Goal: Task Accomplishment & Management: Manage account settings

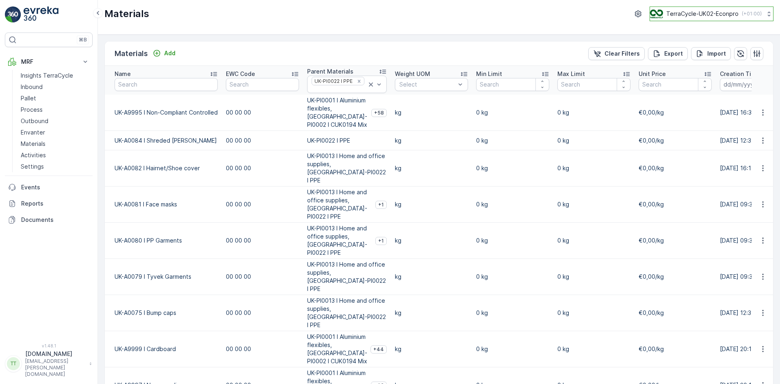
click at [696, 14] on p "TerraCycle-UK02-Econpro" at bounding box center [702, 14] width 72 height 8
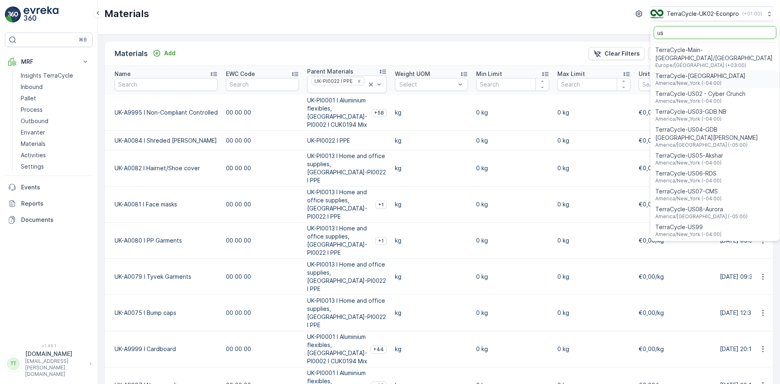
type input "us"
click at [714, 205] on span "TerraCycle-US08-Aurora" at bounding box center [701, 209] width 92 height 8
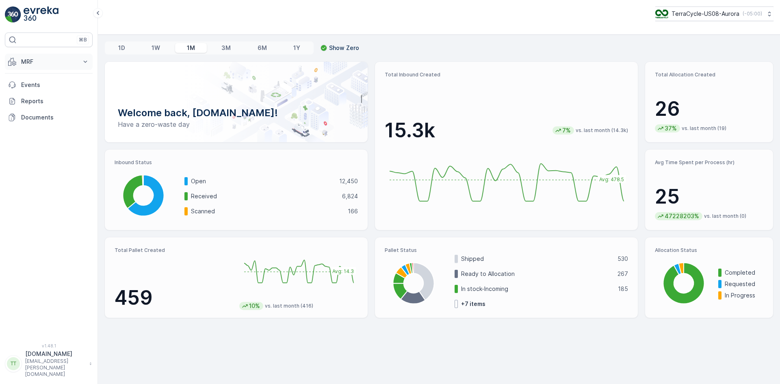
click at [37, 64] on p "MRF" at bounding box center [48, 62] width 55 height 8
click at [35, 87] on p "Inbound" at bounding box center [32, 87] width 22 height 8
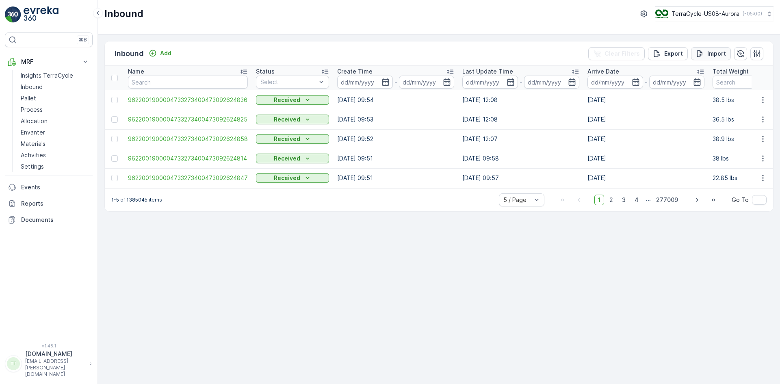
click at [707, 53] on div "Import" at bounding box center [711, 54] width 30 height 8
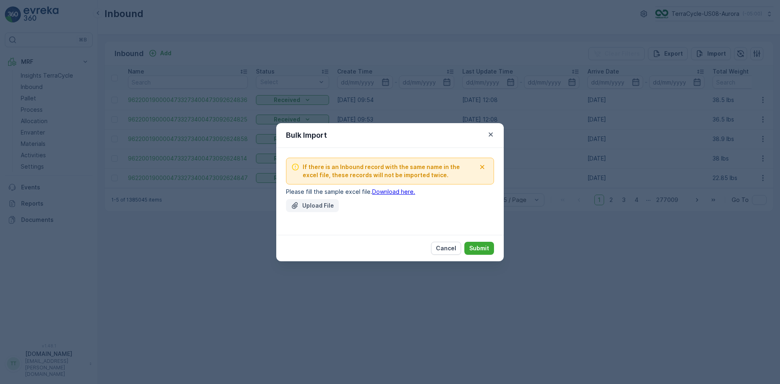
click at [303, 207] on p "Upload File" at bounding box center [318, 205] width 32 height 8
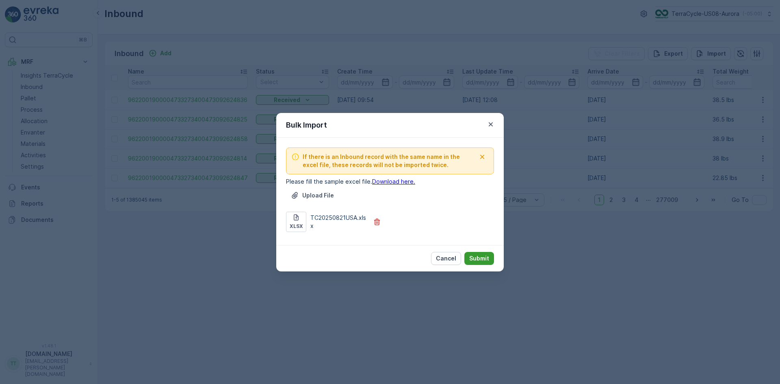
click at [477, 257] on p "Submit" at bounding box center [479, 258] width 20 height 8
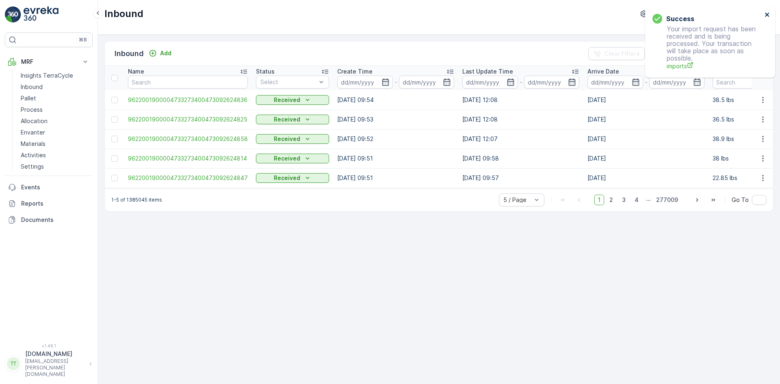
click at [766, 16] on icon "close" at bounding box center [767, 15] width 4 height 4
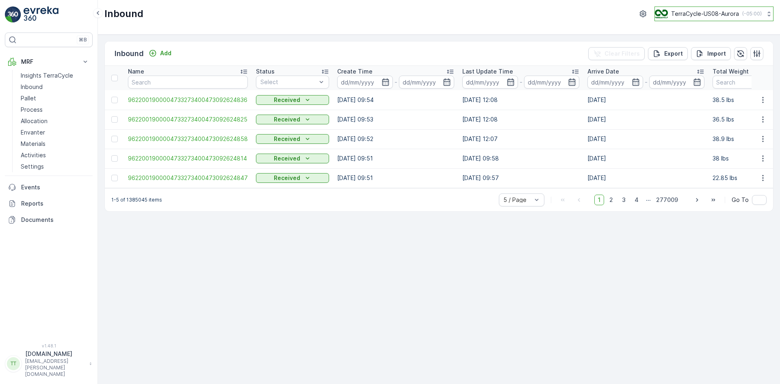
click at [706, 13] on p "TerraCycle-US08-Aurora" at bounding box center [705, 14] width 68 height 8
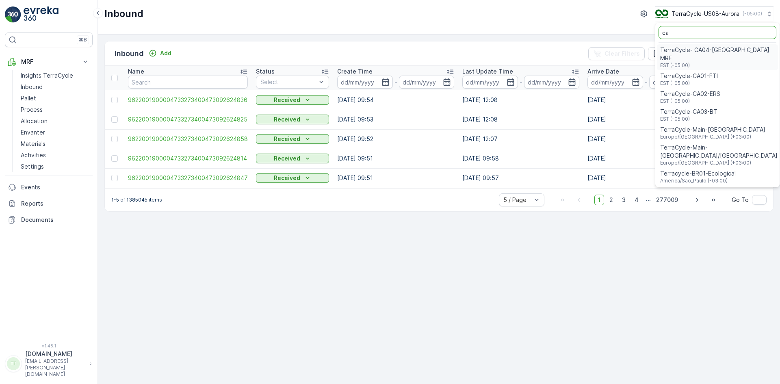
type input "ca"
click at [709, 72] on span "TerraCycle-CA01-FTI" at bounding box center [689, 76] width 58 height 8
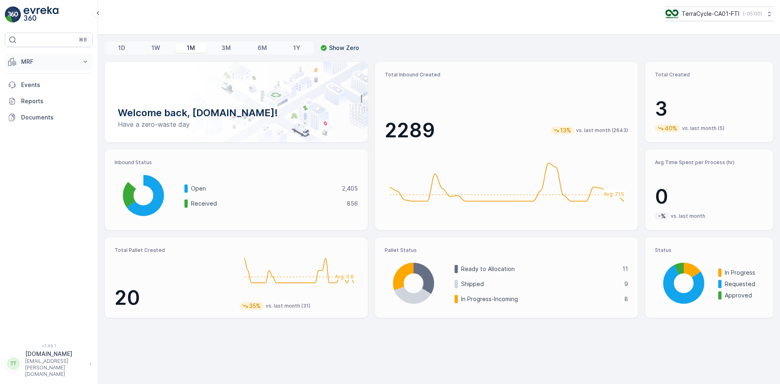
click at [47, 59] on p "MRF" at bounding box center [48, 62] width 55 height 8
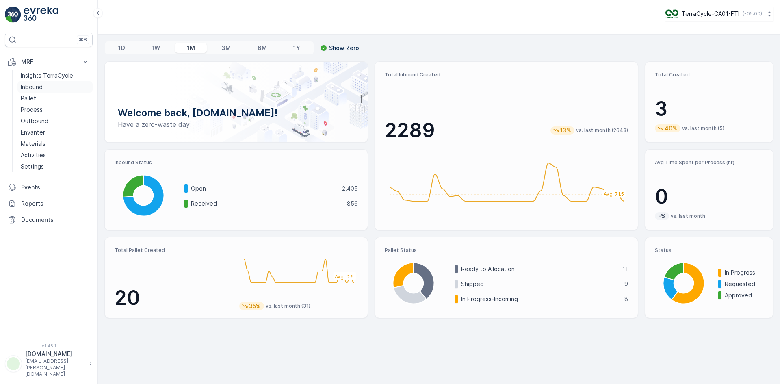
click at [44, 87] on link "Inbound" at bounding box center [54, 86] width 75 height 11
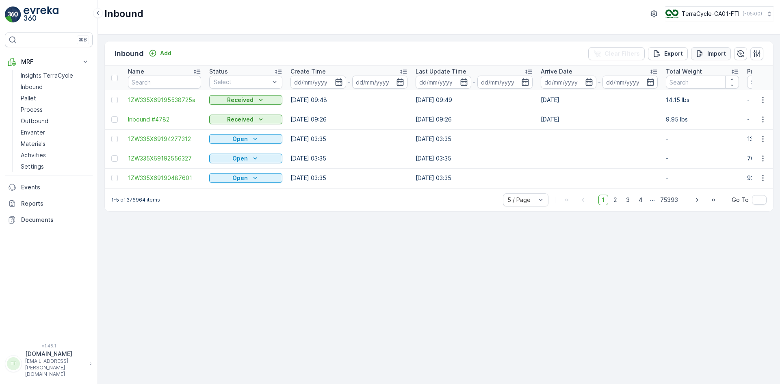
click at [717, 50] on p "Import" at bounding box center [716, 54] width 19 height 8
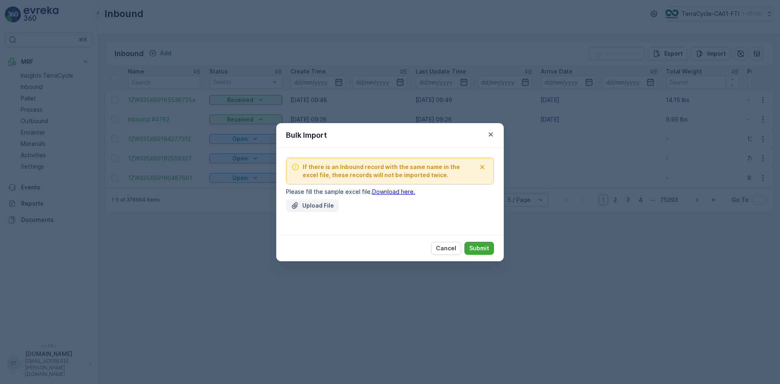
click at [309, 208] on p "Upload File" at bounding box center [318, 205] width 32 height 8
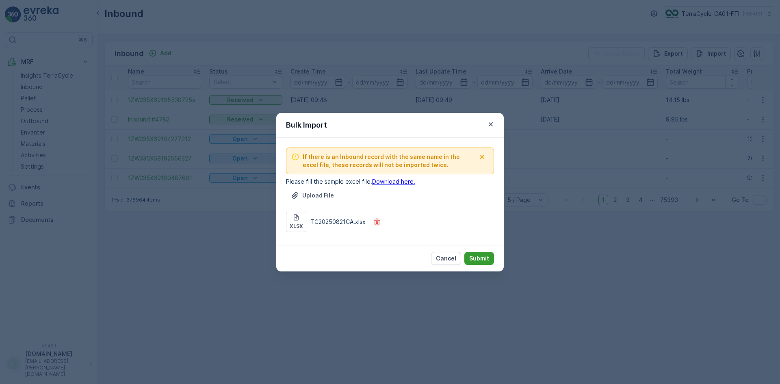
click at [484, 261] on p "Submit" at bounding box center [479, 258] width 20 height 8
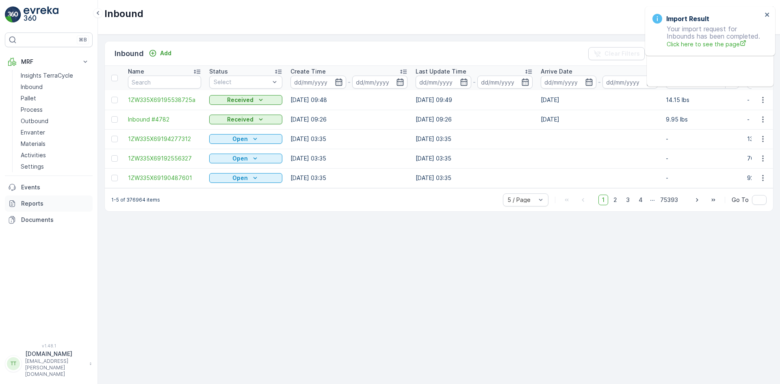
drag, startPoint x: 39, startPoint y: 206, endPoint x: 44, endPoint y: 198, distance: 9.5
click at [39, 206] on p "Reports" at bounding box center [55, 203] width 68 height 8
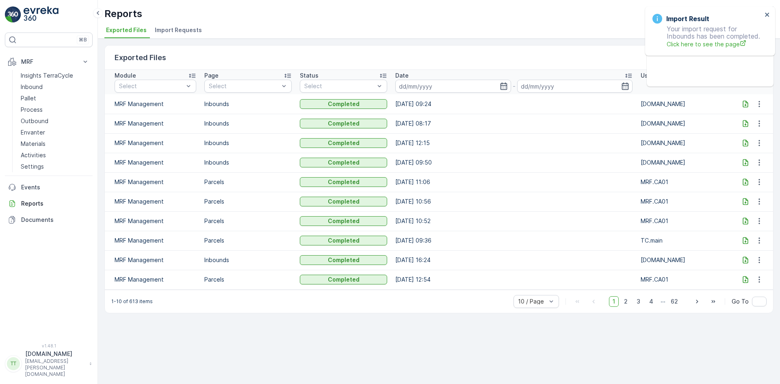
click at [184, 29] on span "Import Requests" at bounding box center [178, 30] width 47 height 8
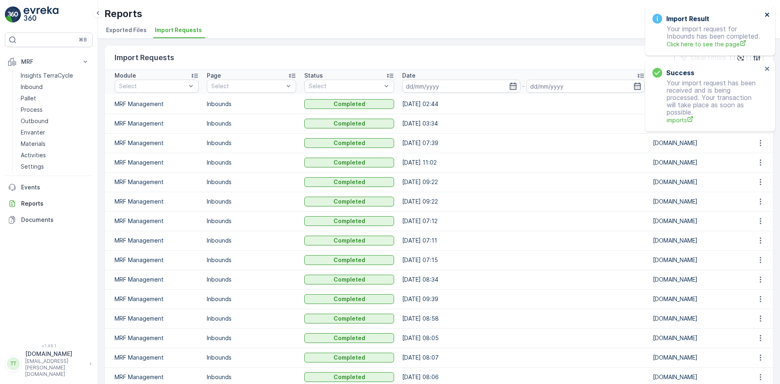
click at [766, 15] on icon "close" at bounding box center [767, 15] width 4 height 4
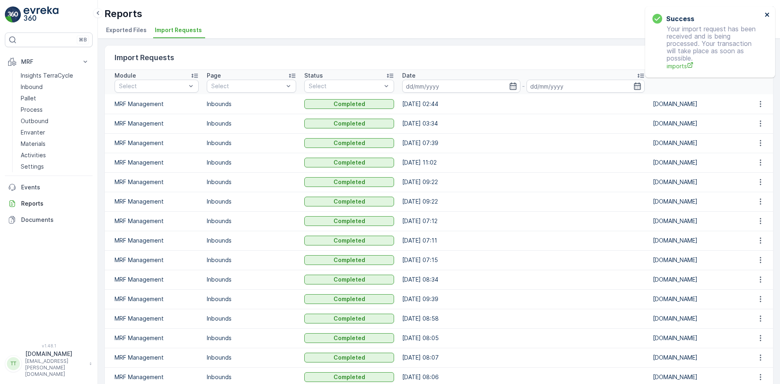
click at [767, 15] on icon "close" at bounding box center [767, 15] width 4 height 4
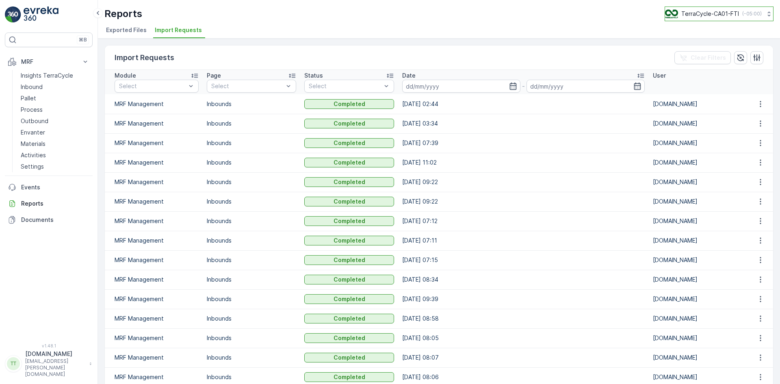
click at [724, 14] on p "TerraCycle-CA01-FTI" at bounding box center [710, 14] width 58 height 8
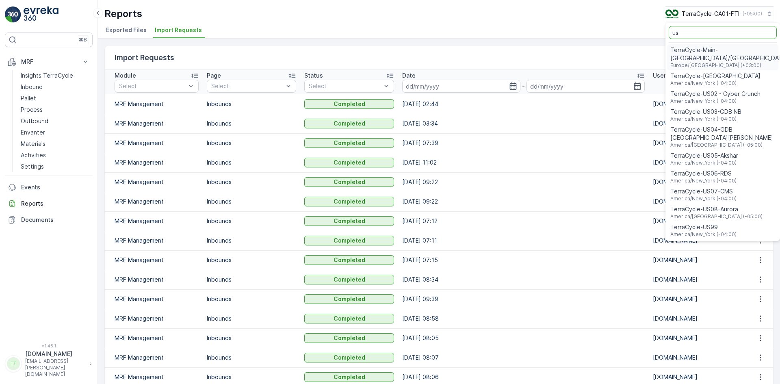
type input "us"
click at [714, 205] on span "TerraCycle-US08-Aurora" at bounding box center [716, 209] width 92 height 8
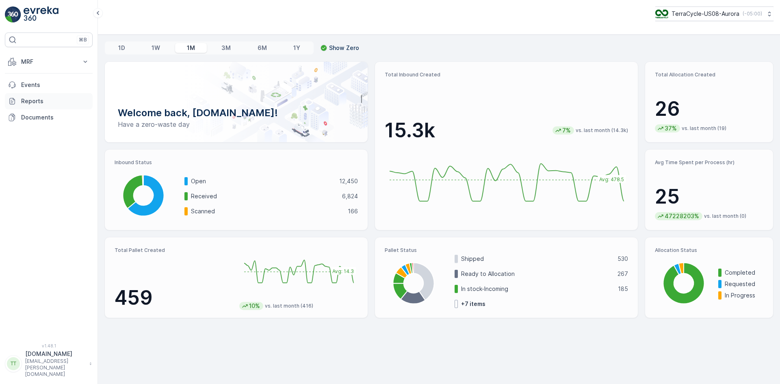
click at [30, 104] on p "Reports" at bounding box center [55, 101] width 68 height 8
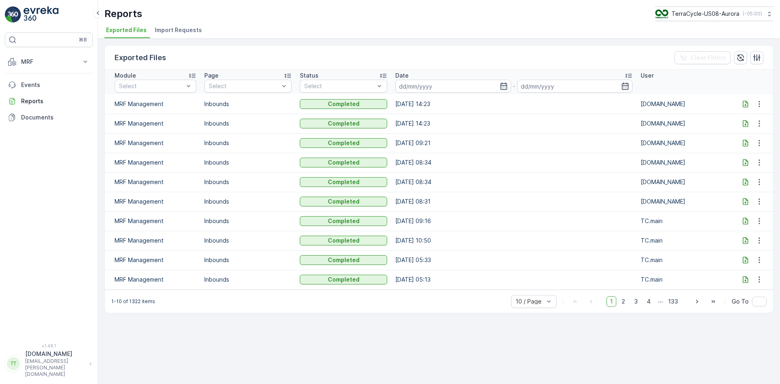
click at [175, 31] on span "Import Requests" at bounding box center [178, 30] width 47 height 8
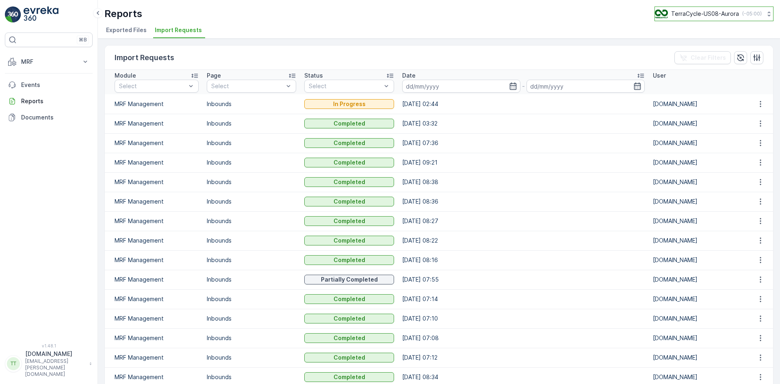
click at [698, 13] on p "TerraCycle-US08-Aurora" at bounding box center [705, 14] width 68 height 8
type input "uk"
click at [710, 74] on span "Europe/[GEOGRAPHIC_DATA] (+01:00)" at bounding box center [705, 75] width 90 height 6
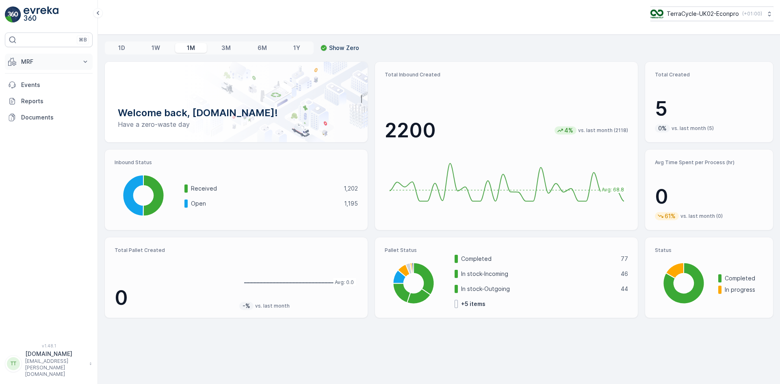
click at [27, 58] on p "MRF" at bounding box center [48, 62] width 55 height 8
click at [34, 85] on p "Inbound" at bounding box center [32, 87] width 22 height 8
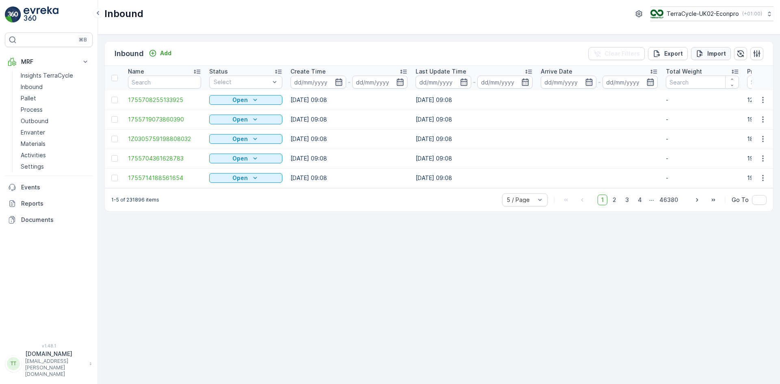
click at [722, 54] on p "Import" at bounding box center [716, 54] width 19 height 8
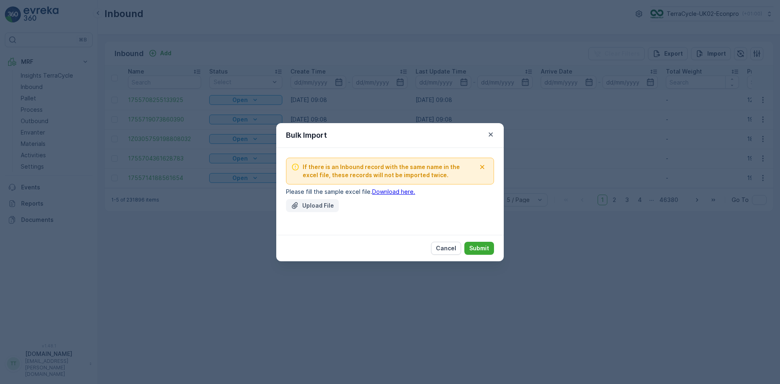
click at [315, 205] on p "Upload File" at bounding box center [318, 205] width 32 height 8
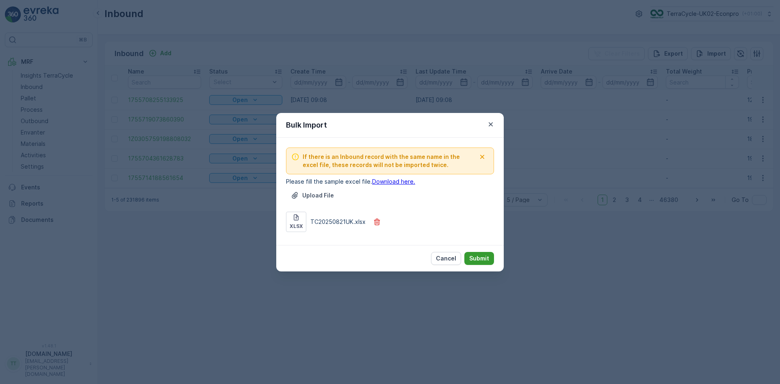
click at [483, 259] on p "Submit" at bounding box center [479, 258] width 20 height 8
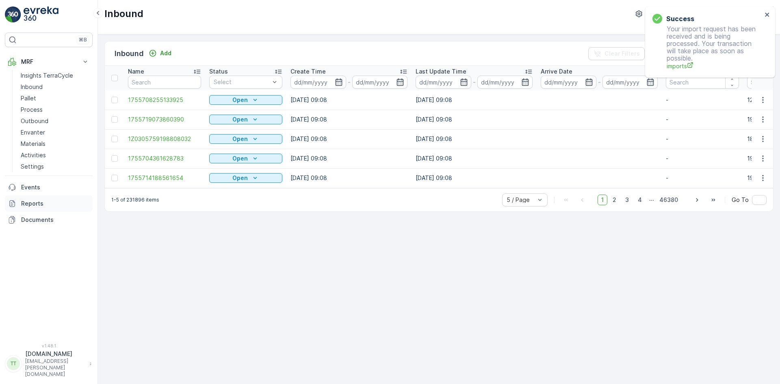
click at [23, 200] on p "Reports" at bounding box center [55, 203] width 68 height 8
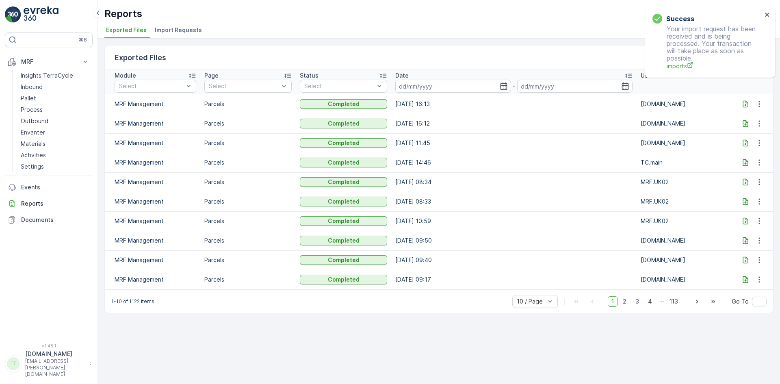
click at [176, 30] on span "Import Requests" at bounding box center [178, 30] width 47 height 8
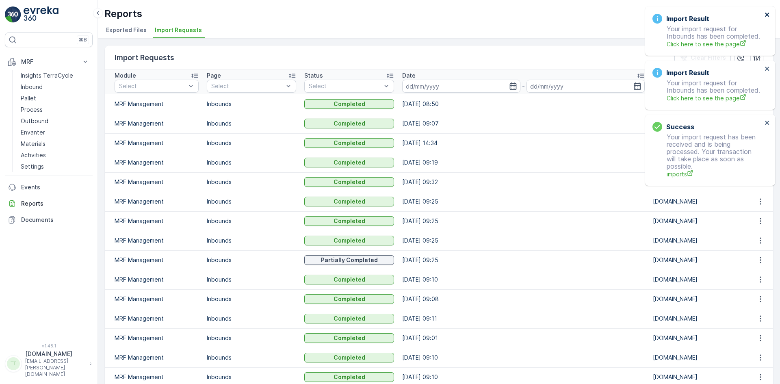
click at [766, 16] on icon "close" at bounding box center [767, 15] width 4 height 4
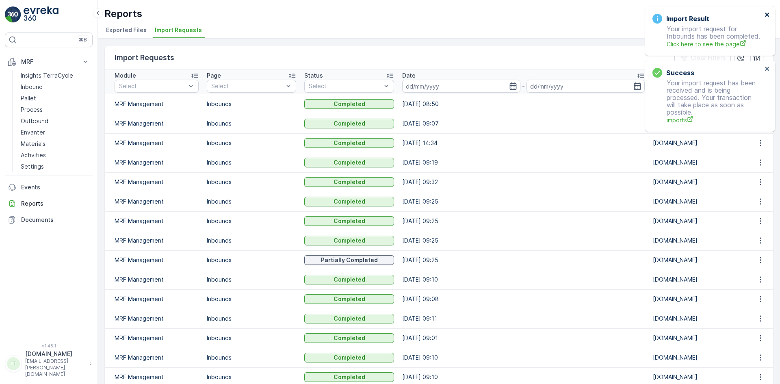
click at [766, 16] on icon "close" at bounding box center [767, 15] width 4 height 4
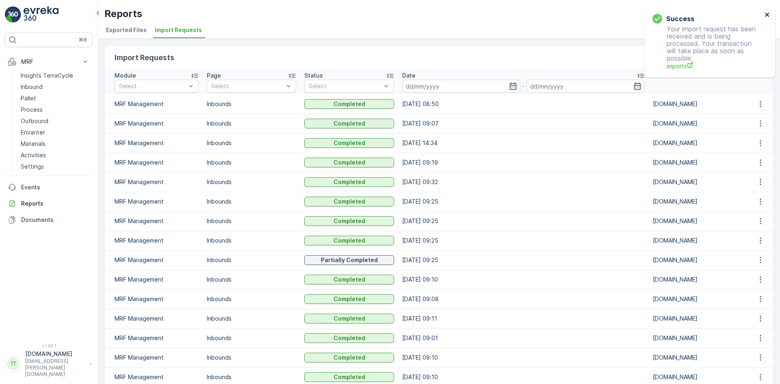
click at [765, 16] on icon "close" at bounding box center [767, 14] width 6 height 6
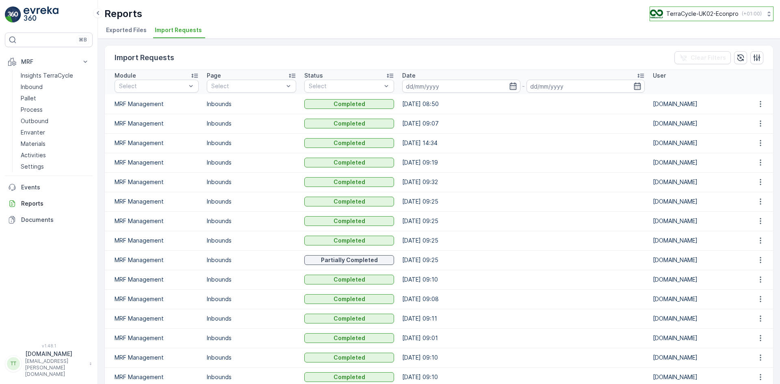
click at [707, 17] on p "TerraCycle-UK02-Econpro" at bounding box center [702, 14] width 72 height 8
type input "fr"
click at [695, 57] on span "Europe/[GEOGRAPHIC_DATA] (+02:00)" at bounding box center [700, 57] width 91 height 6
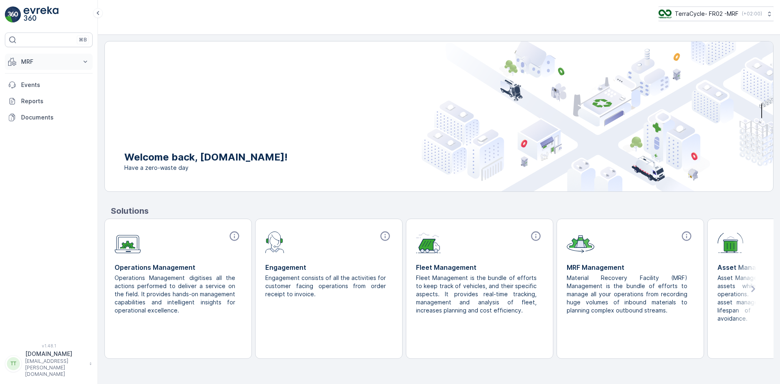
click at [56, 59] on p "MRF" at bounding box center [48, 62] width 55 height 8
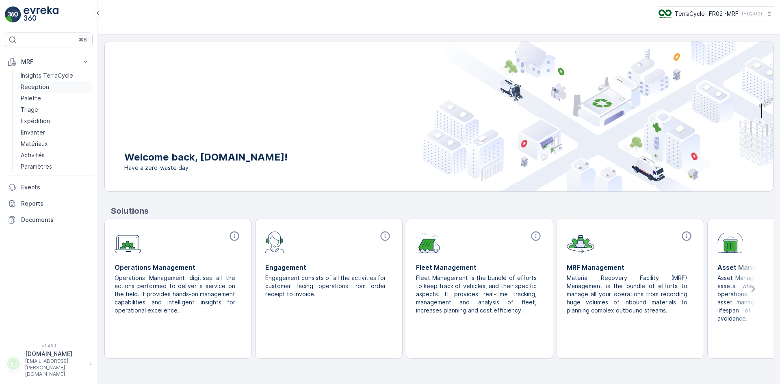
click at [39, 86] on p "Reception" at bounding box center [35, 87] width 28 height 8
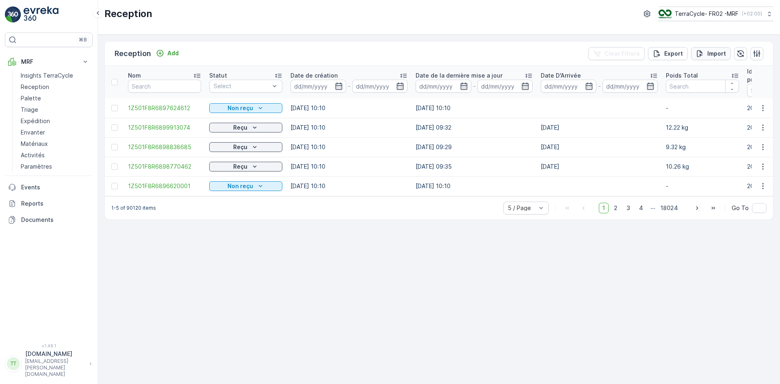
click at [712, 52] on p "Import" at bounding box center [716, 54] width 19 height 8
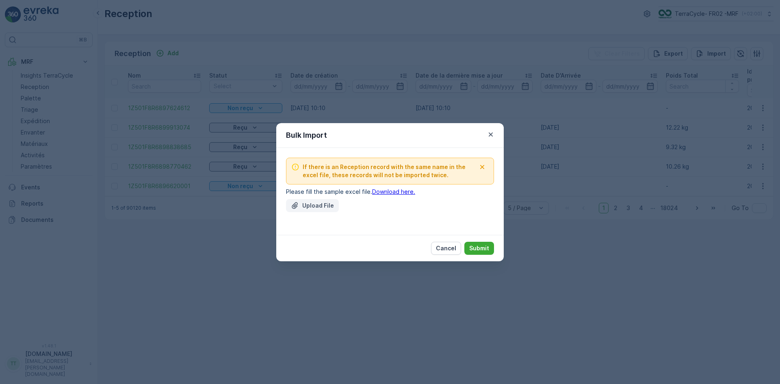
click at [326, 202] on p "Upload File" at bounding box center [318, 205] width 32 height 8
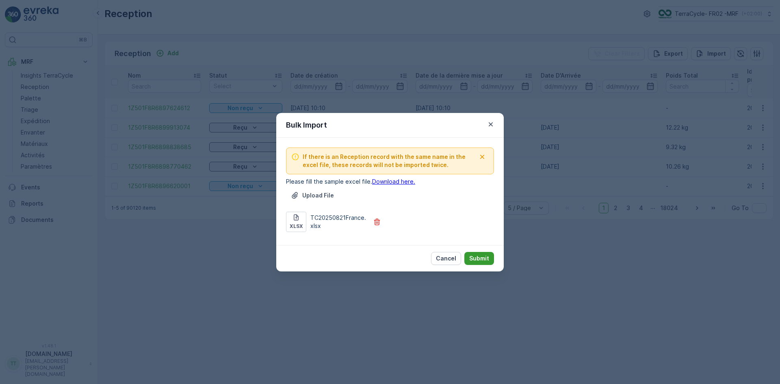
click at [482, 258] on p "Submit" at bounding box center [479, 258] width 20 height 8
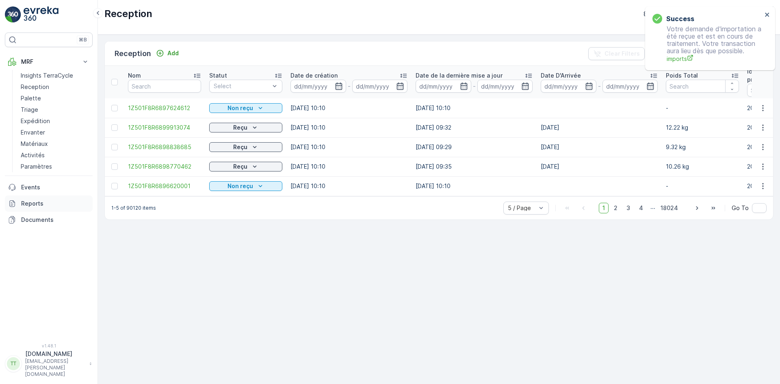
click at [49, 201] on p "Reports" at bounding box center [55, 203] width 68 height 8
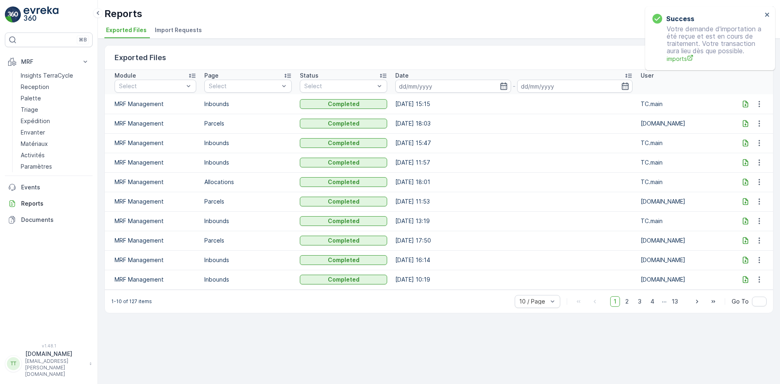
click at [169, 22] on div "Reports TerraCycle- FR02 -MRF ( +02:00 ) Exported Files Import Requests" at bounding box center [439, 19] width 682 height 39
click at [171, 32] on span "Import Requests" at bounding box center [178, 30] width 47 height 8
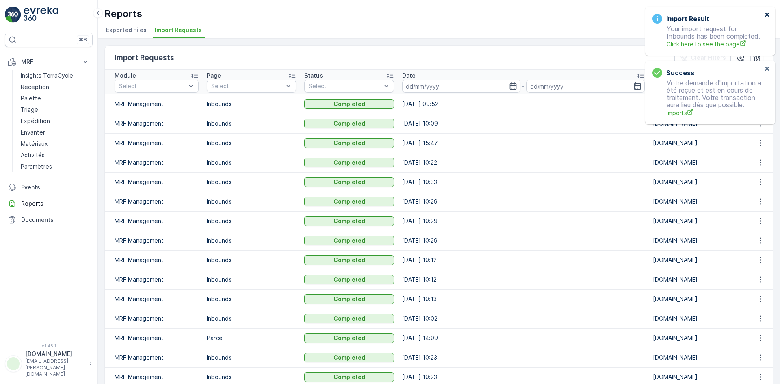
click at [768, 13] on icon "close" at bounding box center [767, 14] width 6 height 6
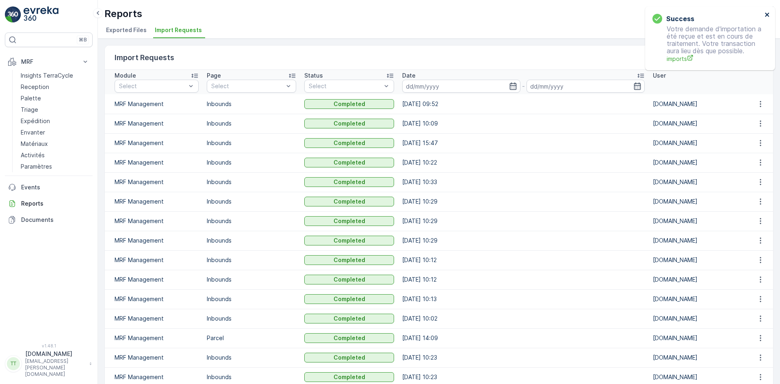
click at [769, 11] on icon "close" at bounding box center [767, 14] width 6 height 6
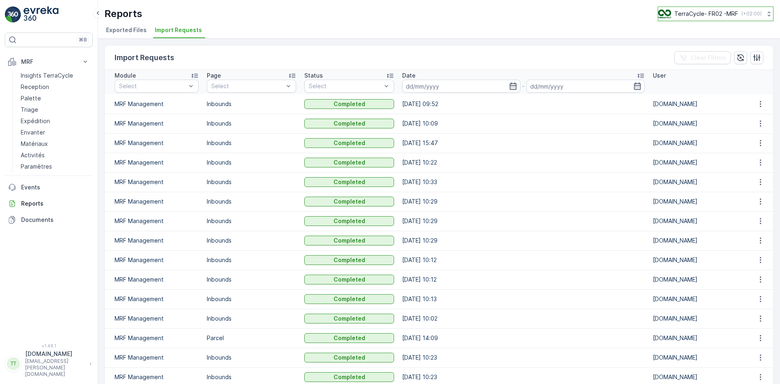
click at [697, 13] on p "TerraCycle- FR02 -MRF" at bounding box center [706, 14] width 64 height 8
type input "nl"
click at [686, 52] on span "TerraCycle-NL-MRF" at bounding box center [708, 50] width 91 height 8
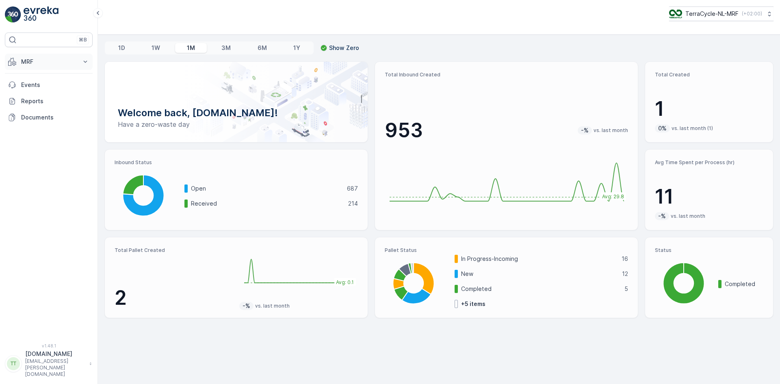
click at [41, 60] on p "MRF" at bounding box center [48, 62] width 55 height 8
click at [37, 88] on p "Inbound" at bounding box center [32, 87] width 22 height 8
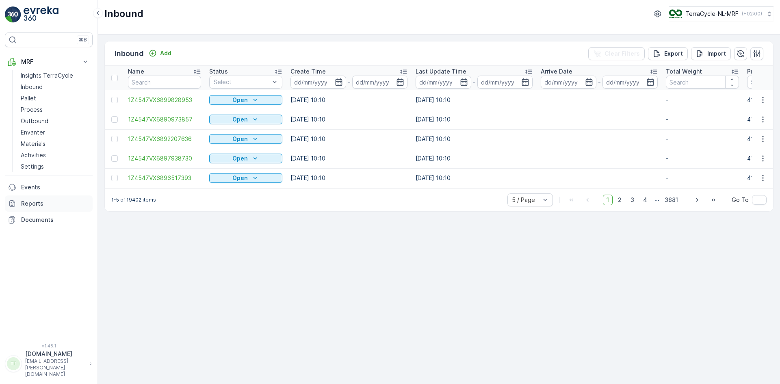
click at [37, 203] on p "Reports" at bounding box center [55, 203] width 68 height 8
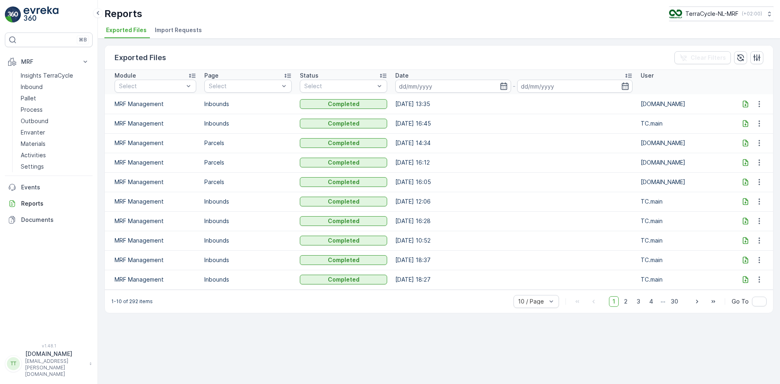
click at [174, 30] on span "Import Requests" at bounding box center [178, 30] width 47 height 8
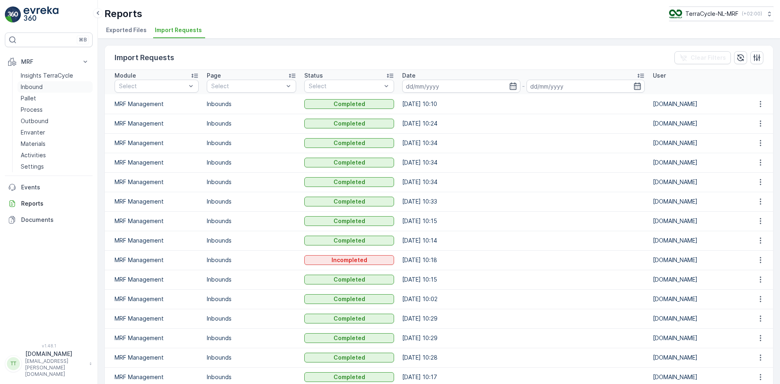
click at [42, 87] on p "Inbound" at bounding box center [32, 87] width 22 height 8
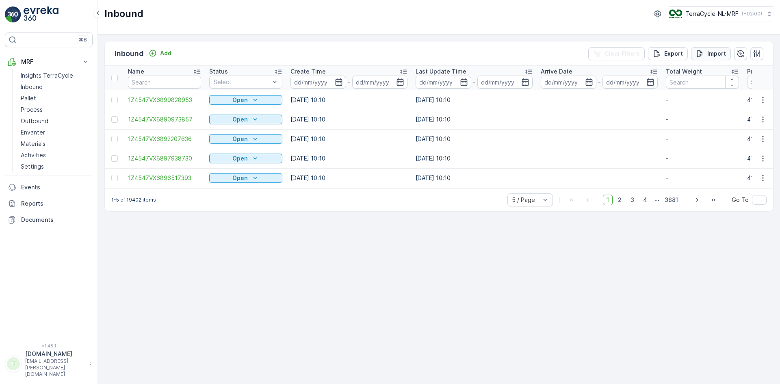
click at [720, 57] on p "Import" at bounding box center [716, 54] width 19 height 8
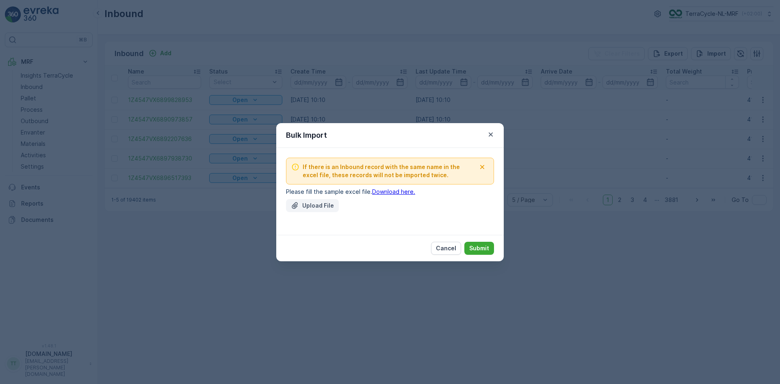
click at [324, 208] on p "Upload File" at bounding box center [318, 205] width 32 height 8
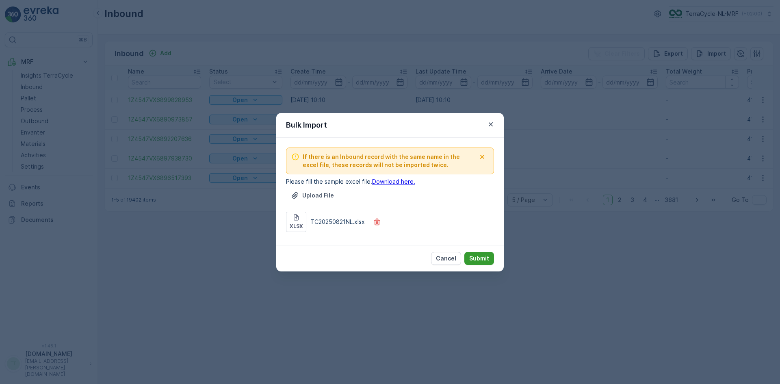
click at [477, 258] on p "Submit" at bounding box center [479, 258] width 20 height 8
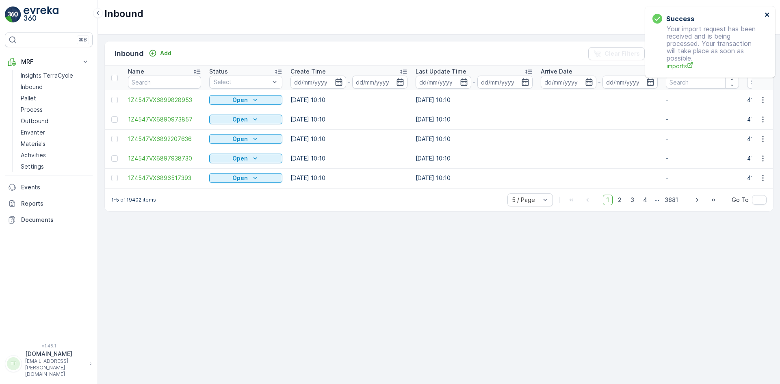
click at [768, 12] on icon "close" at bounding box center [767, 14] width 6 height 6
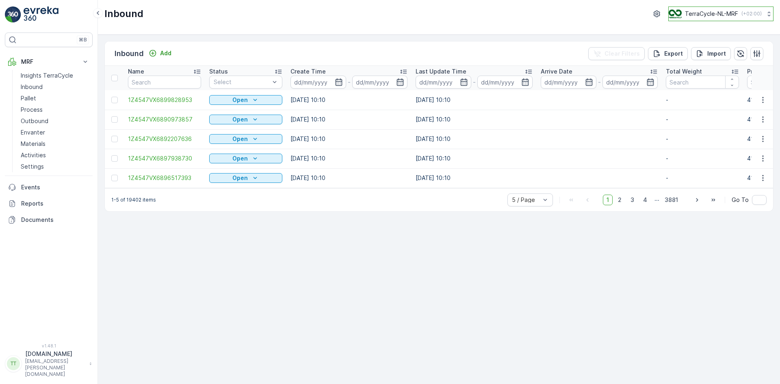
click at [710, 15] on p "TerraCycle-NL-MRF" at bounding box center [711, 14] width 53 height 8
type input "ES"
click at [698, 47] on span "TerraCycle-ES-MRF" at bounding box center [719, 50] width 91 height 8
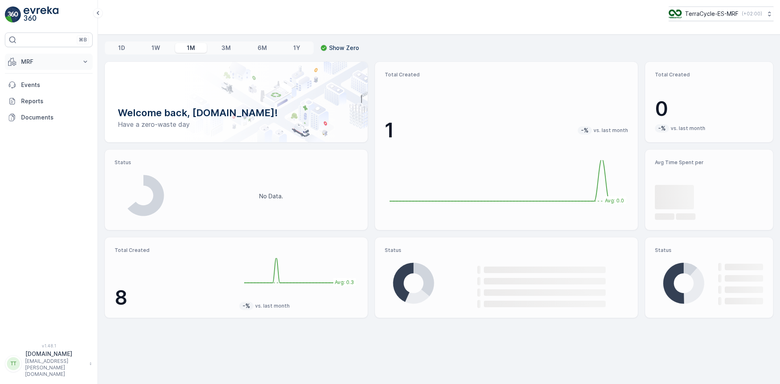
click at [31, 58] on p "MRF" at bounding box center [48, 62] width 55 height 8
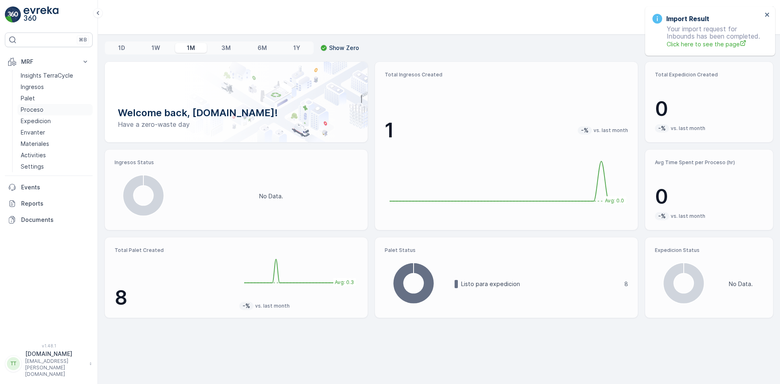
click at [36, 112] on p "Proceso" at bounding box center [32, 110] width 23 height 8
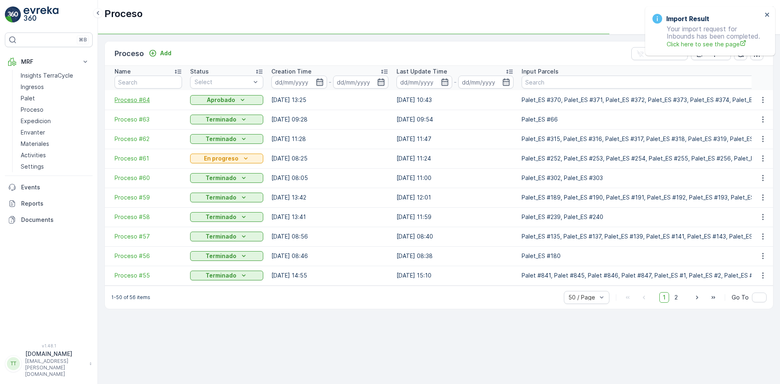
click at [138, 101] on span "Proceso #64" at bounding box center [148, 100] width 67 height 8
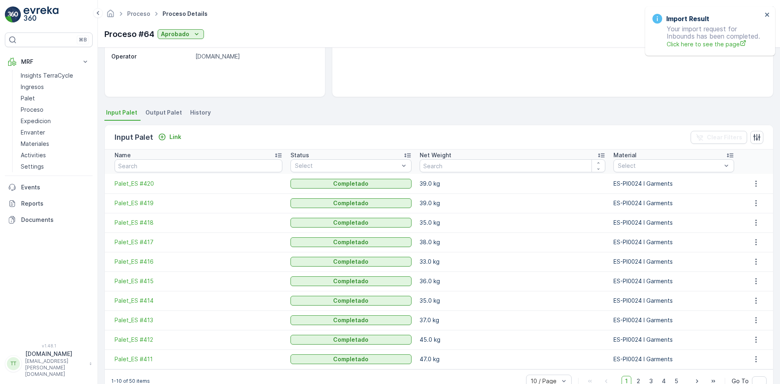
scroll to position [122, 0]
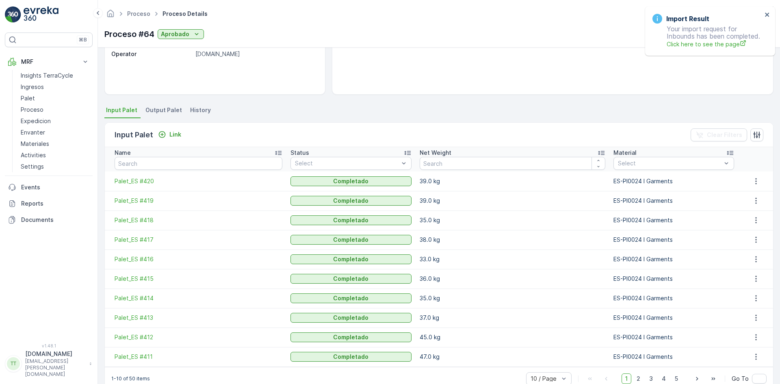
click at [164, 112] on span "Output Palet" at bounding box center [163, 110] width 37 height 8
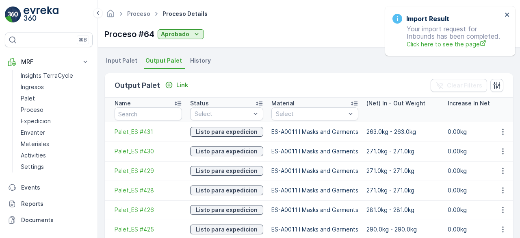
scroll to position [98, 0]
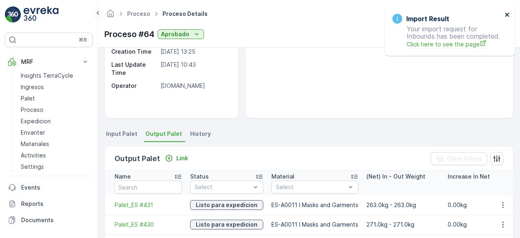
click at [507, 12] on icon "close" at bounding box center [507, 14] width 6 height 6
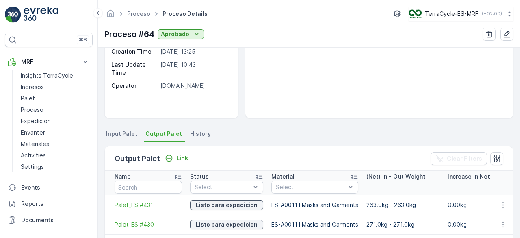
click at [177, 178] on icon at bounding box center [178, 176] width 8 height 8
drag, startPoint x: 106, startPoint y: 204, endPoint x: 153, endPoint y: 206, distance: 47.6
click at [153, 206] on td "Palet_ES #423" at bounding box center [145, 204] width 81 height 19
copy span "Palet_ES #423"
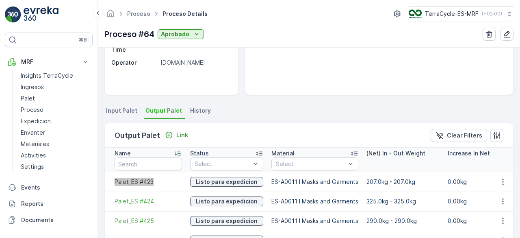
scroll to position [122, 0]
click at [120, 109] on span "Input Palet" at bounding box center [121, 110] width 31 height 8
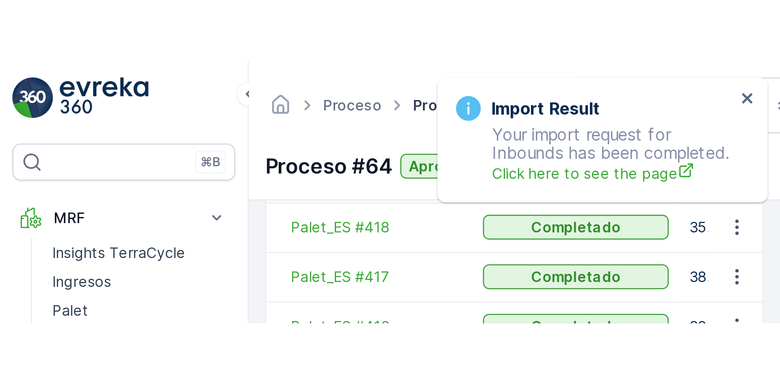
scroll to position [139, 0]
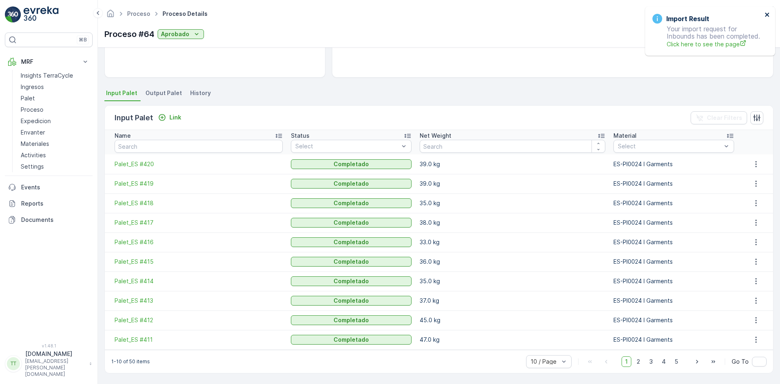
click at [769, 15] on icon "close" at bounding box center [767, 14] width 6 height 6
click at [52, 74] on p "Insights TerraCycle" at bounding box center [47, 75] width 52 height 8
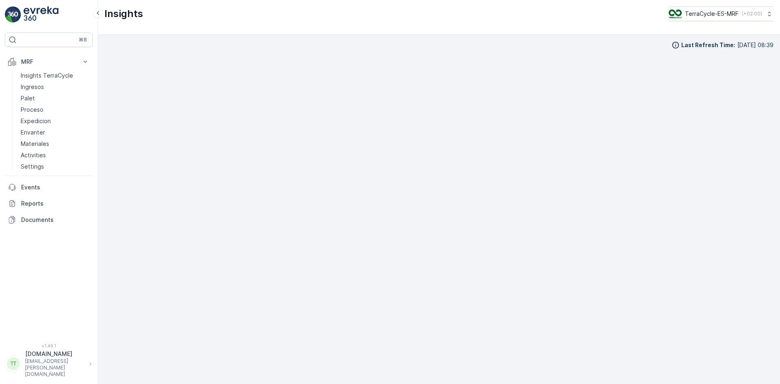
scroll to position [8, 0]
click at [31, 112] on p "Proceso" at bounding box center [32, 110] width 23 height 8
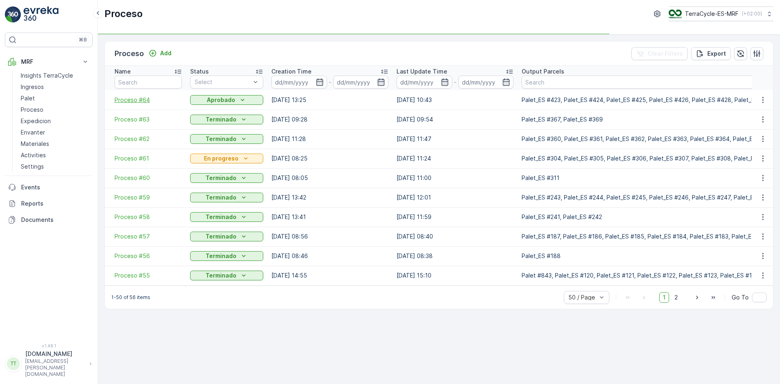
click at [142, 99] on span "Proceso #64" at bounding box center [148, 100] width 67 height 8
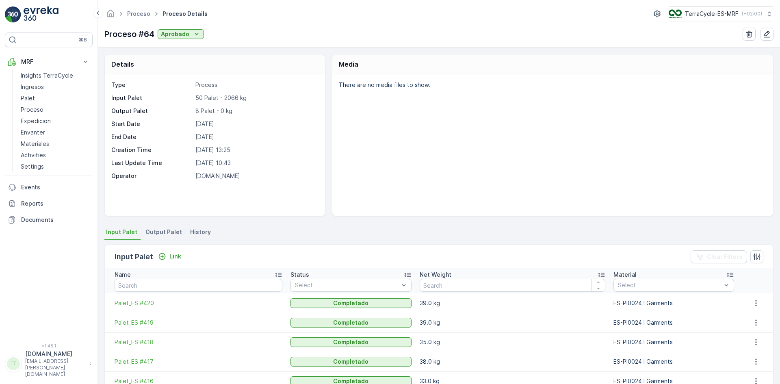
click at [170, 236] on li "Output Palet" at bounding box center [164, 233] width 41 height 14
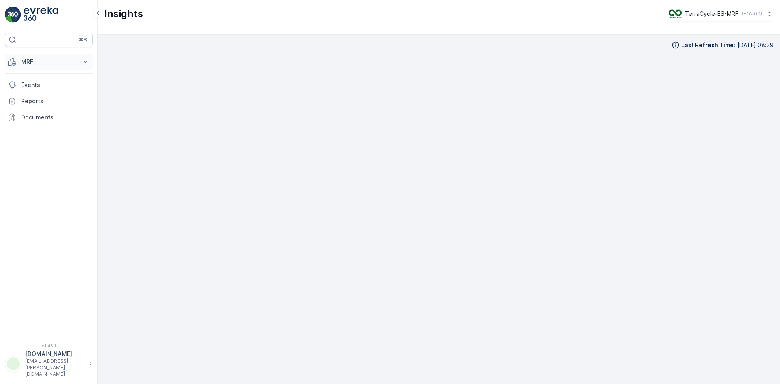
click at [30, 56] on button "MRF" at bounding box center [49, 62] width 88 height 16
click at [39, 112] on p "Proceso" at bounding box center [32, 110] width 23 height 8
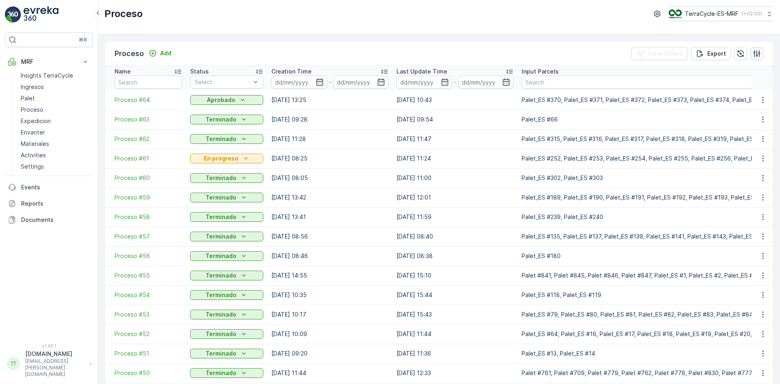
click at [758, 55] on icon "button" at bounding box center [756, 54] width 8 height 8
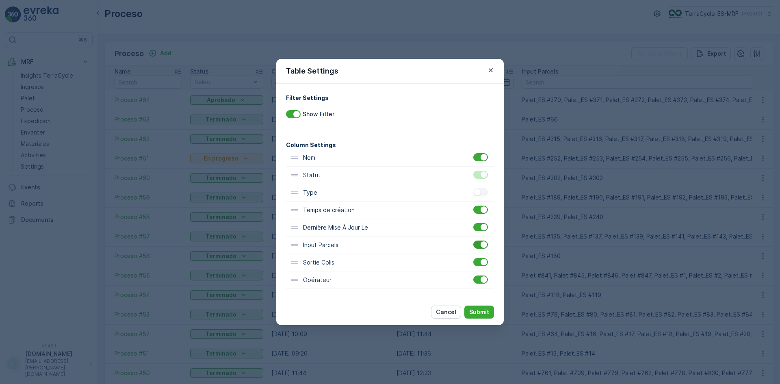
click at [483, 248] on div at bounding box center [480, 244] width 15 height 8
click at [473, 240] on input "checkbox" at bounding box center [473, 240] width 0 height 0
click at [481, 314] on p "Submit" at bounding box center [479, 312] width 20 height 8
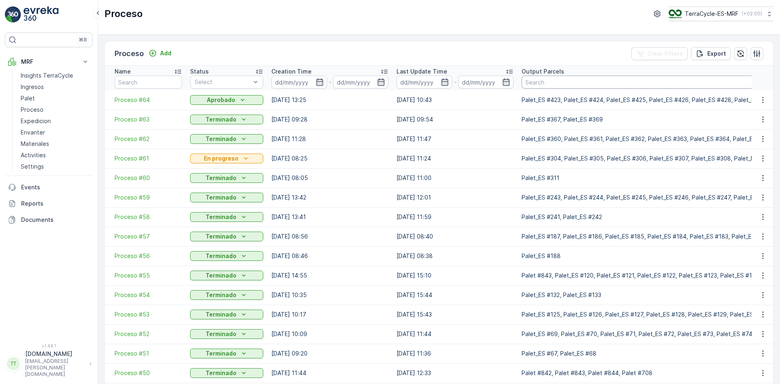
click at [538, 83] on input "text" at bounding box center [754, 82] width 466 height 13
paste input "Palet_ES #423"
type input "Palet_ES #423"
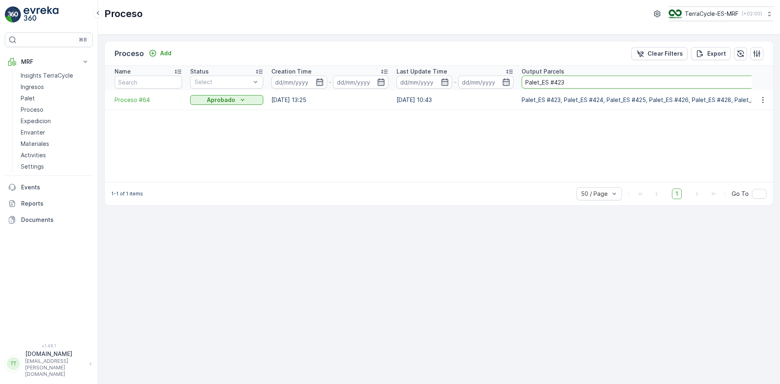
drag, startPoint x: 562, startPoint y: 81, endPoint x: 577, endPoint y: 78, distance: 15.3
click at [576, 79] on input "Palet_ES #423" at bounding box center [689, 82] width 337 height 13
type input "Palet_ES #424"
drag, startPoint x: 561, startPoint y: 82, endPoint x: 570, endPoint y: 79, distance: 9.0
click at [568, 80] on input "Palet_ES #424" at bounding box center [689, 82] width 337 height 13
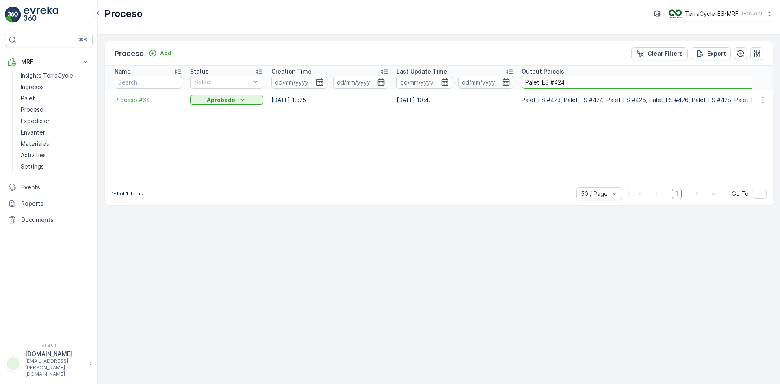
type input "Palet_ES #425"
drag, startPoint x: 560, startPoint y: 81, endPoint x: 575, endPoint y: 77, distance: 15.6
click at [572, 80] on input "Palet_ES #425" at bounding box center [689, 82] width 337 height 13
type input "Palet_ES #426"
drag, startPoint x: 560, startPoint y: 82, endPoint x: 584, endPoint y: 80, distance: 23.2
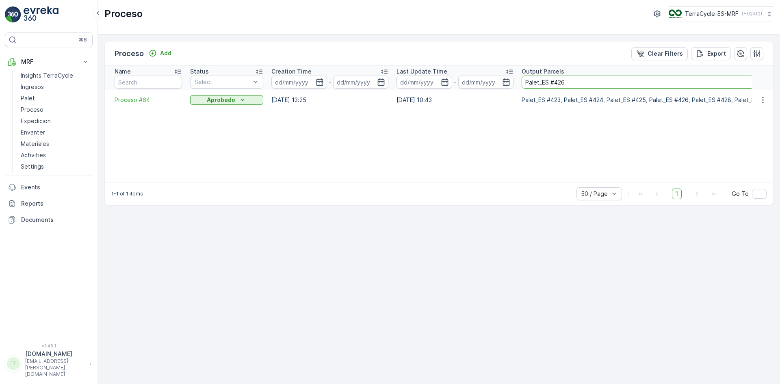
click at [579, 80] on input "Palet_ES #426" at bounding box center [689, 82] width 337 height 13
type input "Palet_ES #428"
drag, startPoint x: 562, startPoint y: 80, endPoint x: 581, endPoint y: 72, distance: 20.7
click at [570, 78] on input "Palet_ES #428" at bounding box center [689, 82] width 337 height 13
type input "Palet_ES #429"
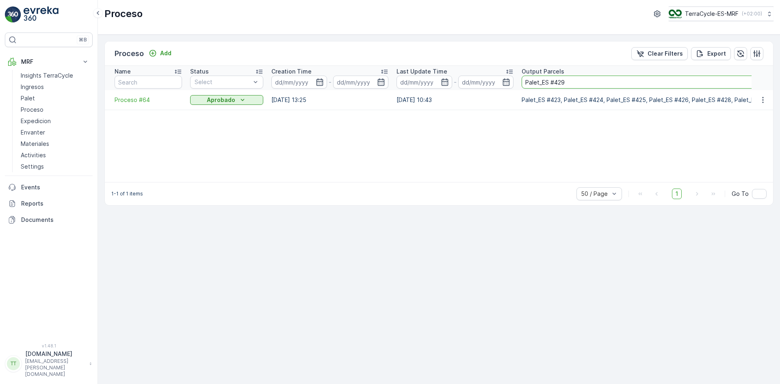
drag, startPoint x: 558, startPoint y: 83, endPoint x: 578, endPoint y: 77, distance: 20.3
click at [578, 77] on input "Palet_ES #429" at bounding box center [689, 82] width 337 height 13
type input "Palet_ES #430"
drag, startPoint x: 562, startPoint y: 83, endPoint x: 567, endPoint y: 82, distance: 4.6
click at [567, 82] on input "Palet_ES #430" at bounding box center [689, 82] width 337 height 13
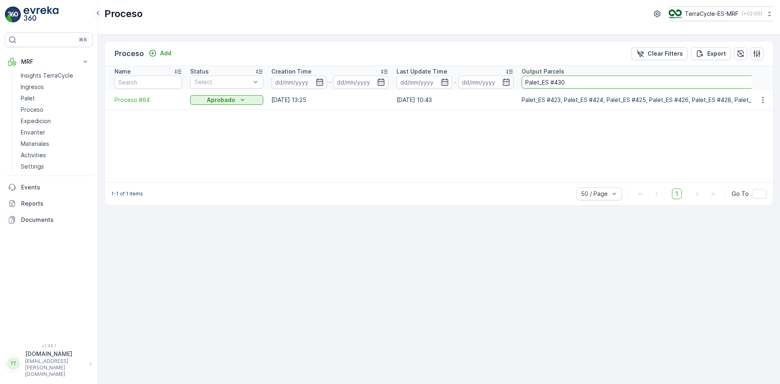
type input "Palet_ES #431"
click at [125, 96] on span "Proceso #64" at bounding box center [148, 100] width 67 height 8
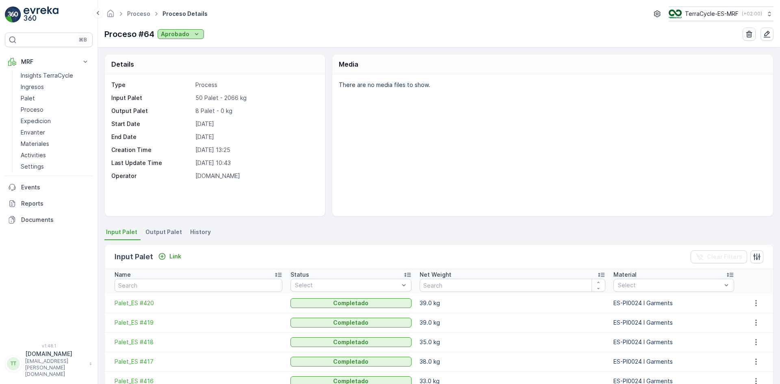
click at [174, 34] on p "Aprobado" at bounding box center [175, 34] width 28 height 8
click at [178, 65] on span "En progreso" at bounding box center [178, 69] width 33 height 8
click at [183, 34] on p "Aprobado" at bounding box center [175, 34] width 28 height 8
click at [361, 143] on div "There are no media files to show." at bounding box center [552, 145] width 441 height 142
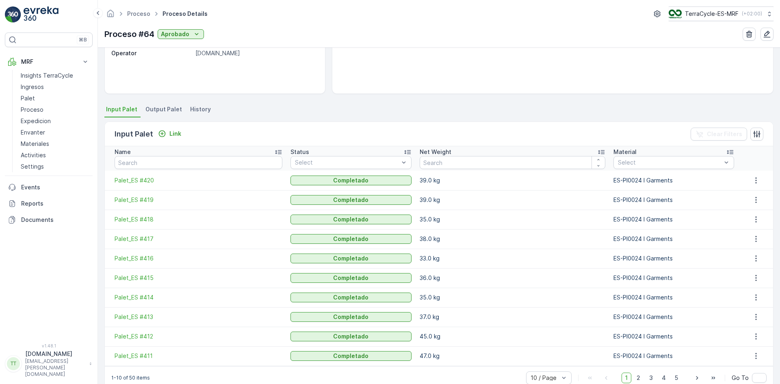
scroll to position [139, 0]
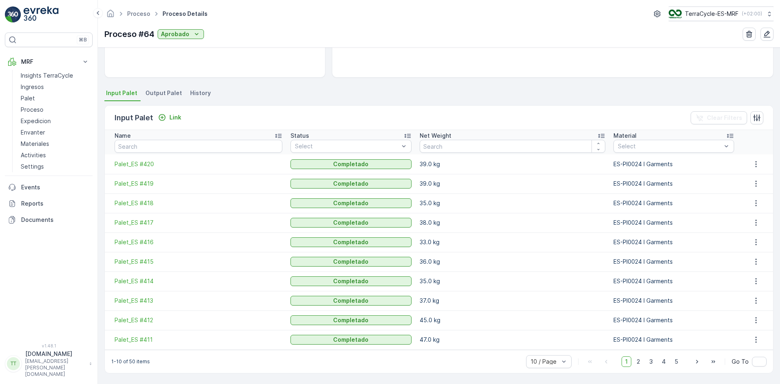
click at [166, 94] on span "Output Palet" at bounding box center [163, 93] width 37 height 8
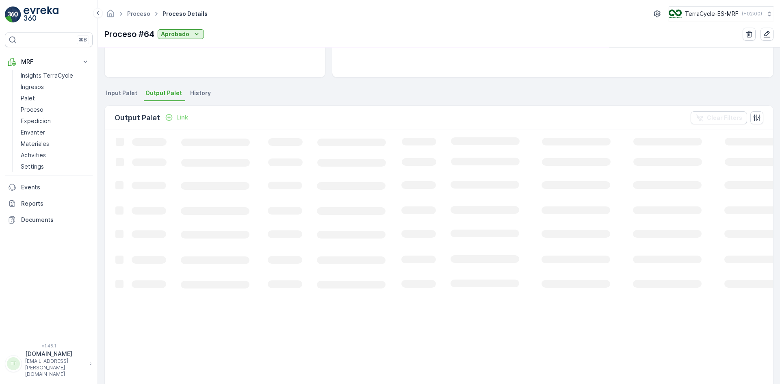
scroll to position [100, 0]
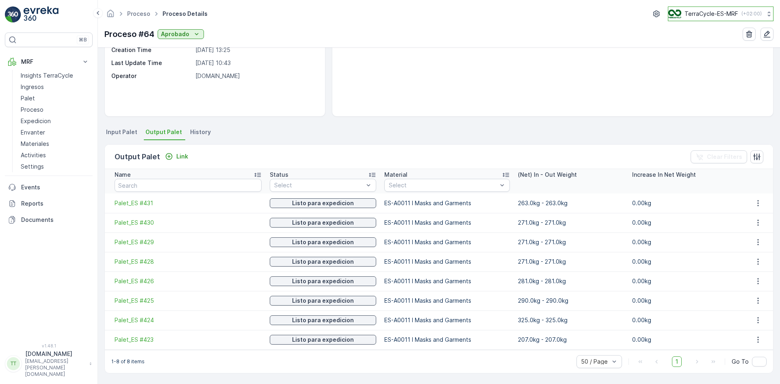
click at [704, 9] on div "TerraCycle-ES-MRF ( +02:00 )" at bounding box center [714, 13] width 93 height 9
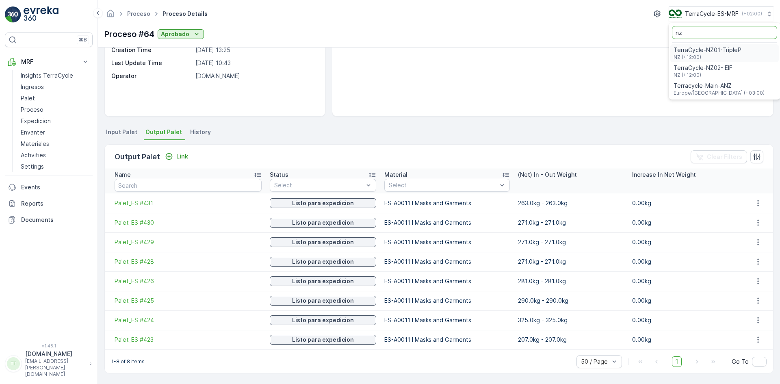
type input "nz"
click at [706, 53] on span "TerraCycle-NZ01-TripleP" at bounding box center [707, 50] width 68 height 8
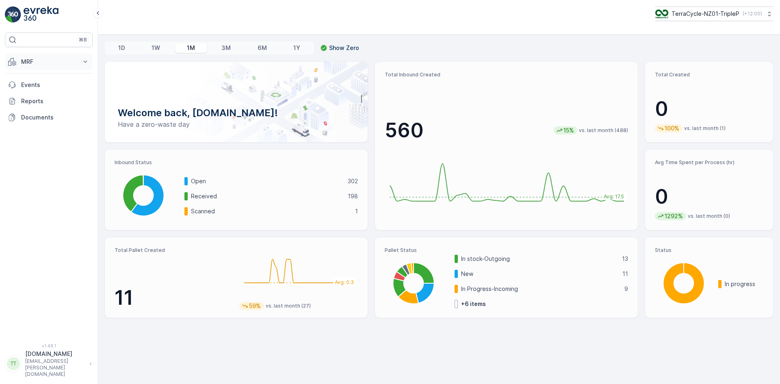
click at [28, 57] on button "MRF" at bounding box center [49, 62] width 88 height 16
click at [25, 86] on p "Inbound" at bounding box center [32, 87] width 22 height 8
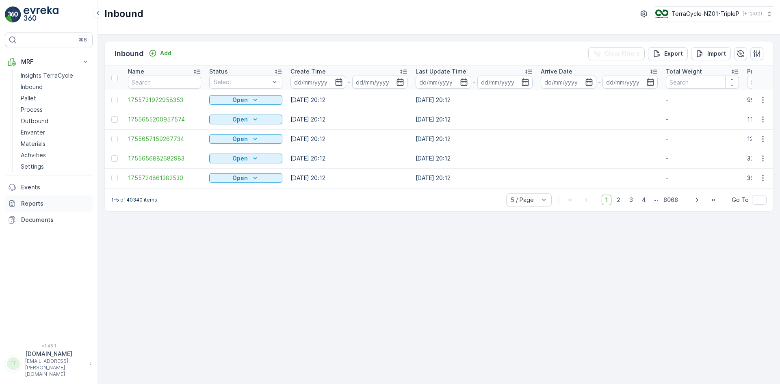
click at [42, 209] on link "Reports" at bounding box center [49, 203] width 88 height 16
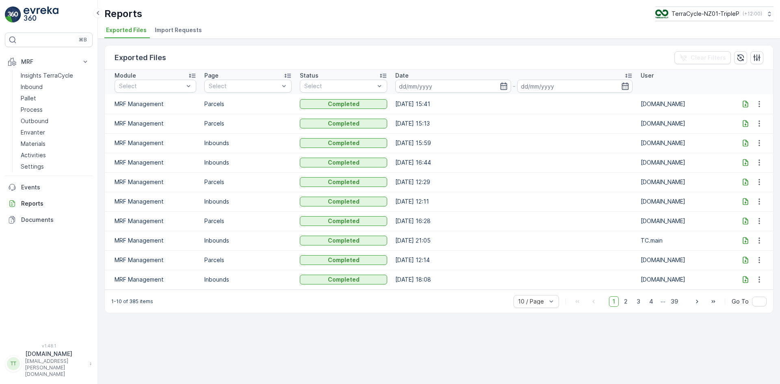
click at [178, 30] on span "Import Requests" at bounding box center [178, 30] width 47 height 8
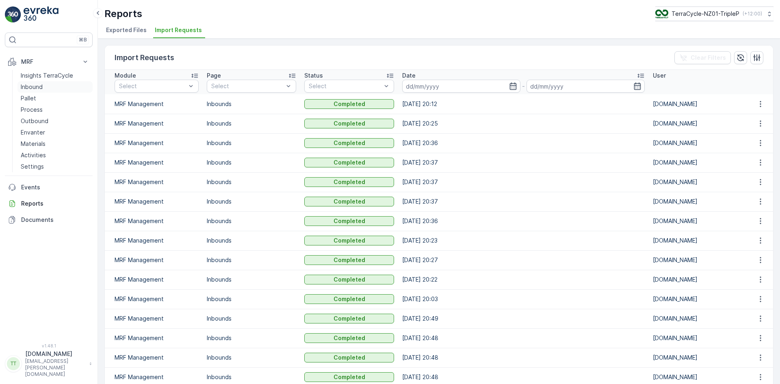
click at [38, 88] on p "Inbound" at bounding box center [32, 87] width 22 height 8
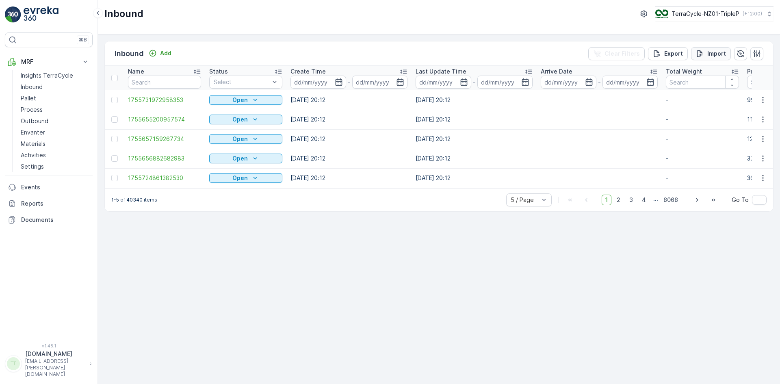
click at [703, 52] on icon "Import" at bounding box center [700, 54] width 8 height 8
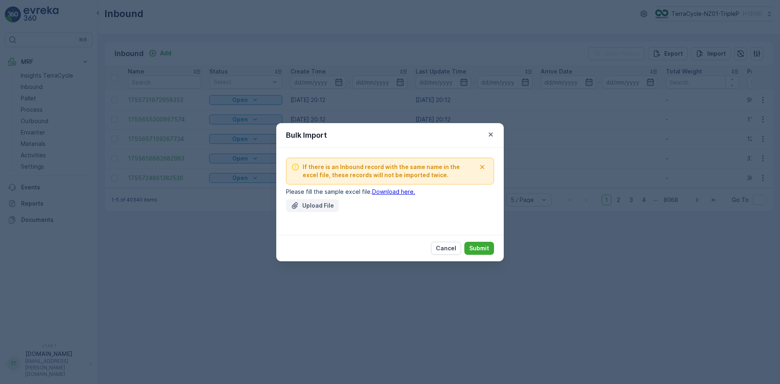
click at [319, 206] on p "Upload File" at bounding box center [318, 205] width 32 height 8
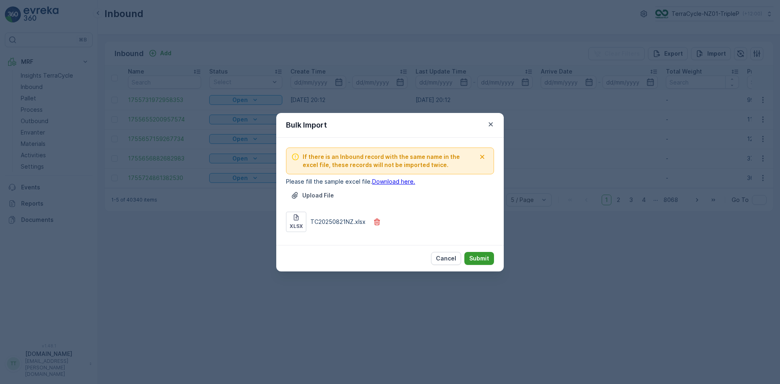
click at [487, 261] on p "Submit" at bounding box center [479, 258] width 20 height 8
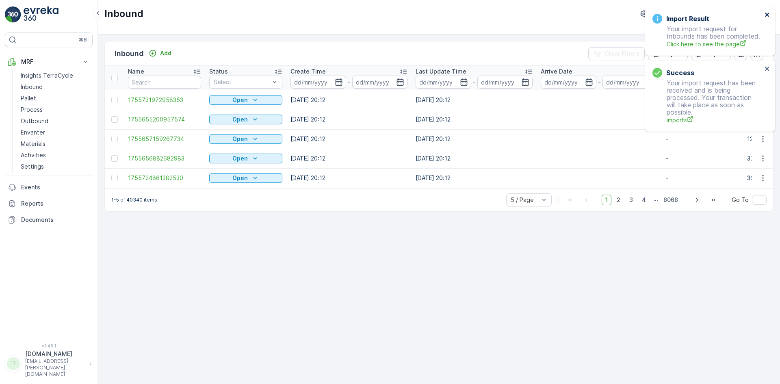
click at [767, 12] on icon "close" at bounding box center [767, 14] width 6 height 6
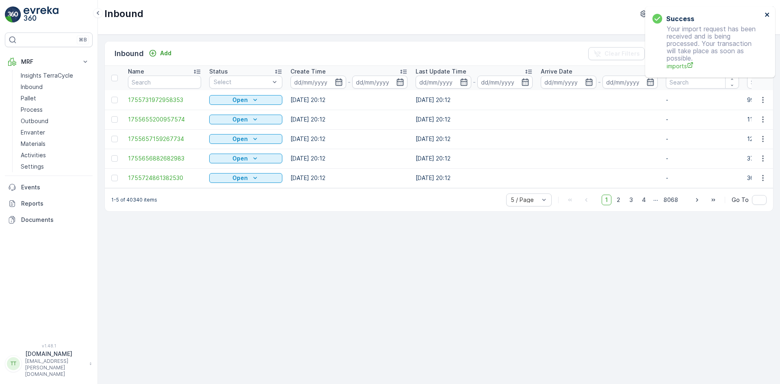
click at [767, 19] on button "close" at bounding box center [767, 15] width 6 height 8
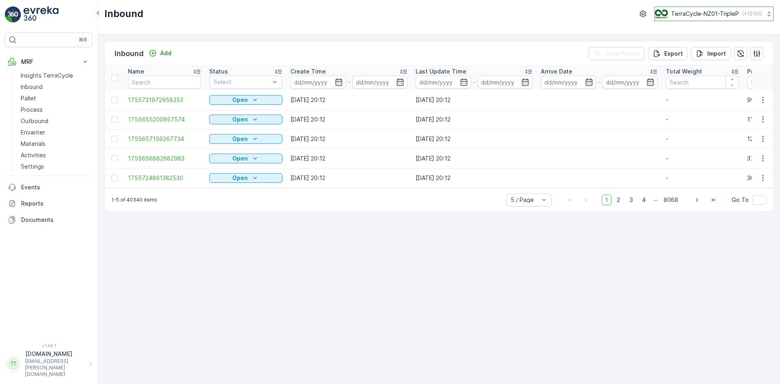
click at [714, 15] on p "TerraCycle-NZ01-TripleP" at bounding box center [705, 14] width 68 height 8
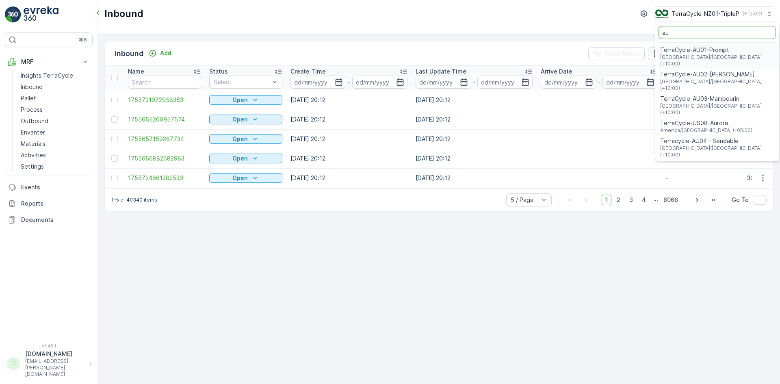
type input "au"
click at [699, 50] on span "TerraCycle-AU01-Prompt" at bounding box center [717, 50] width 114 height 8
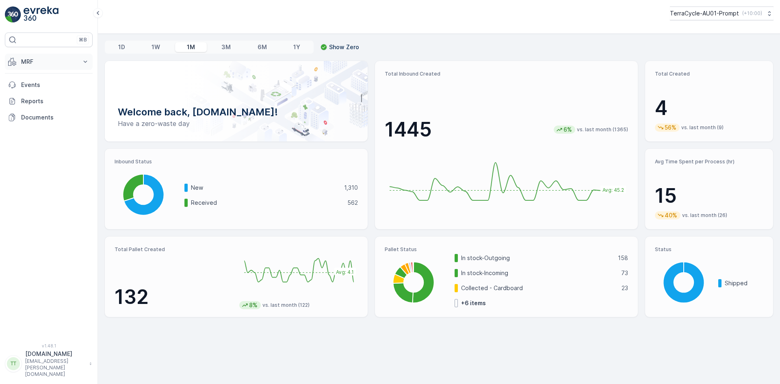
click at [31, 61] on p "MRF" at bounding box center [48, 62] width 55 height 8
click at [39, 84] on p "Inbound" at bounding box center [32, 87] width 22 height 8
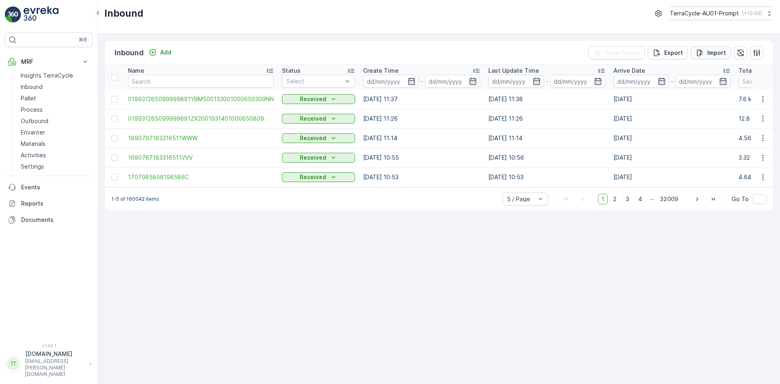
click at [712, 53] on p "Import" at bounding box center [716, 53] width 19 height 8
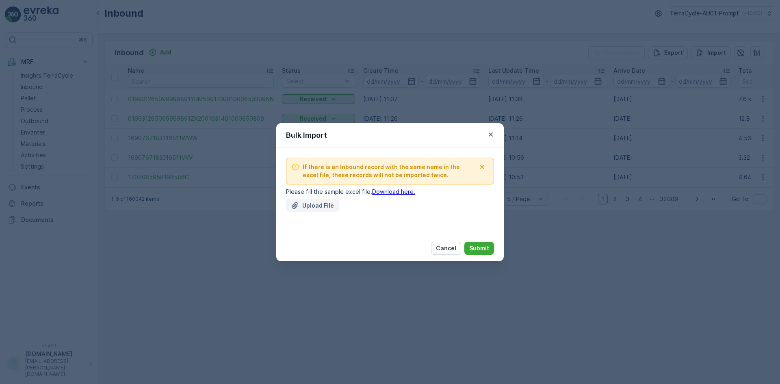
click at [303, 203] on p "Upload File" at bounding box center [318, 205] width 32 height 8
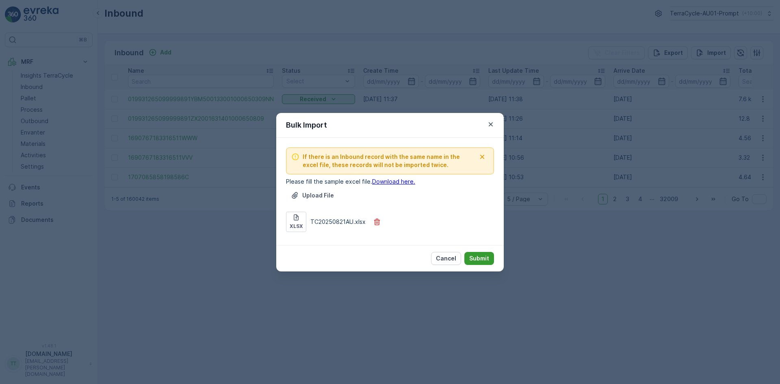
click at [484, 259] on p "Submit" at bounding box center [479, 258] width 20 height 8
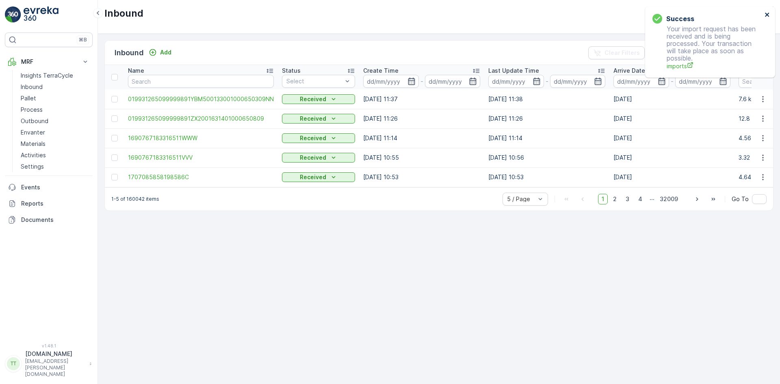
click at [765, 14] on icon "close" at bounding box center [767, 14] width 6 height 6
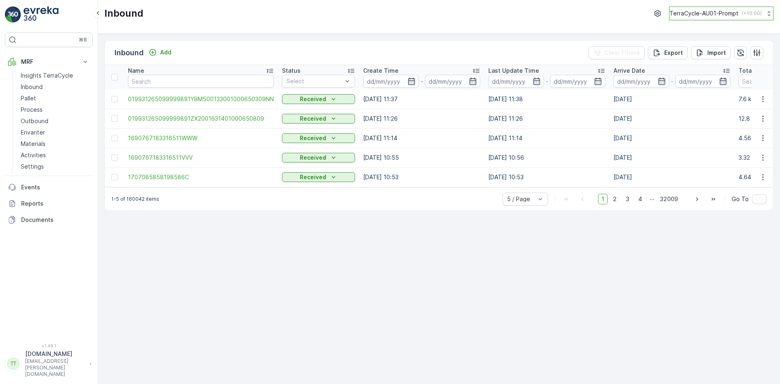
click at [709, 13] on p "TerraCycle-AU01-Prompt" at bounding box center [703, 13] width 69 height 8
type input "es"
click at [705, 48] on span "TerraCycle-ES-MRF" at bounding box center [720, 49] width 91 height 8
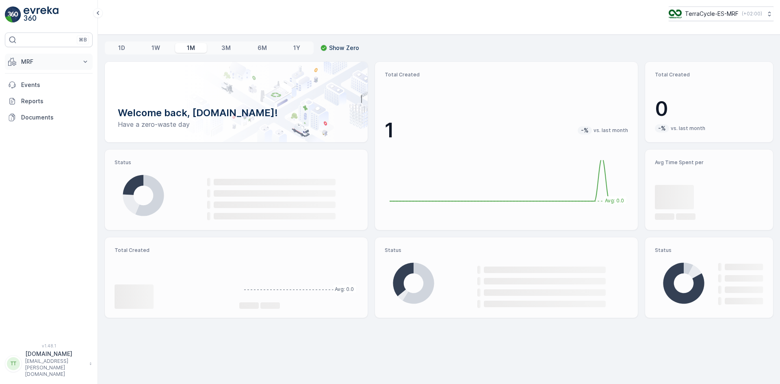
click at [34, 61] on p "MRF" at bounding box center [48, 62] width 55 height 8
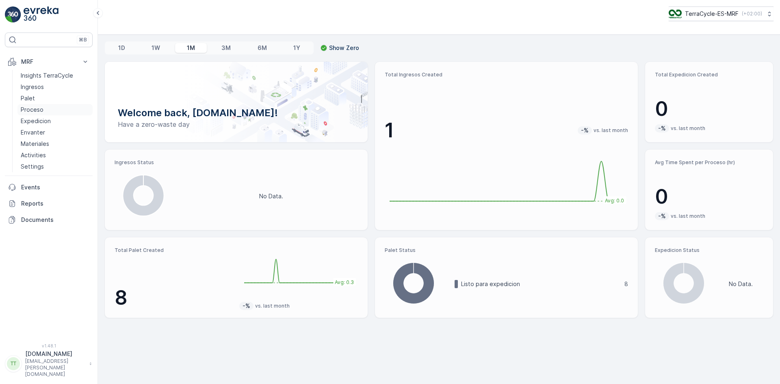
click at [38, 108] on p "Proceso" at bounding box center [32, 110] width 23 height 8
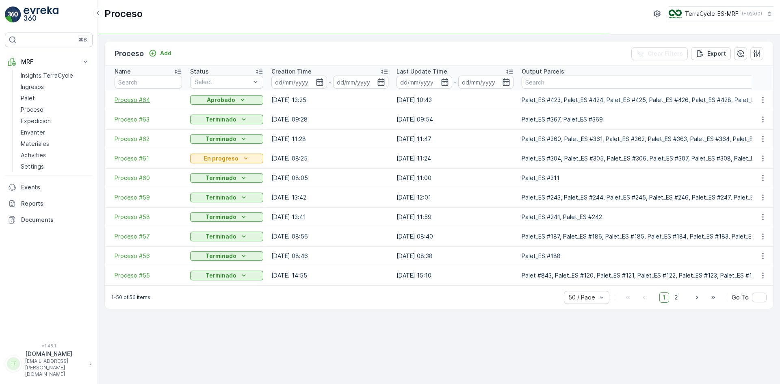
click at [119, 104] on span "Proceso #64" at bounding box center [148, 100] width 67 height 8
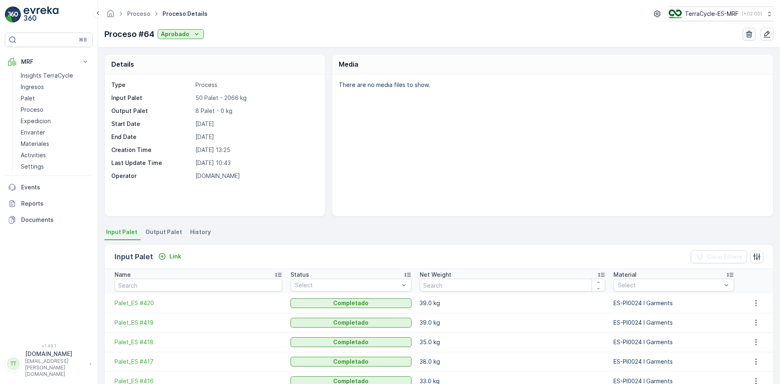
click at [748, 30] on icon "button" at bounding box center [749, 34] width 8 height 8
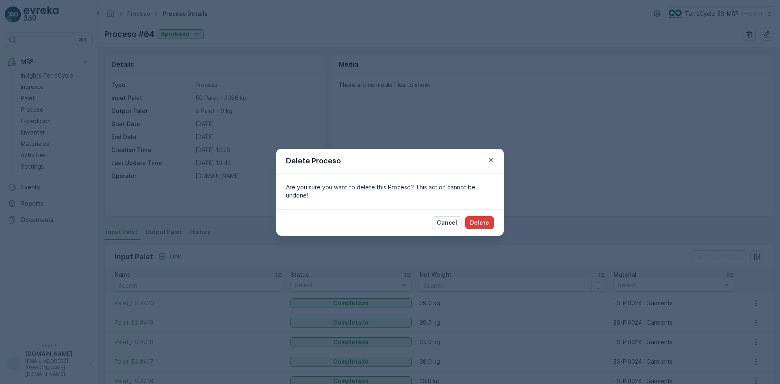
click at [486, 218] on p "Delete" at bounding box center [479, 222] width 19 height 8
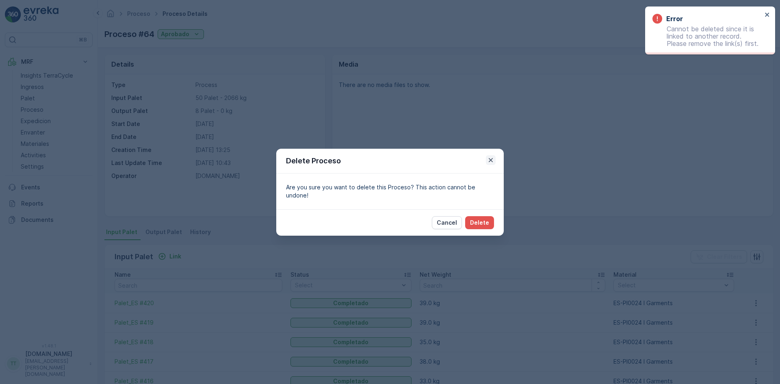
click at [491, 162] on icon "button" at bounding box center [491, 160] width 4 height 4
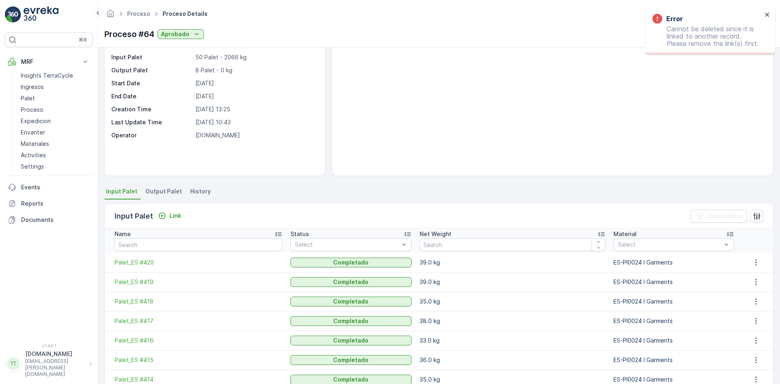
scroll to position [139, 0]
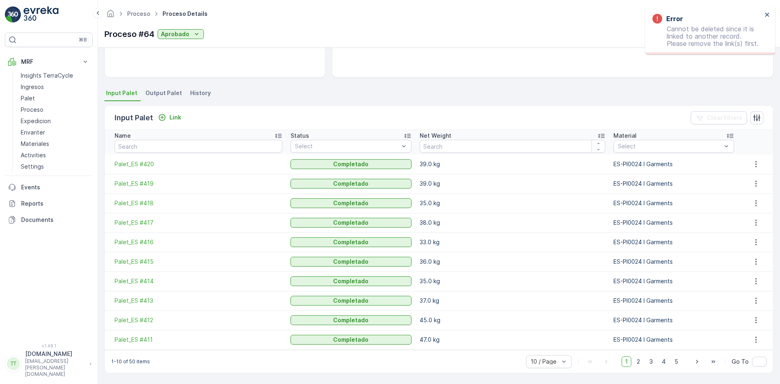
click at [175, 94] on span "Output Palet" at bounding box center [163, 93] width 37 height 8
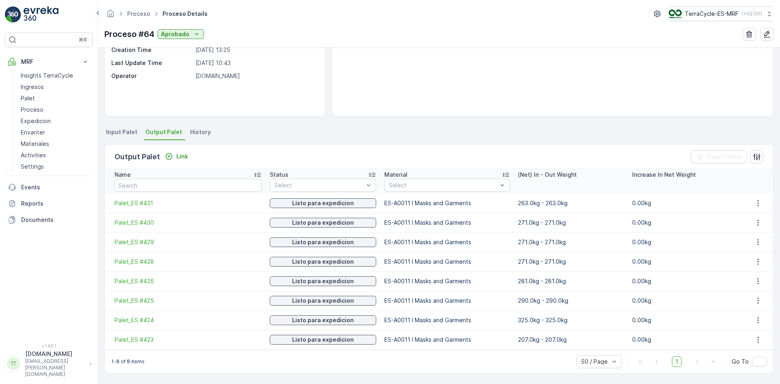
scroll to position [100, 0]
click at [757, 203] on icon "button" at bounding box center [758, 203] width 8 height 8
click at [760, 217] on span "Detach" at bounding box center [763, 215] width 20 height 8
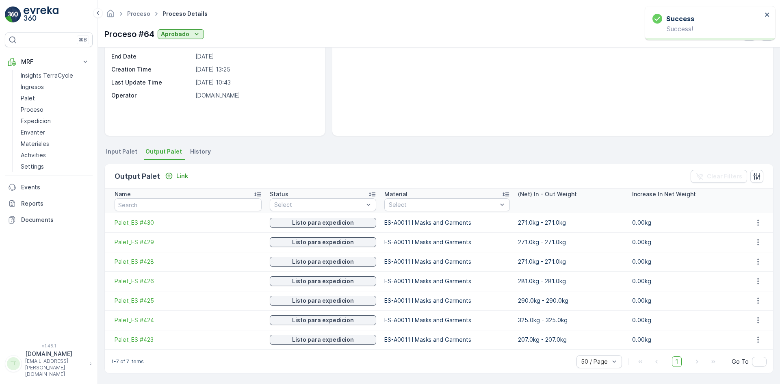
scroll to position [80, 0]
click at [756, 221] on icon "button" at bounding box center [758, 222] width 8 height 8
click at [756, 234] on span "Detach" at bounding box center [763, 235] width 20 height 8
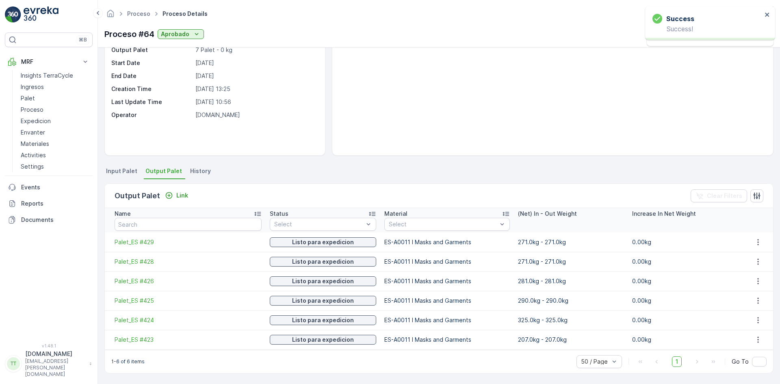
scroll to position [61, 0]
click at [757, 242] on icon "button" at bounding box center [757, 242] width 1 height 6
click at [757, 254] on span "Detach" at bounding box center [763, 254] width 20 height 8
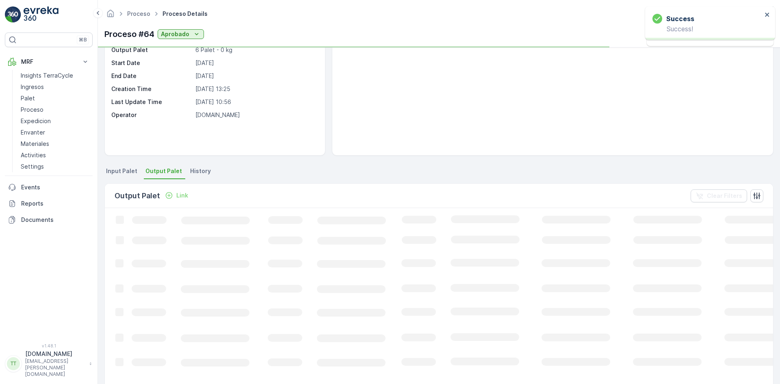
scroll to position [41, 0]
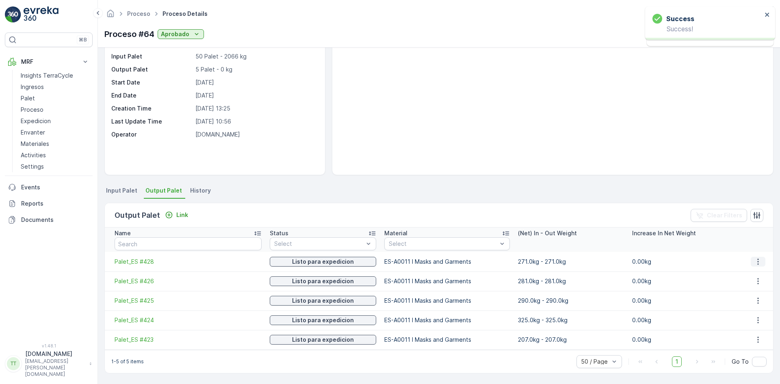
click at [755, 260] on icon "button" at bounding box center [758, 261] width 8 height 8
click at [755, 276] on span "Detach" at bounding box center [763, 274] width 20 height 8
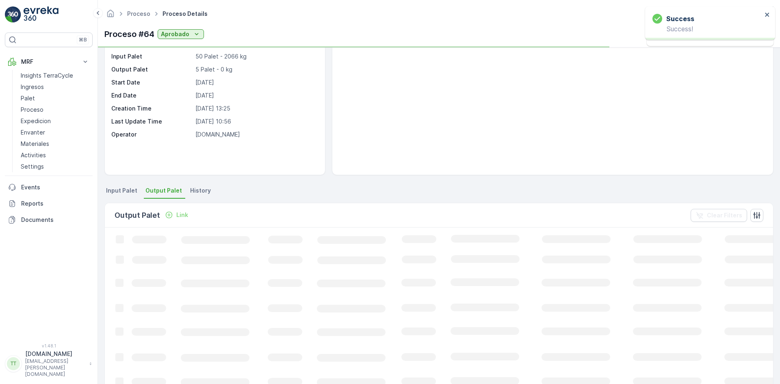
scroll to position [35, 0]
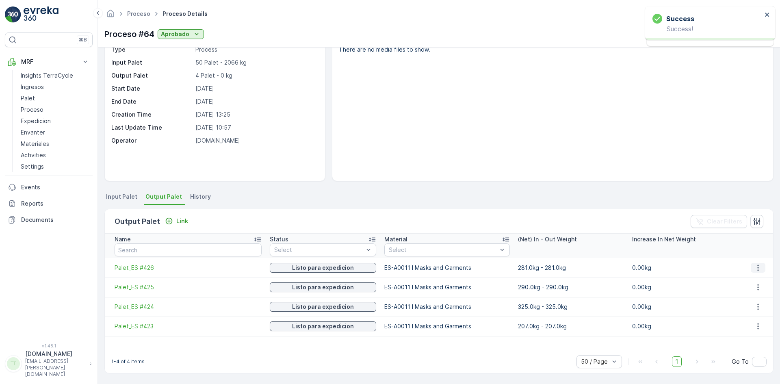
click at [755, 268] on icon "button" at bounding box center [758, 268] width 8 height 8
click at [756, 282] on span "Detach" at bounding box center [763, 280] width 20 height 8
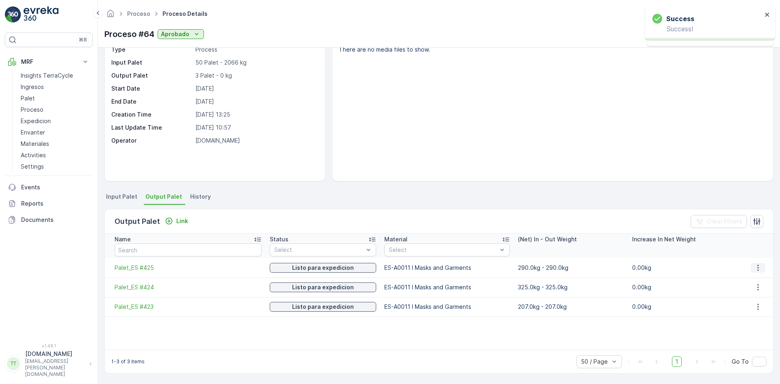
click at [756, 269] on icon "button" at bounding box center [758, 268] width 8 height 8
click at [762, 283] on span "Detach" at bounding box center [763, 280] width 20 height 8
click at [754, 268] on icon "button" at bounding box center [758, 268] width 8 height 8
click at [759, 283] on span "Detach" at bounding box center [763, 280] width 20 height 8
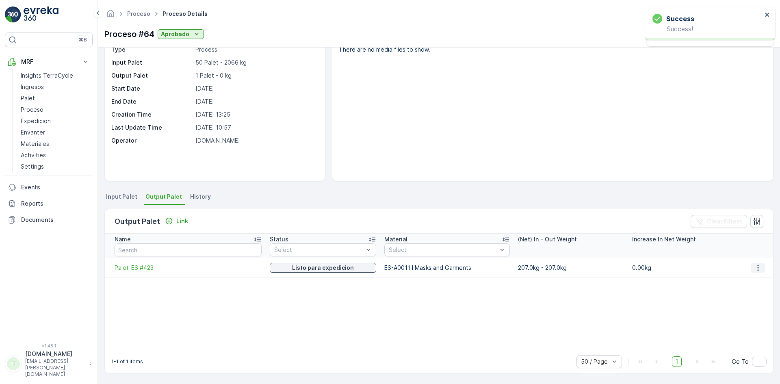
click at [756, 269] on icon "button" at bounding box center [758, 268] width 8 height 8
click at [761, 281] on span "Detach" at bounding box center [763, 280] width 20 height 8
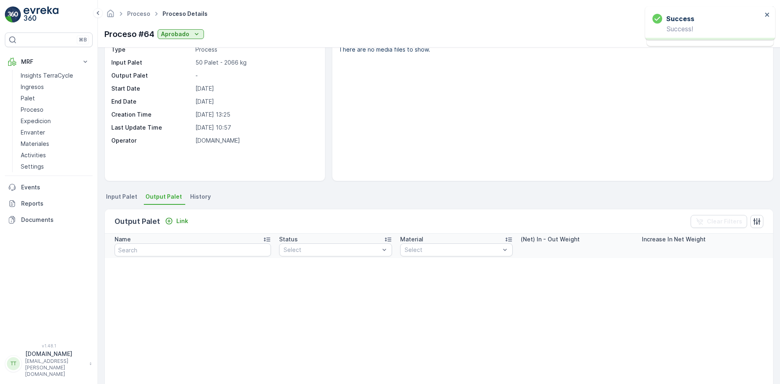
click at [126, 197] on span "Input Palet" at bounding box center [121, 196] width 31 height 8
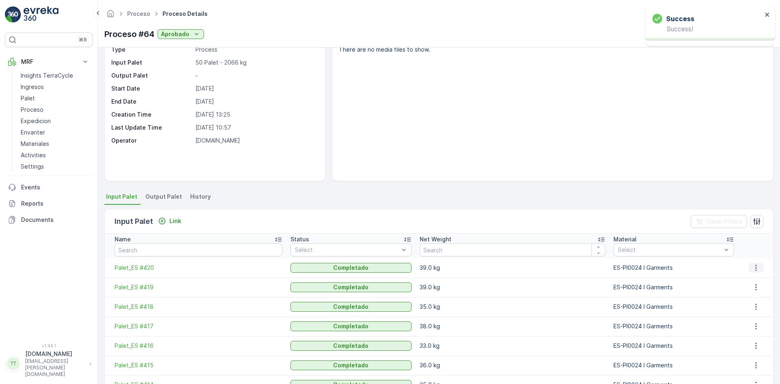
click at [752, 271] on icon "button" at bounding box center [756, 268] width 8 height 8
click at [753, 278] on span "Detach" at bounding box center [760, 280] width 20 height 8
click at [752, 268] on icon "button" at bounding box center [756, 268] width 8 height 8
click at [752, 277] on span "Detach" at bounding box center [760, 280] width 20 height 8
click at [752, 268] on icon "button" at bounding box center [756, 268] width 8 height 8
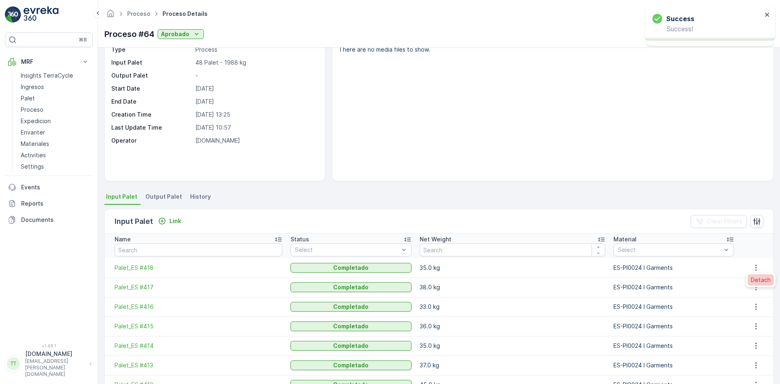
click at [753, 279] on span "Detach" at bounding box center [760, 280] width 20 height 8
click at [755, 270] on icon "button" at bounding box center [755, 267] width 1 height 6
click at [754, 279] on span "Detach" at bounding box center [760, 280] width 20 height 8
click at [754, 267] on icon "button" at bounding box center [756, 268] width 8 height 8
click at [755, 283] on span "Detach" at bounding box center [760, 280] width 20 height 8
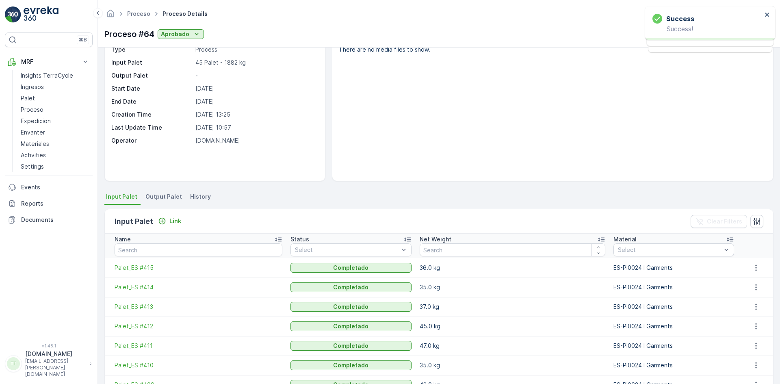
click at [755, 268] on icon "button" at bounding box center [755, 267] width 1 height 6
click at [753, 282] on span "Detach" at bounding box center [760, 280] width 20 height 8
click at [752, 270] on icon "button" at bounding box center [756, 268] width 8 height 8
click at [753, 283] on span "Detach" at bounding box center [760, 280] width 20 height 8
click at [754, 271] on icon "button" at bounding box center [756, 268] width 8 height 8
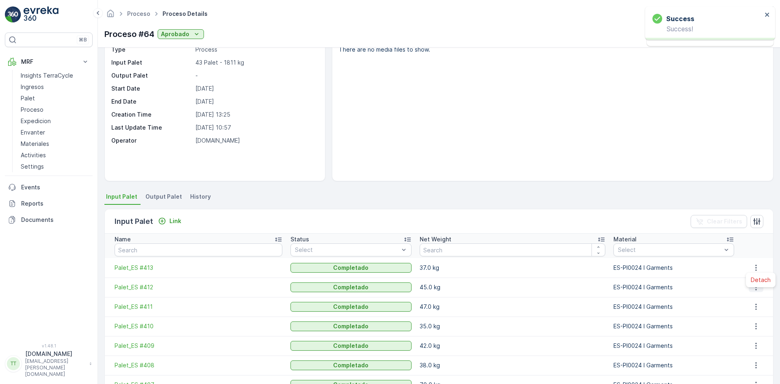
click at [754, 283] on span "Detach" at bounding box center [760, 280] width 20 height 8
click at [752, 270] on icon "button" at bounding box center [756, 268] width 8 height 8
click at [755, 283] on span "Detach" at bounding box center [760, 280] width 20 height 8
click at [755, 272] on button "button" at bounding box center [755, 268] width 15 height 10
click at [755, 281] on span "Detach" at bounding box center [760, 280] width 20 height 8
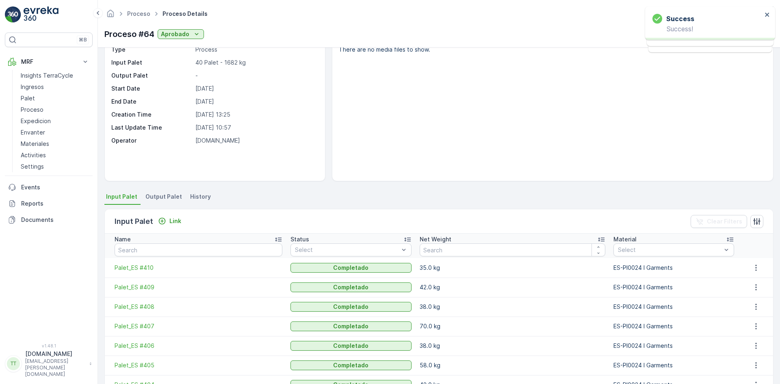
click at [754, 269] on icon "button" at bounding box center [756, 268] width 8 height 8
click at [757, 279] on span "Detach" at bounding box center [760, 280] width 20 height 8
click at [756, 269] on icon "button" at bounding box center [756, 268] width 8 height 8
click at [756, 280] on span "Detach" at bounding box center [760, 280] width 20 height 8
click at [752, 267] on icon "button" at bounding box center [756, 268] width 8 height 8
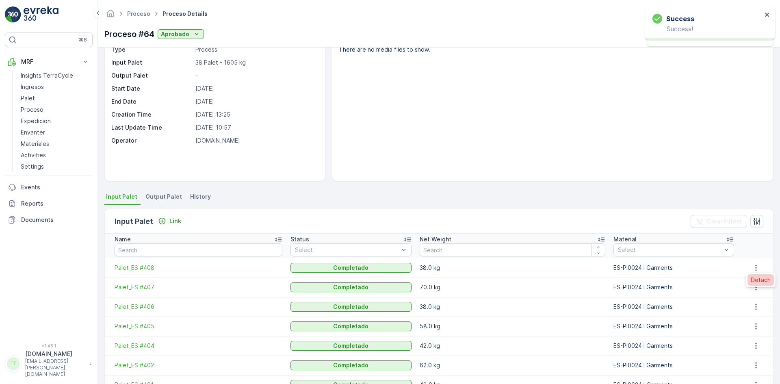
click at [754, 281] on span "Detach" at bounding box center [760, 280] width 20 height 8
click at [754, 269] on icon "button" at bounding box center [756, 268] width 8 height 8
click at [754, 280] on span "Detach" at bounding box center [760, 280] width 20 height 8
click at [753, 271] on icon "button" at bounding box center [756, 268] width 8 height 8
click at [754, 279] on span "Detach" at bounding box center [760, 280] width 20 height 8
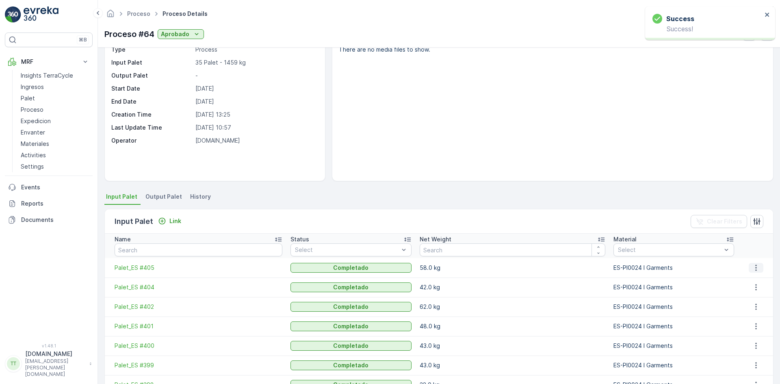
click at [754, 272] on button "button" at bounding box center [755, 268] width 15 height 10
click at [755, 278] on span "Detach" at bounding box center [760, 280] width 20 height 8
click at [754, 270] on icon "button" at bounding box center [756, 268] width 8 height 8
click at [755, 278] on span "Detach" at bounding box center [760, 280] width 20 height 8
click at [753, 266] on icon "button" at bounding box center [756, 268] width 8 height 8
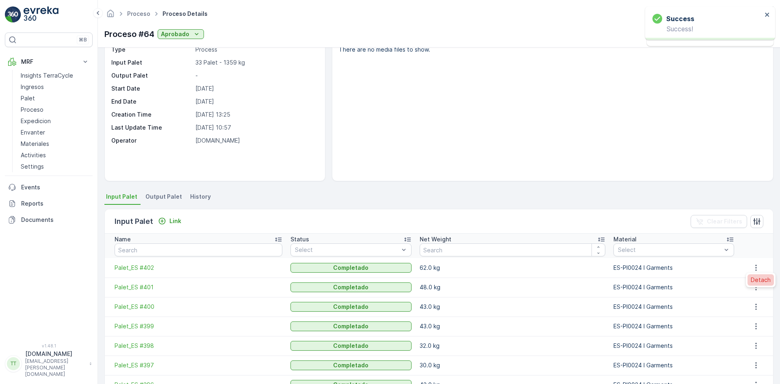
click at [754, 277] on span "Detach" at bounding box center [760, 280] width 20 height 8
click at [752, 269] on icon "button" at bounding box center [756, 268] width 8 height 8
click at [753, 280] on span "Detach" at bounding box center [760, 280] width 20 height 8
click at [752, 267] on icon "button" at bounding box center [756, 268] width 8 height 8
click at [753, 276] on span "Detach" at bounding box center [760, 280] width 20 height 8
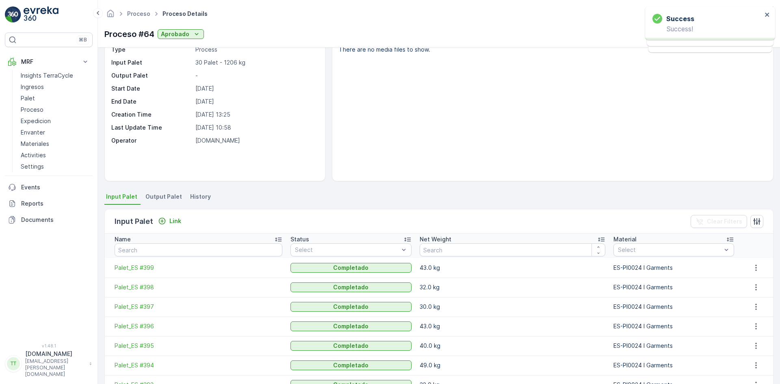
click at [755, 268] on icon "button" at bounding box center [755, 267] width 1 height 6
click at [754, 277] on span "Detach" at bounding box center [760, 280] width 20 height 8
click at [753, 268] on icon "button" at bounding box center [756, 268] width 8 height 8
click at [757, 279] on span "Detach" at bounding box center [760, 280] width 20 height 8
click at [752, 268] on icon "button" at bounding box center [756, 268] width 8 height 8
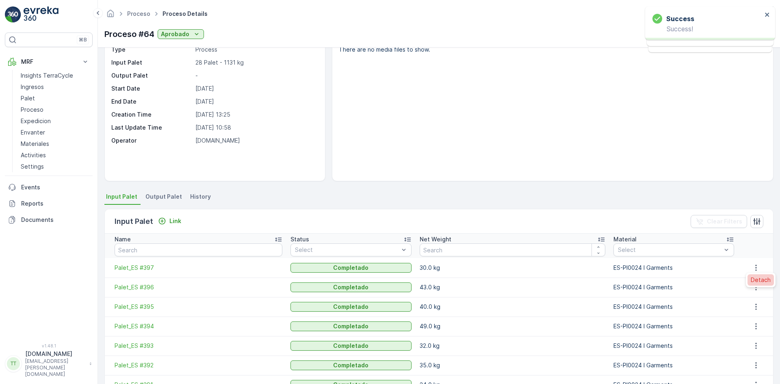
click at [754, 282] on span "Detach" at bounding box center [760, 280] width 20 height 8
click at [752, 268] on icon "button" at bounding box center [756, 268] width 8 height 8
click at [752, 276] on span "Detach" at bounding box center [760, 280] width 20 height 8
click at [752, 269] on icon "button" at bounding box center [756, 268] width 8 height 8
click at [755, 280] on span "Detach" at bounding box center [760, 280] width 20 height 8
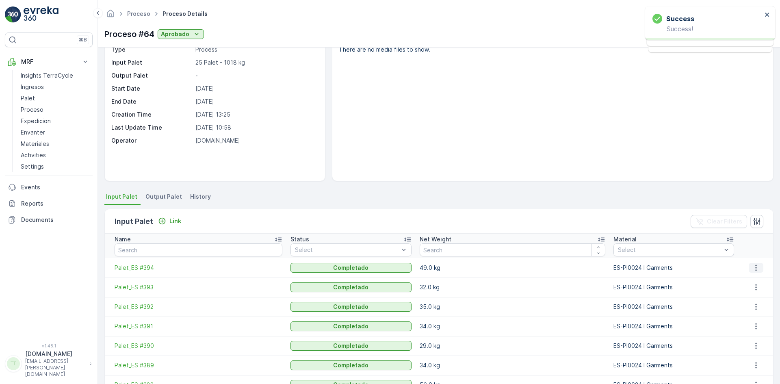
click at [754, 271] on icon "button" at bounding box center [756, 268] width 8 height 8
click at [755, 283] on span "Detach" at bounding box center [760, 280] width 20 height 8
click at [757, 270] on icon "button" at bounding box center [756, 268] width 8 height 8
click at [758, 282] on span "Detach" at bounding box center [760, 280] width 20 height 8
click at [756, 270] on icon "button" at bounding box center [756, 268] width 8 height 8
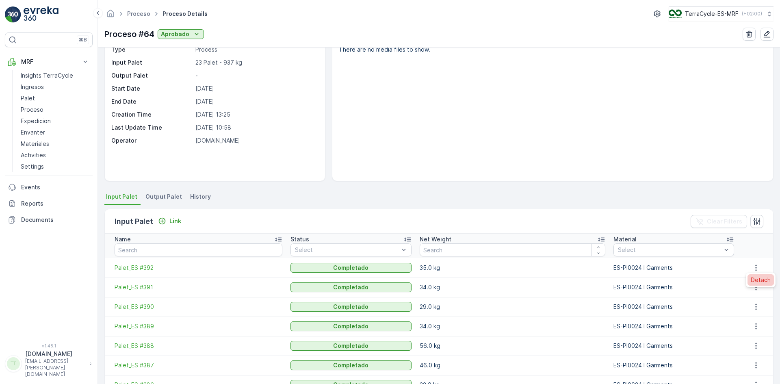
click at [758, 277] on span "Detach" at bounding box center [760, 280] width 20 height 8
click at [752, 264] on icon "button" at bounding box center [756, 268] width 8 height 8
click at [757, 276] on span "Detach" at bounding box center [760, 280] width 20 height 8
click at [752, 271] on icon "button" at bounding box center [756, 268] width 8 height 8
click at [755, 279] on span "Detach" at bounding box center [760, 280] width 20 height 8
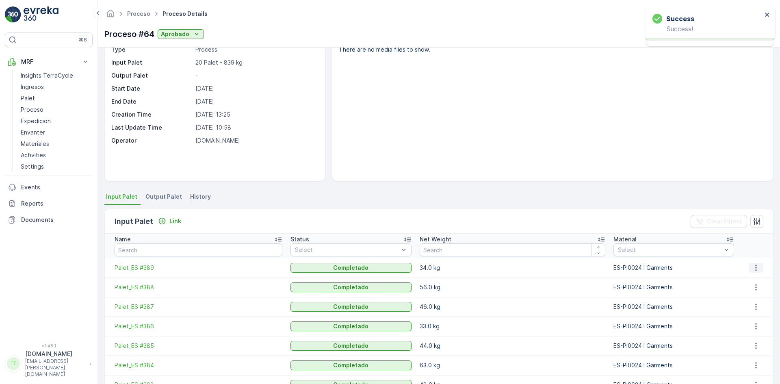
click at [753, 269] on icon "button" at bounding box center [756, 268] width 8 height 8
click at [759, 279] on span "Detach" at bounding box center [760, 280] width 20 height 8
click at [754, 270] on icon "button" at bounding box center [756, 268] width 8 height 8
click at [757, 278] on span "Detach" at bounding box center [760, 280] width 20 height 8
click at [752, 268] on icon "button" at bounding box center [756, 268] width 8 height 8
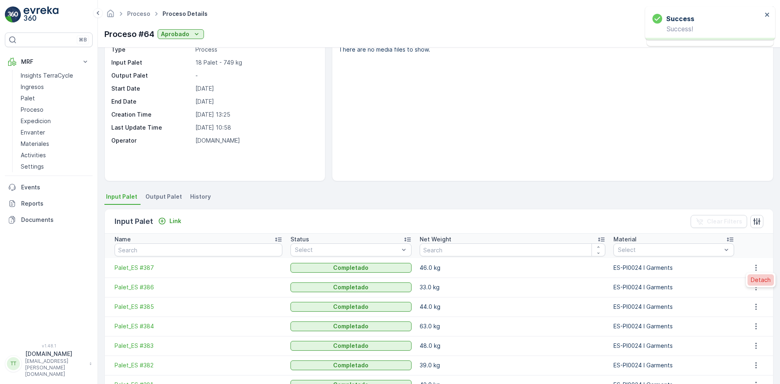
click at [757, 278] on span "Detach" at bounding box center [760, 280] width 20 height 8
click at [755, 268] on icon "button" at bounding box center [755, 267] width 1 height 6
click at [757, 276] on span "Detach" at bounding box center [760, 280] width 20 height 8
click at [755, 268] on icon "button" at bounding box center [756, 268] width 8 height 8
click at [757, 277] on span "Detach" at bounding box center [760, 280] width 20 height 8
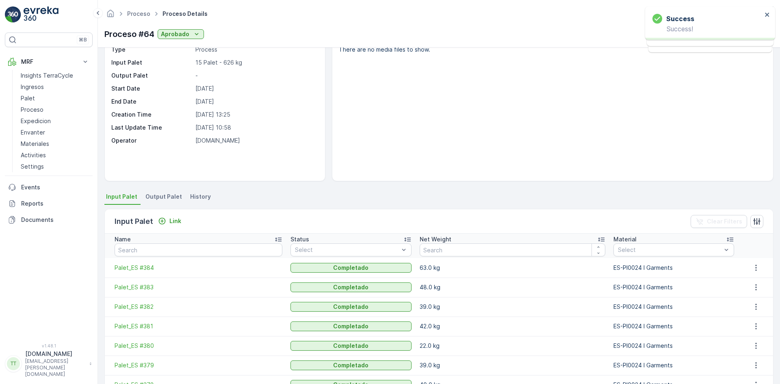
click at [757, 273] on td at bounding box center [755, 267] width 35 height 19
click at [761, 283] on div at bounding box center [756, 287] width 28 height 10
click at [752, 268] on icon "button" at bounding box center [756, 268] width 8 height 8
click at [754, 278] on span "Detach" at bounding box center [760, 280] width 20 height 8
click at [753, 272] on td at bounding box center [755, 267] width 35 height 19
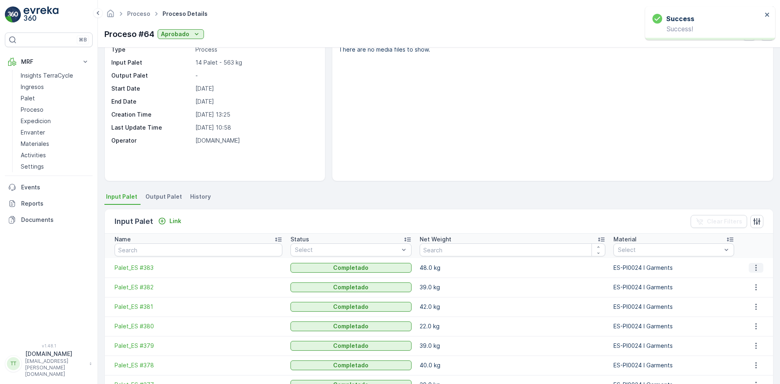
click at [752, 271] on icon "button" at bounding box center [756, 268] width 8 height 8
click at [756, 279] on span "Detach" at bounding box center [760, 280] width 20 height 8
click at [756, 271] on icon "button" at bounding box center [756, 268] width 8 height 8
click at [759, 279] on span "Detach" at bounding box center [760, 280] width 20 height 8
click at [756, 270] on icon "button" at bounding box center [756, 268] width 8 height 8
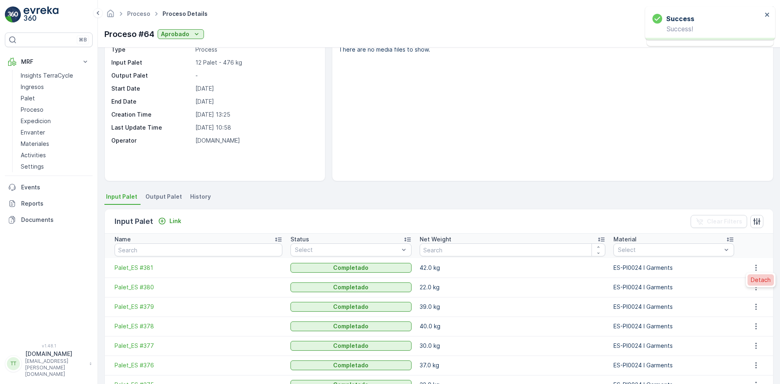
click at [758, 278] on span "Detach" at bounding box center [760, 280] width 20 height 8
click at [755, 272] on button "button" at bounding box center [755, 268] width 15 height 10
click at [757, 277] on span "Detach" at bounding box center [760, 280] width 20 height 8
click at [754, 270] on icon "button" at bounding box center [756, 268] width 8 height 8
click at [758, 277] on span "Detach" at bounding box center [760, 280] width 20 height 8
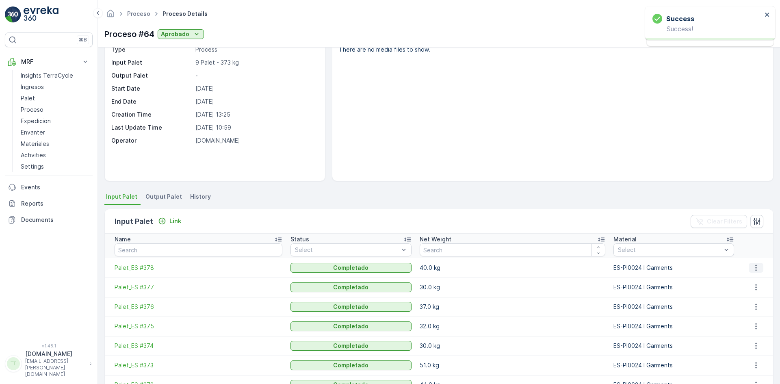
click at [757, 272] on button "button" at bounding box center [755, 268] width 15 height 10
click at [759, 279] on span "Detach" at bounding box center [760, 280] width 20 height 8
click at [756, 270] on icon "button" at bounding box center [756, 268] width 8 height 8
click at [759, 277] on span "Detach" at bounding box center [760, 280] width 20 height 8
click at [755, 268] on icon "button" at bounding box center [756, 268] width 8 height 8
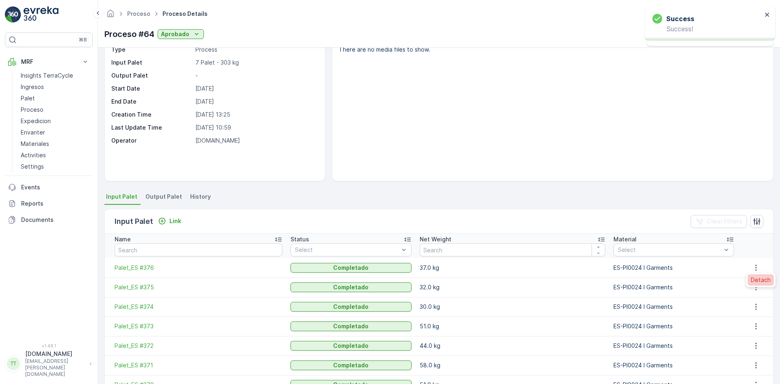
click at [758, 276] on span "Detach" at bounding box center [760, 280] width 20 height 8
click at [757, 275] on td at bounding box center [755, 267] width 35 height 19
click at [755, 270] on icon "button" at bounding box center [755, 267] width 1 height 6
click at [758, 279] on span "Detach" at bounding box center [760, 280] width 20 height 8
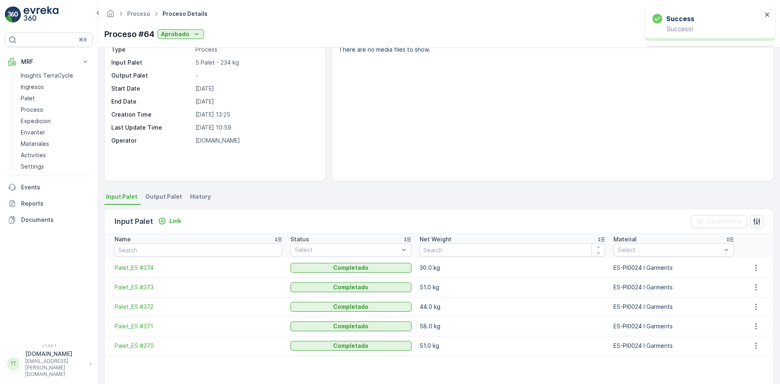
click at [752, 270] on icon "button" at bounding box center [756, 268] width 8 height 8
click at [757, 281] on span "Detach" at bounding box center [760, 280] width 20 height 8
click at [752, 271] on icon "button" at bounding box center [756, 268] width 8 height 8
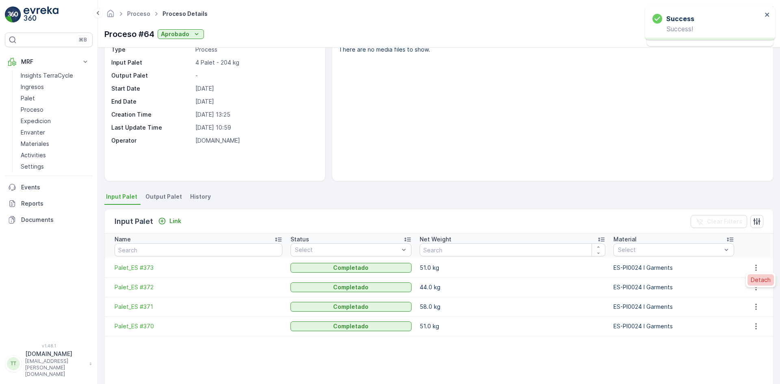
click at [757, 282] on span "Detach" at bounding box center [760, 280] width 20 height 8
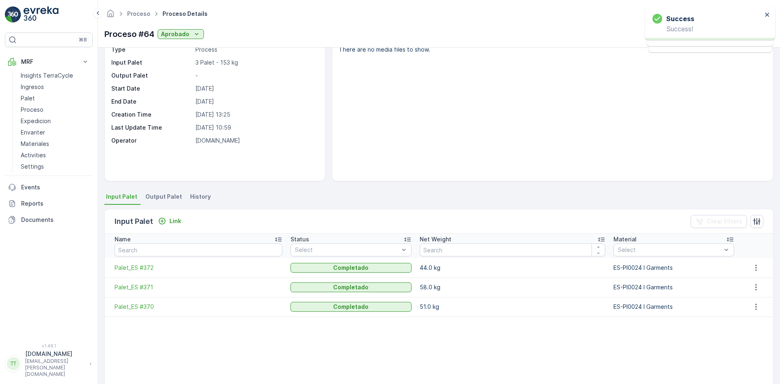
click at [753, 273] on td at bounding box center [755, 267] width 35 height 19
click at [753, 271] on icon "button" at bounding box center [756, 268] width 8 height 8
click at [756, 277] on span "Detach" at bounding box center [760, 280] width 20 height 8
click at [755, 268] on icon "button" at bounding box center [755, 267] width 1 height 6
click at [755, 275] on div "Detach" at bounding box center [760, 279] width 26 height 11
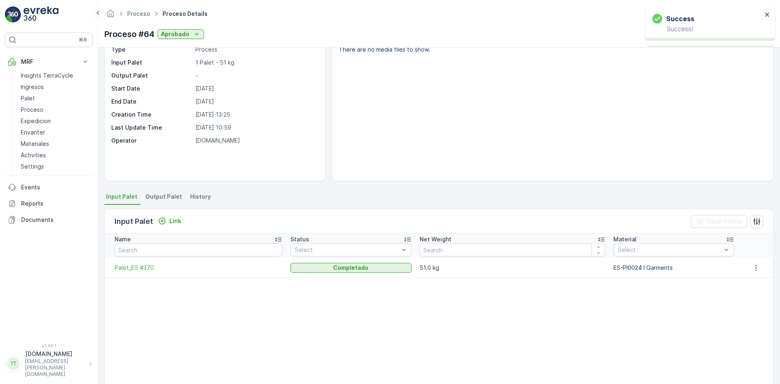
click at [752, 268] on icon "button" at bounding box center [756, 268] width 8 height 8
click at [757, 276] on span "Detach" at bounding box center [760, 280] width 20 height 8
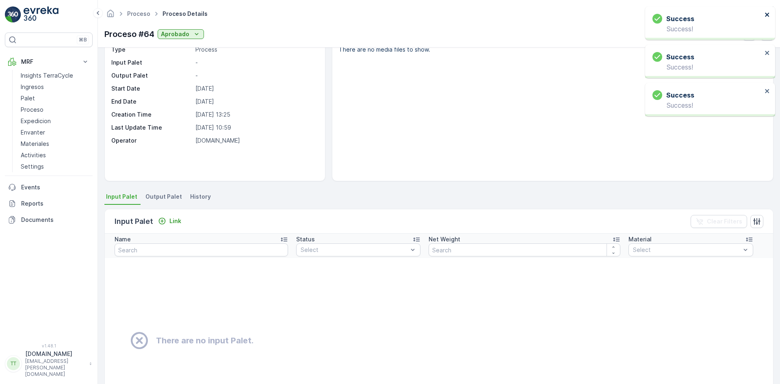
click at [769, 15] on icon "close" at bounding box center [767, 14] width 6 height 6
click at [768, 14] on icon "close" at bounding box center [767, 14] width 6 height 6
click at [768, 13] on icon "close" at bounding box center [767, 15] width 4 height 4
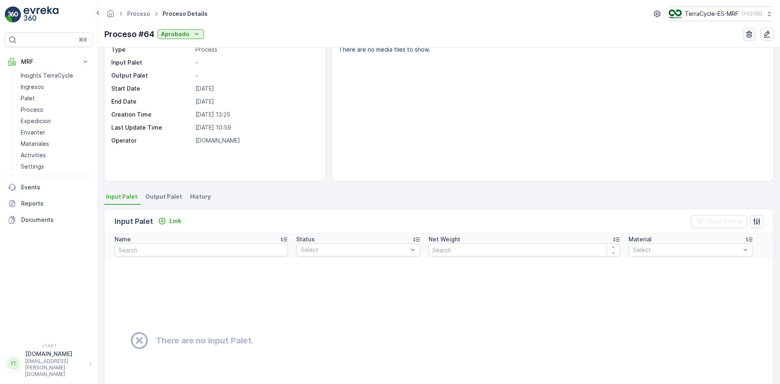
click at [746, 28] on button "button" at bounding box center [748, 34] width 13 height 13
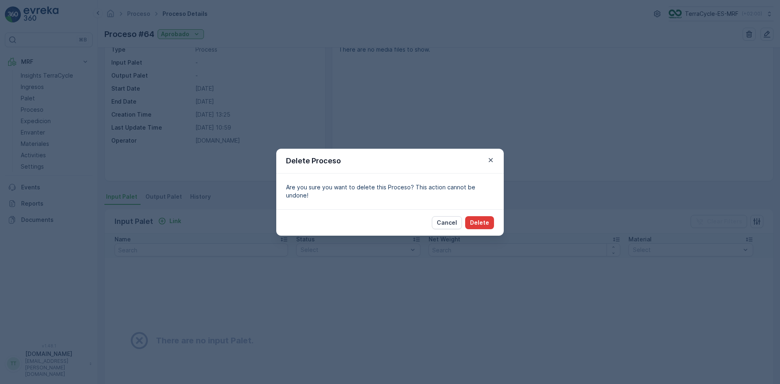
drag, startPoint x: 480, startPoint y: 211, endPoint x: 480, endPoint y: 215, distance: 4.5
click at [480, 214] on div "Cancel Delete" at bounding box center [389, 222] width 227 height 26
click at [480, 218] on p "Delete" at bounding box center [479, 222] width 19 height 8
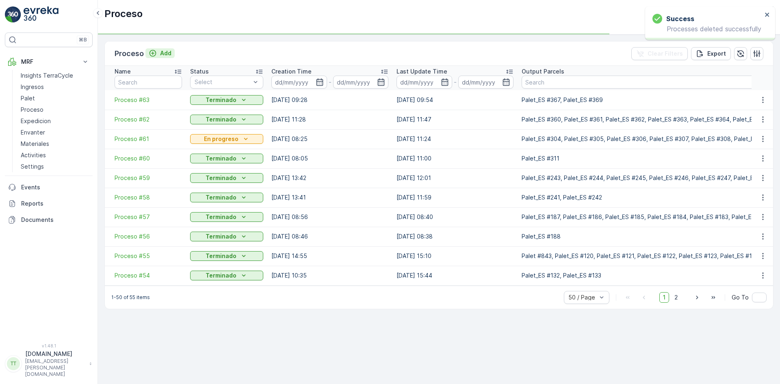
click at [164, 52] on p "Add" at bounding box center [165, 53] width 11 height 8
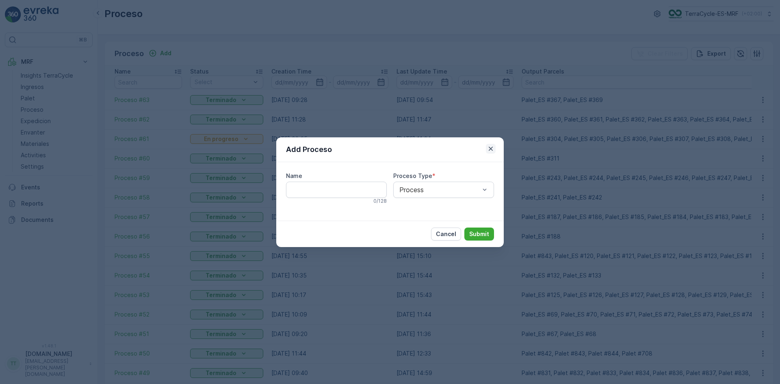
click at [489, 148] on icon "button" at bounding box center [491, 149] width 8 height 8
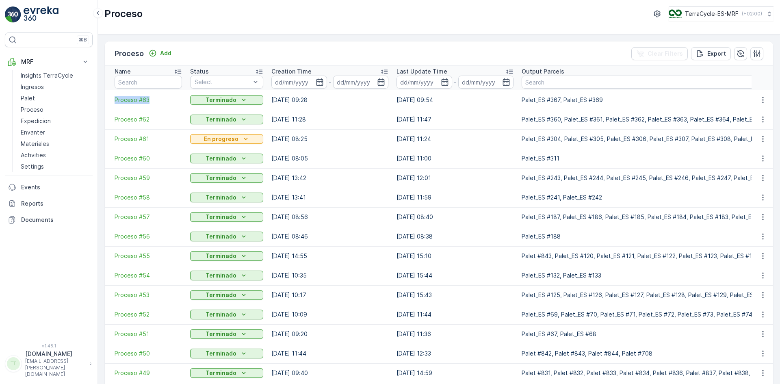
drag, startPoint x: 111, startPoint y: 98, endPoint x: 149, endPoint y: 104, distance: 38.2
click at [149, 104] on td "Proceso #63" at bounding box center [145, 99] width 81 height 19
copy span "Proceso #63"
click at [167, 54] on p "Add" at bounding box center [165, 53] width 11 height 8
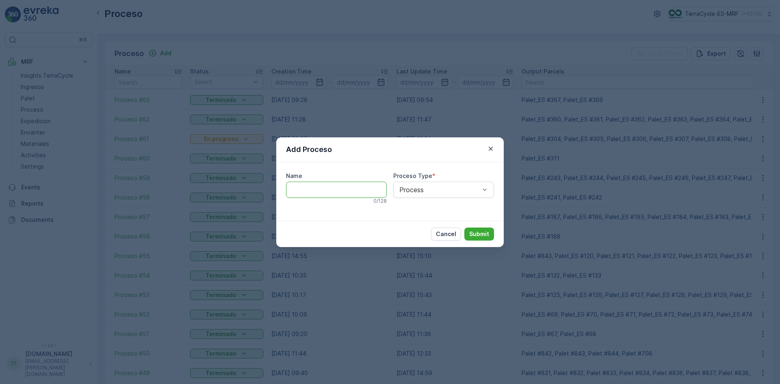
click at [299, 190] on input "Name" at bounding box center [336, 190] width 101 height 16
paste input "Proceso #63"
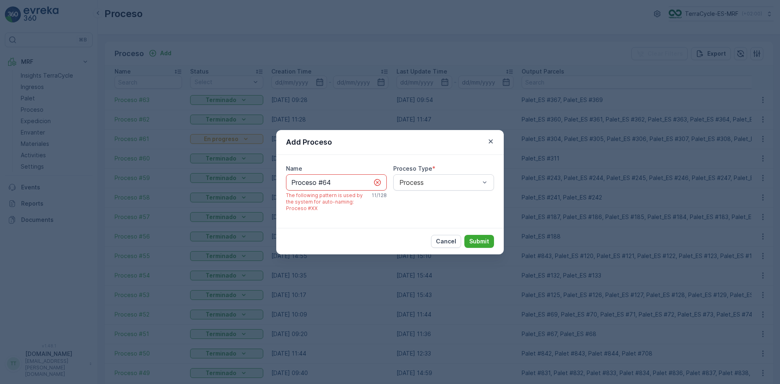
click at [313, 183] on input "Proceso #64" at bounding box center [336, 182] width 101 height 16
click at [334, 183] on input "Proceso #64" at bounding box center [336, 182] width 101 height 16
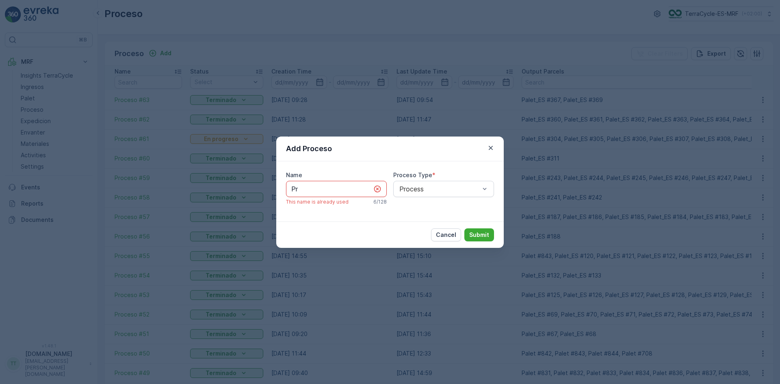
type input "P"
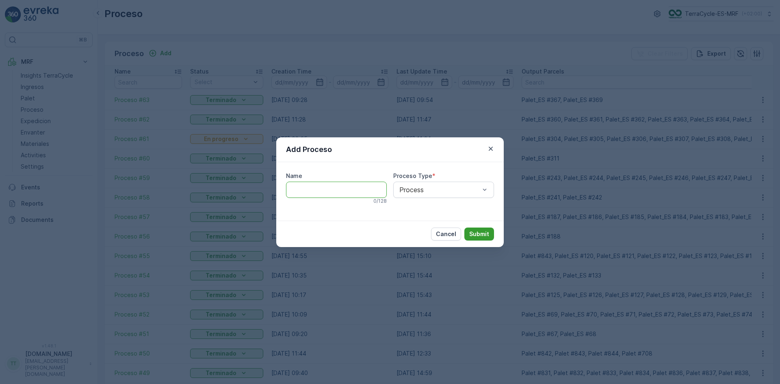
click at [484, 234] on p "Submit" at bounding box center [479, 234] width 20 height 8
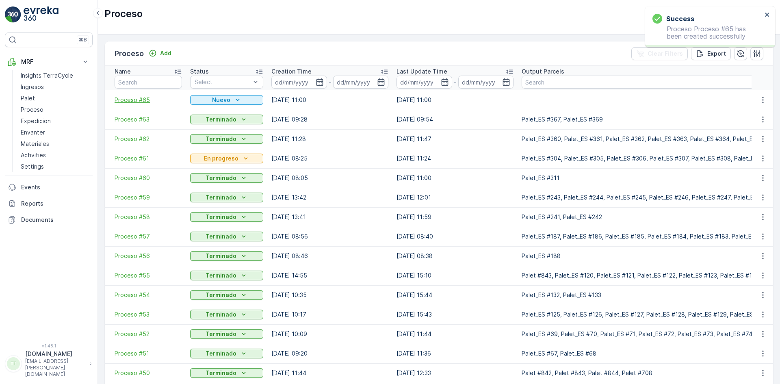
click at [137, 100] on span "Proceso #65" at bounding box center [148, 100] width 67 height 8
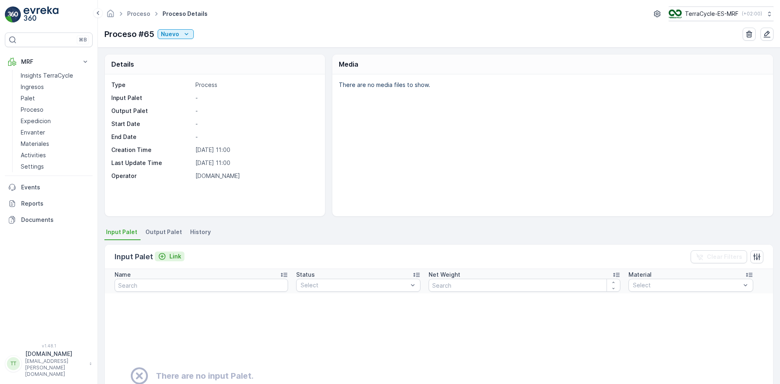
click at [166, 254] on div "Link" at bounding box center [169, 256] width 23 height 8
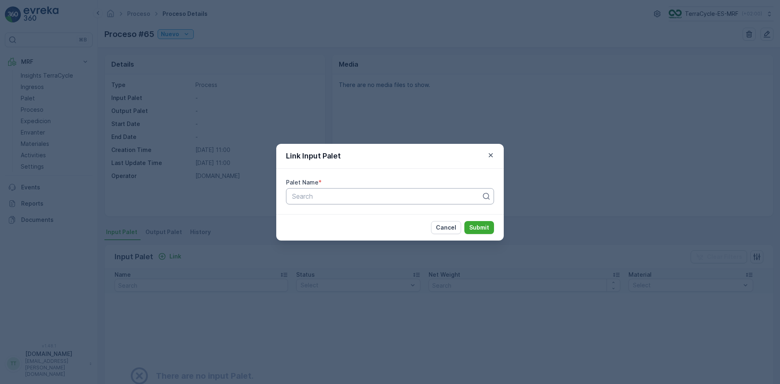
click at [334, 195] on div at bounding box center [386, 195] width 191 height 7
paste input "Palet_ES #370"
type input "Palet_ES #370"
click at [312, 213] on span "Palet_ES #370" at bounding box center [313, 215] width 45 height 7
click at [474, 225] on p "Submit" at bounding box center [479, 227] width 20 height 8
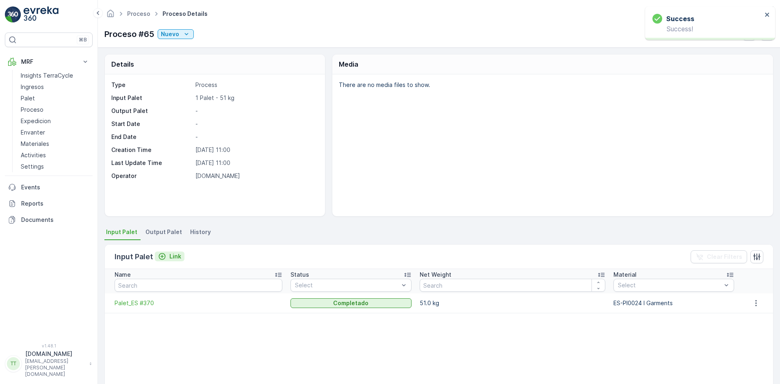
click at [168, 255] on div "Link" at bounding box center [169, 256] width 23 height 8
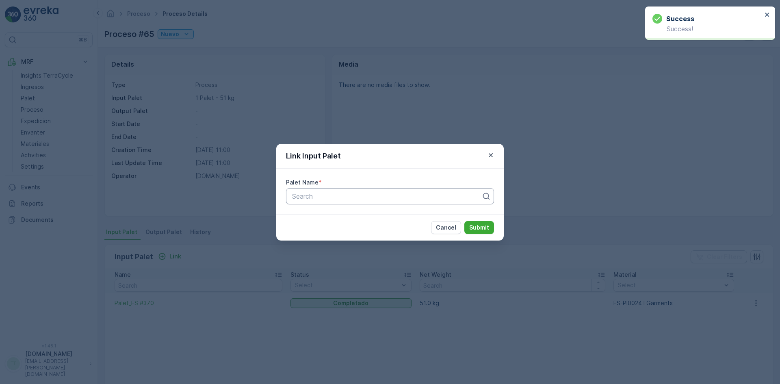
click at [317, 197] on div at bounding box center [386, 195] width 191 height 7
paste input "Palet_ES #371"
type input "Palet_ES #371"
click at [324, 216] on span "Palet_ES #371" at bounding box center [312, 215] width 43 height 7
click at [480, 229] on p "Submit" at bounding box center [479, 227] width 20 height 8
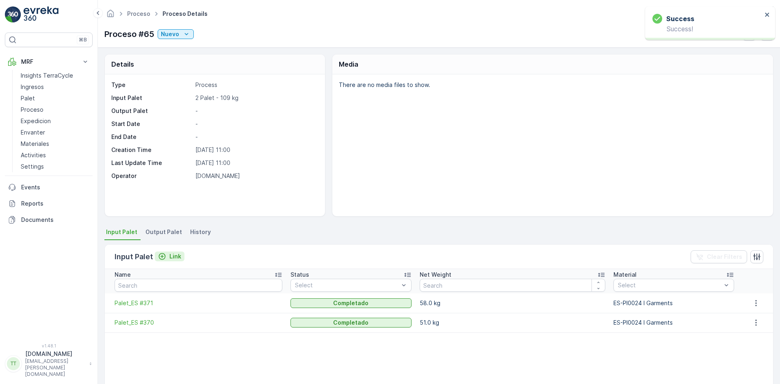
click at [171, 255] on p "Link" at bounding box center [175, 256] width 12 height 8
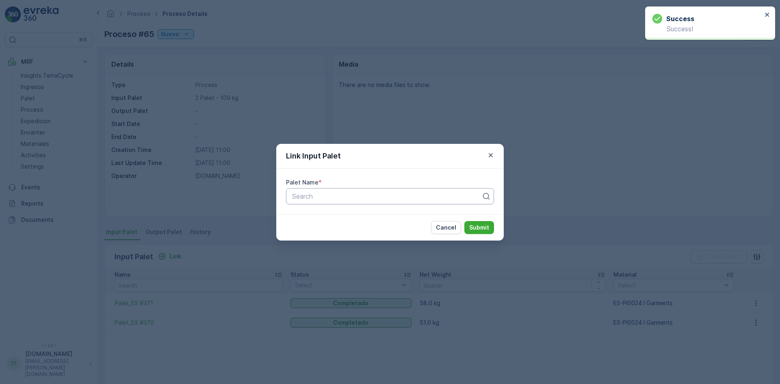
click at [319, 195] on div at bounding box center [386, 195] width 191 height 7
paste input "Palet_ES #372"
type input "Palet_ES #372"
click at [320, 215] on span "Palet_ES #372" at bounding box center [313, 215] width 44 height 7
click at [478, 230] on p "Submit" at bounding box center [479, 227] width 20 height 8
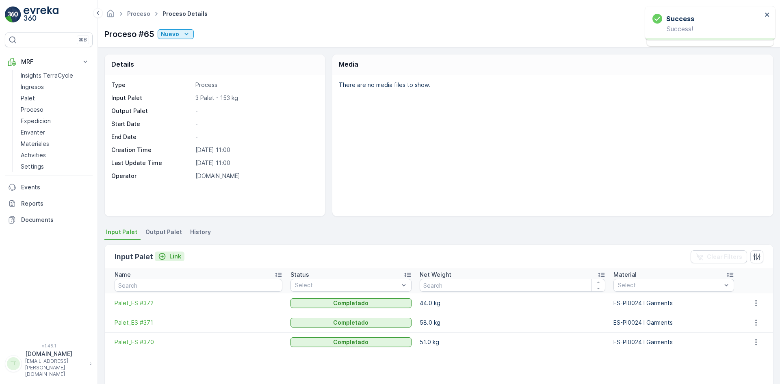
click at [170, 253] on p "Link" at bounding box center [175, 256] width 12 height 8
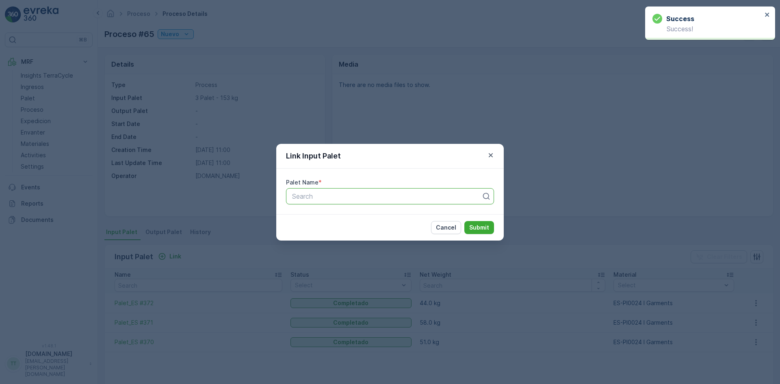
click at [321, 194] on div at bounding box center [386, 195] width 191 height 7
paste input "Palet_ES #373"
type input "Palet_ES #373"
click at [319, 220] on span "Palet_ES #373" at bounding box center [313, 215] width 45 height 7
click at [480, 227] on p "Submit" at bounding box center [479, 227] width 20 height 8
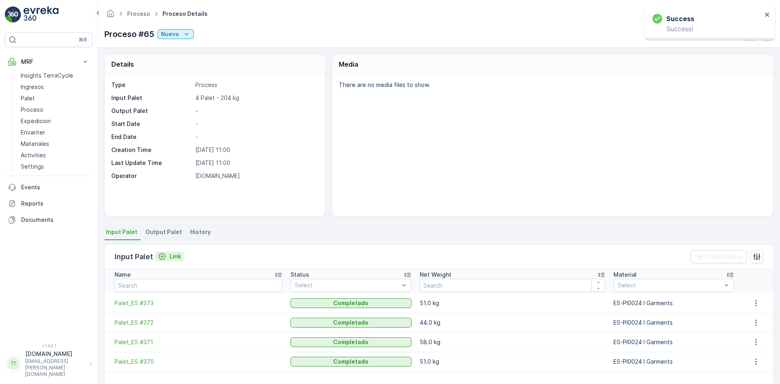
click at [175, 255] on p "Link" at bounding box center [175, 256] width 12 height 8
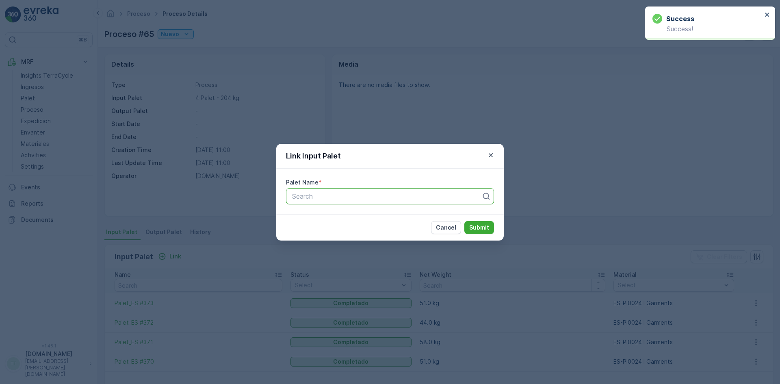
click at [296, 196] on div at bounding box center [386, 195] width 191 height 7
paste input "Palet_ES #374"
type input "Palet_ES #374"
click at [303, 214] on span "Palet_ES #374" at bounding box center [313, 215] width 44 height 7
click at [474, 227] on p "Submit" at bounding box center [479, 227] width 20 height 8
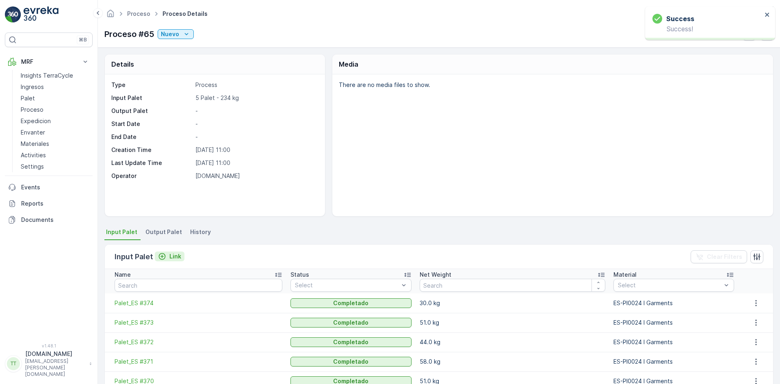
click at [173, 256] on p "Link" at bounding box center [175, 256] width 12 height 8
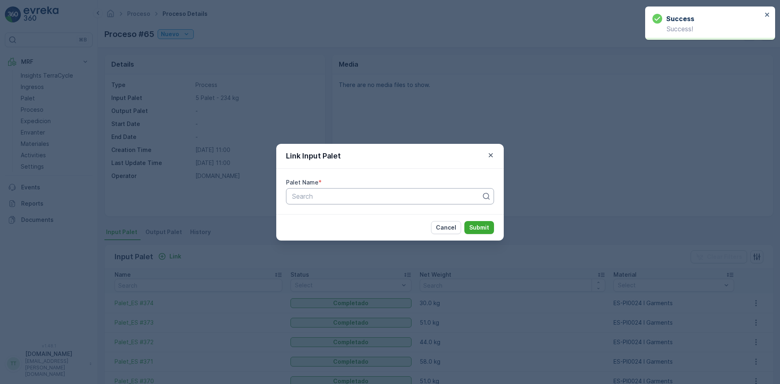
click at [307, 196] on div at bounding box center [386, 195] width 191 height 7
paste input "Palet_ES #375"
type input "Palet_ES #375"
click at [323, 214] on span "Palet_ES #375" at bounding box center [313, 215] width 45 height 7
click at [475, 228] on p "Submit" at bounding box center [479, 227] width 20 height 8
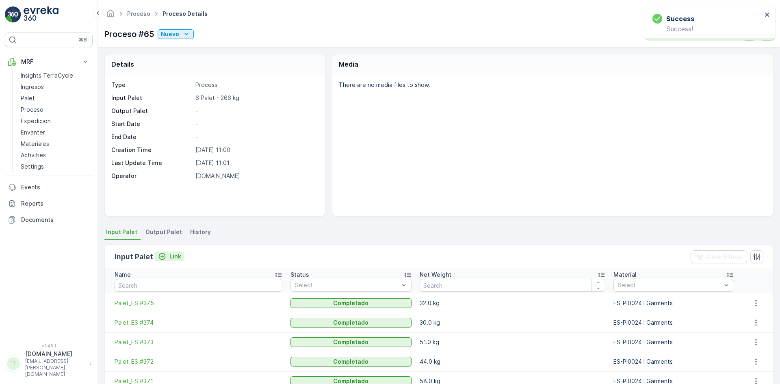
click at [172, 259] on p "Link" at bounding box center [175, 256] width 12 height 8
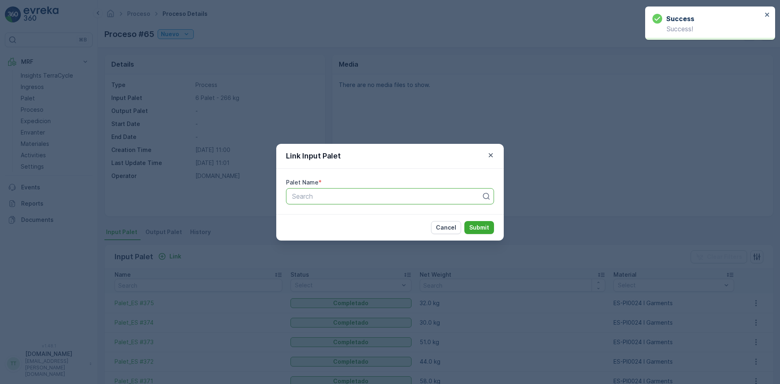
click at [324, 197] on div at bounding box center [386, 195] width 191 height 7
paste input "Palet_ES #376"
type input "Palet_ES #376"
click at [327, 216] on span "Palet_ES #376" at bounding box center [313, 215] width 45 height 7
click at [484, 228] on p "Submit" at bounding box center [479, 227] width 20 height 8
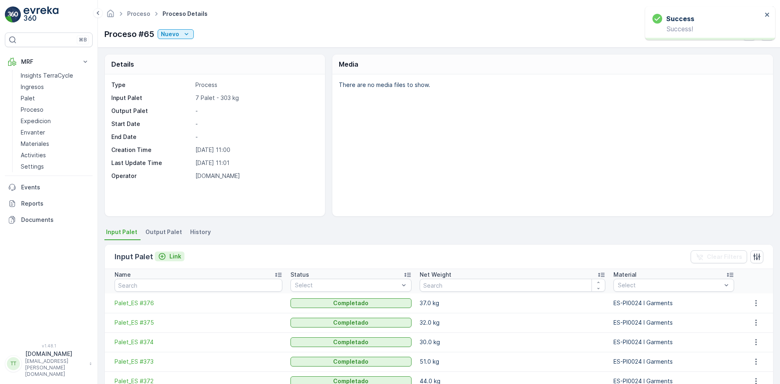
click at [178, 256] on p "Link" at bounding box center [175, 256] width 12 height 8
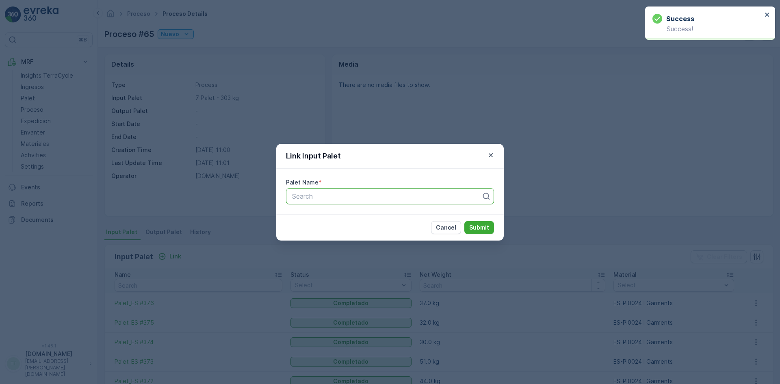
paste input "Palet_ES #377"
type input "Palet_ES #377"
click at [329, 214] on span "Palet_ES #377" at bounding box center [313, 215] width 44 height 7
click at [479, 227] on p "Submit" at bounding box center [479, 227] width 20 height 8
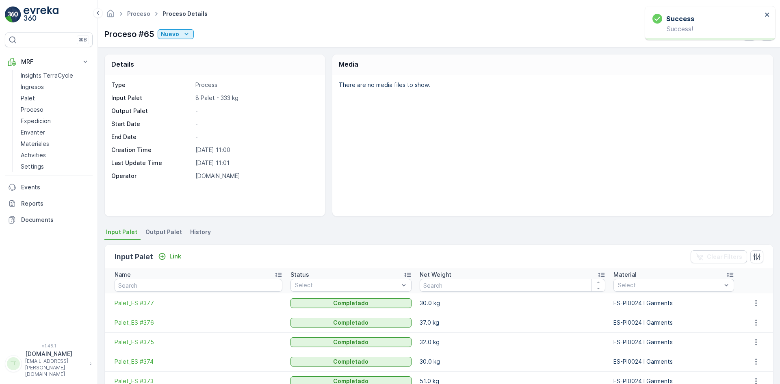
click at [178, 250] on div "Input Palet Link Clear Filters" at bounding box center [439, 256] width 668 height 24
click at [176, 253] on p "Link" at bounding box center [175, 256] width 12 height 8
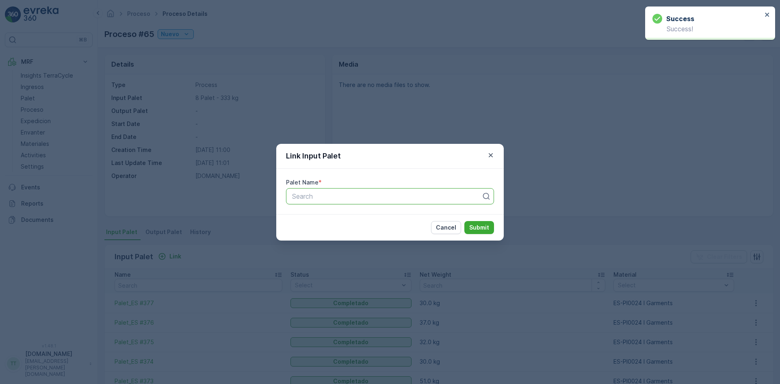
click at [329, 192] on div at bounding box center [386, 195] width 191 height 7
paste input "Palet_ES #378"
type input "Palet_ES #378"
click at [325, 212] on span "Palet_ES #378" at bounding box center [313, 215] width 45 height 7
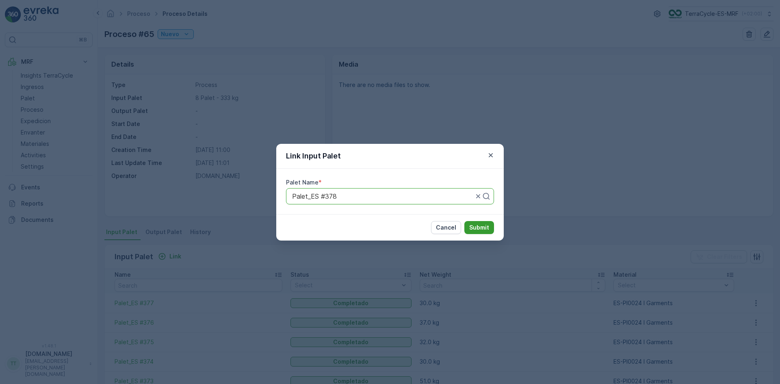
click at [488, 227] on p "Submit" at bounding box center [479, 227] width 20 height 8
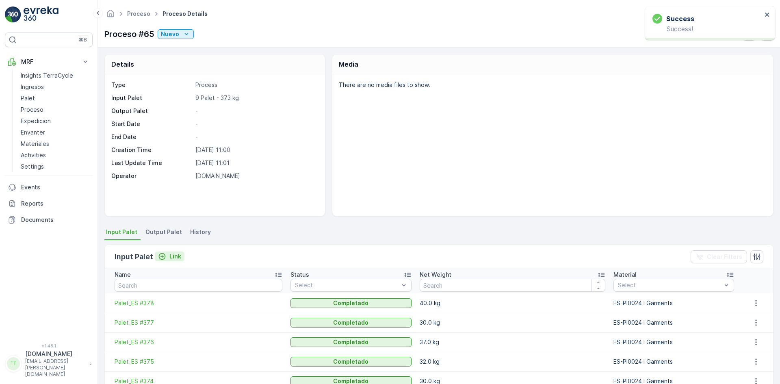
click at [169, 255] on p "Link" at bounding box center [175, 256] width 12 height 8
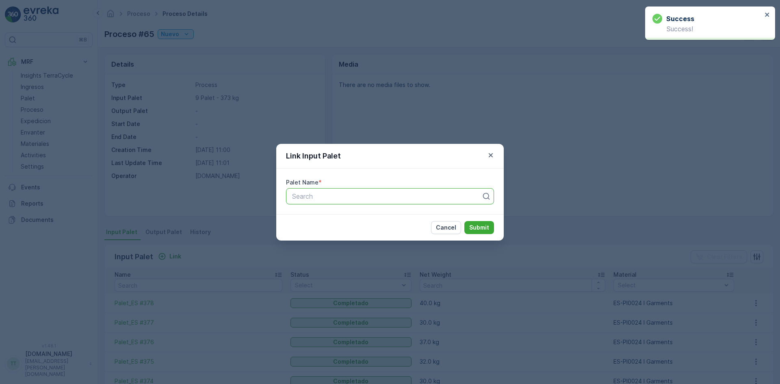
paste input "Palet_ES #379"
type input "Palet_ES #379"
click at [320, 215] on span "Palet_ES #379" at bounding box center [313, 215] width 45 height 7
click at [482, 228] on p "Submit" at bounding box center [479, 227] width 20 height 8
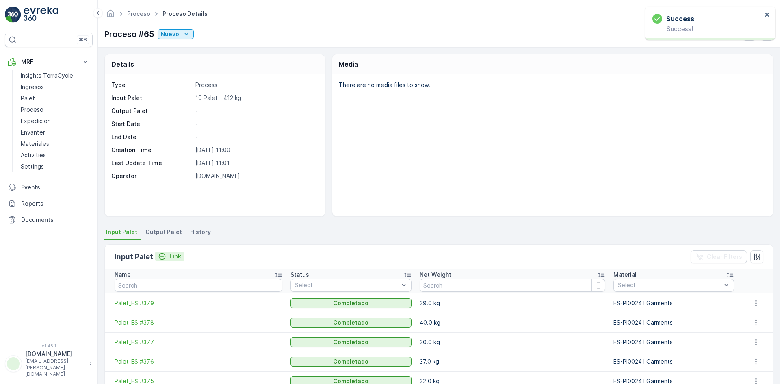
click at [177, 257] on p "Link" at bounding box center [175, 256] width 12 height 8
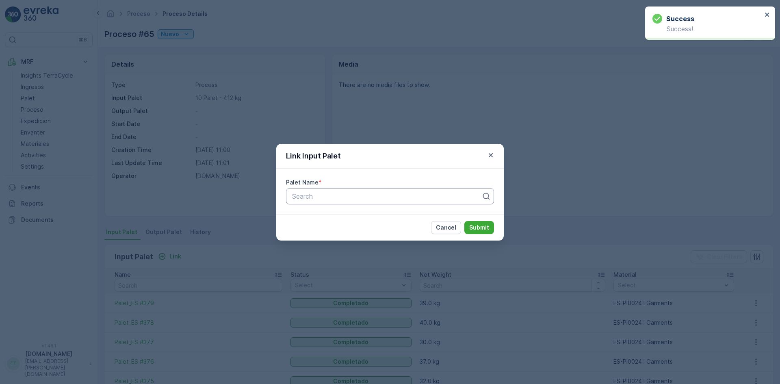
click at [305, 197] on div at bounding box center [386, 195] width 191 height 7
paste input "Palet_ES #380"
type input "Palet_ES #380"
click at [312, 213] on span "Palet_ES #380" at bounding box center [313, 215] width 45 height 7
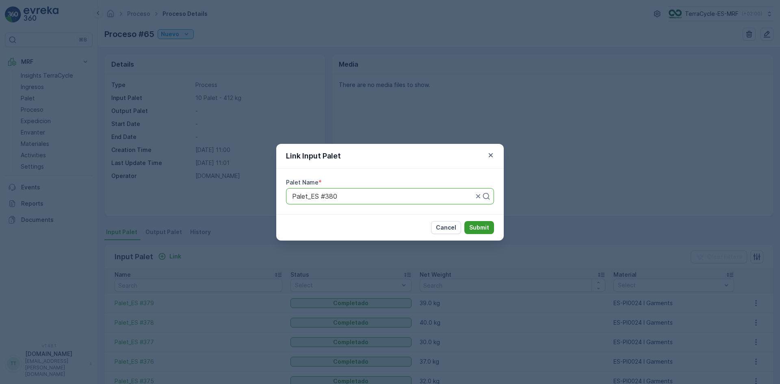
click at [481, 225] on p "Submit" at bounding box center [479, 227] width 20 height 8
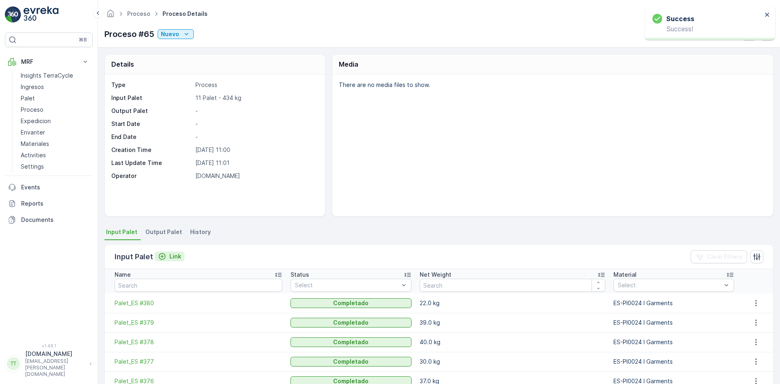
click at [176, 257] on p "Link" at bounding box center [175, 256] width 12 height 8
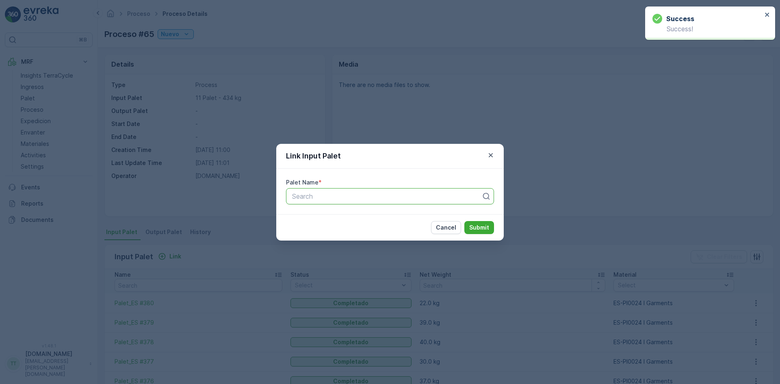
click at [313, 198] on div at bounding box center [386, 195] width 191 height 7
paste input "Palet_ES #381"
type input "Palet_ES #381"
click at [303, 212] on span "Palet_ES #381" at bounding box center [313, 215] width 44 height 7
click at [476, 227] on p "Submit" at bounding box center [479, 227] width 20 height 8
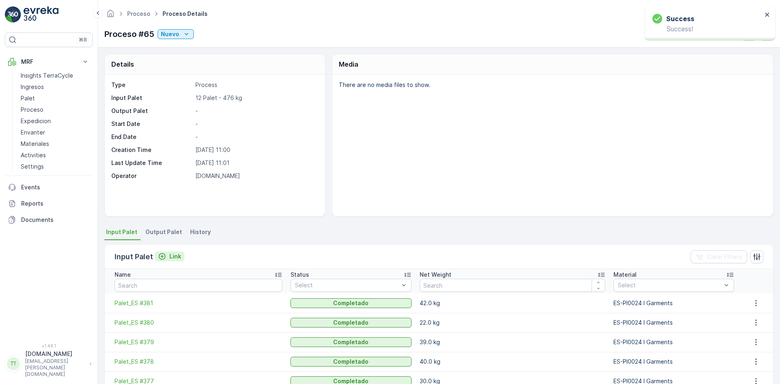
click at [169, 254] on p "Link" at bounding box center [175, 256] width 12 height 8
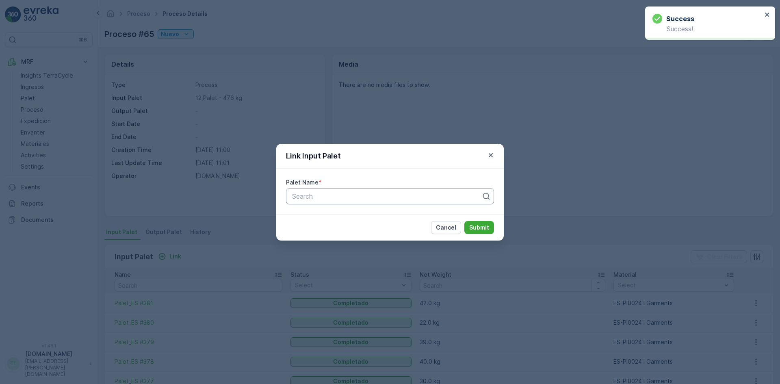
click at [352, 194] on div at bounding box center [386, 195] width 191 height 7
paste input "Palet_ES #382"
type input "Palet_ES #382"
click at [324, 214] on span "Palet_ES #382" at bounding box center [313, 215] width 45 height 7
click at [493, 229] on button "Submit" at bounding box center [479, 227] width 30 height 13
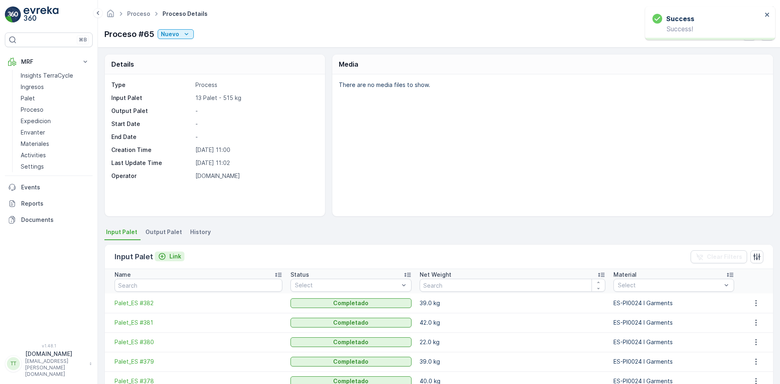
click at [165, 252] on button "Link" at bounding box center [170, 256] width 30 height 10
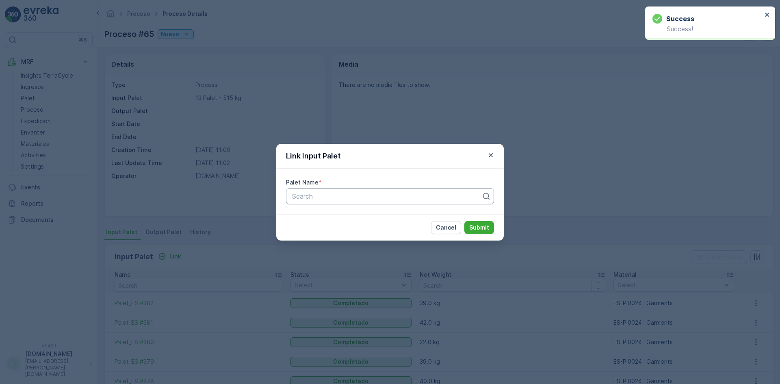
click at [343, 199] on div at bounding box center [386, 195] width 191 height 7
paste input "Palet_ES #383"
type input "Palet_ES #383"
click at [343, 210] on div "Palet_ES #383" at bounding box center [390, 216] width 208 height 14
click at [482, 227] on p "Submit" at bounding box center [479, 227] width 20 height 8
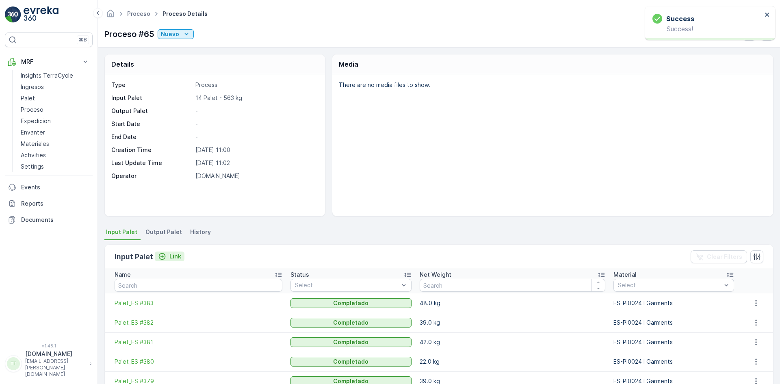
click at [173, 257] on p "Link" at bounding box center [175, 256] width 12 height 8
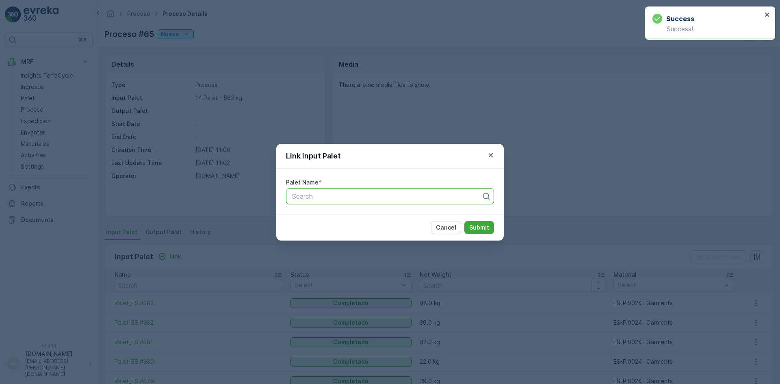
paste input "Palet_ES #384"
type input "Palet_ES #384"
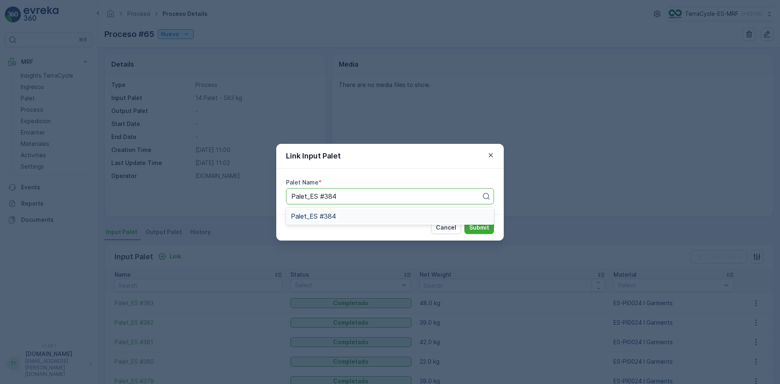
click at [326, 214] on span "Palet_ES #384" at bounding box center [313, 215] width 45 height 7
click at [474, 226] on p "Submit" at bounding box center [479, 227] width 20 height 8
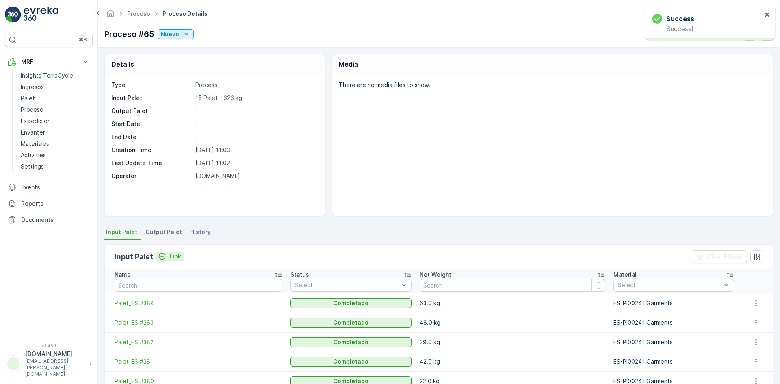
click at [176, 253] on p "Link" at bounding box center [175, 256] width 12 height 8
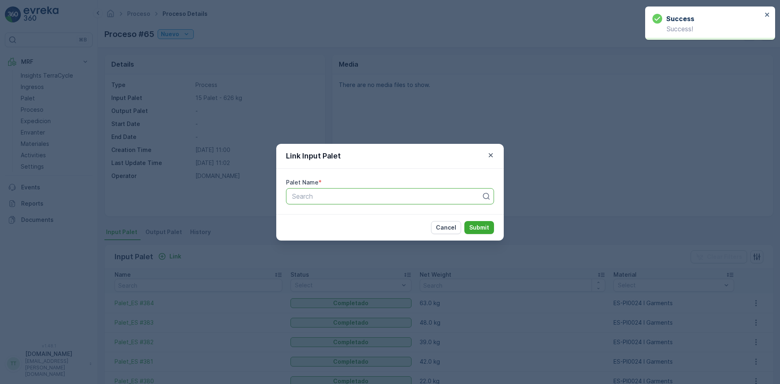
click at [314, 199] on div at bounding box center [386, 195] width 191 height 7
paste input "Palet_ES #385"
type input "Palet_ES #385"
click at [345, 218] on div "Palet_ES #385" at bounding box center [390, 215] width 198 height 7
click at [476, 225] on p "Submit" at bounding box center [479, 227] width 20 height 8
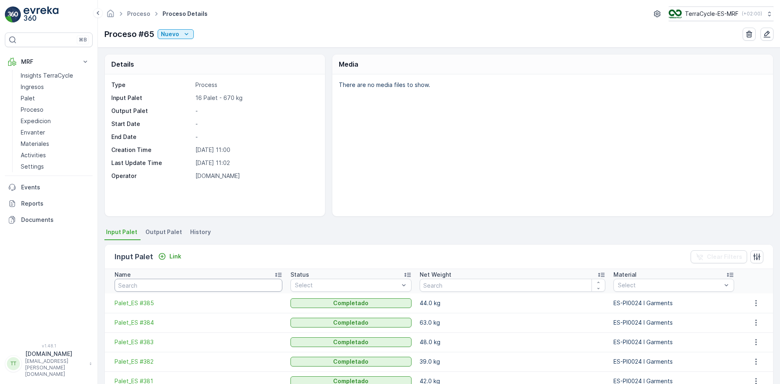
click at [197, 284] on input "text" at bounding box center [199, 285] width 168 height 13
click at [170, 255] on p "Link" at bounding box center [175, 256] width 12 height 8
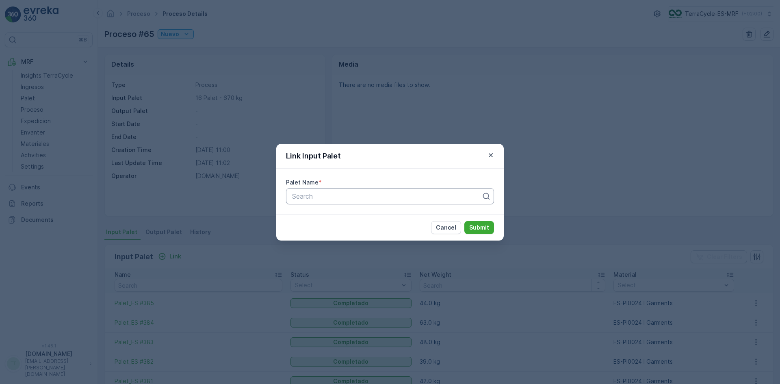
click at [315, 196] on div at bounding box center [386, 195] width 191 height 7
paste input "Palet_ES #386"
type input "Palet_ES #386"
click at [316, 216] on span "Palet_ES #386" at bounding box center [313, 215] width 45 height 7
click at [489, 230] on button "Submit" at bounding box center [479, 227] width 30 height 13
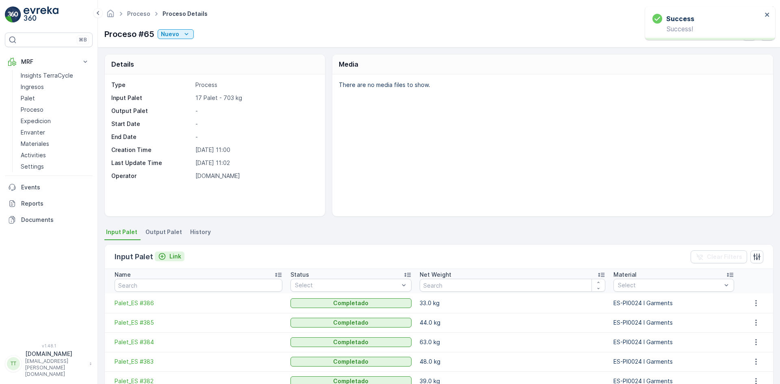
click at [175, 255] on p "Link" at bounding box center [175, 256] width 12 height 8
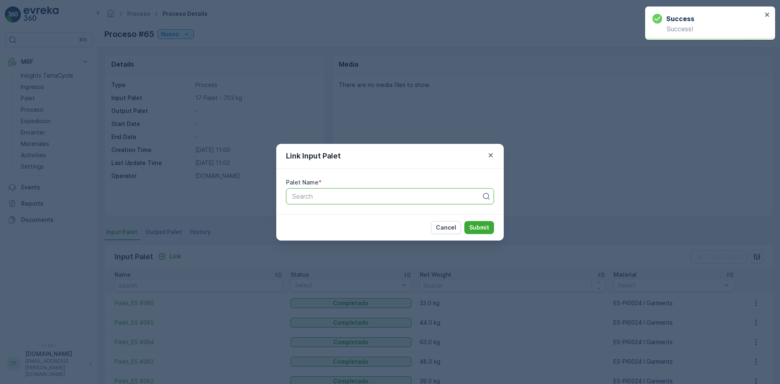
click at [325, 194] on div at bounding box center [386, 195] width 191 height 7
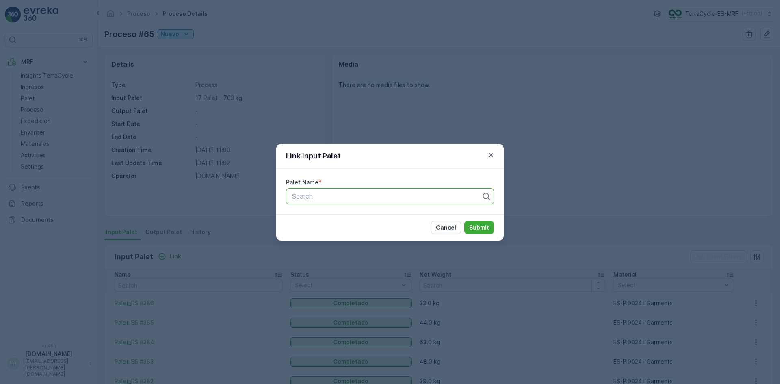
paste input "Palet_ES #387"
type input "Palet_ES #387"
click at [326, 214] on span "Palet_ES #387" at bounding box center [313, 215] width 45 height 7
click at [476, 224] on p "Submit" at bounding box center [479, 227] width 20 height 8
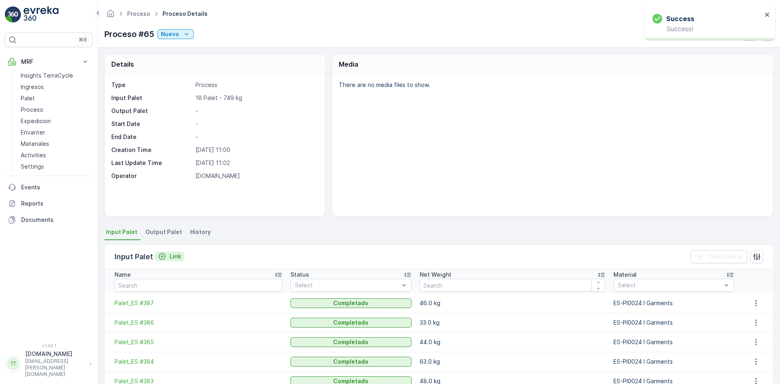
click at [166, 254] on div "Link" at bounding box center [169, 256] width 23 height 8
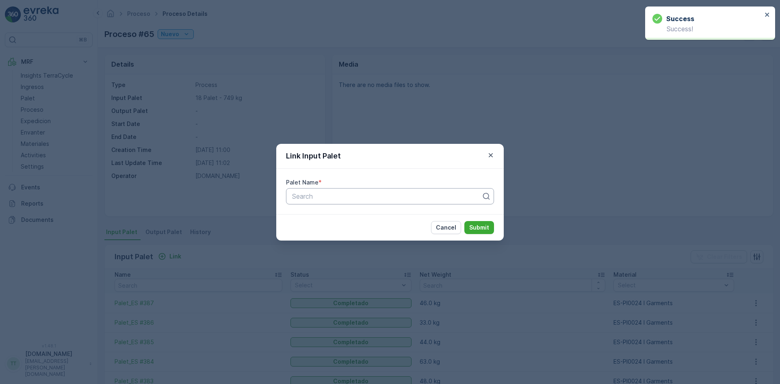
click at [292, 197] on input "text" at bounding box center [292, 195] width 2 height 7
paste input "Palet_ES #388"
type input "Palet_ES #388"
click at [318, 218] on span "Palet_ES #388" at bounding box center [313, 215] width 45 height 7
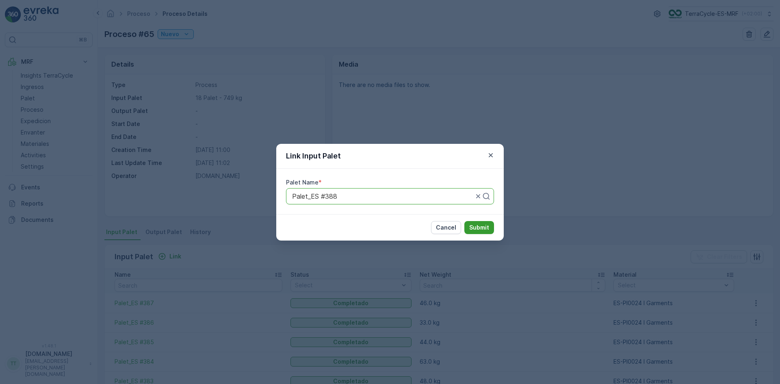
click at [481, 229] on p "Submit" at bounding box center [479, 227] width 20 height 8
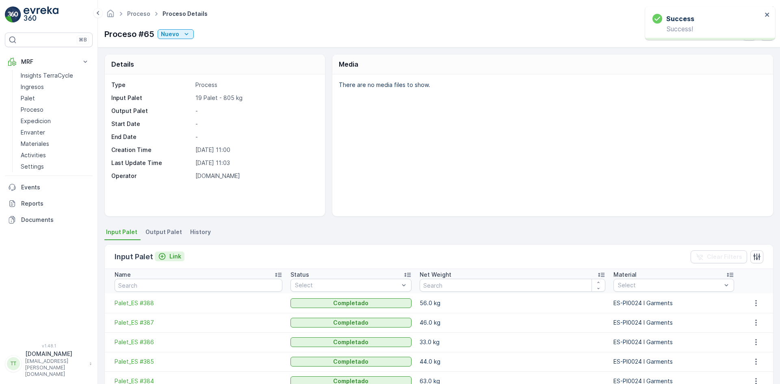
click at [173, 252] on p "Link" at bounding box center [175, 256] width 12 height 8
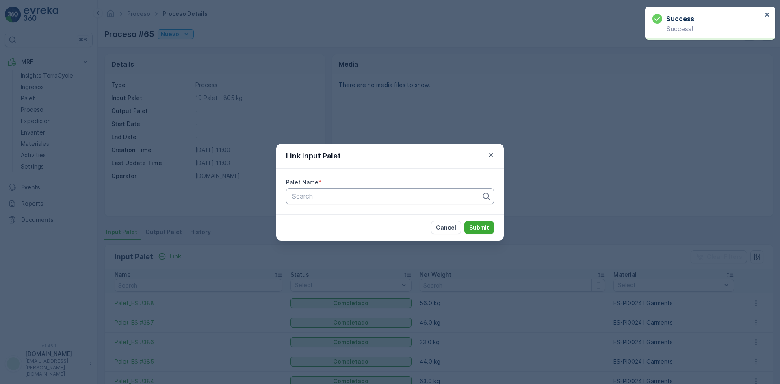
click at [335, 199] on div at bounding box center [386, 195] width 191 height 7
paste input "Palet_ES #389"
type input "Palet_ES #389"
click at [322, 211] on div "Palet_ES #389" at bounding box center [390, 216] width 208 height 14
click at [477, 228] on p "Submit" at bounding box center [479, 227] width 20 height 8
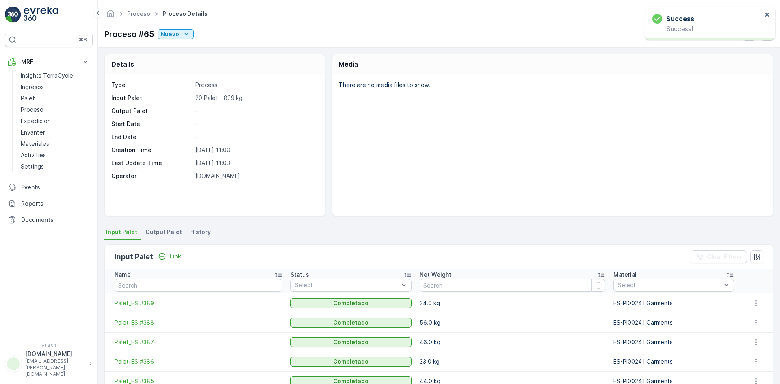
click at [173, 251] on div "Input Palet Link" at bounding box center [150, 256] width 70 height 11
click at [173, 255] on p "Link" at bounding box center [175, 256] width 12 height 8
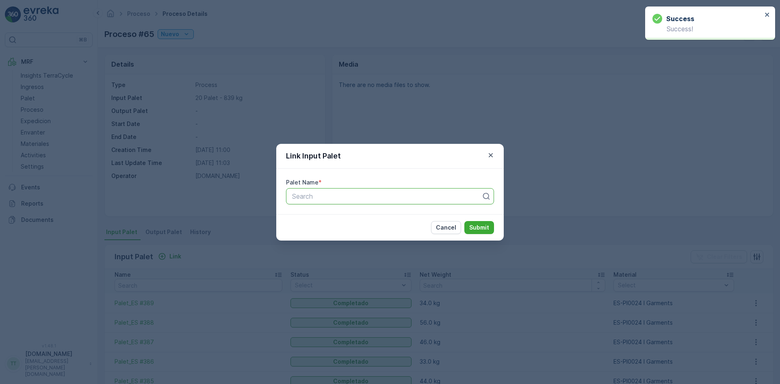
paste input "Palet_ES #390"
type input "Palet_ES #390"
click at [311, 215] on span "Palet_ES #390" at bounding box center [313, 215] width 45 height 7
click at [478, 227] on p "Submit" at bounding box center [479, 227] width 20 height 8
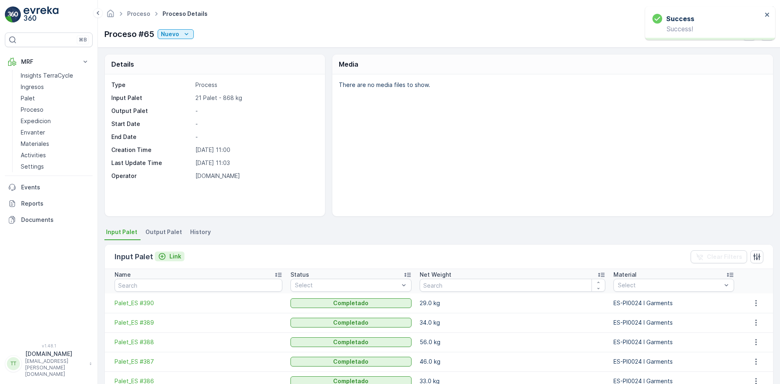
click at [176, 258] on p "Link" at bounding box center [175, 256] width 12 height 8
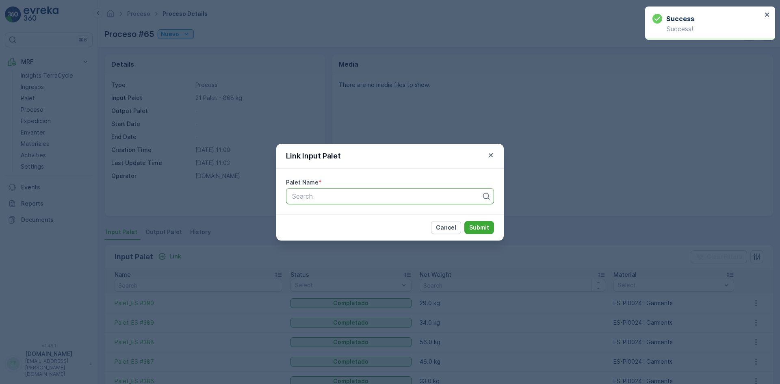
click at [323, 195] on div at bounding box center [386, 195] width 191 height 7
paste input "Palet_ES #391"
type input "Palet_ES #391"
click at [320, 216] on span "Palet_ES #391" at bounding box center [313, 215] width 44 height 7
click at [472, 224] on p "Submit" at bounding box center [479, 227] width 20 height 8
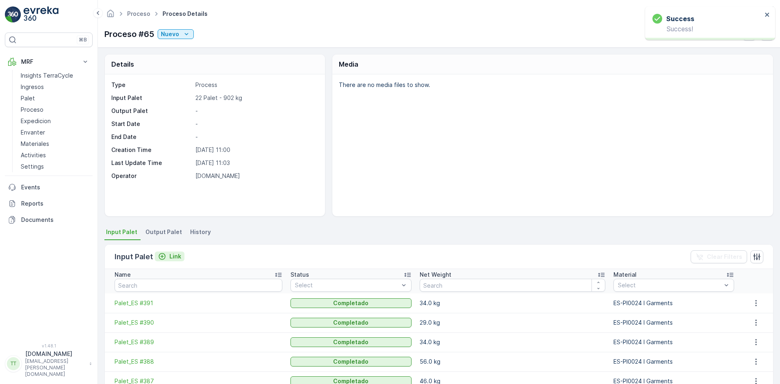
click at [169, 254] on div "Link" at bounding box center [169, 256] width 23 height 8
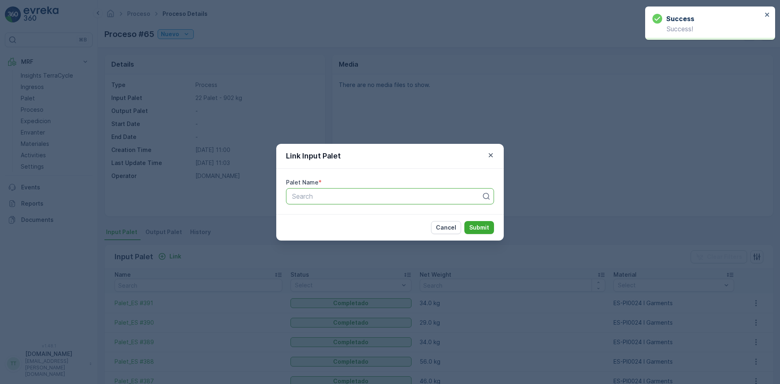
click at [307, 195] on div at bounding box center [386, 195] width 191 height 7
paste input "Palet_ES #391"
type input "Palet_ES #39"
drag, startPoint x: 334, startPoint y: 197, endPoint x: 299, endPoint y: 197, distance: 34.9
click at [299, 197] on div at bounding box center [386, 195] width 191 height 7
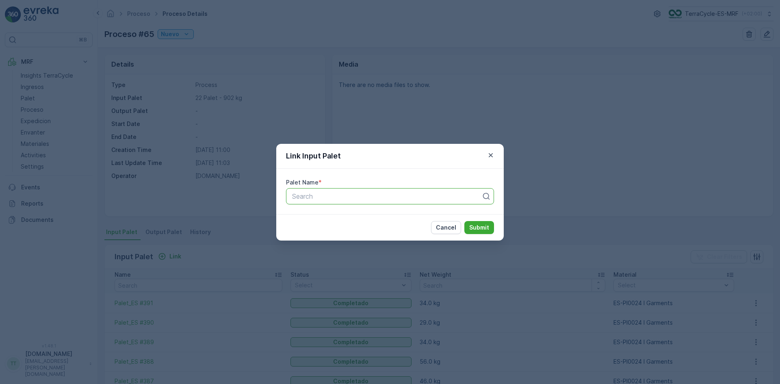
click at [331, 197] on div at bounding box center [386, 195] width 191 height 7
paste input "Palet_ES #39"
type input "Palet_ES #39"
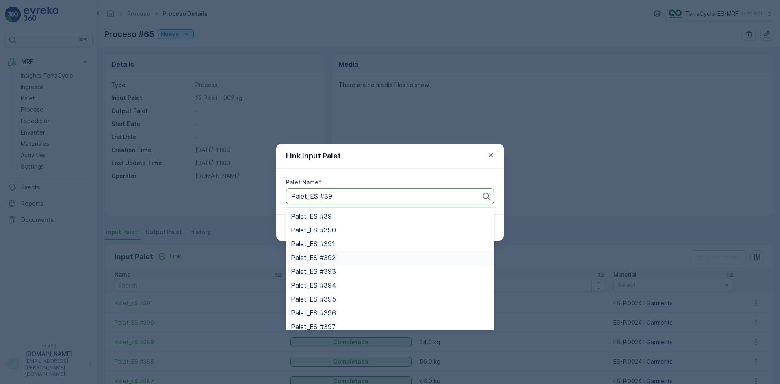
click at [338, 259] on div "Palet_ES #392" at bounding box center [390, 257] width 198 height 7
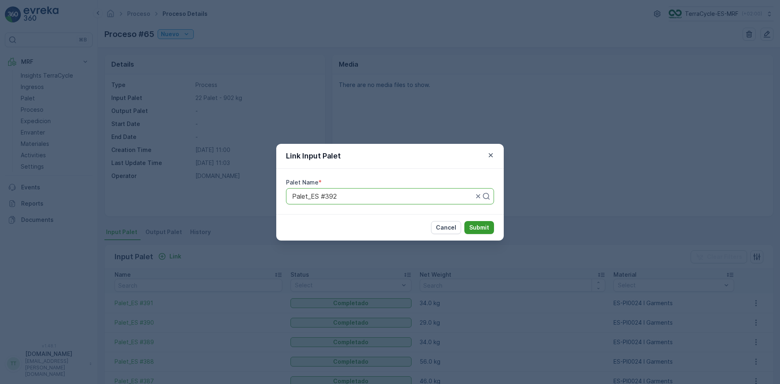
click at [478, 228] on p "Submit" at bounding box center [479, 227] width 20 height 8
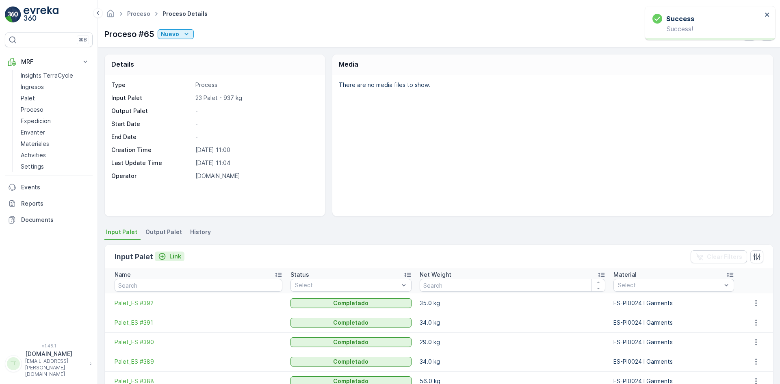
click at [173, 254] on p "Link" at bounding box center [175, 256] width 12 height 8
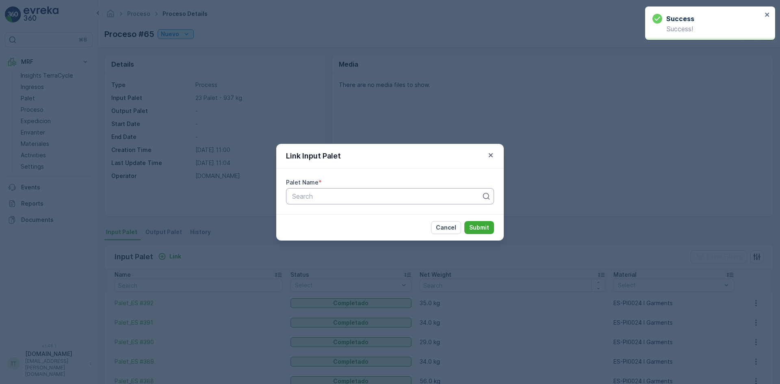
click at [303, 198] on div at bounding box center [386, 195] width 191 height 7
paste input "Palet_ES #39"
type input "Palet_ES #393"
click at [350, 215] on div "Palet_ES #393" at bounding box center [390, 215] width 198 height 7
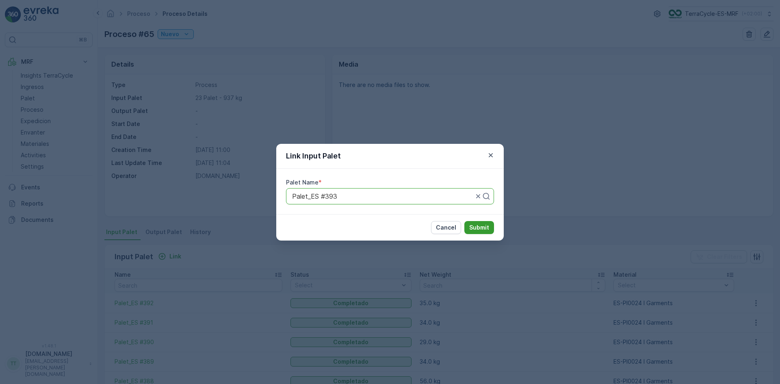
click at [483, 227] on p "Submit" at bounding box center [479, 227] width 20 height 8
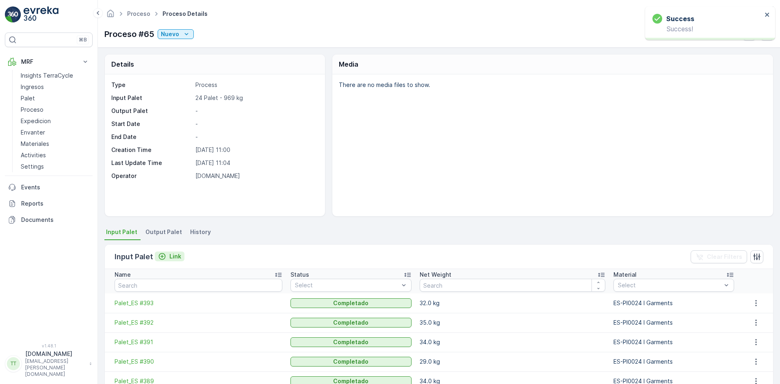
click at [177, 254] on p "Link" at bounding box center [175, 256] width 12 height 8
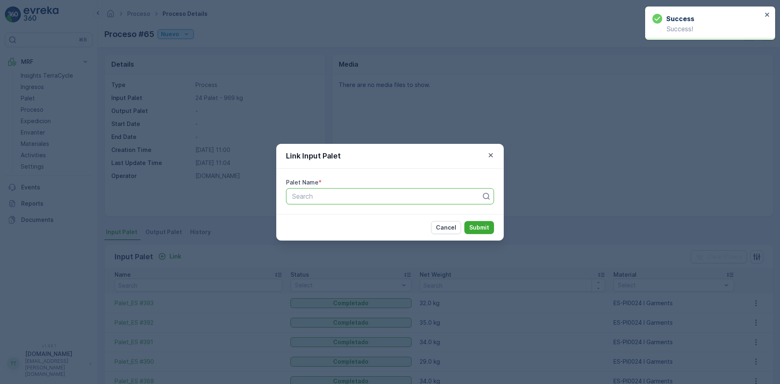
click at [330, 197] on div at bounding box center [386, 195] width 191 height 7
paste input "Palet_ES #39"
type input "Palet_ES #394"
click at [342, 219] on div "Palet_ES #394" at bounding box center [390, 215] width 198 height 7
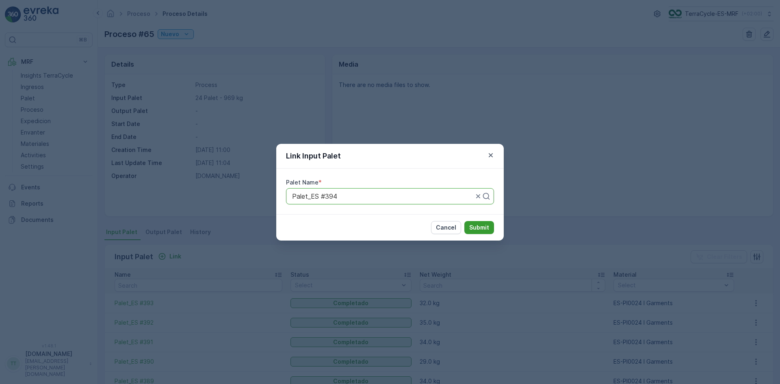
click at [476, 224] on p "Submit" at bounding box center [479, 227] width 20 height 8
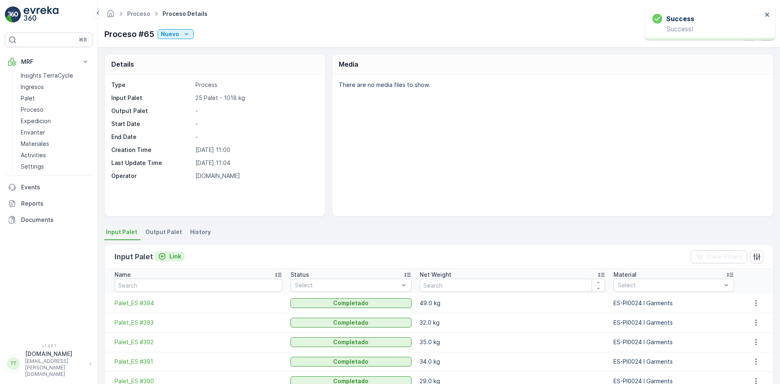
click at [169, 256] on p "Link" at bounding box center [175, 256] width 12 height 8
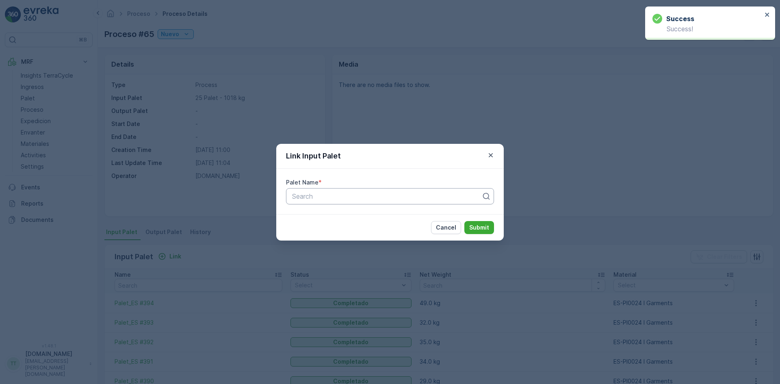
click at [317, 197] on div at bounding box center [386, 195] width 191 height 7
paste input "Palet_ES #39"
type input "Palet_ES #395"
click at [348, 216] on div "Palet_ES #395" at bounding box center [390, 215] width 198 height 7
click at [470, 225] on p "Submit" at bounding box center [479, 227] width 20 height 8
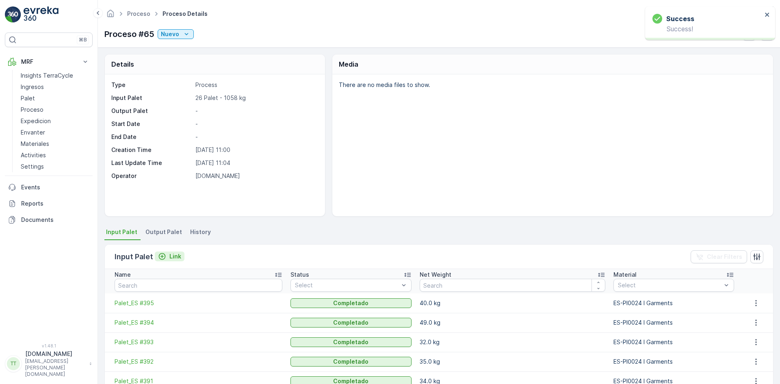
click at [174, 255] on p "Link" at bounding box center [175, 256] width 12 height 8
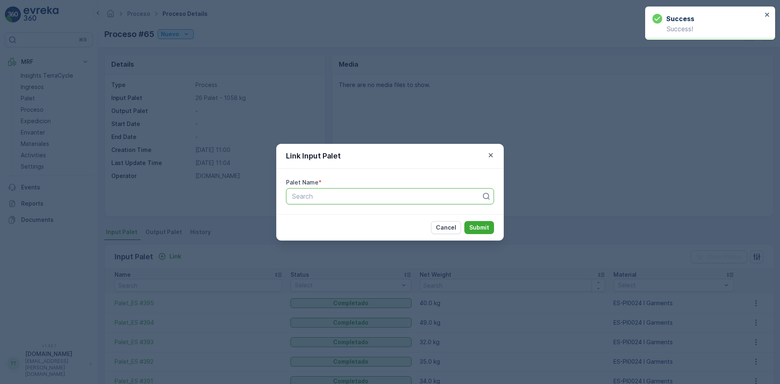
click at [312, 197] on div at bounding box center [386, 195] width 191 height 7
paste input "Palet_ES #39"
type input "Palet_ES #396"
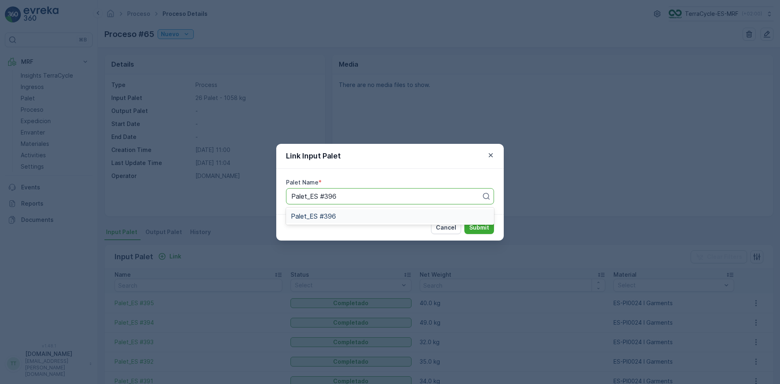
click at [330, 213] on span "Palet_ES #396" at bounding box center [313, 215] width 45 height 7
click at [480, 224] on p "Submit" at bounding box center [479, 227] width 20 height 8
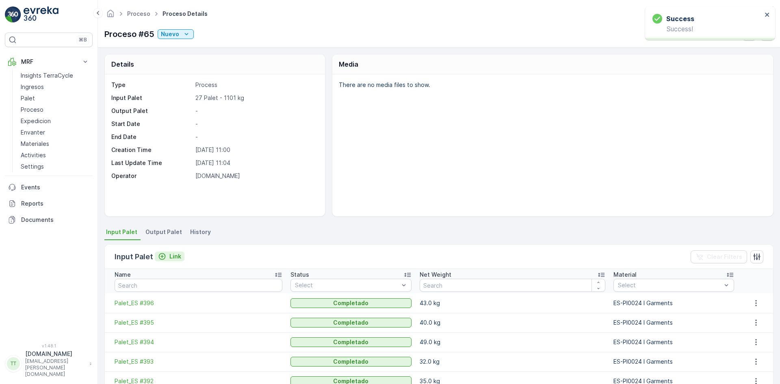
click at [171, 257] on p "Link" at bounding box center [175, 256] width 12 height 8
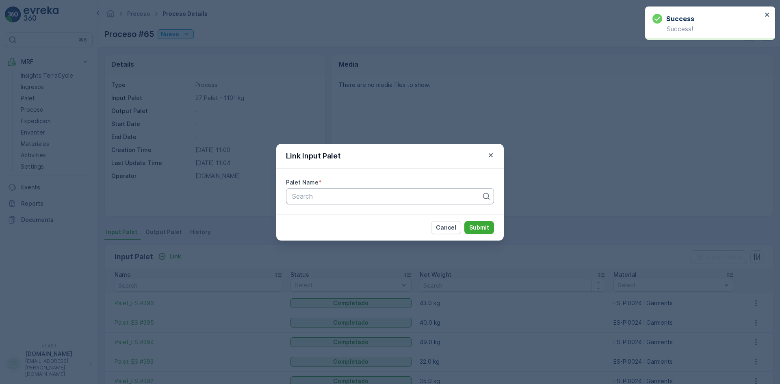
click at [340, 197] on div at bounding box center [386, 195] width 191 height 7
paste input "Palet_ES #39"
type input "Palet_ES #397"
click at [335, 217] on div "Palet_ES #397" at bounding box center [390, 215] width 198 height 7
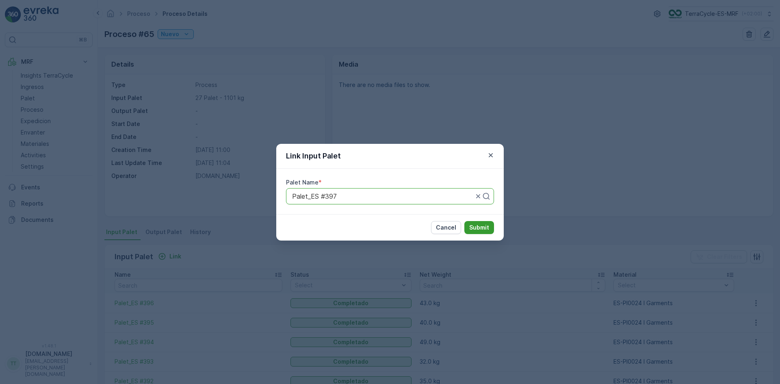
click at [476, 227] on p "Submit" at bounding box center [479, 227] width 20 height 8
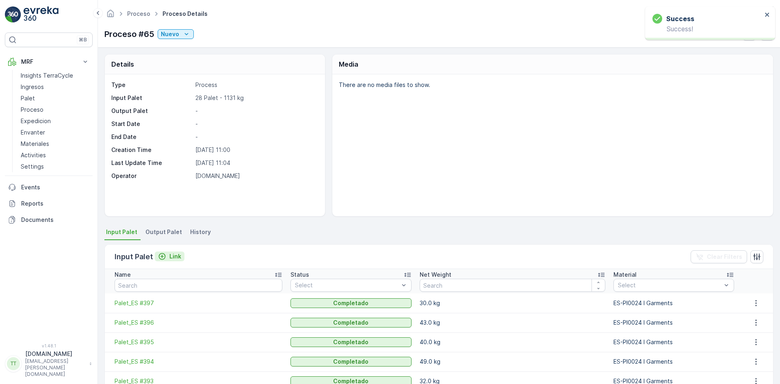
click at [174, 255] on p "Link" at bounding box center [175, 256] width 12 height 8
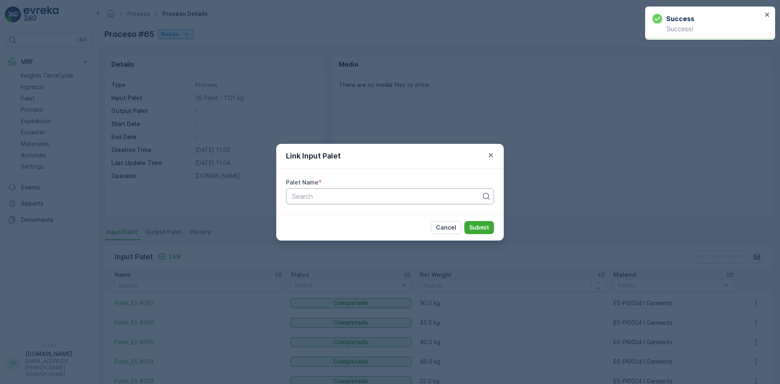
click at [331, 196] on div at bounding box center [386, 195] width 191 height 7
paste input "Palet_ES #39"
type input "Palet_ES #398"
click at [333, 213] on span "Palet_ES #398" at bounding box center [313, 215] width 45 height 7
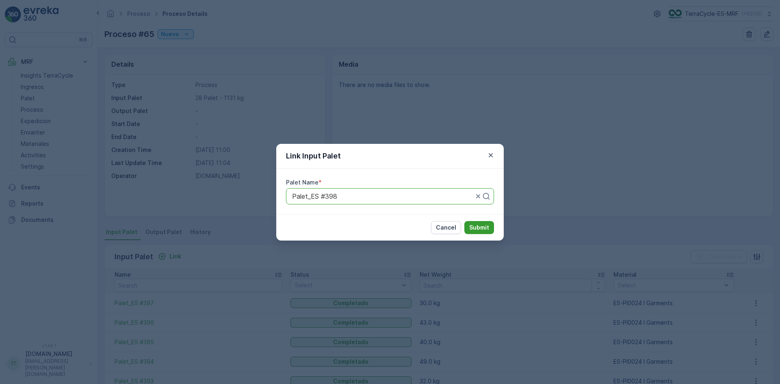
click at [487, 229] on p "Submit" at bounding box center [479, 227] width 20 height 8
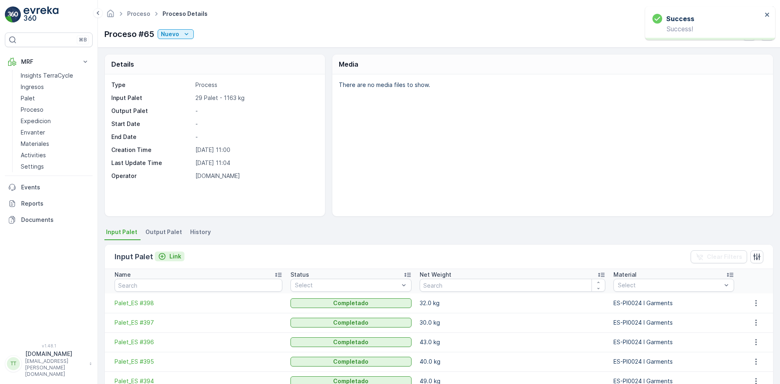
click at [174, 255] on p "Link" at bounding box center [175, 256] width 12 height 8
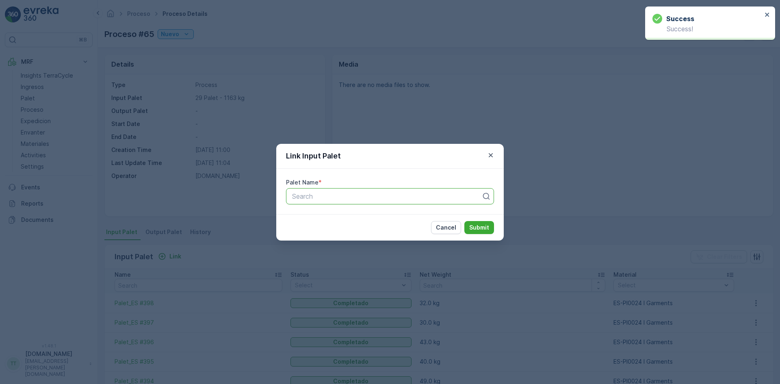
click at [342, 194] on div at bounding box center [386, 195] width 191 height 7
paste input "Palet_ES #39"
type input "Palet_ES #399"
click at [334, 214] on span "Palet_ES #399" at bounding box center [313, 215] width 45 height 7
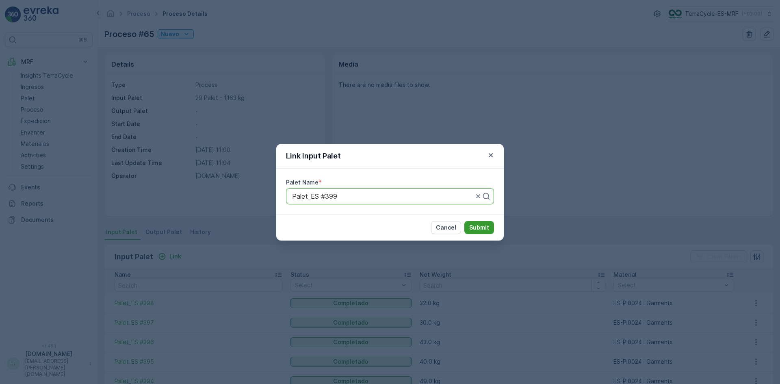
click at [480, 225] on p "Submit" at bounding box center [479, 227] width 20 height 8
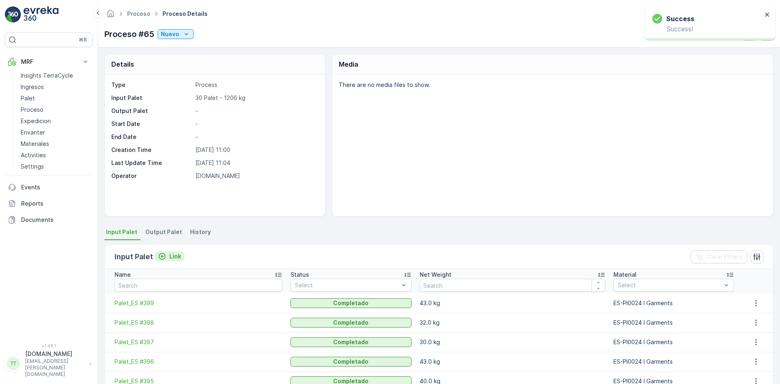
click at [172, 254] on p "Link" at bounding box center [175, 256] width 12 height 8
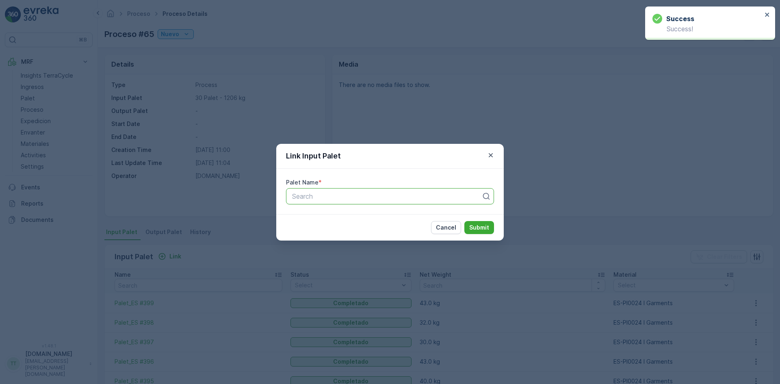
click at [314, 200] on div "Search" at bounding box center [390, 196] width 208 height 16
paste input "Palet_ES #40"
type input "Palet_ES #40"
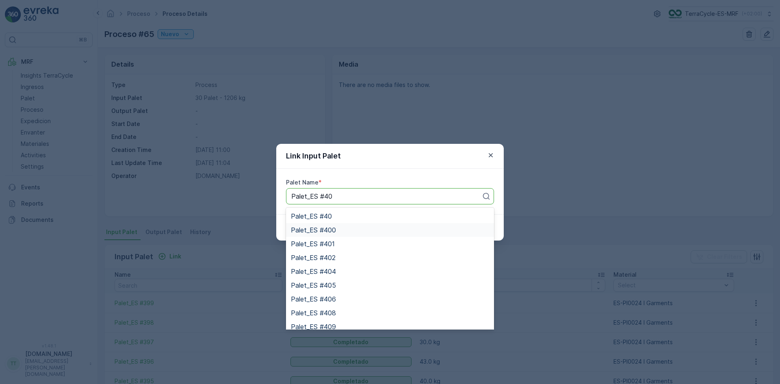
click at [331, 228] on span "Palet_ES #400" at bounding box center [313, 229] width 45 height 7
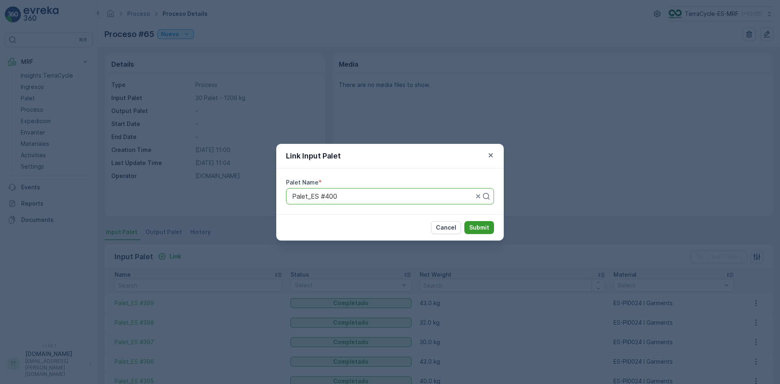
click at [487, 229] on p "Submit" at bounding box center [479, 227] width 20 height 8
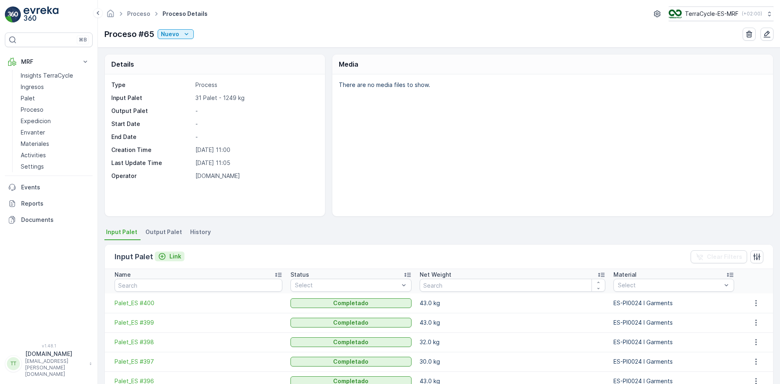
click at [170, 257] on p "Link" at bounding box center [175, 256] width 12 height 8
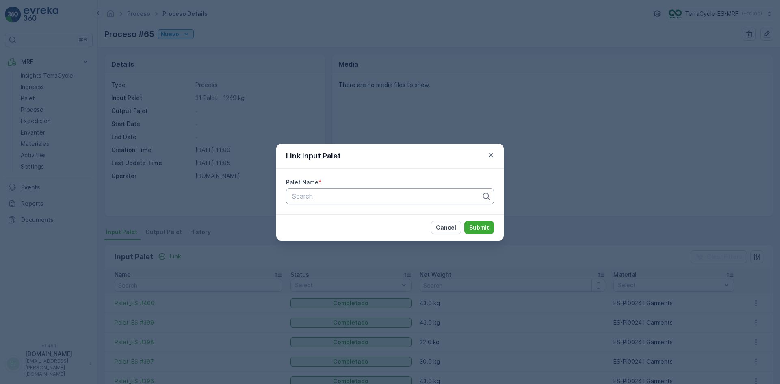
click at [324, 198] on div at bounding box center [386, 195] width 191 height 7
paste input "Palet_ES #40"
type input "Palet_ES #40"
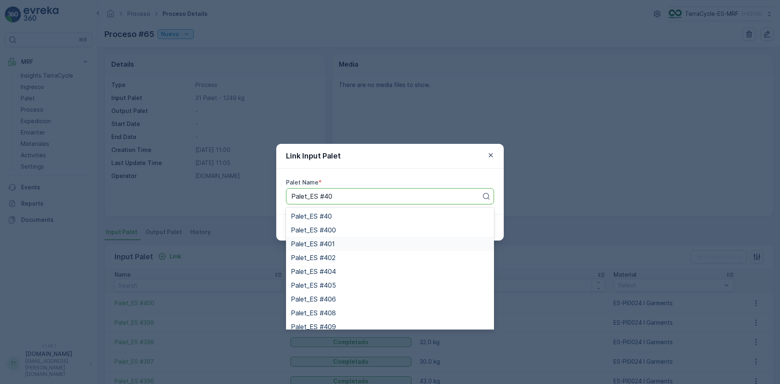
click at [334, 247] on span "Palet_ES #401" at bounding box center [313, 243] width 44 height 7
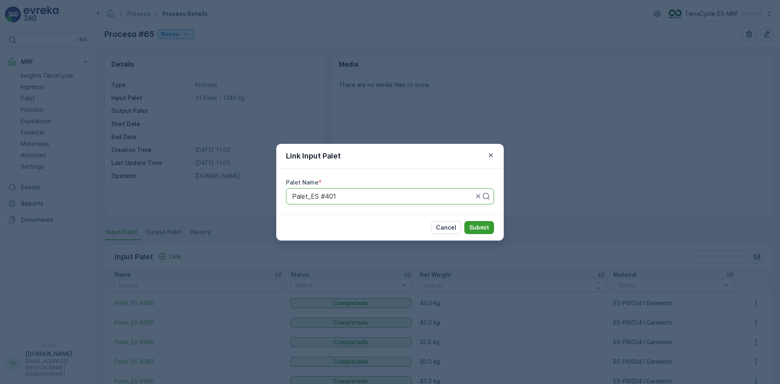
click at [486, 226] on p "Submit" at bounding box center [479, 227] width 20 height 8
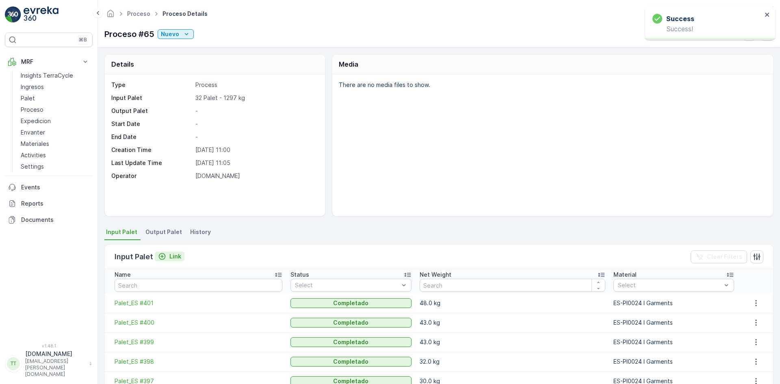
click at [174, 255] on p "Link" at bounding box center [175, 256] width 12 height 8
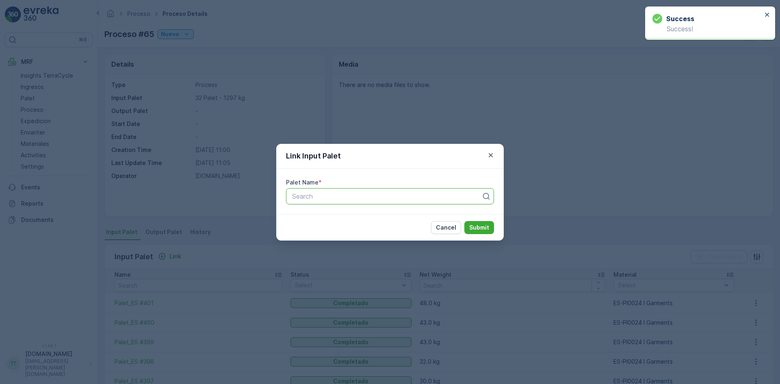
click at [318, 197] on div at bounding box center [386, 195] width 191 height 7
paste input "Palet_ES #40"
type input "Palet_ES #40"
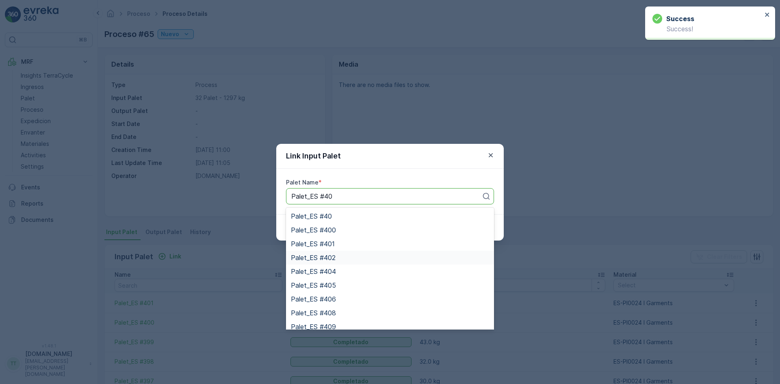
click at [331, 254] on span "Palet_ES #402" at bounding box center [313, 257] width 45 height 7
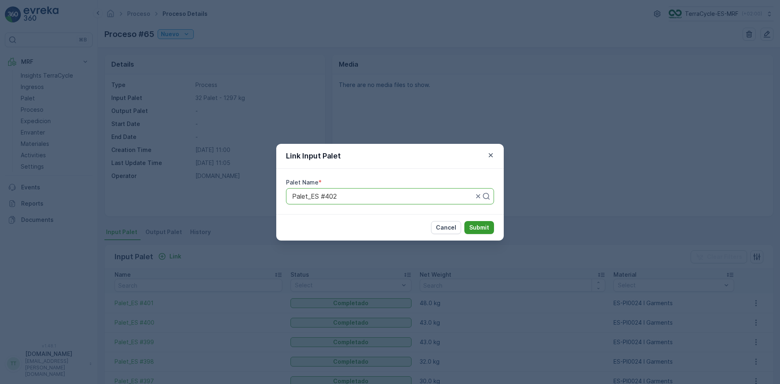
click at [476, 225] on p "Submit" at bounding box center [479, 227] width 20 height 8
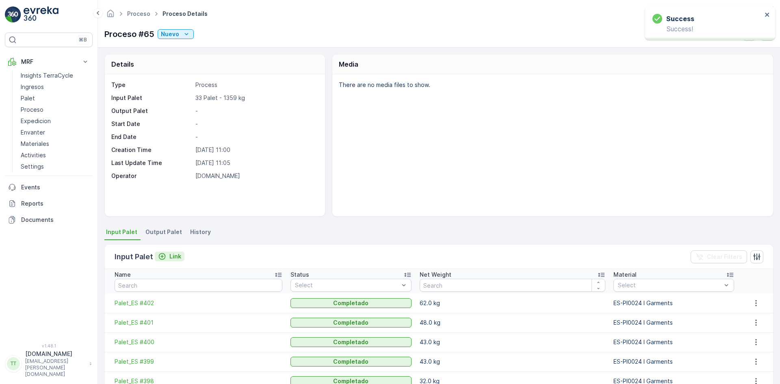
click at [175, 254] on p "Link" at bounding box center [175, 256] width 12 height 8
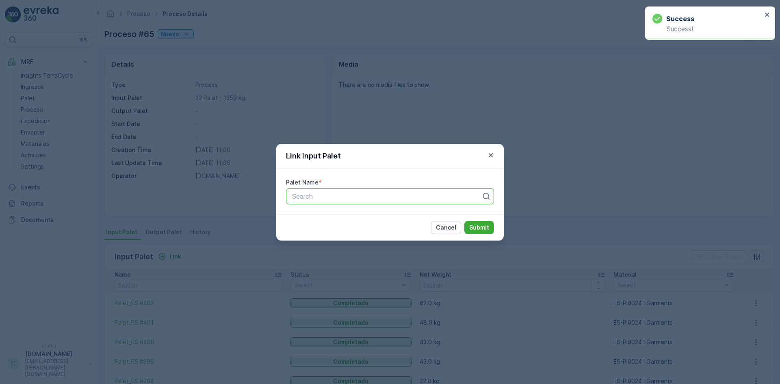
click at [314, 195] on div at bounding box center [386, 195] width 191 height 7
paste input "Palet_ES #40"
type input "Palet_ES #40"
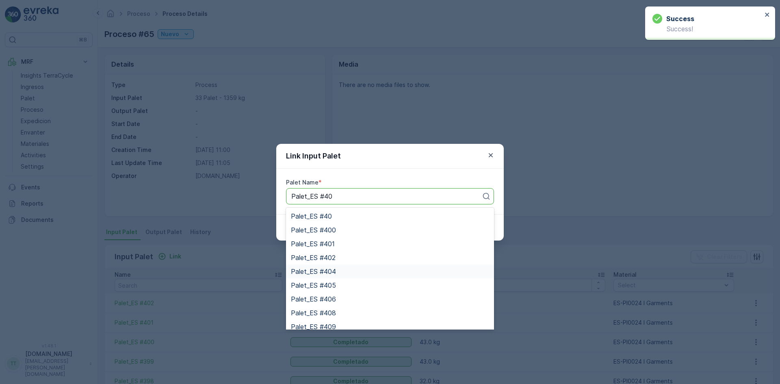
click at [333, 270] on span "Palet_ES #404" at bounding box center [313, 271] width 45 height 7
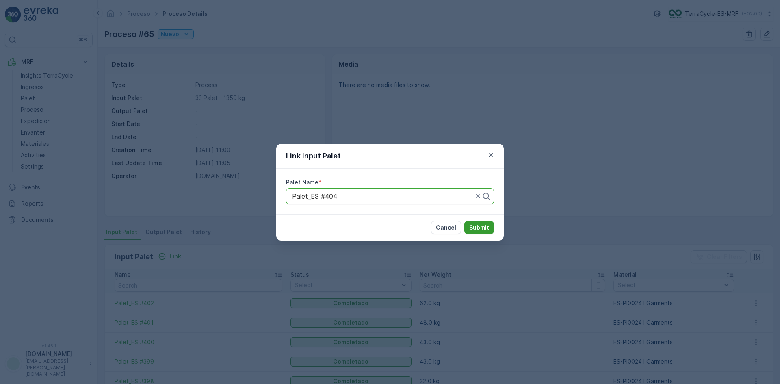
click at [479, 225] on p "Submit" at bounding box center [479, 227] width 20 height 8
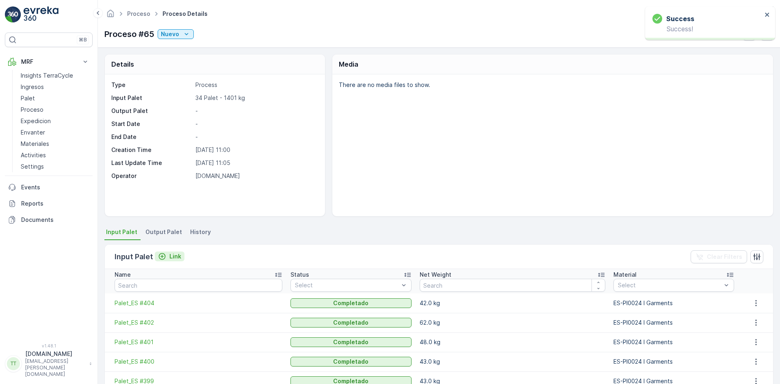
click at [173, 257] on p "Link" at bounding box center [175, 256] width 12 height 8
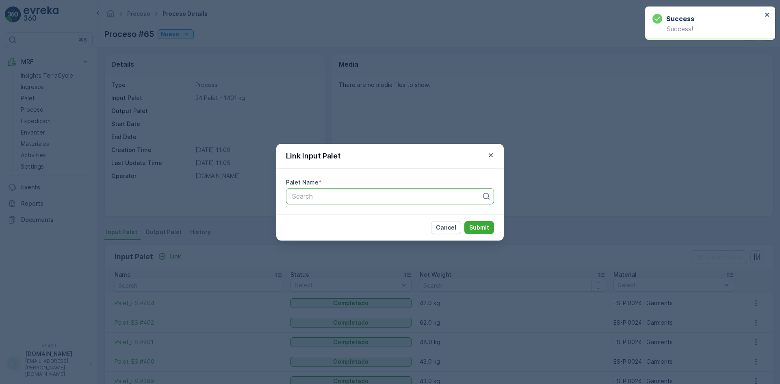
click at [318, 192] on div at bounding box center [386, 195] width 191 height 7
paste input "Palet_ES #40"
type input "Palet_ES #40"
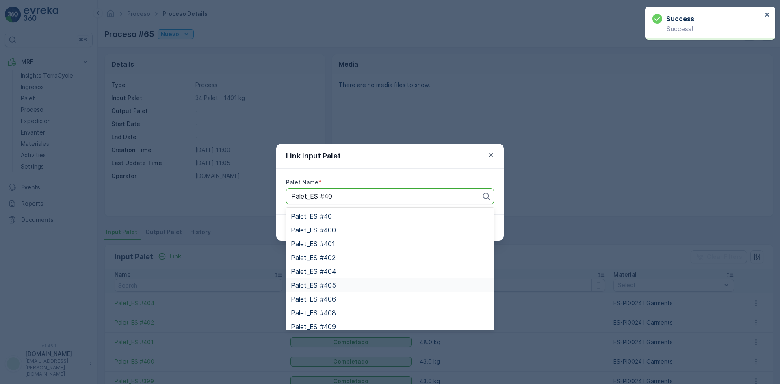
click at [330, 286] on span "Palet_ES #405" at bounding box center [313, 284] width 45 height 7
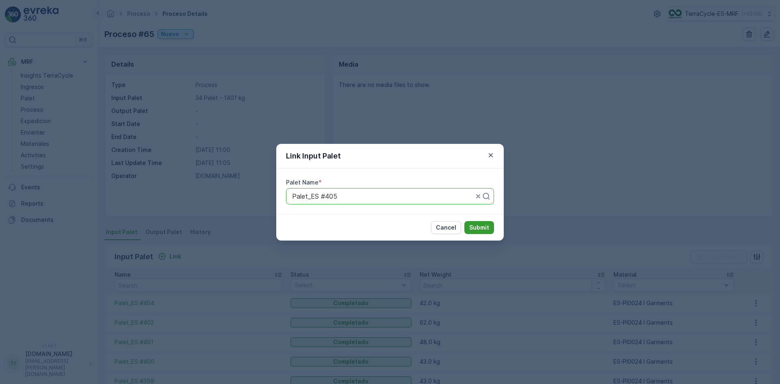
click at [478, 227] on p "Submit" at bounding box center [479, 227] width 20 height 8
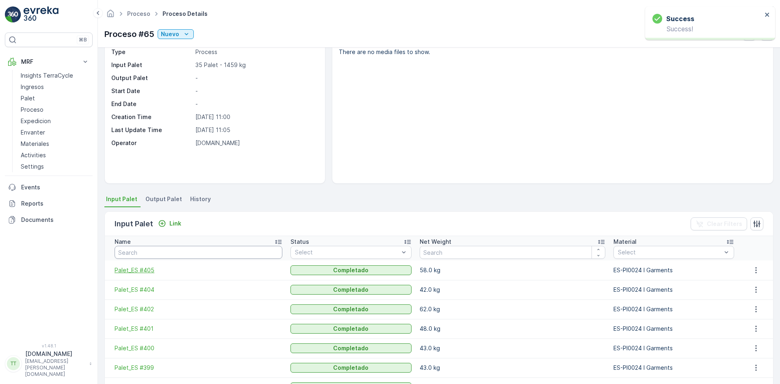
scroll to position [81, 0]
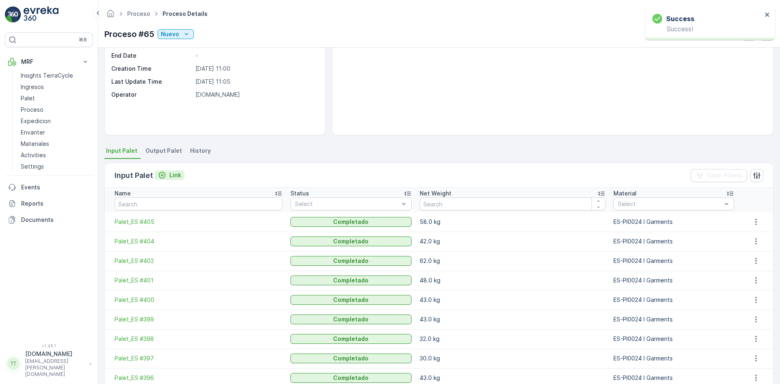
click at [172, 173] on p "Link" at bounding box center [175, 175] width 12 height 8
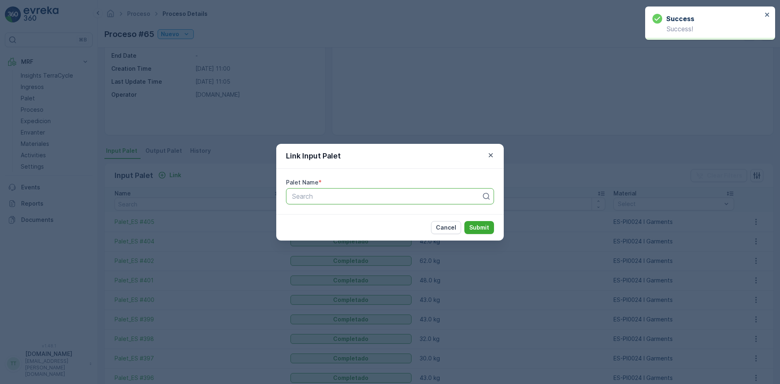
click at [339, 196] on div at bounding box center [386, 195] width 191 height 7
paste input "Palet_ES #40"
type input "Palet_ES #40"
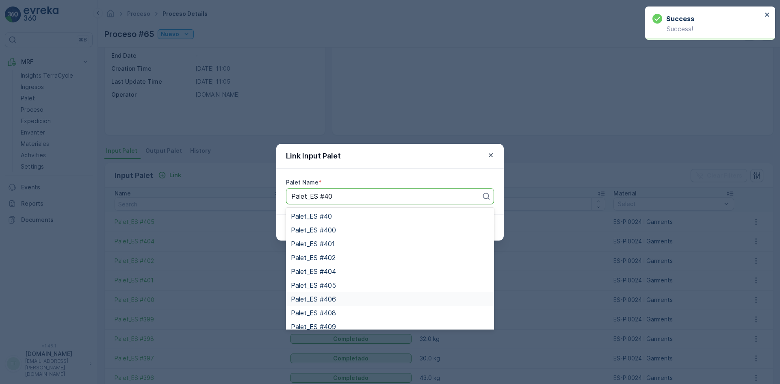
click at [333, 298] on span "Palet_ES #406" at bounding box center [313, 298] width 45 height 7
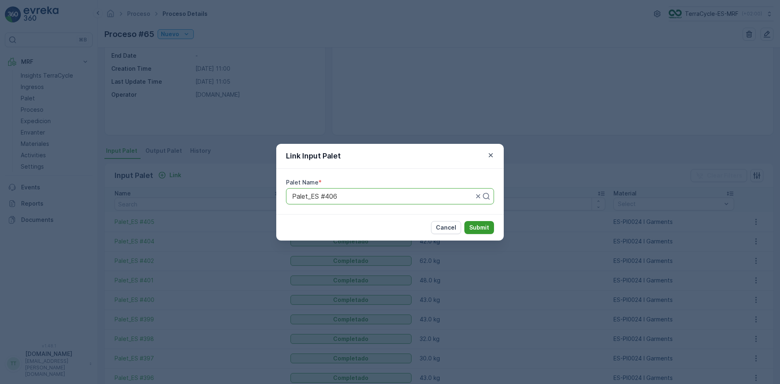
click at [480, 223] on p "Submit" at bounding box center [479, 227] width 20 height 8
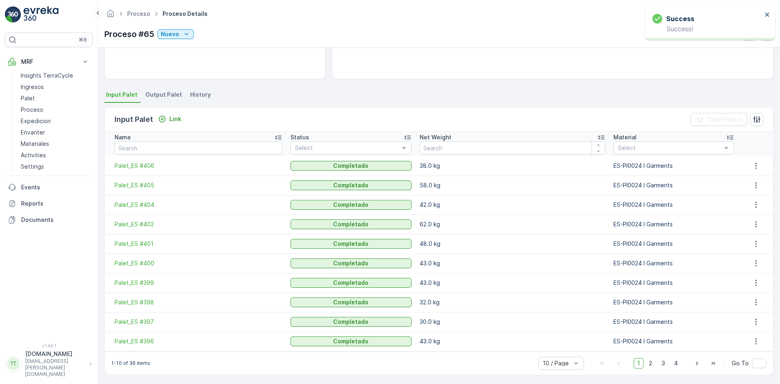
scroll to position [139, 0]
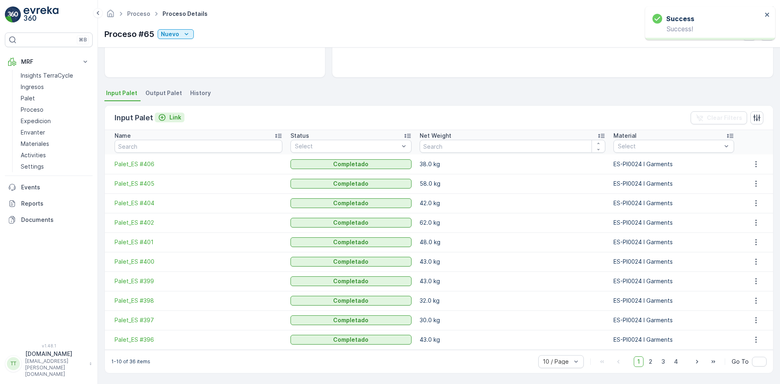
click at [169, 121] on button "Link" at bounding box center [170, 117] width 30 height 10
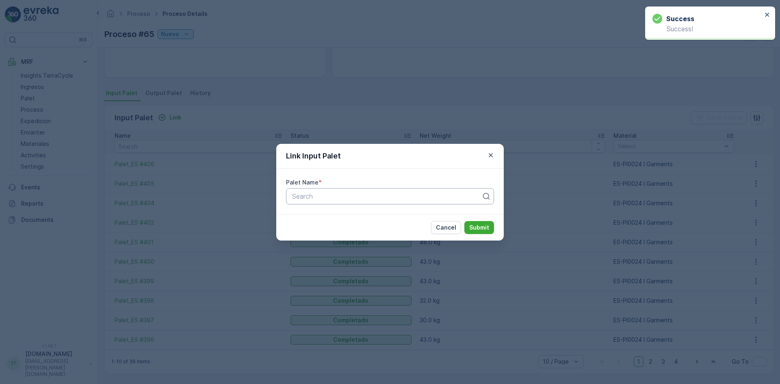
click at [325, 197] on div at bounding box center [386, 195] width 191 height 7
paste input "Palet_ES #40"
type input "Palet_ES #40"
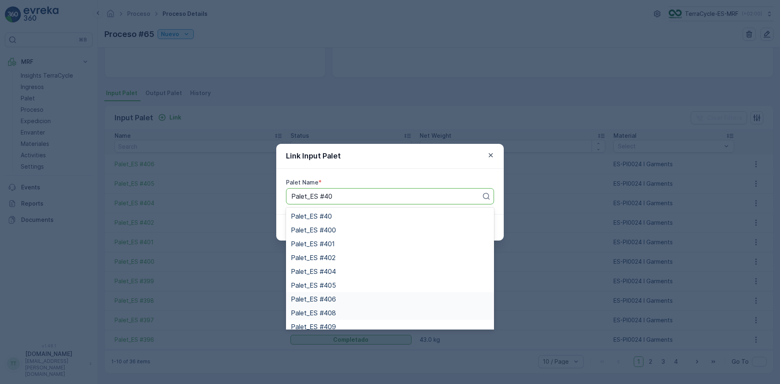
scroll to position [19, 0]
click at [335, 317] on span "Palet_ES #407" at bounding box center [313, 320] width 45 height 7
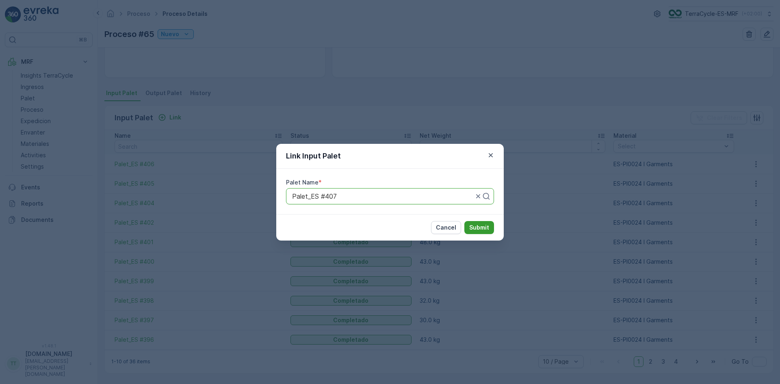
click at [482, 221] on button "Submit" at bounding box center [479, 227] width 30 height 13
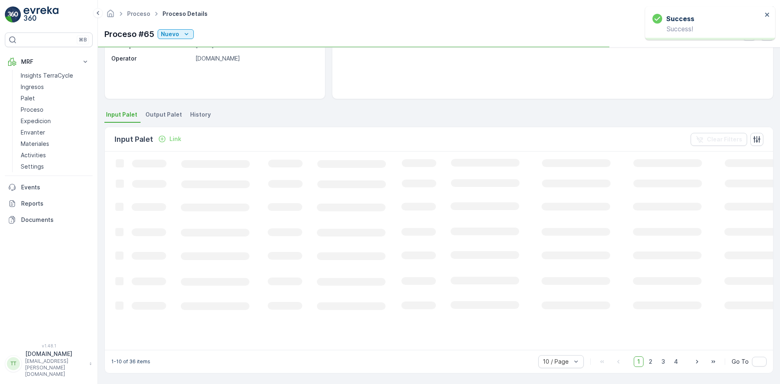
scroll to position [139, 0]
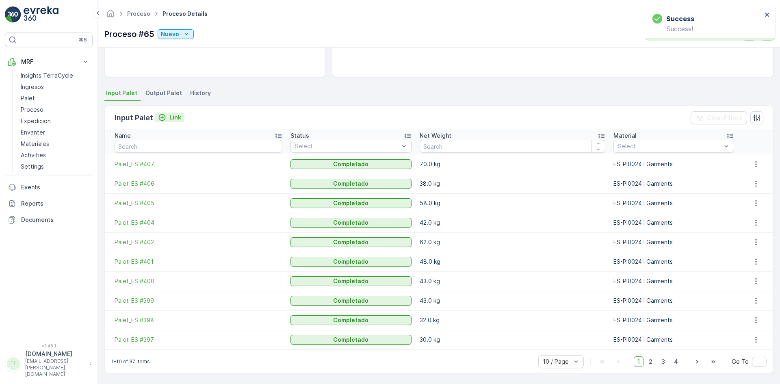
click at [175, 119] on p "Link" at bounding box center [175, 117] width 12 height 8
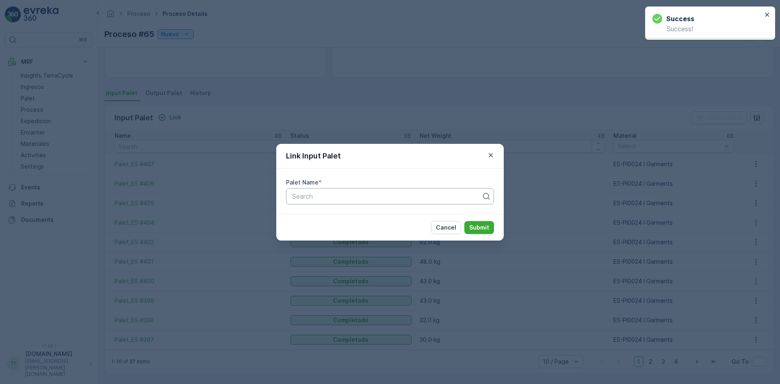
click at [335, 201] on div "Search" at bounding box center [390, 196] width 208 height 16
paste input "Palet_ES #40"
type input "Palet_ES #40"
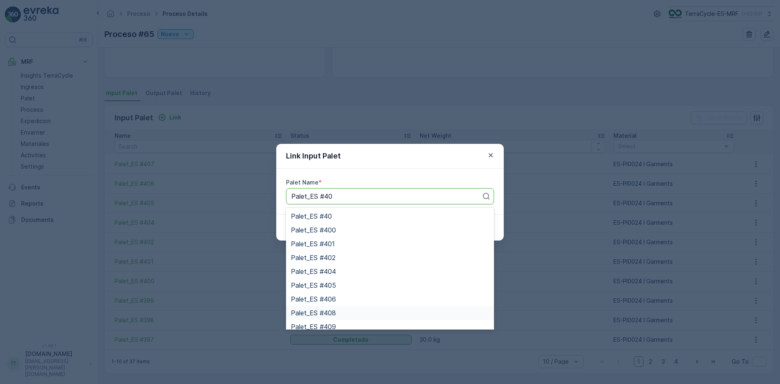
click at [337, 312] on div "Palet_ES #408" at bounding box center [390, 312] width 198 height 7
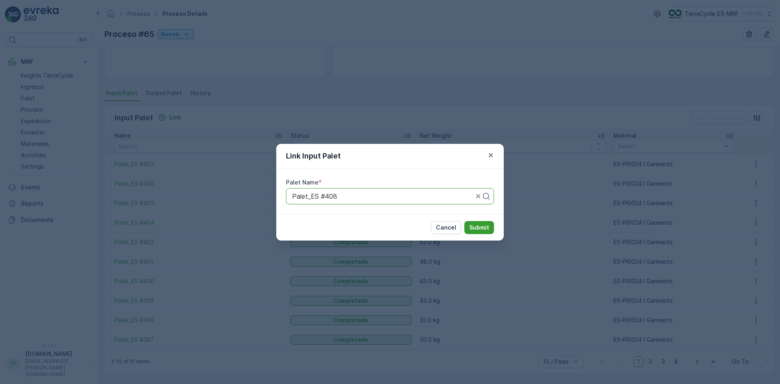
click at [487, 223] on p "Submit" at bounding box center [479, 227] width 20 height 8
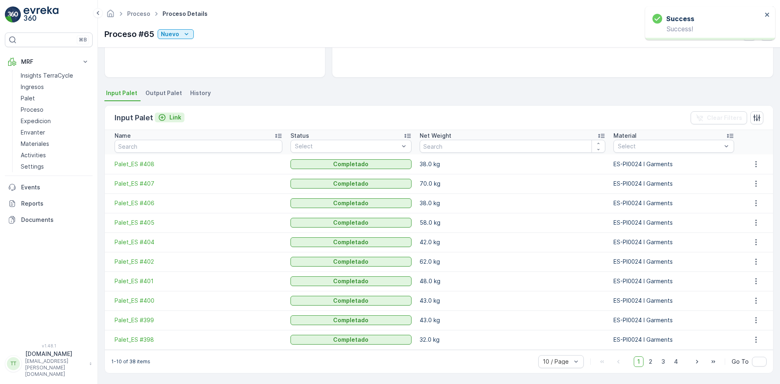
click at [170, 116] on p "Link" at bounding box center [175, 117] width 12 height 8
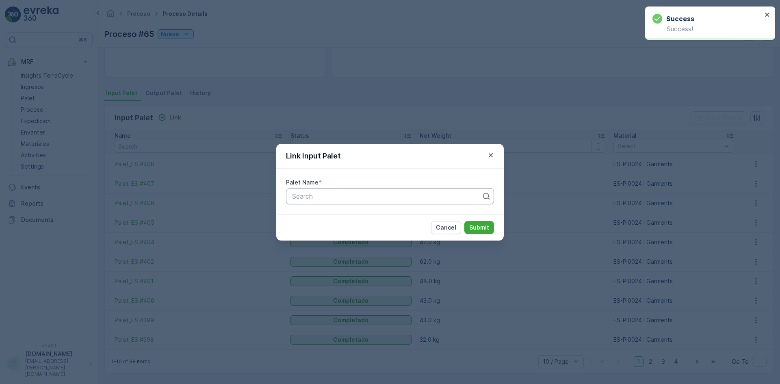
click at [313, 197] on div at bounding box center [386, 195] width 191 height 7
paste input "Palet_ES #40"
type input "Palet_ES #40"
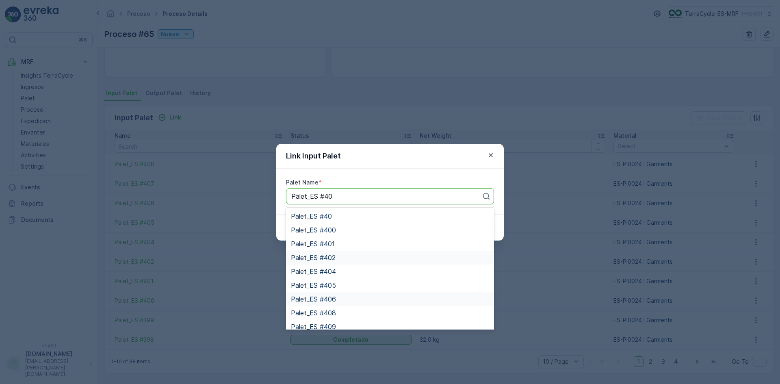
scroll to position [19, 0]
click at [339, 307] on div "Palet_ES #409" at bounding box center [390, 306] width 198 height 7
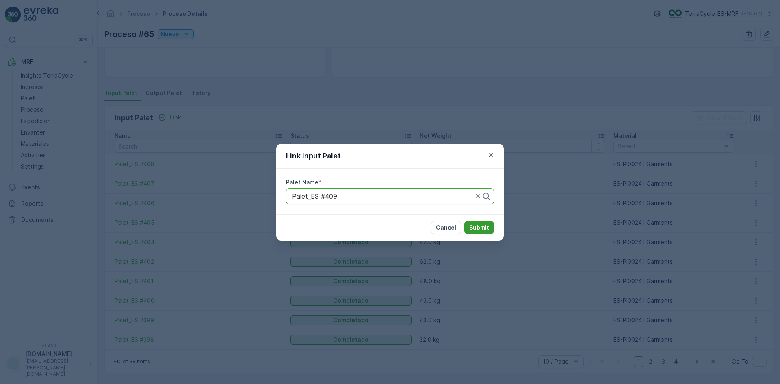
click at [481, 228] on p "Submit" at bounding box center [479, 227] width 20 height 8
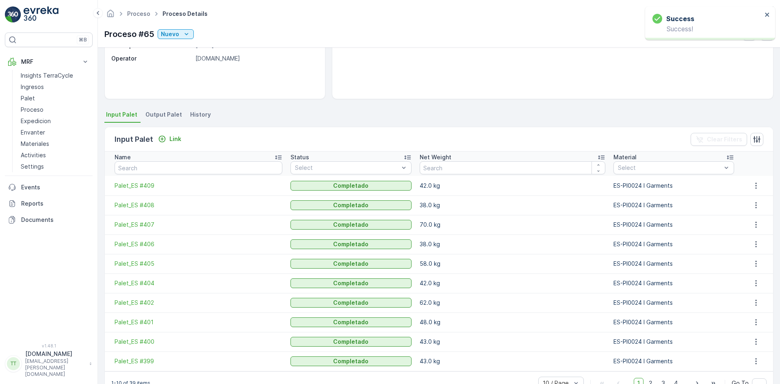
scroll to position [139, 0]
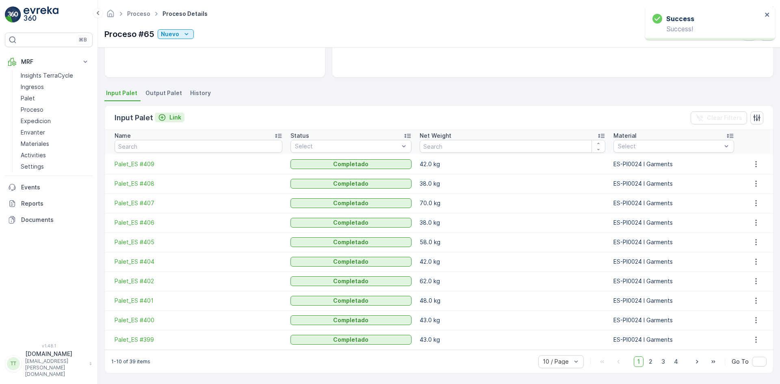
click at [171, 117] on p "Link" at bounding box center [175, 117] width 12 height 8
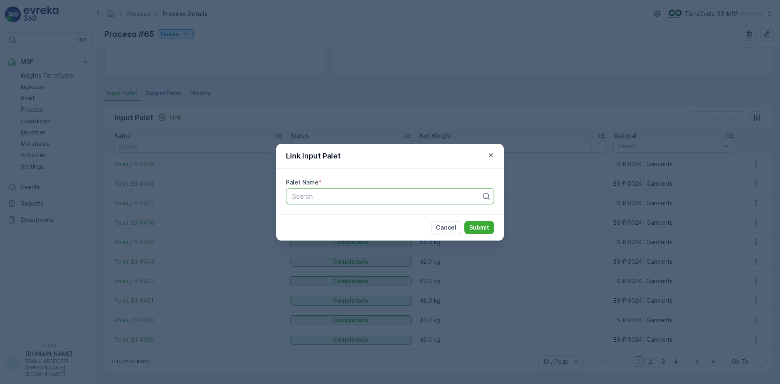
paste input "Palet_ES #41"
type input "Palet_ES #41"
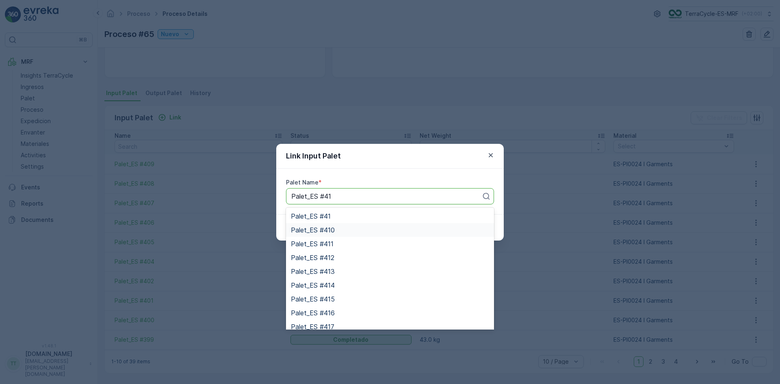
click at [338, 232] on div "Palet_ES #410" at bounding box center [390, 229] width 198 height 7
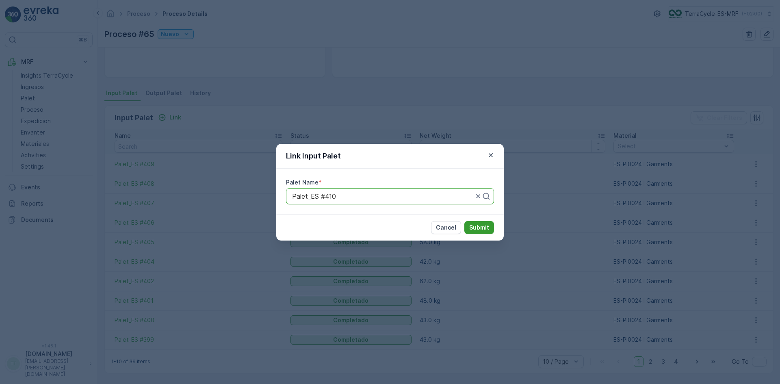
click at [484, 229] on p "Submit" at bounding box center [479, 227] width 20 height 8
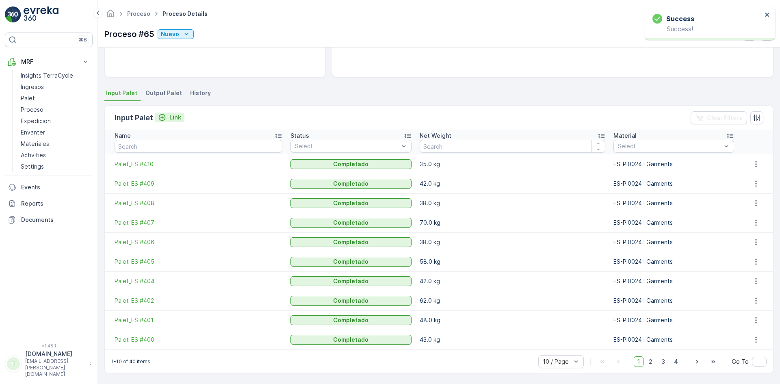
click at [176, 115] on p "Link" at bounding box center [175, 117] width 12 height 8
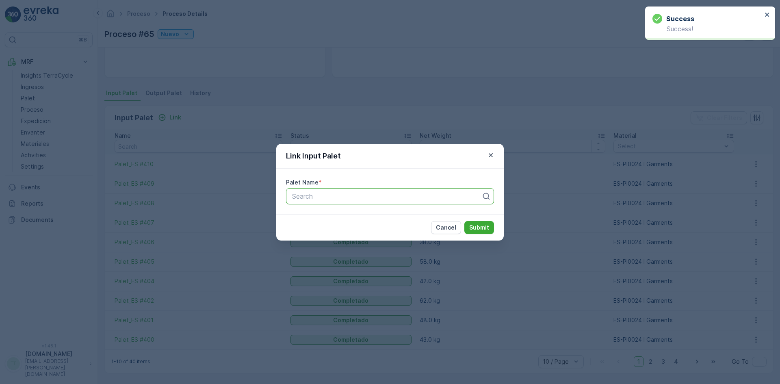
click at [352, 192] on div at bounding box center [386, 195] width 191 height 7
paste input "Palet_ES #41"
type input "Palet_ES #41"
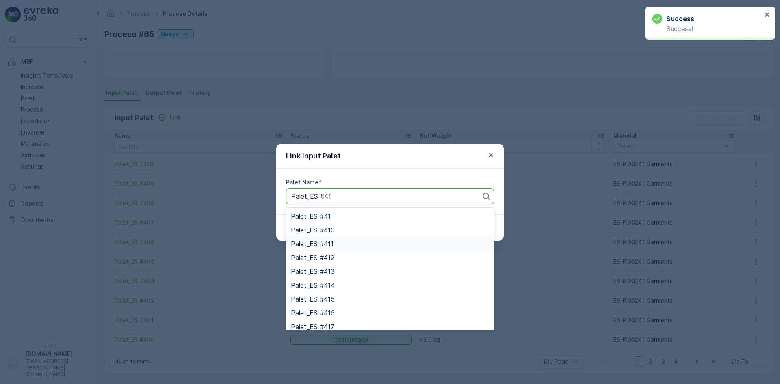
click at [332, 245] on span "Palet_ES #411" at bounding box center [312, 243] width 43 height 7
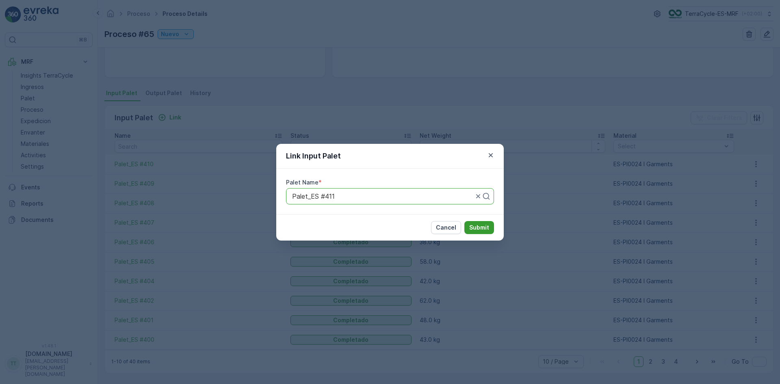
click at [484, 229] on p "Submit" at bounding box center [479, 227] width 20 height 8
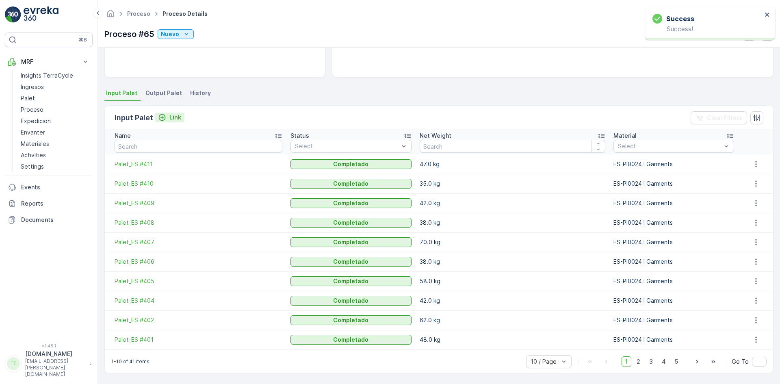
click at [175, 118] on p "Link" at bounding box center [175, 117] width 12 height 8
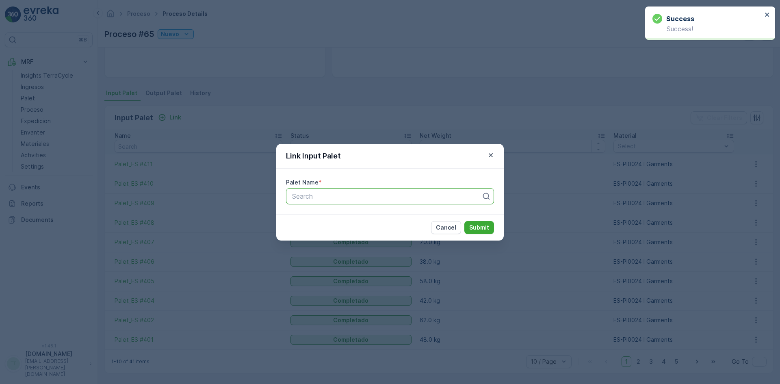
paste input "Palet_ES #41"
type input "Palet_ES #41"
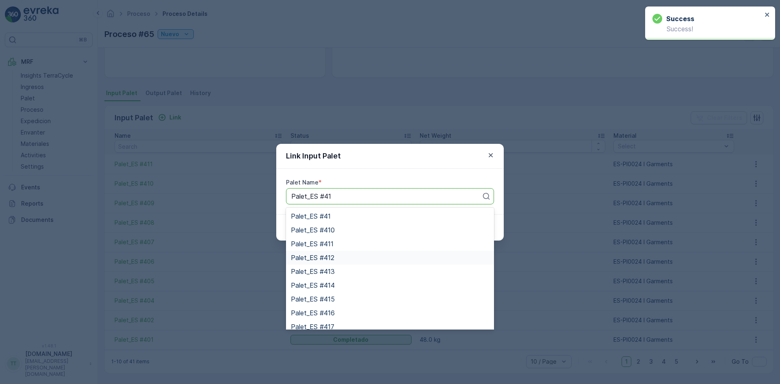
click at [336, 257] on div "Palet_ES #412" at bounding box center [390, 257] width 198 height 7
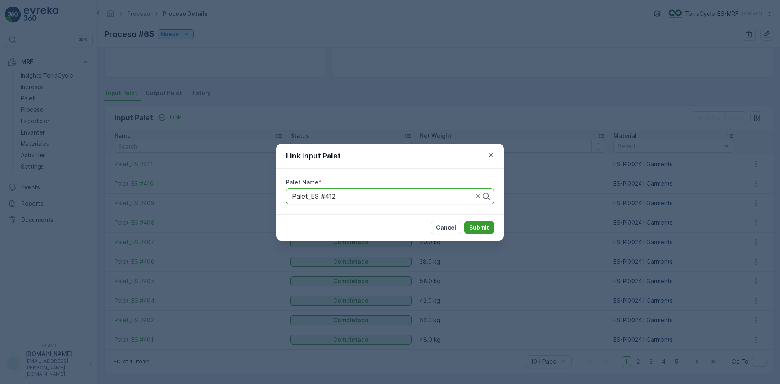
click at [480, 226] on p "Submit" at bounding box center [479, 227] width 20 height 8
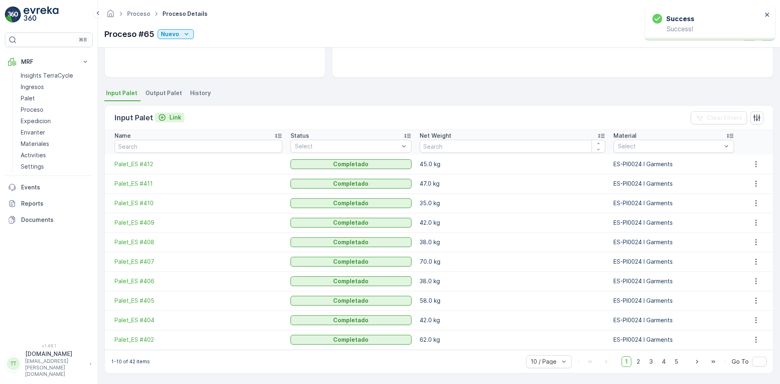
click at [173, 120] on p "Link" at bounding box center [175, 117] width 12 height 8
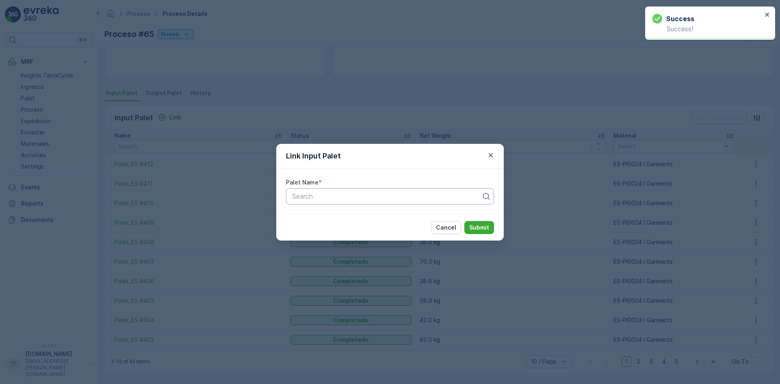
click at [320, 197] on div at bounding box center [386, 195] width 191 height 7
paste input "Palet_ES #41"
type input "Palet_ES #41"
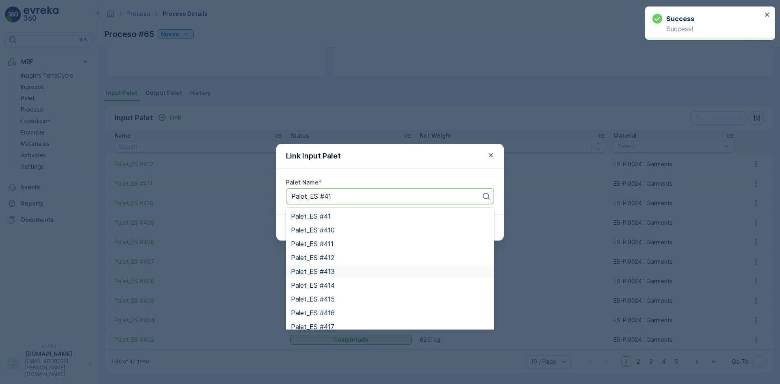
click at [338, 270] on div "Palet_ES #413" at bounding box center [390, 271] width 198 height 7
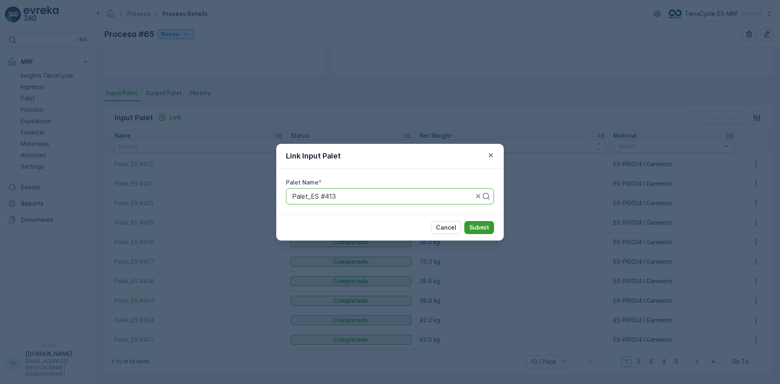
click at [483, 226] on p "Submit" at bounding box center [479, 227] width 20 height 8
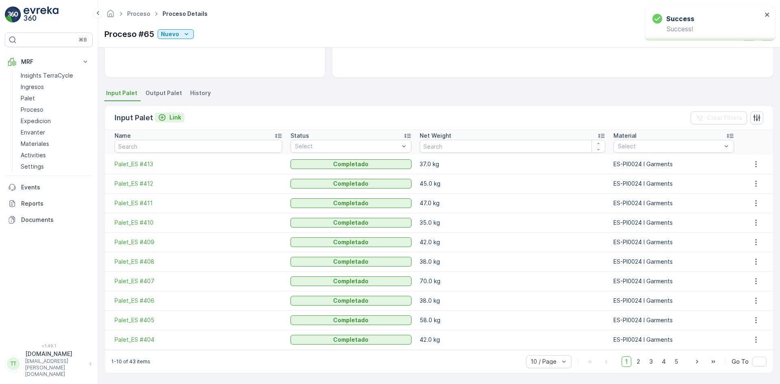
click at [174, 118] on p "Link" at bounding box center [175, 117] width 12 height 8
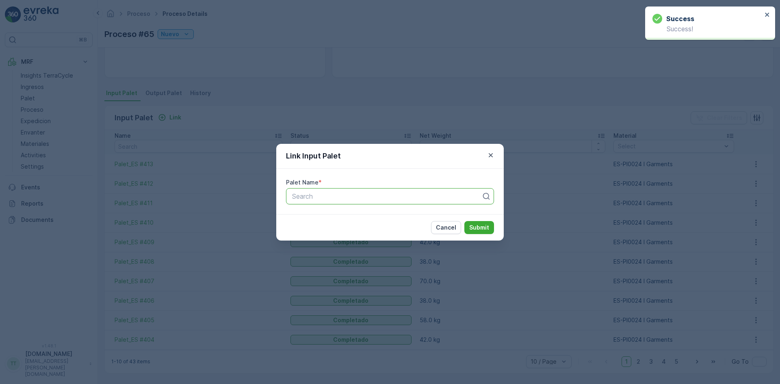
click at [298, 195] on div at bounding box center [386, 195] width 191 height 7
paste input "Palet_ES #41"
type input "Palet_ES #41"
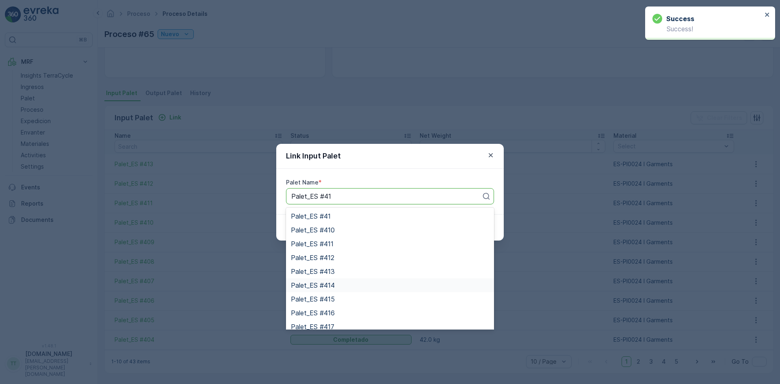
click at [327, 283] on span "Palet_ES #414" at bounding box center [313, 284] width 44 height 7
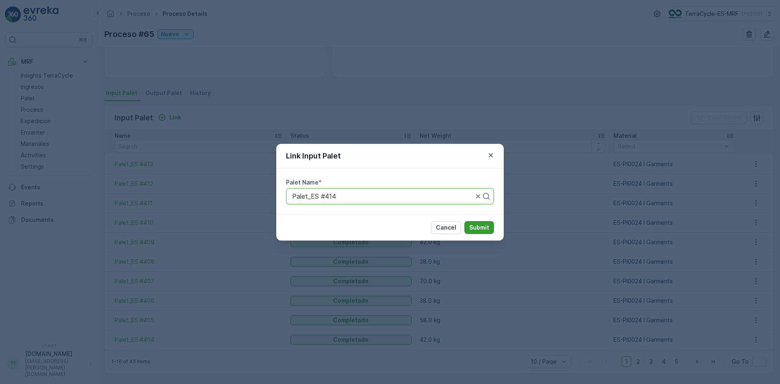
click at [480, 226] on p "Submit" at bounding box center [479, 227] width 20 height 8
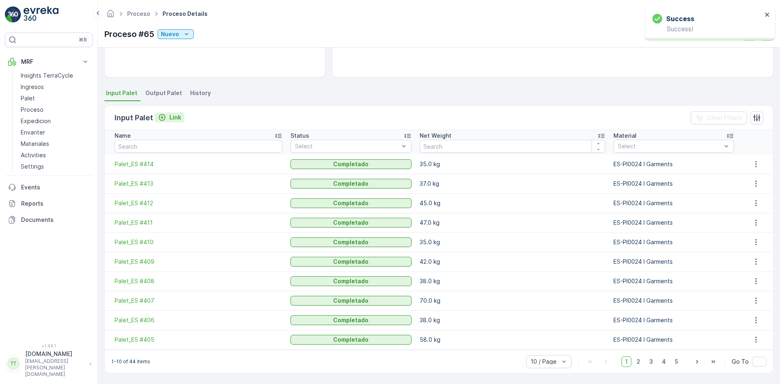
click at [171, 116] on p "Link" at bounding box center [175, 117] width 12 height 8
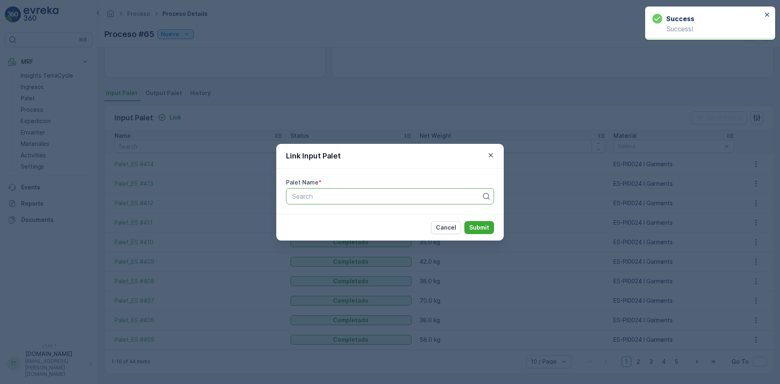
click at [312, 195] on div at bounding box center [386, 195] width 191 height 7
paste input "Palet_ES #41"
type input "Palet_ES #41"
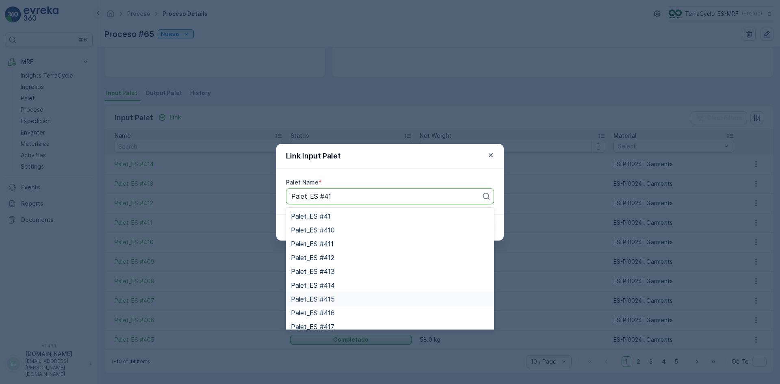
click at [334, 297] on div "Palet_ES #415" at bounding box center [390, 298] width 198 height 7
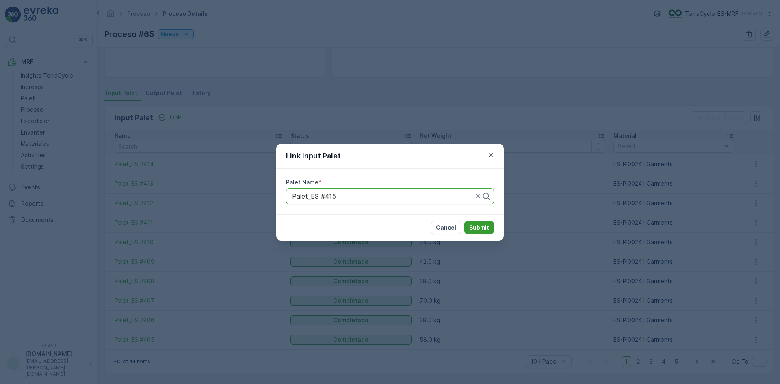
click at [481, 228] on p "Submit" at bounding box center [479, 227] width 20 height 8
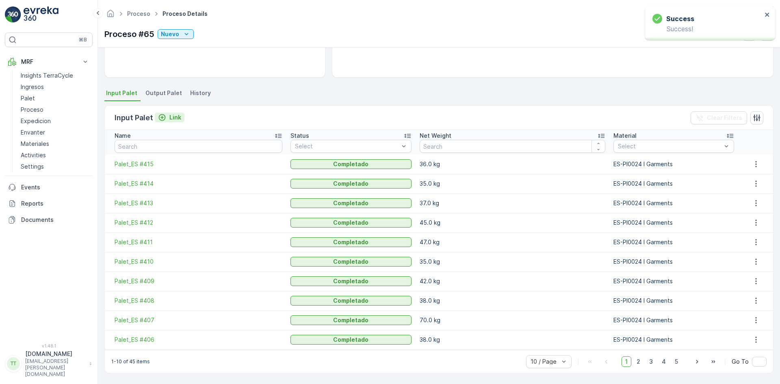
click at [172, 115] on p "Link" at bounding box center [175, 117] width 12 height 8
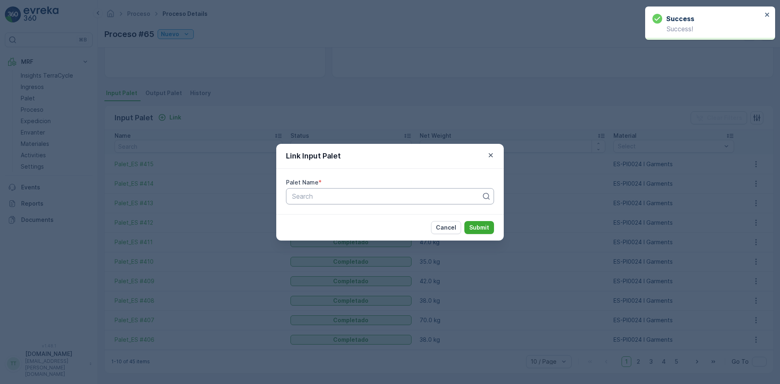
click at [335, 197] on div at bounding box center [386, 195] width 191 height 7
paste input "Palet_ES #41"
type input "Palet_ES #41"
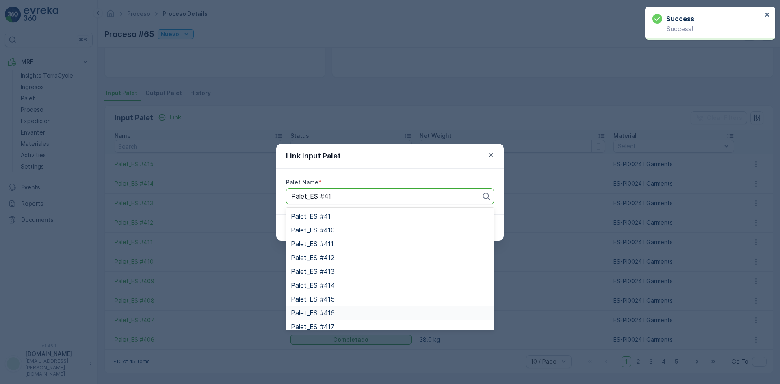
click at [333, 314] on span "Palet_ES #416" at bounding box center [313, 312] width 44 height 7
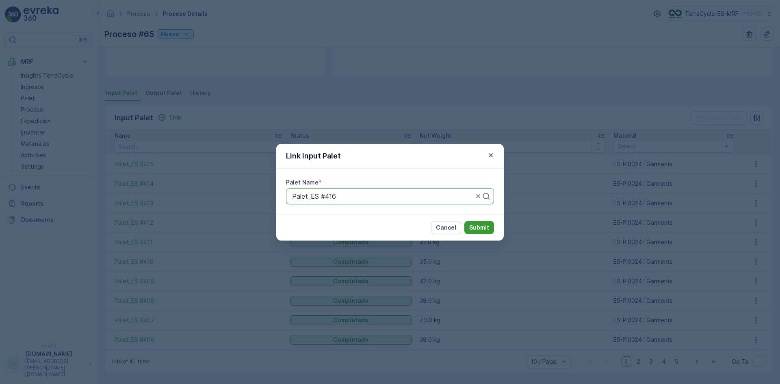
click at [478, 229] on p "Submit" at bounding box center [479, 227] width 20 height 8
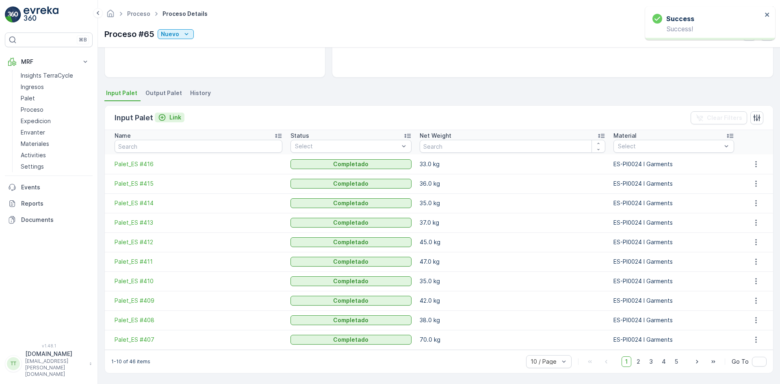
click at [172, 117] on p "Link" at bounding box center [175, 117] width 12 height 8
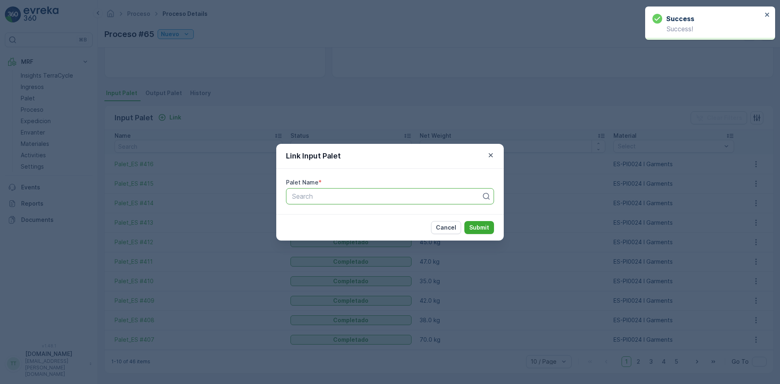
paste input "Palet_ES #41"
type input "Palet_ES #41"
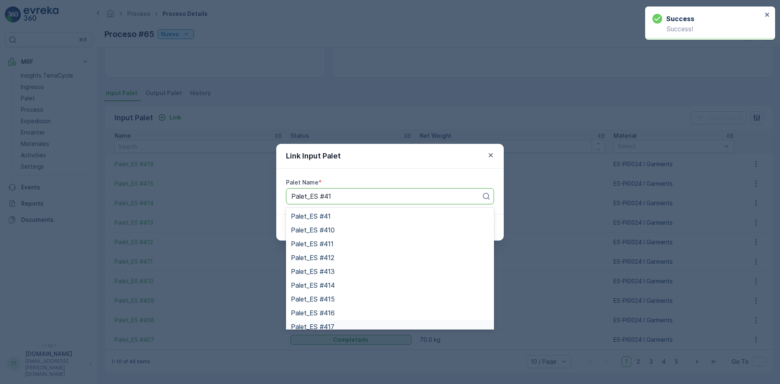
click at [340, 325] on div "Palet_ES #417" at bounding box center [390, 326] width 198 height 7
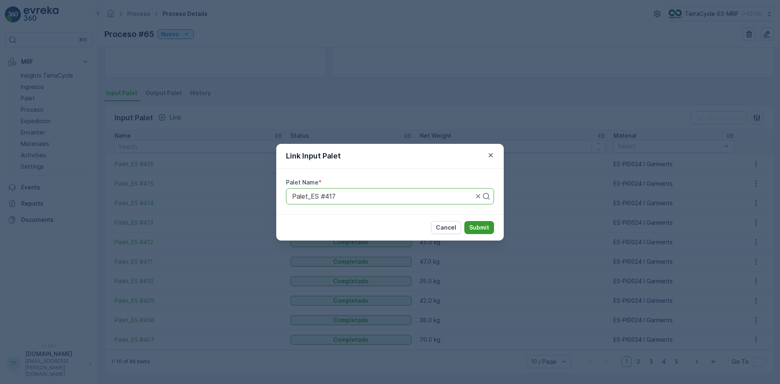
click at [482, 223] on button "Submit" at bounding box center [479, 227] width 30 height 13
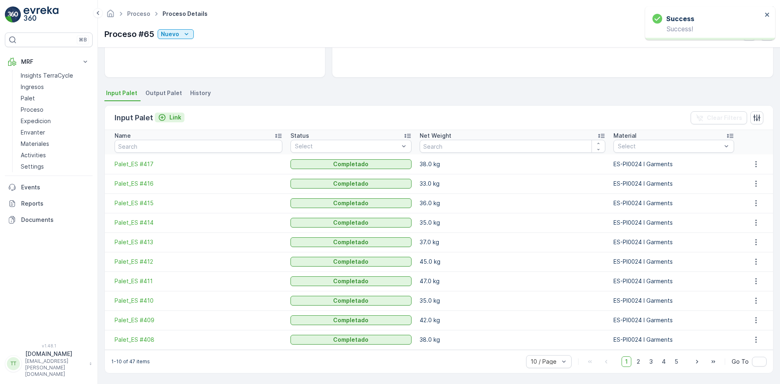
click at [168, 116] on div "Link" at bounding box center [169, 117] width 23 height 8
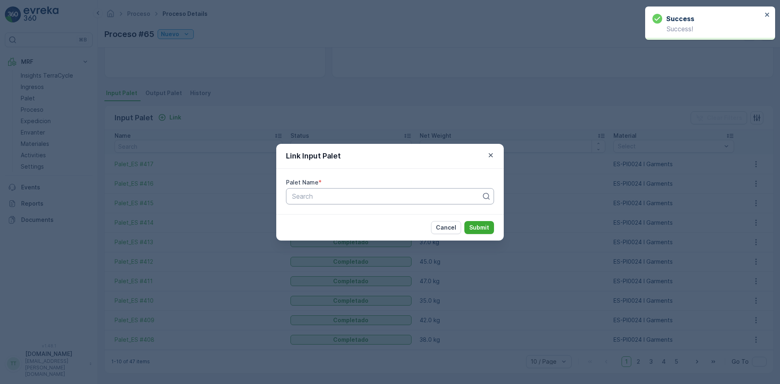
click at [322, 192] on div at bounding box center [386, 195] width 191 height 7
paste input "Palet_ES #41"
type input "Palet_ES #41"
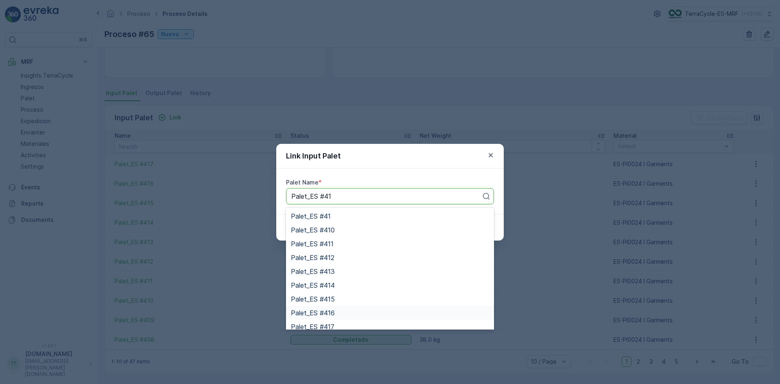
scroll to position [33, 0]
click at [344, 306] on div "Palet_ES #418" at bounding box center [390, 306] width 198 height 7
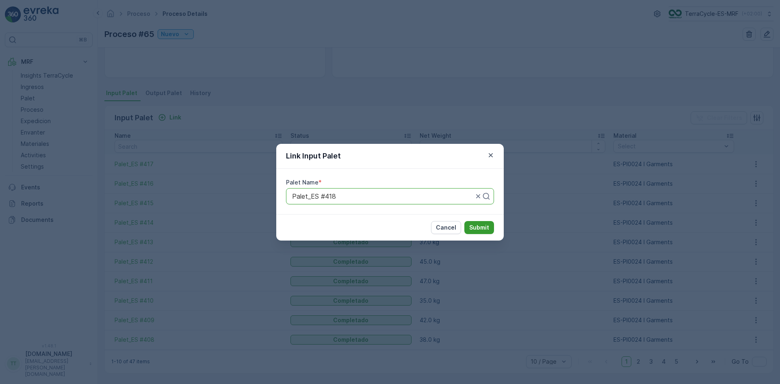
click at [480, 223] on p "Submit" at bounding box center [479, 227] width 20 height 8
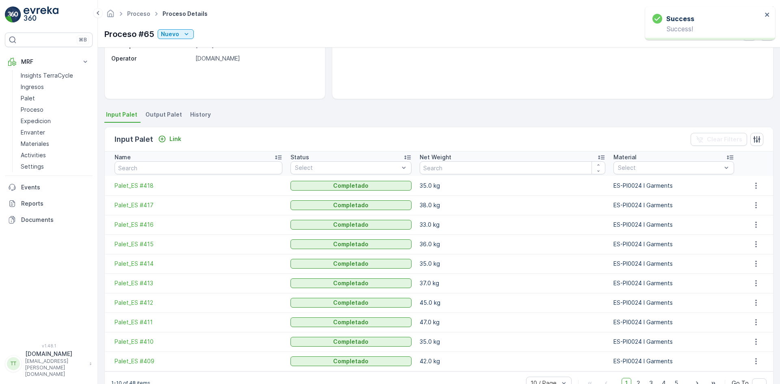
scroll to position [139, 0]
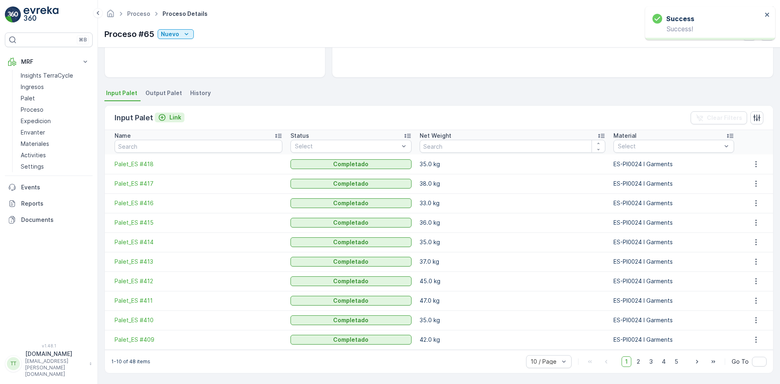
click at [174, 117] on p "Link" at bounding box center [175, 117] width 12 height 8
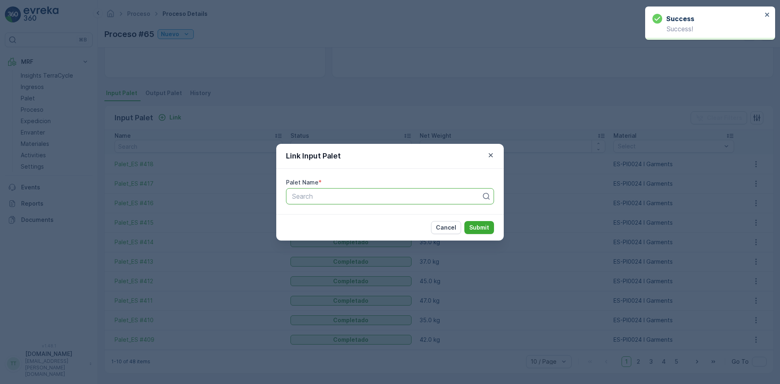
click at [362, 196] on div at bounding box center [386, 195] width 191 height 7
paste input "Palet_ES #41"
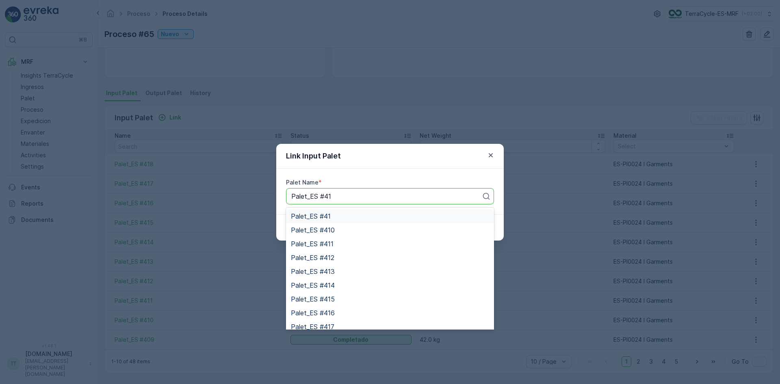
type input "Palet_ES #419"
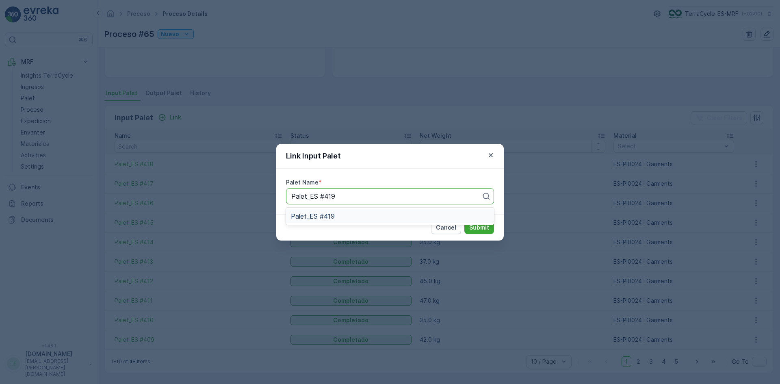
click at [344, 216] on div "Palet_ES #419" at bounding box center [390, 215] width 198 height 7
click at [477, 225] on p "Submit" at bounding box center [479, 227] width 20 height 8
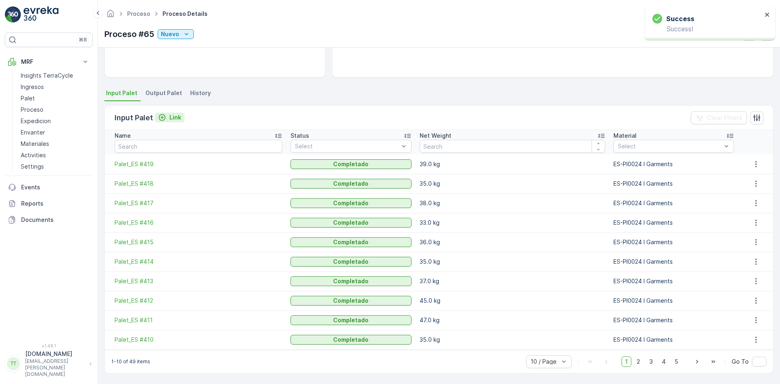
click at [173, 116] on p "Link" at bounding box center [175, 117] width 12 height 8
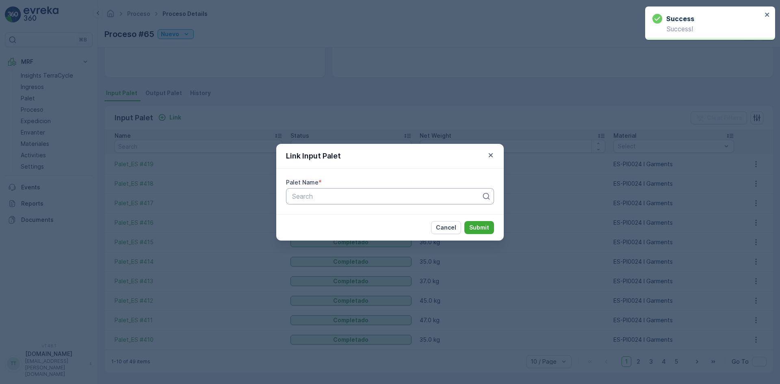
click at [350, 196] on div at bounding box center [386, 195] width 191 height 7
paste input "Palet_ES #41"
click at [331, 193] on input "Palet_ES #412" at bounding box center [313, 195] width 45 height 7
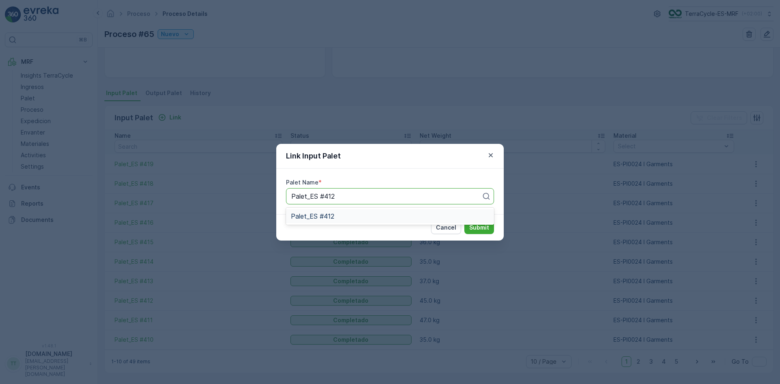
type input "Palet_ES #42"
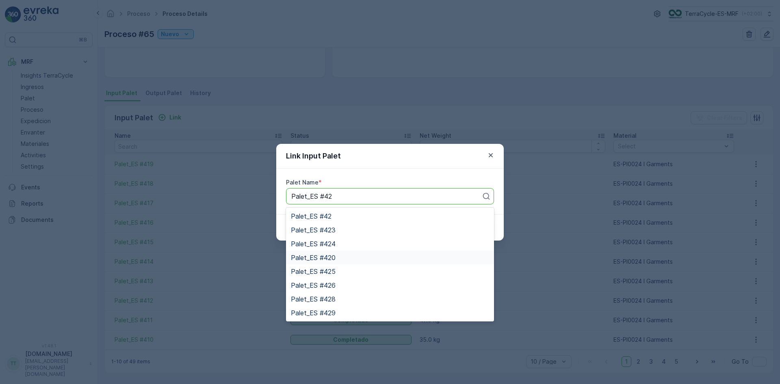
click at [337, 256] on div "Palet_ES #420" at bounding box center [390, 257] width 198 height 7
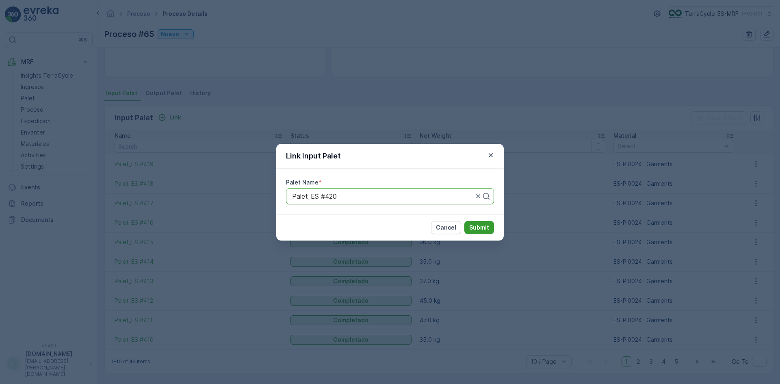
click at [475, 227] on p "Submit" at bounding box center [479, 227] width 20 height 8
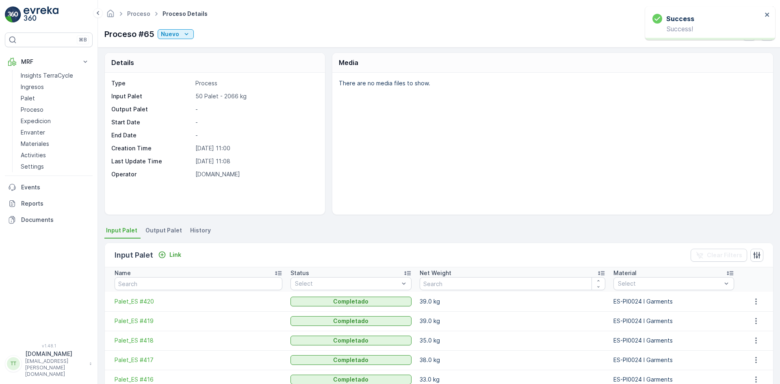
scroll to position [0, 0]
click at [24, 98] on p "Palet" at bounding box center [28, 98] width 14 height 8
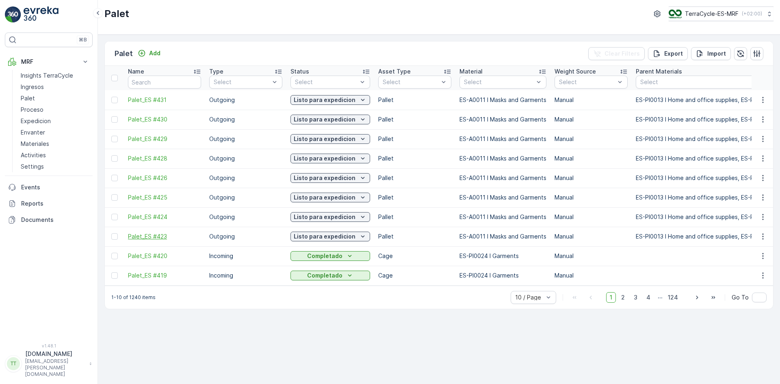
click at [156, 239] on span "Palet_ES #423" at bounding box center [164, 236] width 73 height 8
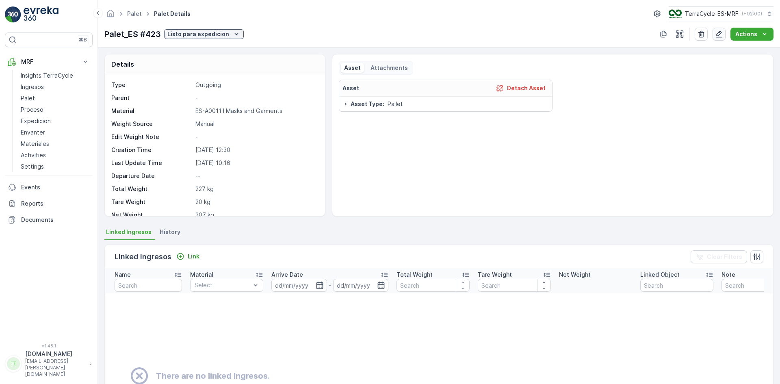
click at [720, 33] on icon "button" at bounding box center [719, 34] width 8 height 8
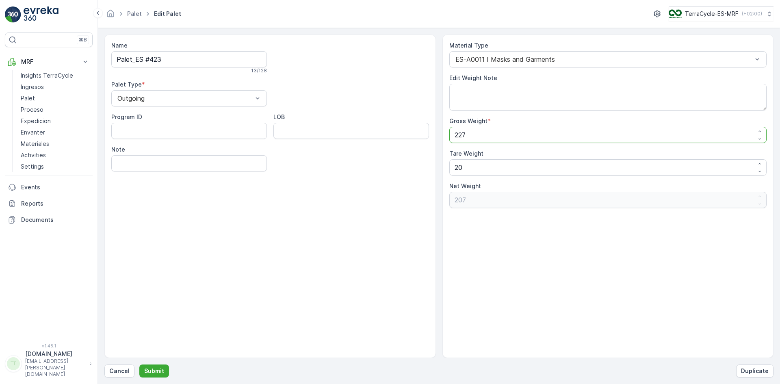
drag, startPoint x: 458, startPoint y: 134, endPoint x: 491, endPoint y: 129, distance: 32.9
click at [491, 130] on Weight "227" at bounding box center [608, 135] width 318 height 16
type Weight "20"
type Weight "0"
type Weight "20"
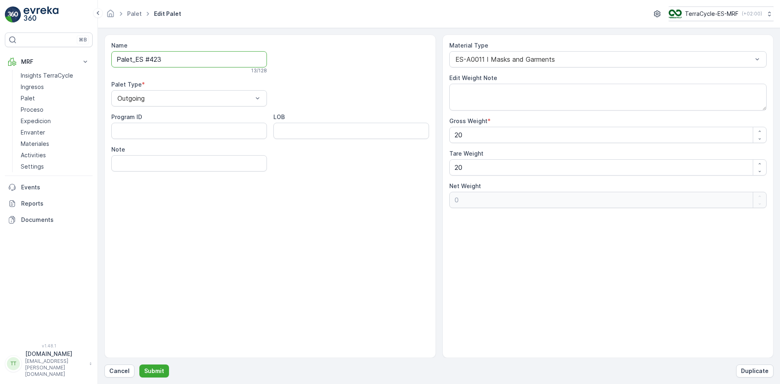
click at [177, 60] on input "Palet_ES #423" at bounding box center [189, 59] width 156 height 16
click at [150, 367] on p "Submit" at bounding box center [154, 371] width 20 height 8
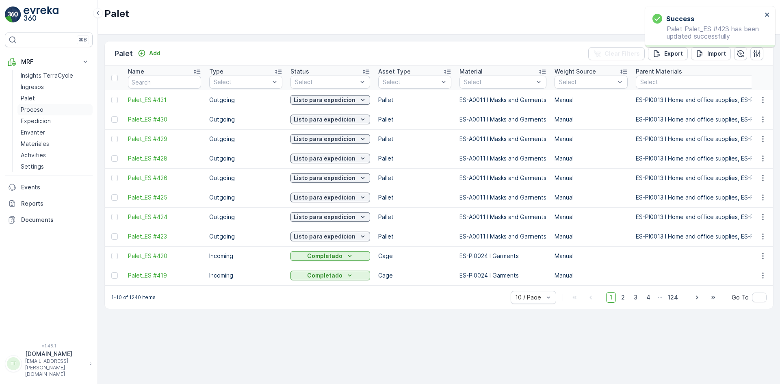
click at [34, 111] on p "Proceso" at bounding box center [32, 110] width 23 height 8
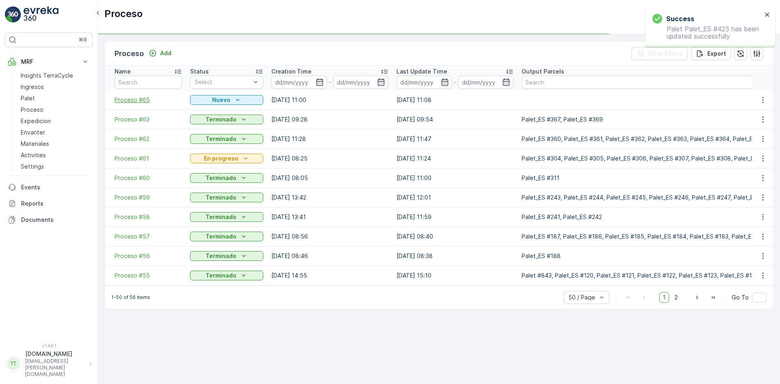
click at [137, 100] on span "Proceso #65" at bounding box center [148, 100] width 67 height 8
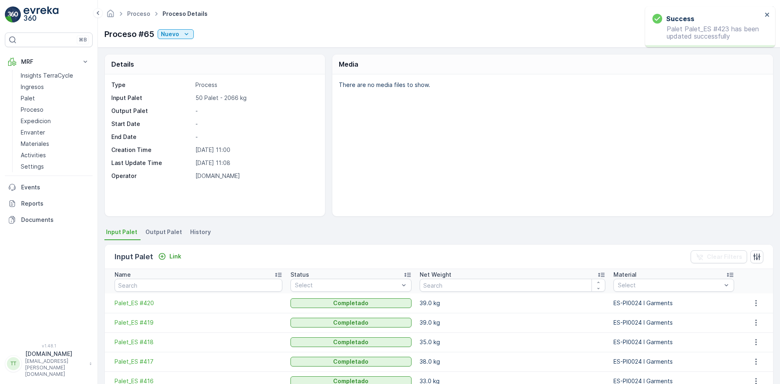
click at [166, 234] on span "Output Palet" at bounding box center [163, 232] width 37 height 8
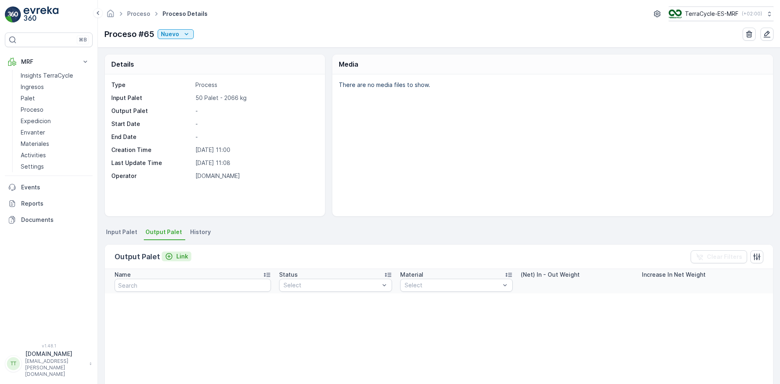
click at [181, 256] on p "Link" at bounding box center [182, 256] width 12 height 8
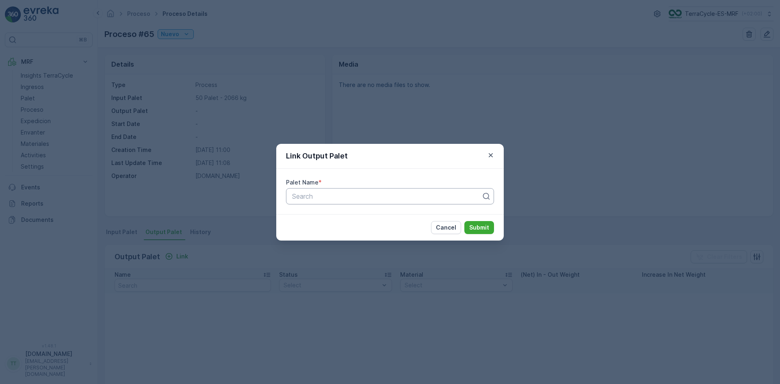
click at [326, 193] on div at bounding box center [386, 195] width 191 height 7
paste input "Palet_ES #423"
type input "Palet_ES #423"
click at [322, 214] on span "Palet_ES #423" at bounding box center [313, 215] width 45 height 7
click at [484, 226] on p "Submit" at bounding box center [479, 227] width 20 height 8
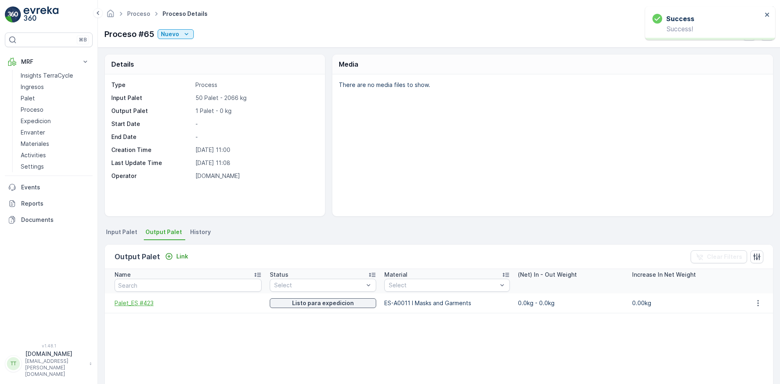
click at [149, 302] on span "Palet_ES #423" at bounding box center [188, 303] width 147 height 8
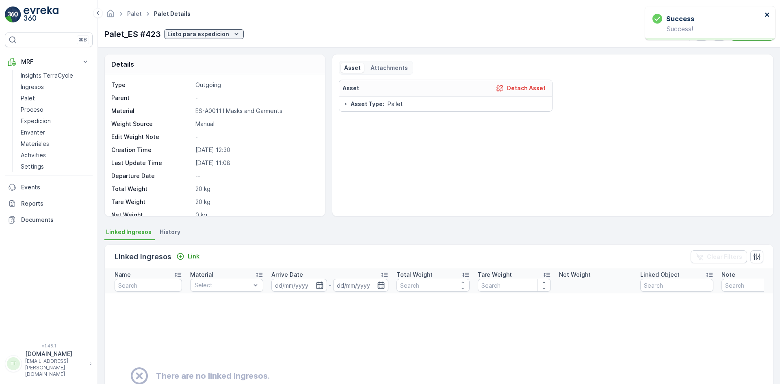
click at [768, 13] on icon "close" at bounding box center [767, 15] width 4 height 4
click at [721, 32] on icon "button" at bounding box center [719, 34] width 8 height 8
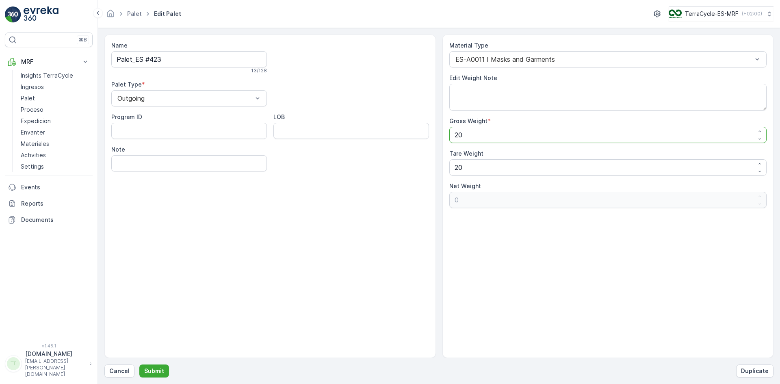
drag, startPoint x: 459, startPoint y: 137, endPoint x: 480, endPoint y: 130, distance: 21.6
click at [480, 130] on Weight "20" at bounding box center [608, 135] width 318 height 16
type Weight "22"
type Weight "2"
type Weight "227"
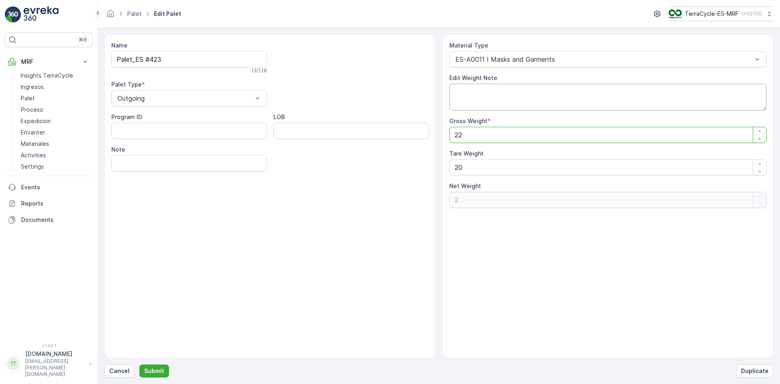
type Weight "207"
type Weight "227"
click at [150, 371] on p "Submit" at bounding box center [154, 371] width 20 height 8
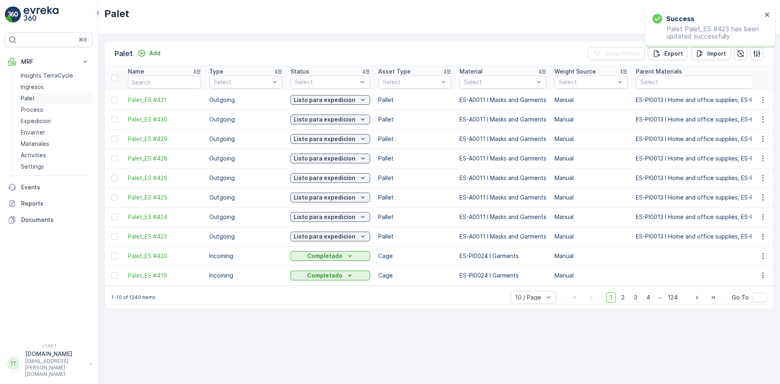
click at [33, 97] on p "Palet" at bounding box center [28, 98] width 14 height 8
click at [161, 217] on span "Palet_ES #424" at bounding box center [164, 217] width 73 height 8
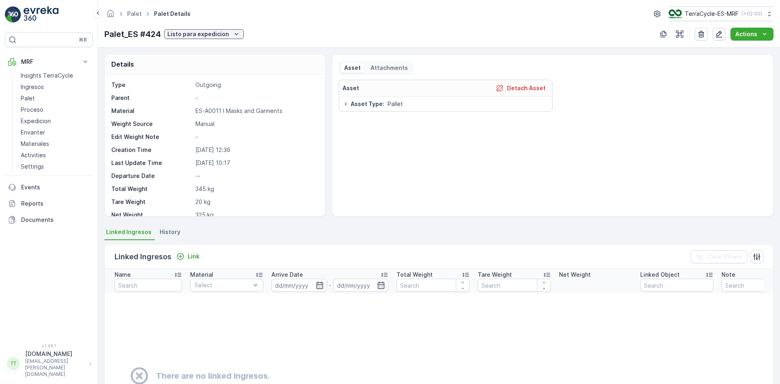
click at [720, 33] on icon "button" at bounding box center [719, 34] width 8 height 8
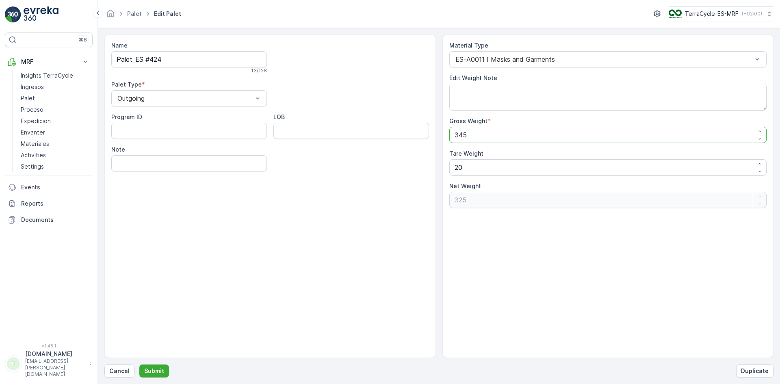
drag, startPoint x: 451, startPoint y: 136, endPoint x: 476, endPoint y: 132, distance: 25.0
click at [476, 132] on Weight "345" at bounding box center [608, 135] width 318 height 16
type Weight "2"
type Weight "-18"
type Weight "20"
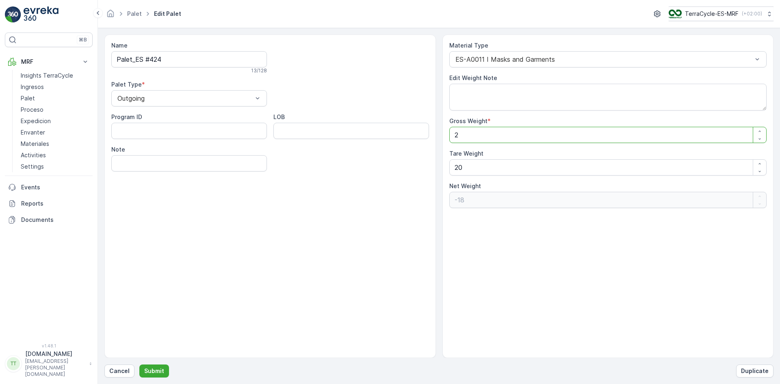
type Weight "0"
type Weight "20"
click at [164, 59] on input "Palet_ES #424" at bounding box center [189, 59] width 156 height 16
click at [162, 368] on p "Submit" at bounding box center [154, 371] width 20 height 8
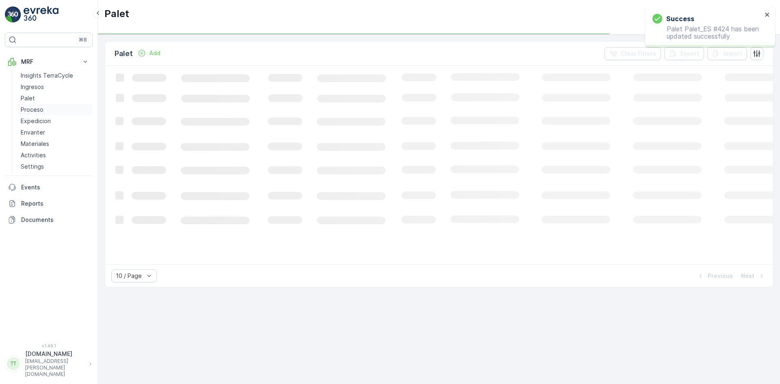
click at [38, 108] on p "Proceso" at bounding box center [32, 110] width 23 height 8
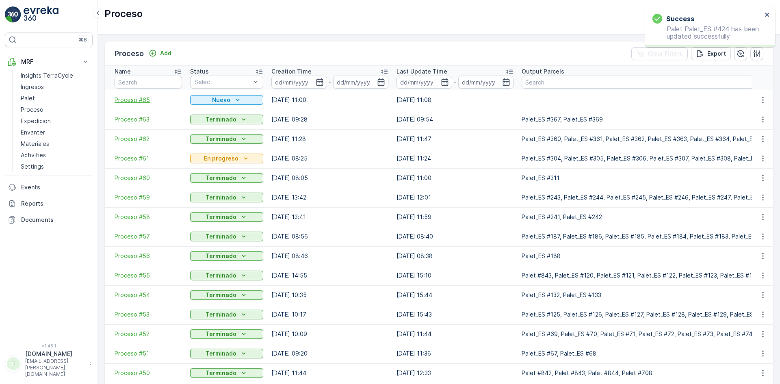
click at [143, 99] on span "Proceso #65" at bounding box center [148, 100] width 67 height 8
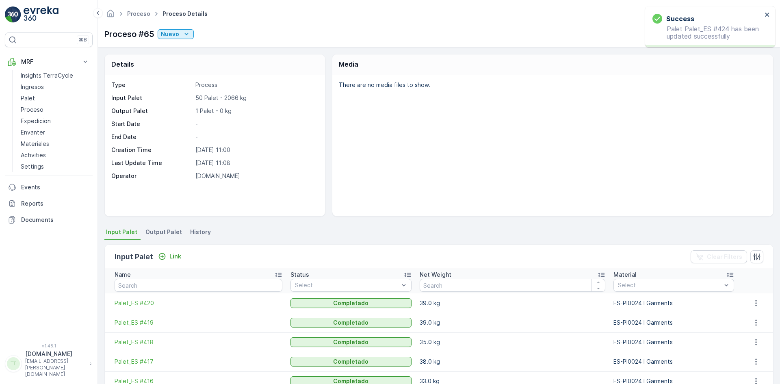
click at [166, 229] on span "Output Palet" at bounding box center [163, 232] width 37 height 8
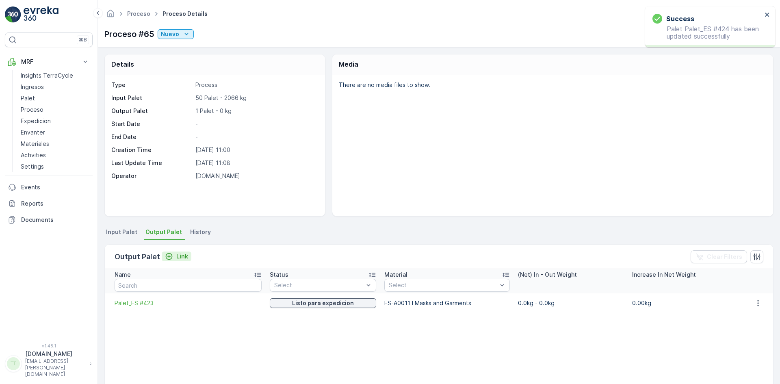
click at [176, 254] on p "Link" at bounding box center [182, 256] width 12 height 8
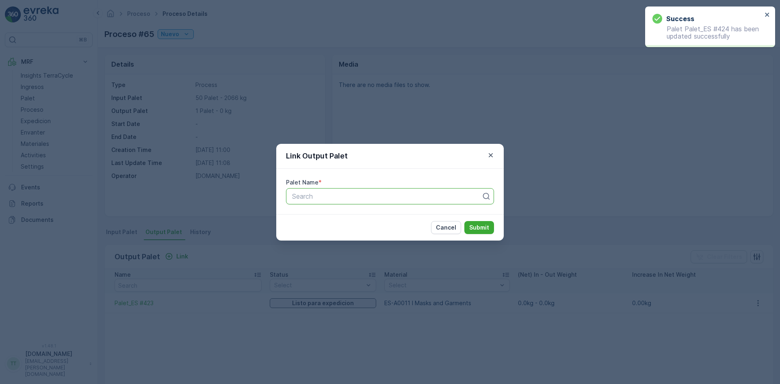
click at [315, 195] on div at bounding box center [386, 195] width 191 height 7
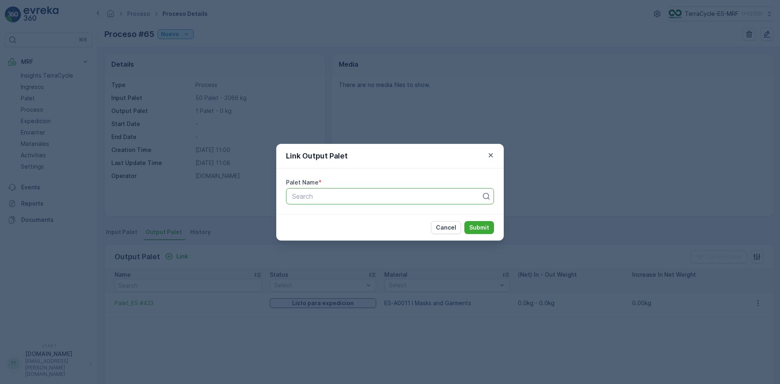
paste input "Palet_ES #424"
type input "Palet_ES #424"
click at [314, 213] on span "Palet_ES #424" at bounding box center [313, 215] width 45 height 7
click at [482, 228] on p "Submit" at bounding box center [479, 227] width 20 height 8
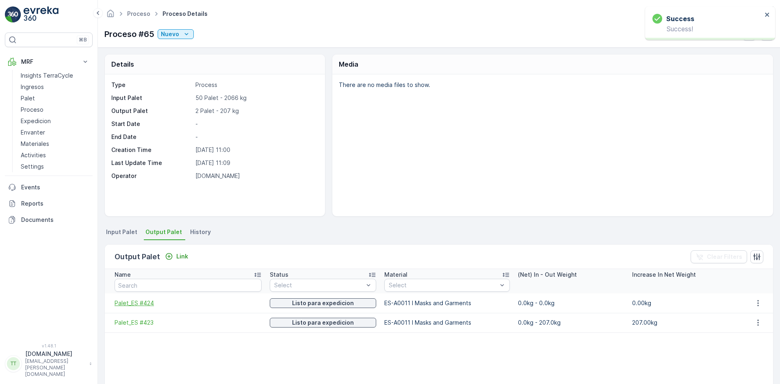
click at [152, 303] on span "Palet_ES #424" at bounding box center [188, 303] width 147 height 8
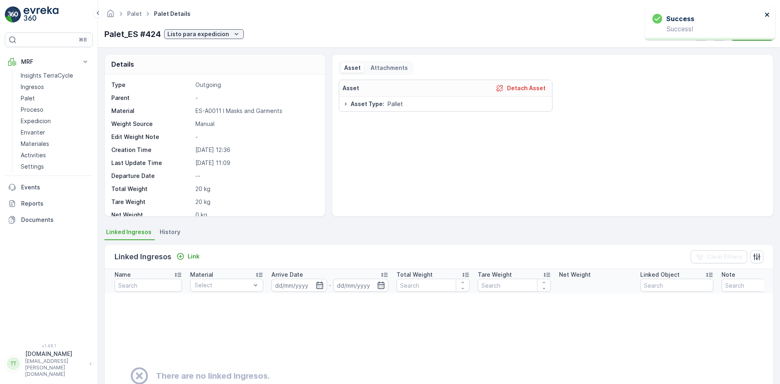
click at [766, 14] on icon "close" at bounding box center [767, 15] width 4 height 4
click at [720, 34] on icon "button" at bounding box center [719, 34] width 7 height 7
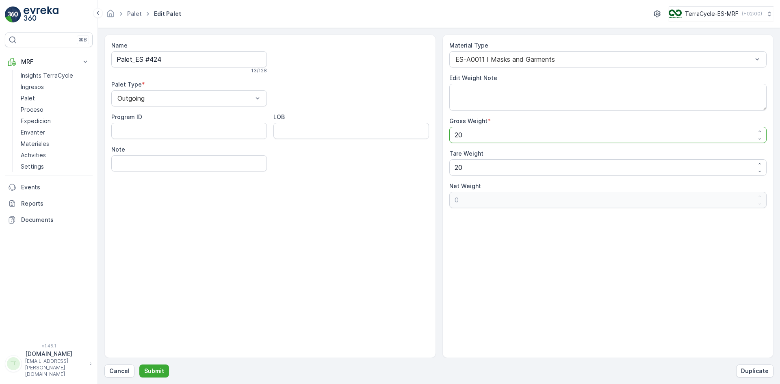
drag, startPoint x: 455, startPoint y: 134, endPoint x: 466, endPoint y: 133, distance: 11.5
click at [466, 133] on Weight "20" at bounding box center [608, 135] width 318 height 16
type Weight "3"
type Weight "-17"
type Weight "34"
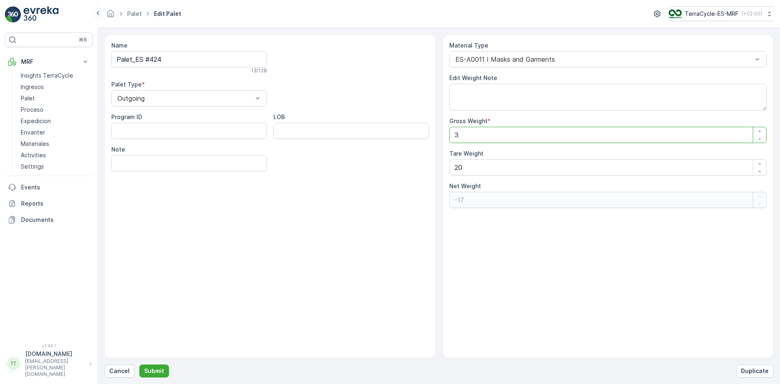
type Weight "14"
type Weight "345"
type Weight "325"
type Weight "345"
click at [158, 368] on p "Submit" at bounding box center [154, 371] width 20 height 8
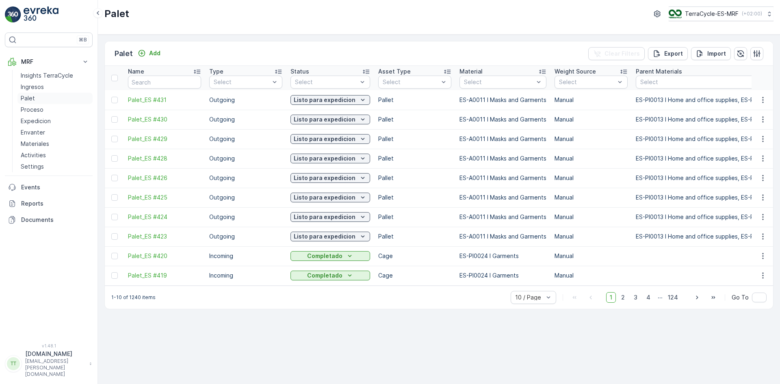
click at [34, 94] on p "Palet" at bounding box center [28, 98] width 14 height 8
click at [156, 196] on span "Palet_ES #425" at bounding box center [164, 197] width 73 height 8
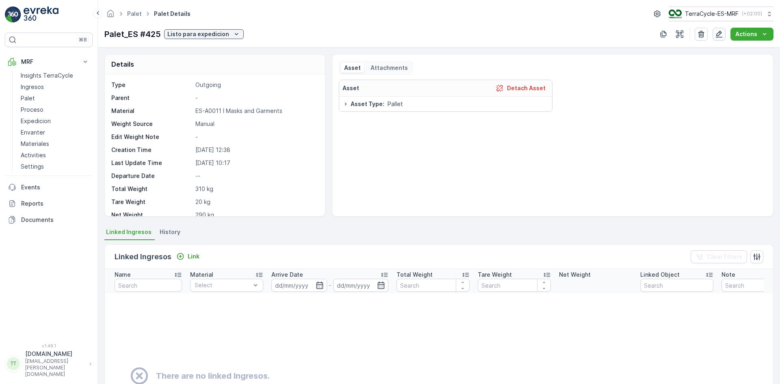
click at [722, 32] on icon "button" at bounding box center [719, 34] width 8 height 8
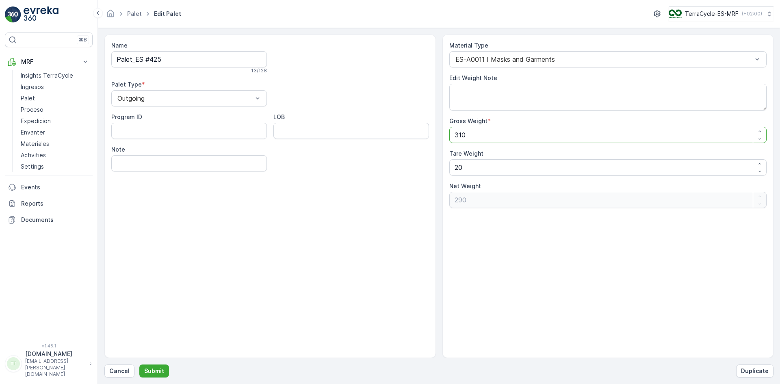
drag, startPoint x: 453, startPoint y: 133, endPoint x: 471, endPoint y: 133, distance: 17.5
click at [471, 133] on Weight "310" at bounding box center [608, 135] width 318 height 16
type Weight "2"
type Weight "-18"
type Weight "20"
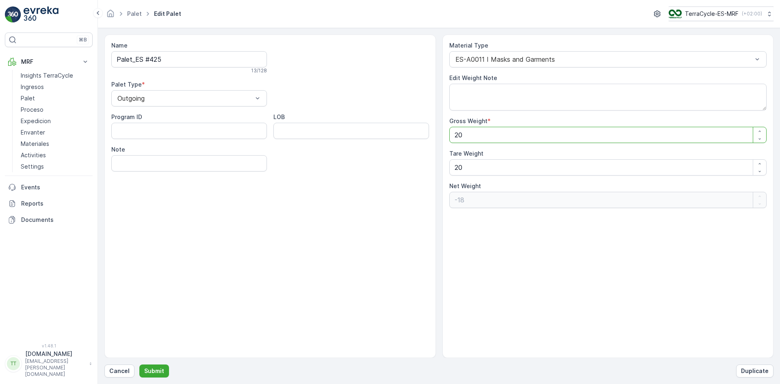
type Weight "0"
type Weight "20"
click at [175, 53] on input "Palet_ES #425" at bounding box center [189, 59] width 156 height 16
click at [157, 370] on p "Submit" at bounding box center [154, 371] width 20 height 8
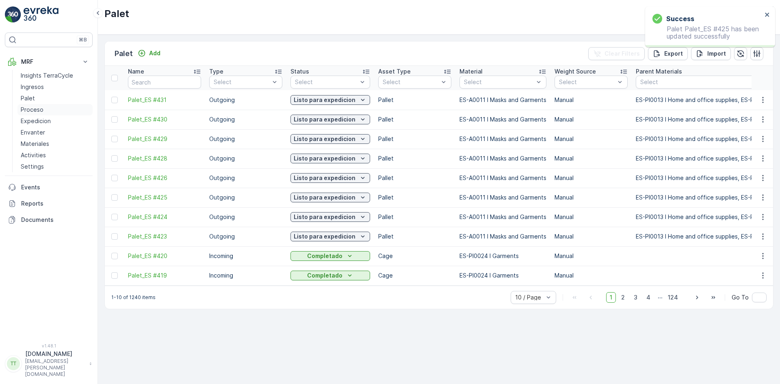
click at [50, 110] on link "Proceso" at bounding box center [54, 109] width 75 height 11
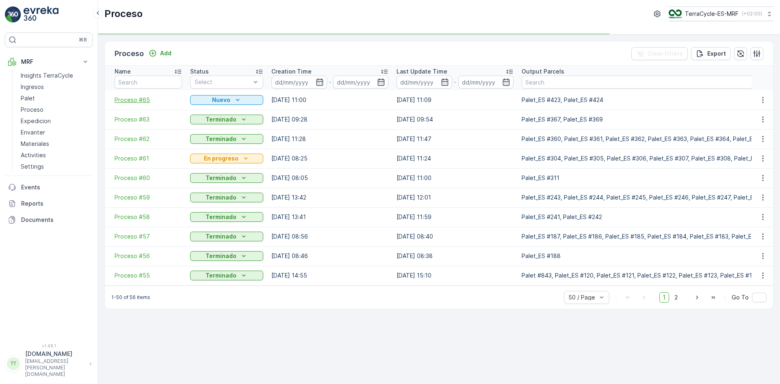
click at [143, 101] on span "Proceso #65" at bounding box center [148, 100] width 67 height 8
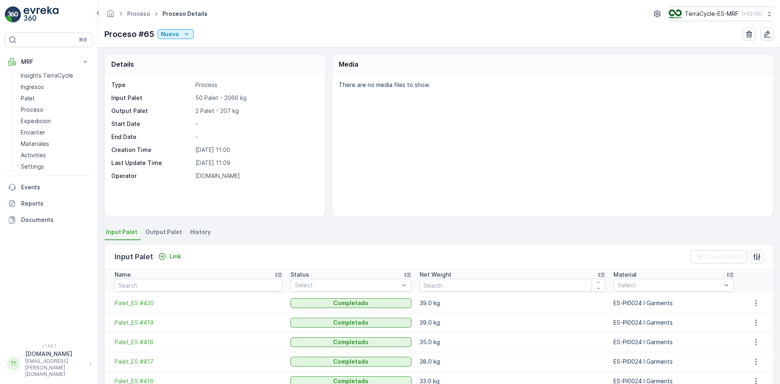
click at [169, 228] on span "Output Palet" at bounding box center [163, 232] width 37 height 8
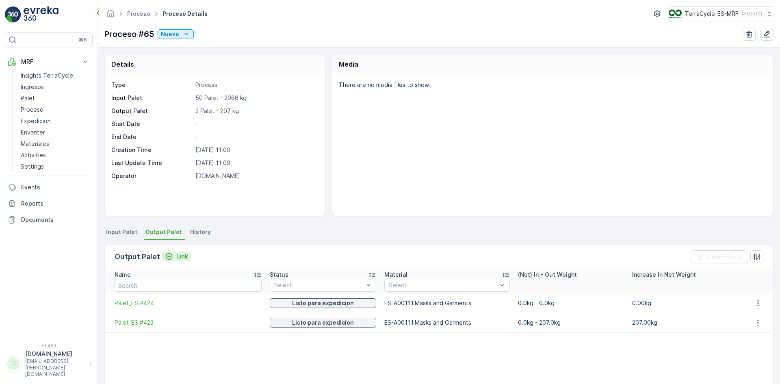
click at [184, 257] on p "Link" at bounding box center [182, 256] width 12 height 8
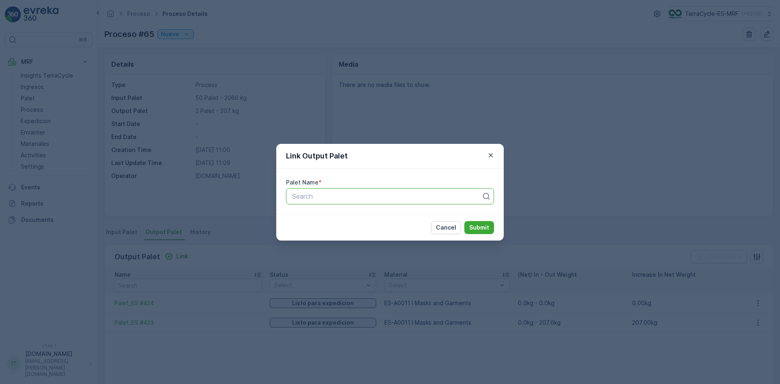
paste input "Palet_ES #425"
type input "Palet_ES #425"
click at [318, 214] on span "Palet_ES #425" at bounding box center [313, 215] width 45 height 7
click at [474, 227] on p "Submit" at bounding box center [479, 227] width 20 height 8
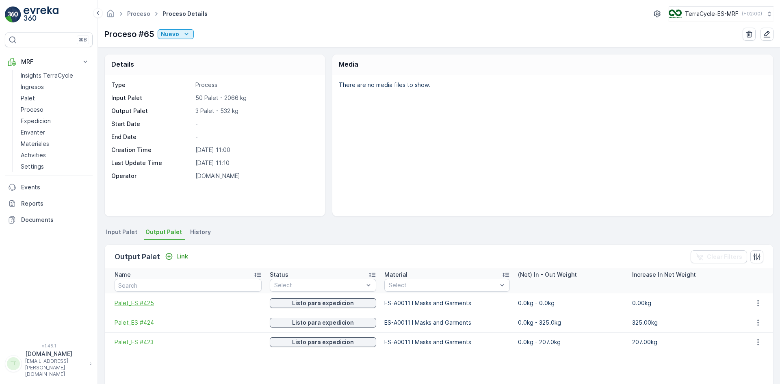
click at [141, 302] on span "Palet_ES #425" at bounding box center [188, 303] width 147 height 8
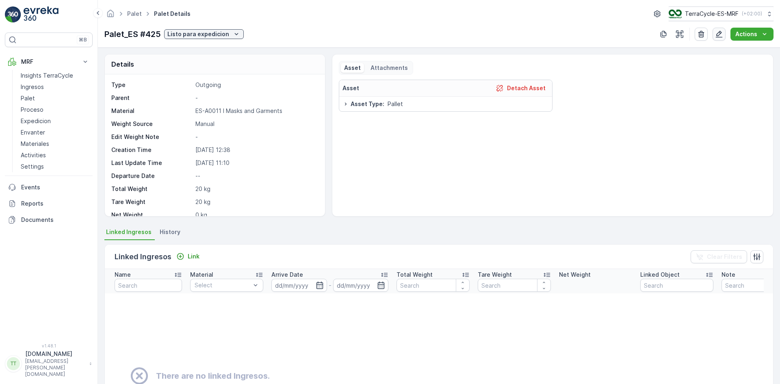
click at [723, 32] on icon "button" at bounding box center [719, 34] width 8 height 8
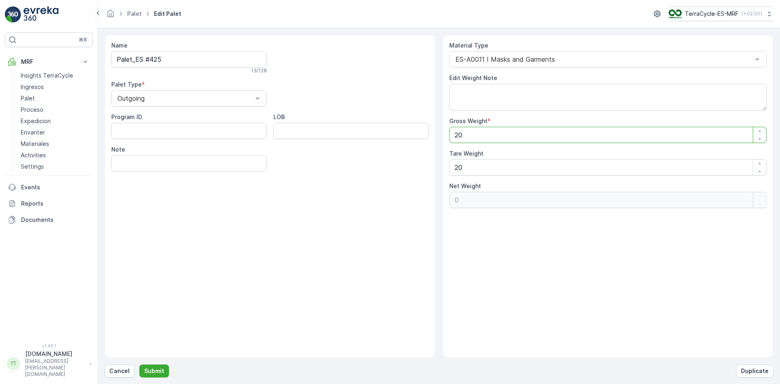
drag, startPoint x: 471, startPoint y: 136, endPoint x: 435, endPoint y: 136, distance: 35.7
click at [435, 136] on div "Name Palet_ES #425 13 / 128 Palet Type * Outgoing Program ID LOB Note Material …" at bounding box center [438, 196] width 669 height 323
type Weight "3"
type Weight "-17"
type Weight "31"
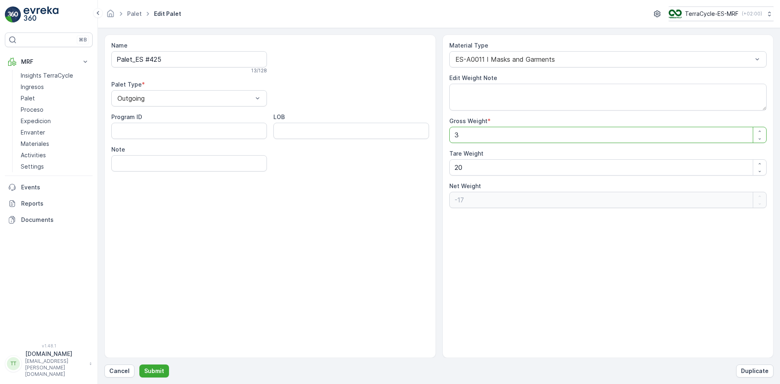
type Weight "11"
type Weight "310"
type Weight "290"
type Weight "310"
click at [157, 372] on p "Submit" at bounding box center [154, 371] width 20 height 8
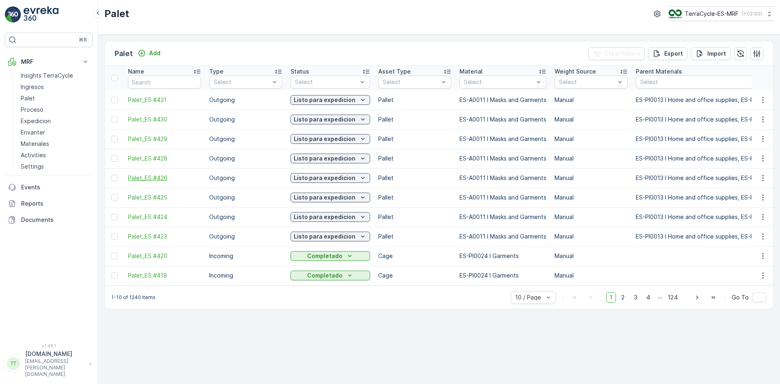
click at [151, 177] on span "Palet_ES #426" at bounding box center [164, 178] width 73 height 8
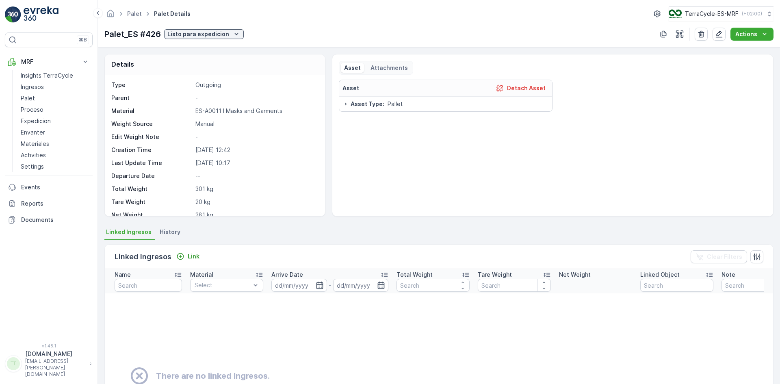
scroll to position [41, 0]
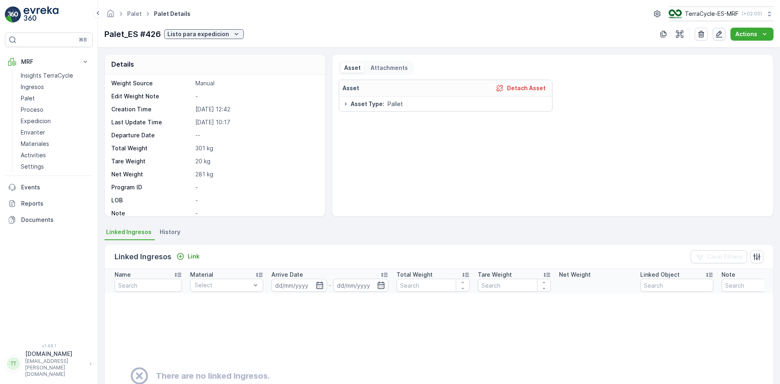
click at [723, 34] on icon "button" at bounding box center [719, 34] width 8 height 8
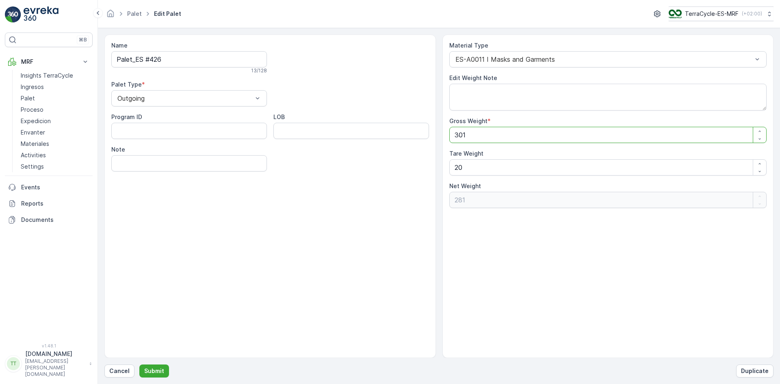
drag, startPoint x: 454, startPoint y: 136, endPoint x: 489, endPoint y: 132, distance: 35.2
click at [488, 132] on Weight "301" at bounding box center [608, 135] width 318 height 16
type Weight "2"
type Weight "-18"
type Weight "20"
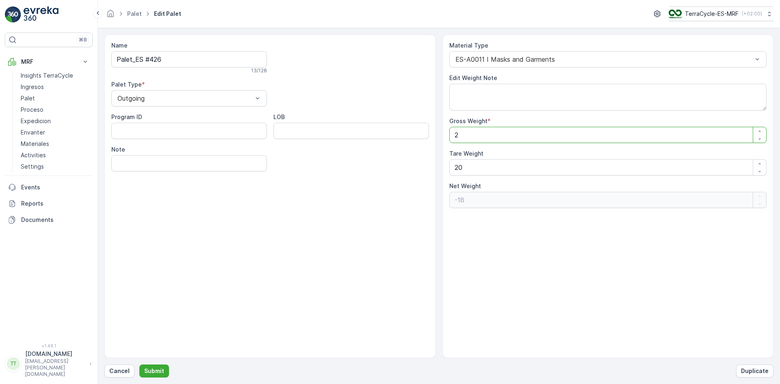
type Weight "0"
type Weight "20"
click at [203, 63] on input "Palet_ES #426" at bounding box center [189, 59] width 156 height 16
click at [356, 206] on div "Name Palet_ES #426 13 / 128 Palet Type * Outgoing Program ID LOB Note" at bounding box center [269, 196] width 331 height 323
click at [160, 369] on p "Submit" at bounding box center [154, 371] width 20 height 8
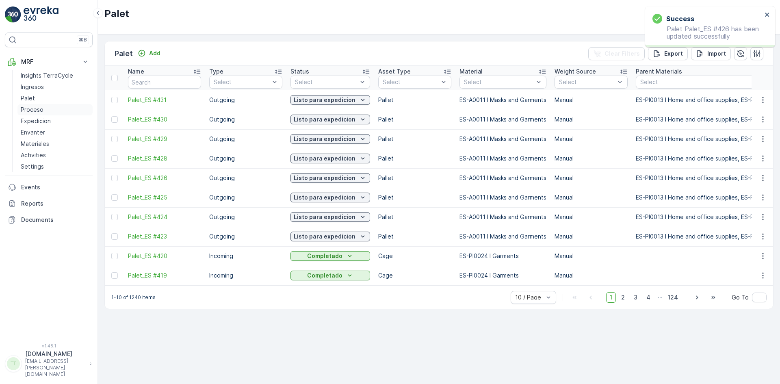
click at [38, 107] on p "Proceso" at bounding box center [32, 110] width 23 height 8
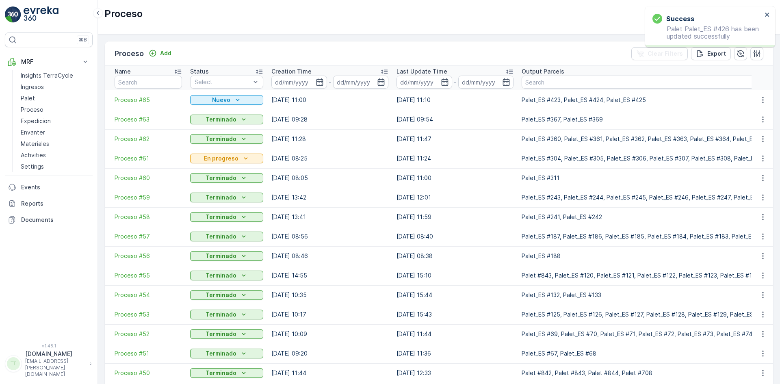
click at [140, 98] on span "Proceso #65" at bounding box center [148, 100] width 67 height 8
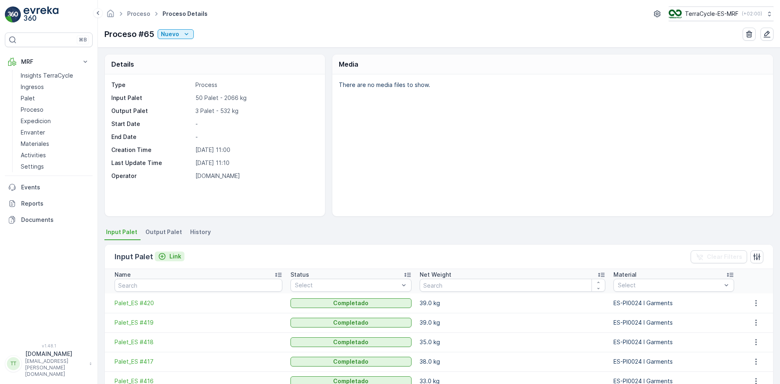
click at [175, 254] on p "Link" at bounding box center [175, 256] width 12 height 8
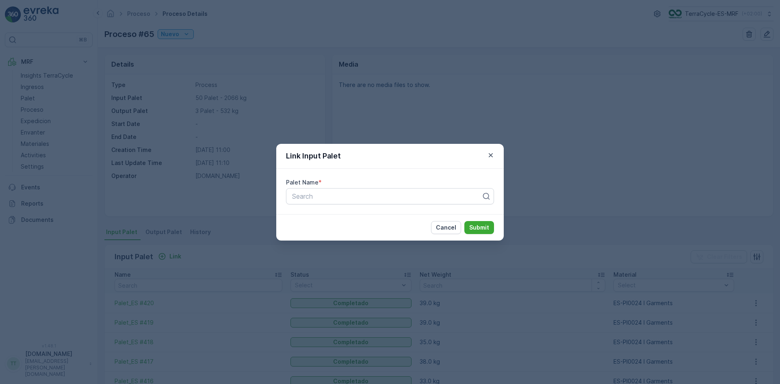
click at [199, 227] on div "Link Input Palet Palet Name * Search Cancel Submit" at bounding box center [390, 192] width 780 height 384
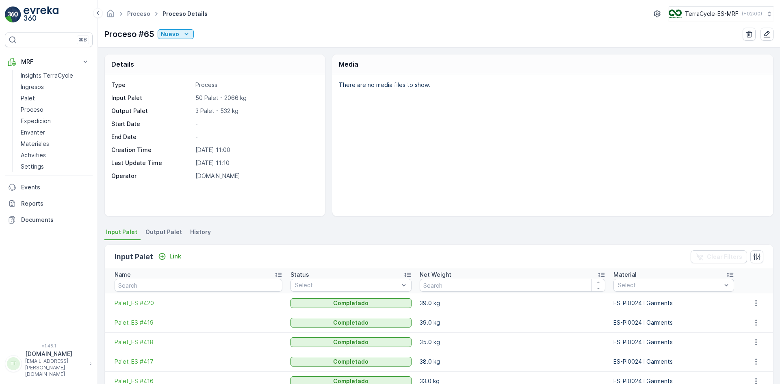
click at [154, 228] on span "Output Palet" at bounding box center [163, 232] width 37 height 8
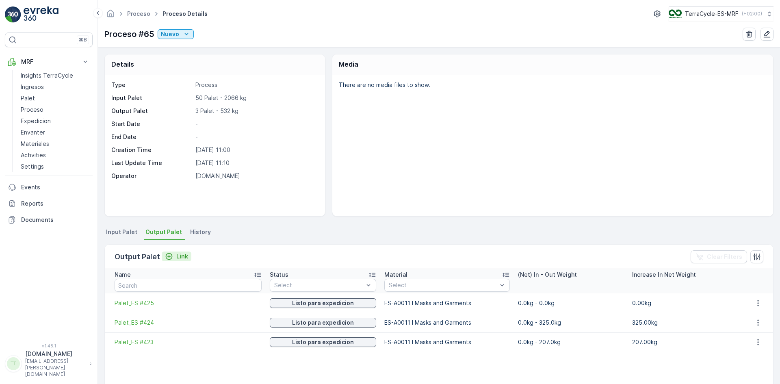
click at [180, 255] on p "Link" at bounding box center [182, 256] width 12 height 8
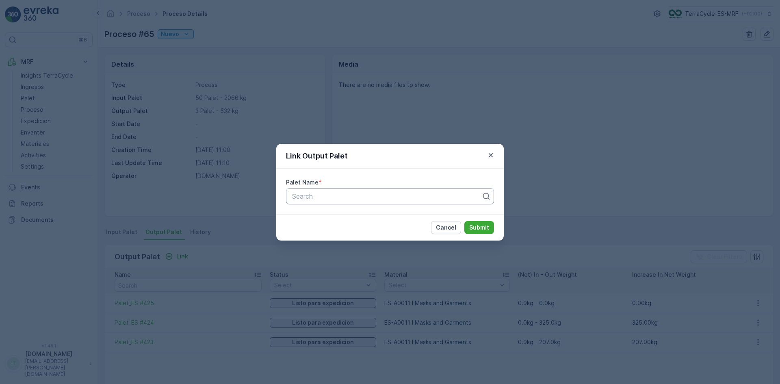
click at [344, 196] on div at bounding box center [386, 195] width 191 height 7
paste input "Palet_ES #426"
type input "Palet_ES #426"
click at [317, 214] on span "Palet_ES #426" at bounding box center [313, 215] width 45 height 7
click at [482, 227] on p "Submit" at bounding box center [479, 227] width 20 height 8
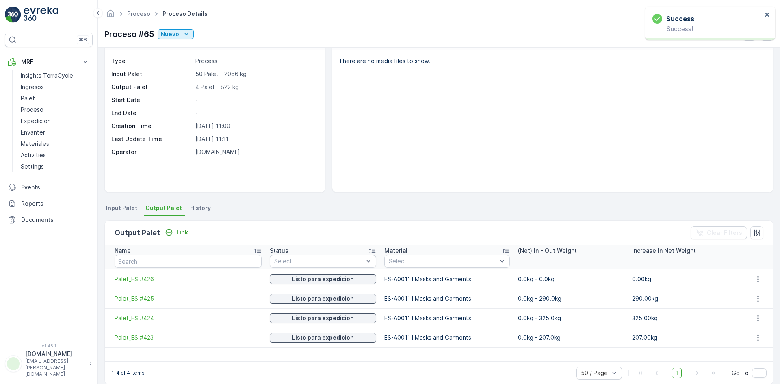
scroll to position [35, 0]
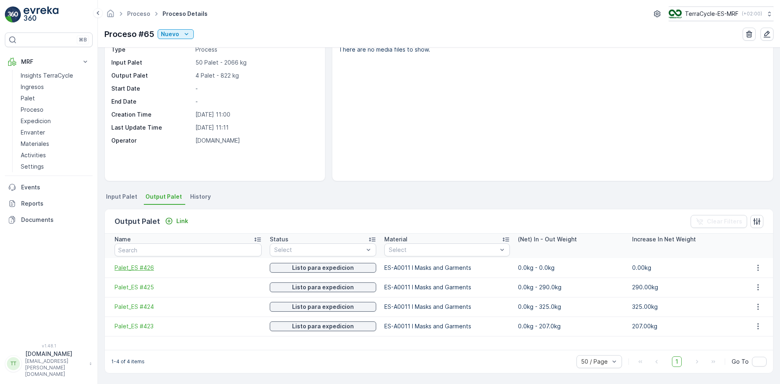
click at [142, 268] on span "Palet_ES #426" at bounding box center [188, 268] width 147 height 8
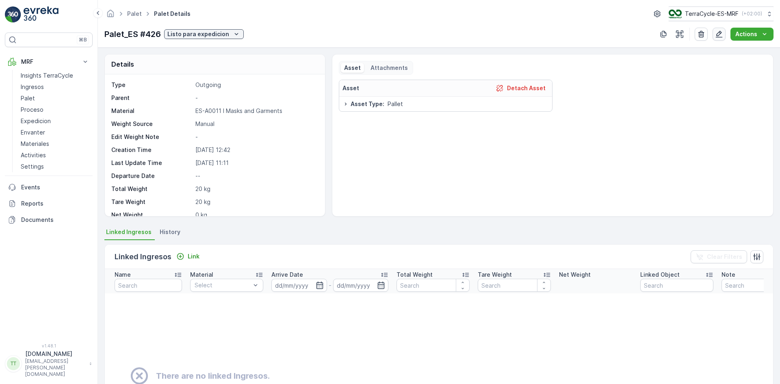
click at [719, 35] on icon "button" at bounding box center [719, 34] width 8 height 8
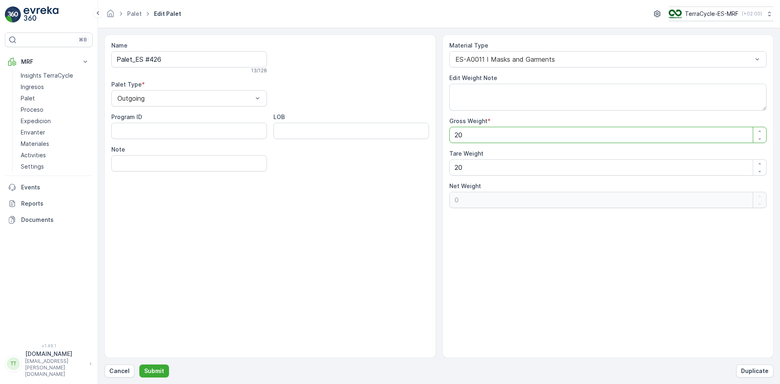
click at [437, 137] on div "Name Palet_ES #426 13 / 128 Palet Type * Outgoing Program ID LOB Note Material …" at bounding box center [438, 196] width 669 height 323
type Weight "3"
type Weight "-17"
type Weight "30"
type Weight "10"
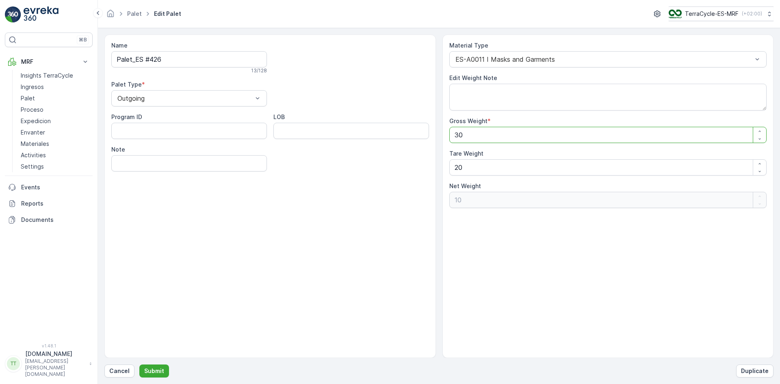
type Weight "301"
type Weight "281"
type Weight "301"
click at [152, 368] on p "Submit" at bounding box center [154, 371] width 20 height 8
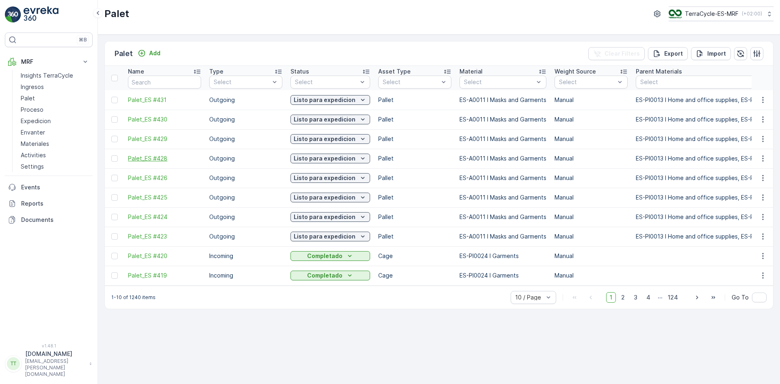
click at [156, 159] on span "Palet_ES #428" at bounding box center [164, 158] width 73 height 8
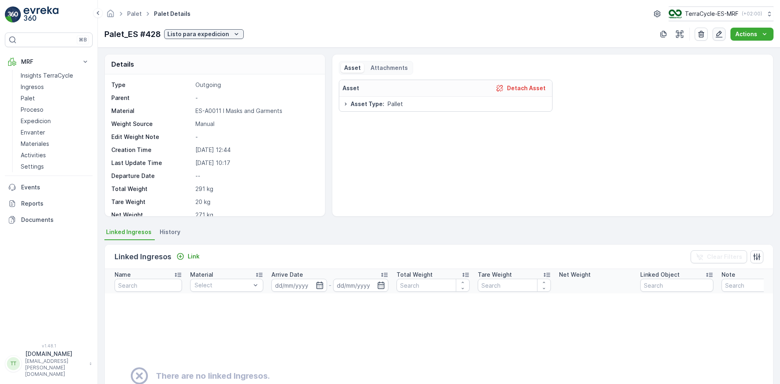
click at [720, 33] on icon "button" at bounding box center [719, 34] width 7 height 7
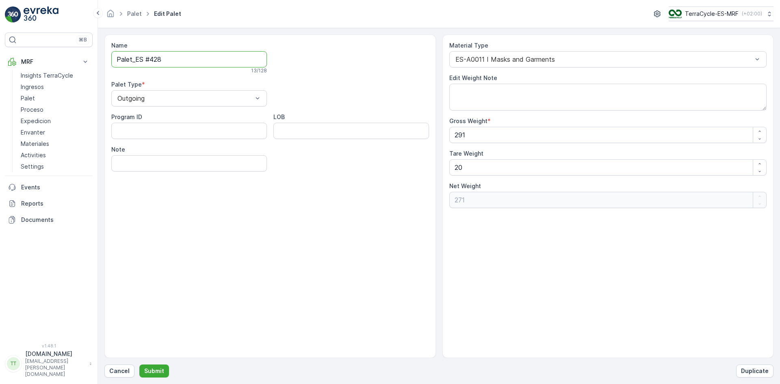
click at [175, 59] on input "Palet_ES #428" at bounding box center [189, 59] width 156 height 16
drag, startPoint x: 455, startPoint y: 134, endPoint x: 473, endPoint y: 132, distance: 18.0
click at [473, 132] on Weight "291" at bounding box center [608, 135] width 318 height 16
type Weight "2"
type Weight "-18"
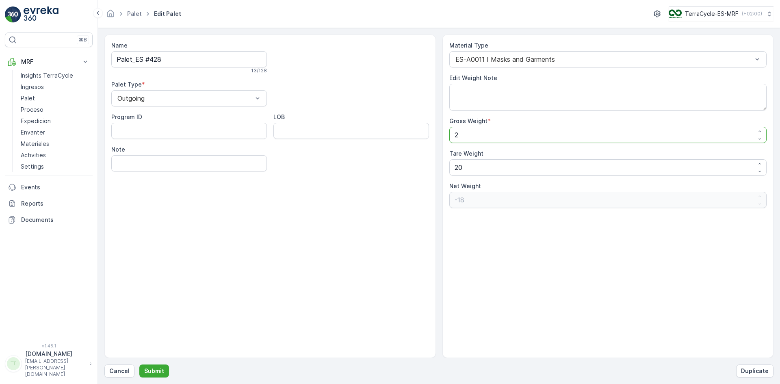
type Weight "20"
type Weight "0"
type Weight "20"
click at [154, 368] on p "Submit" at bounding box center [154, 371] width 20 height 8
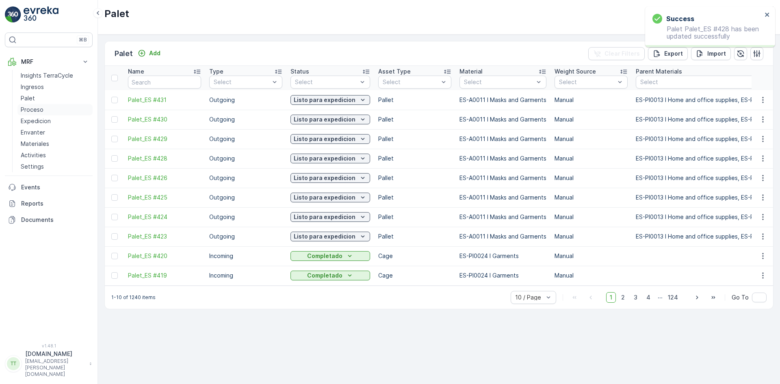
click at [35, 105] on link "Proceso" at bounding box center [54, 109] width 75 height 11
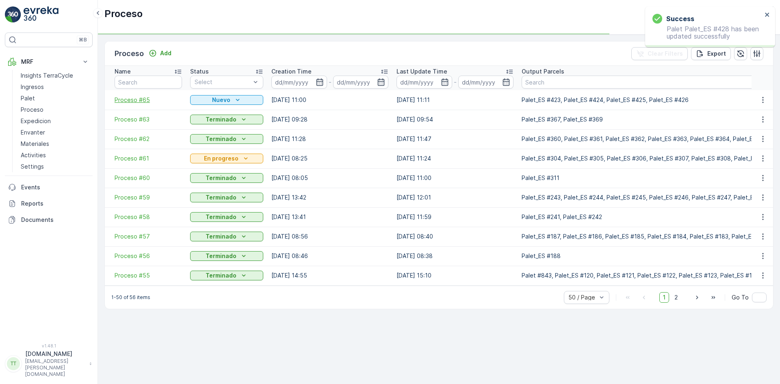
click at [143, 98] on span "Proceso #65" at bounding box center [148, 100] width 67 height 8
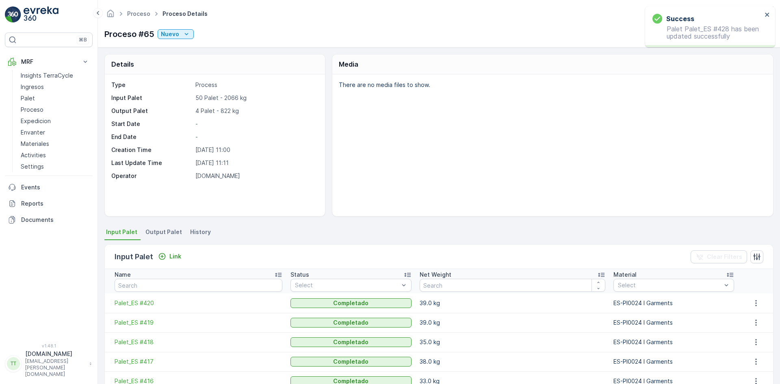
click at [171, 230] on span "Output Palet" at bounding box center [163, 232] width 37 height 8
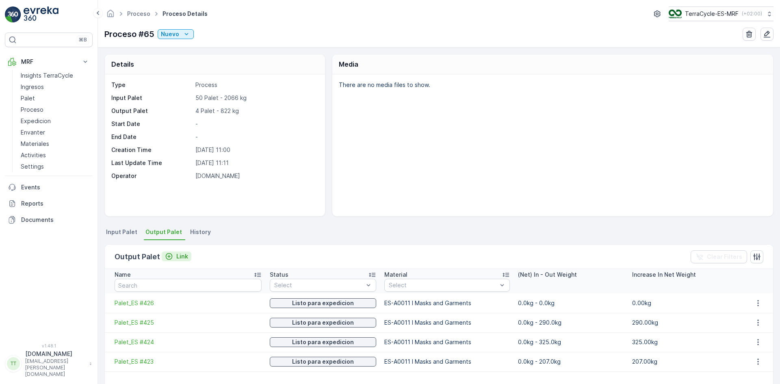
click at [176, 252] on p "Link" at bounding box center [182, 256] width 12 height 8
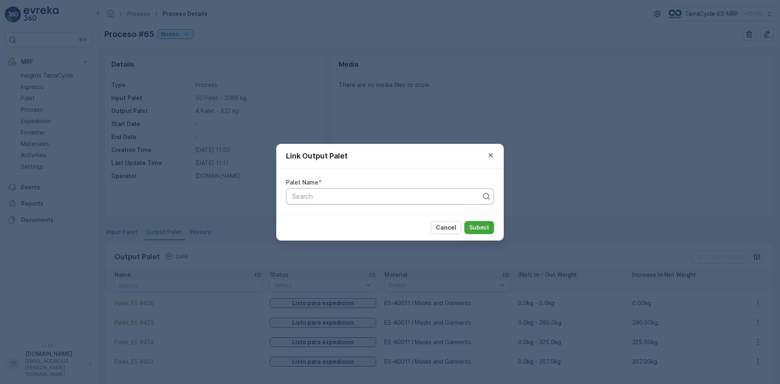
click at [301, 195] on div at bounding box center [386, 195] width 191 height 7
paste input "Palet_ES #428"
type input "Palet_ES #428"
click at [342, 218] on div "Palet_ES #428" at bounding box center [390, 215] width 198 height 7
click at [477, 228] on p "Submit" at bounding box center [479, 227] width 20 height 8
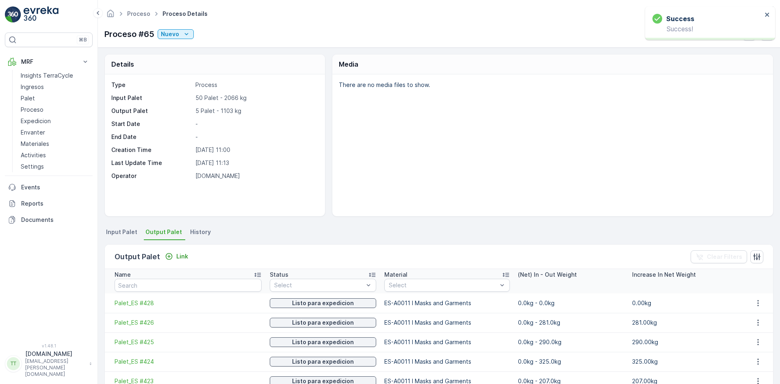
scroll to position [41, 0]
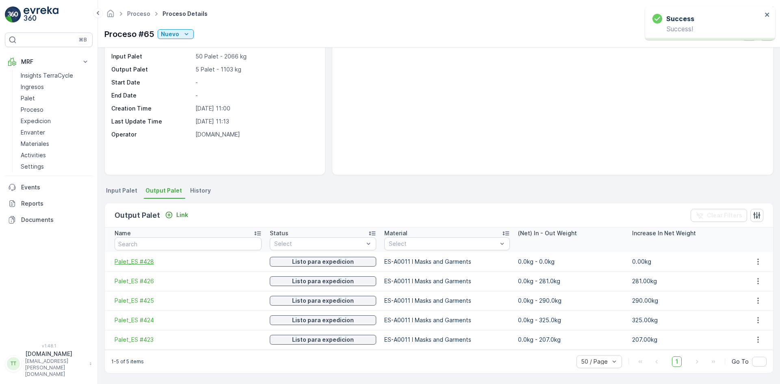
click at [141, 259] on span "Palet_ES #428" at bounding box center [188, 261] width 147 height 8
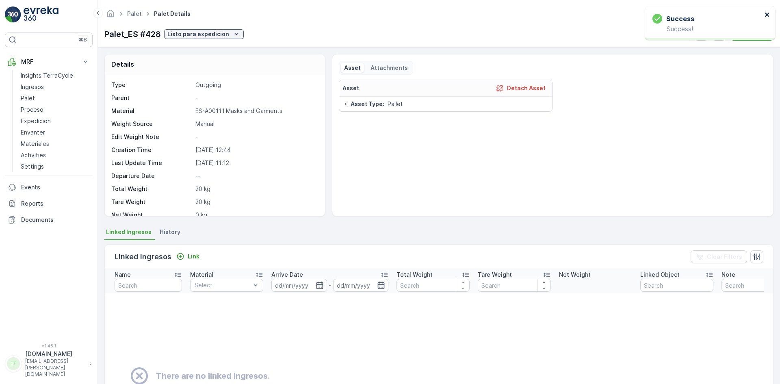
click at [767, 13] on icon "close" at bounding box center [767, 14] width 6 height 6
click at [721, 32] on icon "button" at bounding box center [719, 34] width 8 height 8
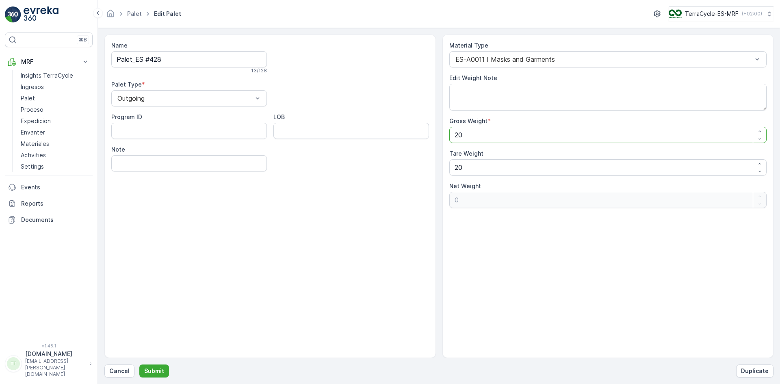
drag, startPoint x: 458, startPoint y: 138, endPoint x: 478, endPoint y: 135, distance: 20.0
click at [471, 135] on Weight "20" at bounding box center [608, 135] width 318 height 16
type Weight "29"
type Weight "9"
type Weight "291"
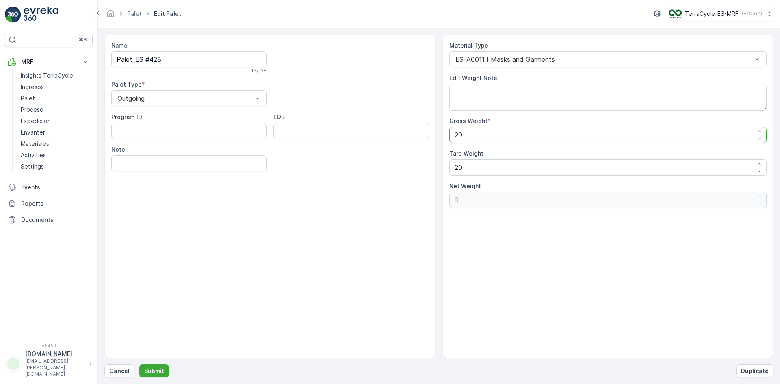
type Weight "271"
type Weight "291"
click at [154, 371] on p "Submit" at bounding box center [154, 371] width 20 height 8
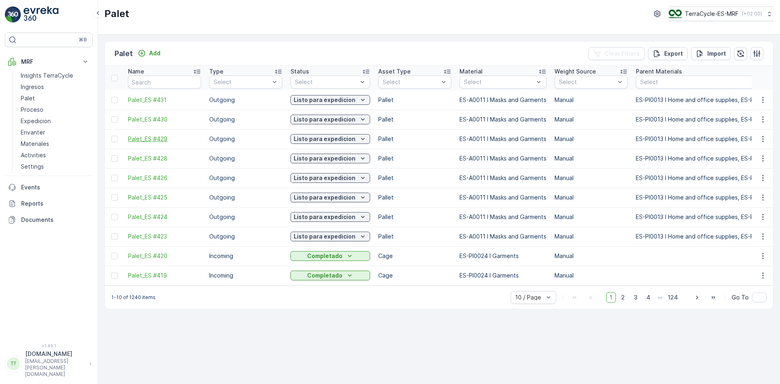
click at [158, 138] on span "Palet_ES #429" at bounding box center [164, 139] width 73 height 8
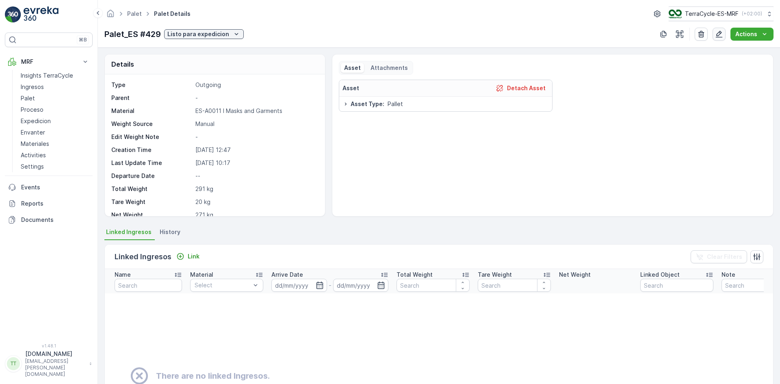
click at [722, 34] on icon "button" at bounding box center [719, 34] width 8 height 8
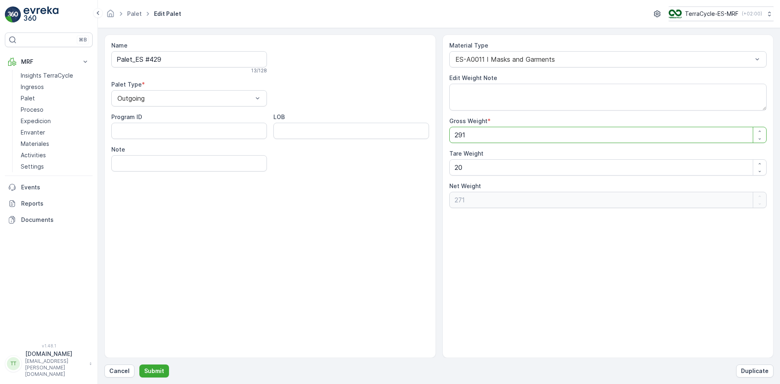
drag, startPoint x: 459, startPoint y: 135, endPoint x: 483, endPoint y: 132, distance: 24.6
click at [483, 132] on Weight "291" at bounding box center [608, 135] width 318 height 16
type Weight "20"
type Weight "0"
type Weight "20"
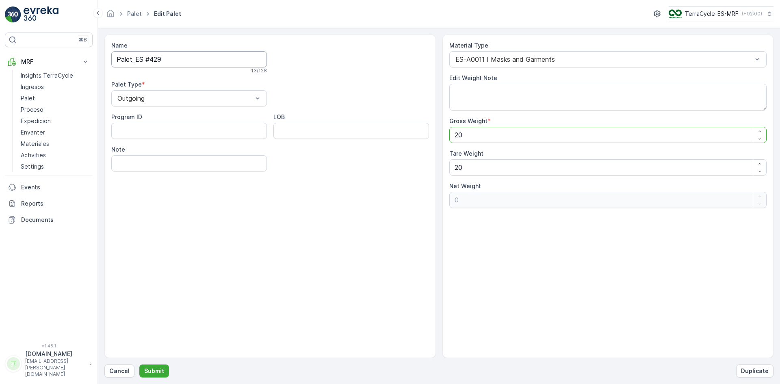
click at [210, 66] on input "Palet_ES #429" at bounding box center [189, 59] width 156 height 16
click at [153, 374] on p "Submit" at bounding box center [154, 371] width 20 height 8
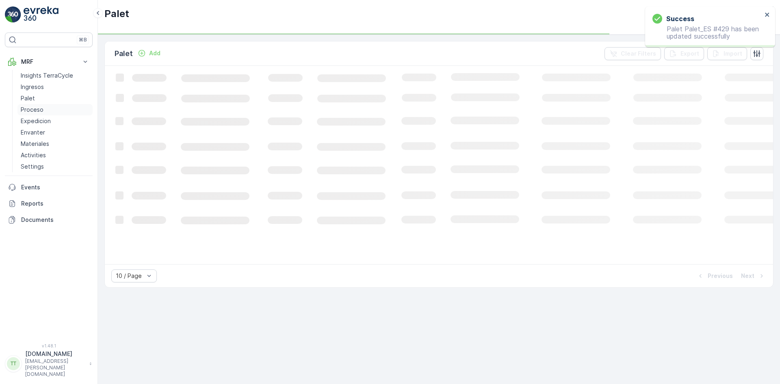
click at [36, 109] on p "Proceso" at bounding box center [32, 110] width 23 height 8
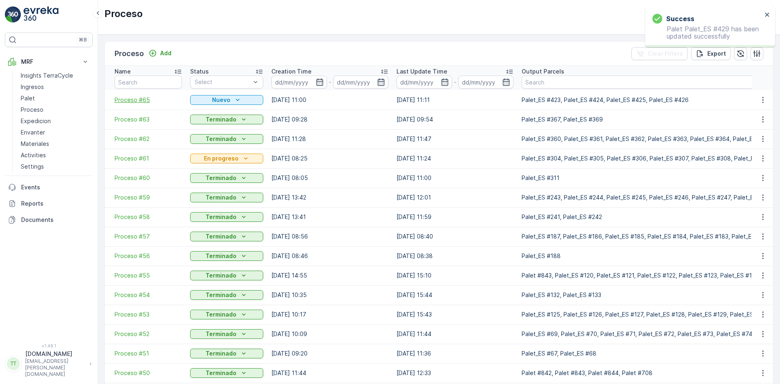
click at [140, 99] on span "Proceso #65" at bounding box center [148, 100] width 67 height 8
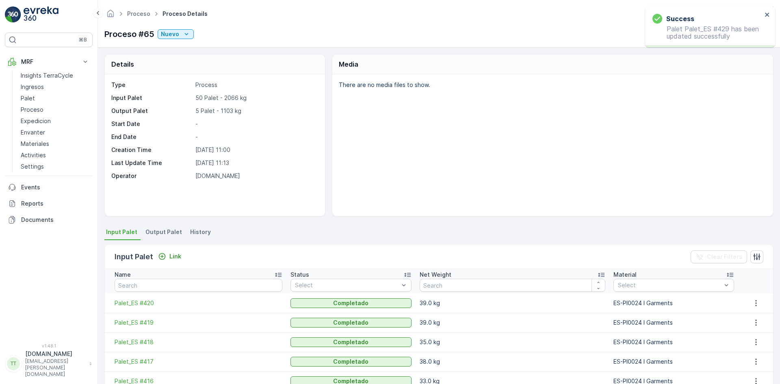
click at [159, 231] on span "Output Palet" at bounding box center [163, 232] width 37 height 8
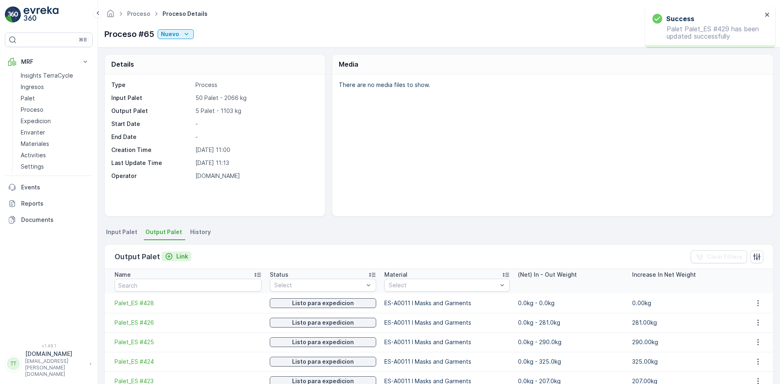
click at [178, 253] on p "Link" at bounding box center [182, 256] width 12 height 8
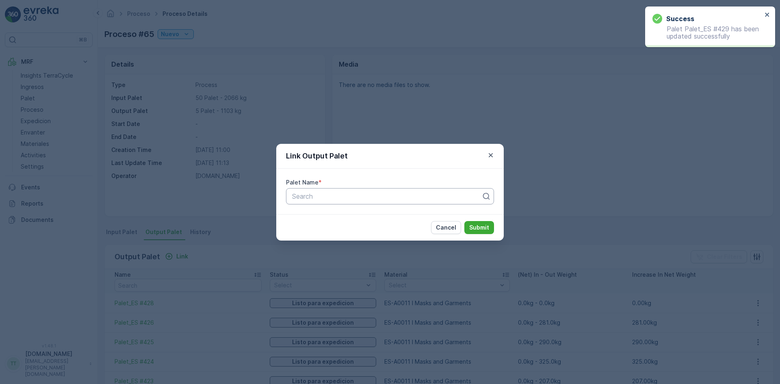
click at [337, 196] on div at bounding box center [386, 195] width 191 height 7
paste input "Palet_ES #429"
type input "Palet_ES #429"
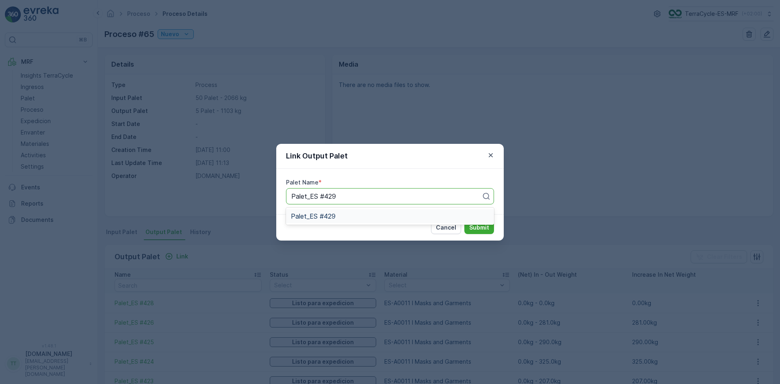
click at [325, 218] on span "Palet_ES #429" at bounding box center [313, 215] width 45 height 7
click at [478, 227] on p "Submit" at bounding box center [479, 227] width 20 height 8
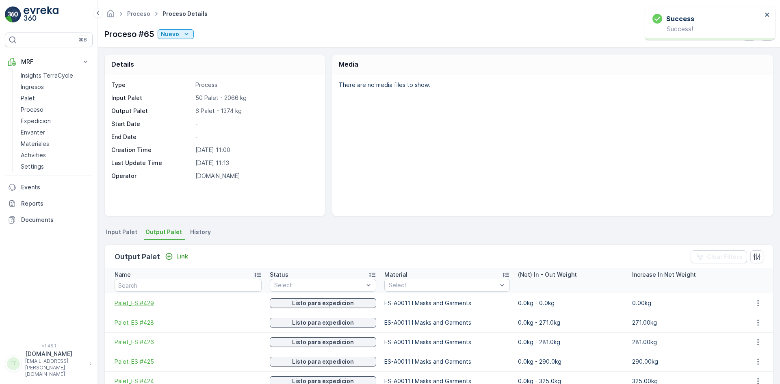
click at [144, 303] on span "Palet_ES #429" at bounding box center [188, 303] width 147 height 8
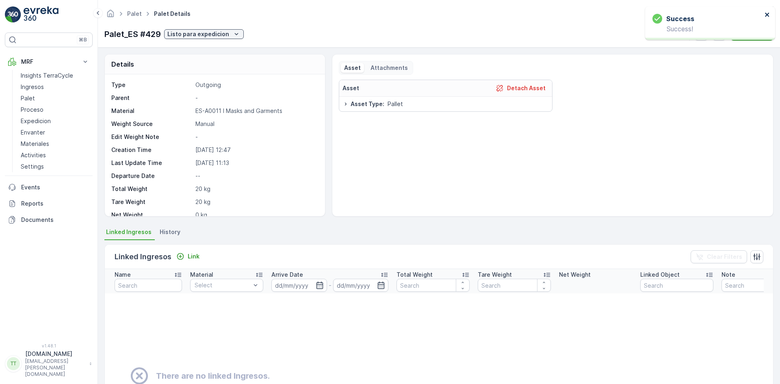
click at [766, 14] on icon "close" at bounding box center [767, 15] width 4 height 4
click at [722, 33] on icon "button" at bounding box center [719, 34] width 8 height 8
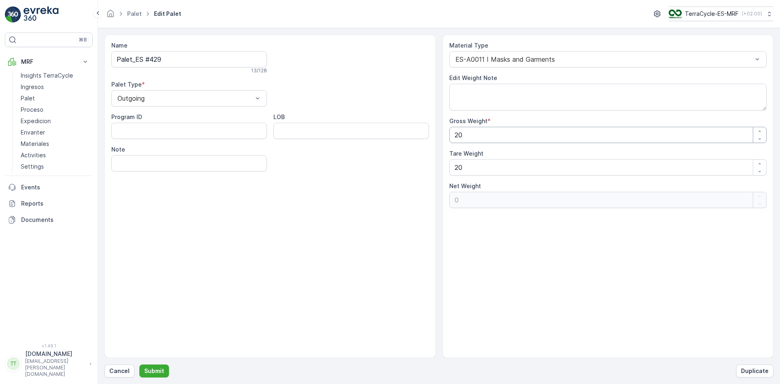
drag, startPoint x: 458, startPoint y: 136, endPoint x: 499, endPoint y: 135, distance: 41.4
click at [499, 135] on Weight "20" at bounding box center [608, 135] width 318 height 16
type Weight "29"
type Weight "9"
type Weight "291"
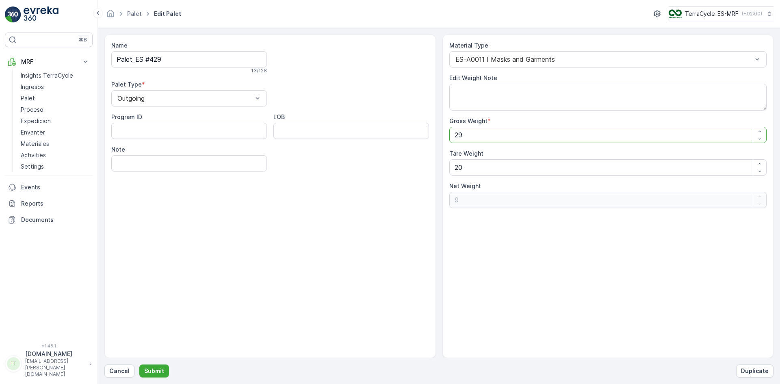
type Weight "271"
type Weight "291"
click at [155, 370] on p "Submit" at bounding box center [154, 371] width 20 height 8
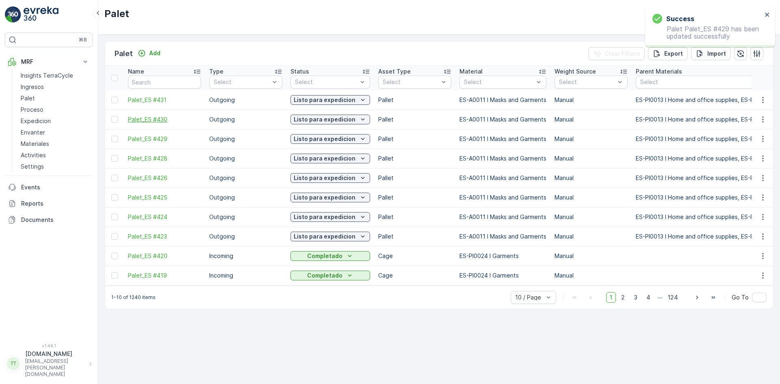
click at [163, 118] on span "Palet_ES #430" at bounding box center [164, 119] width 73 height 8
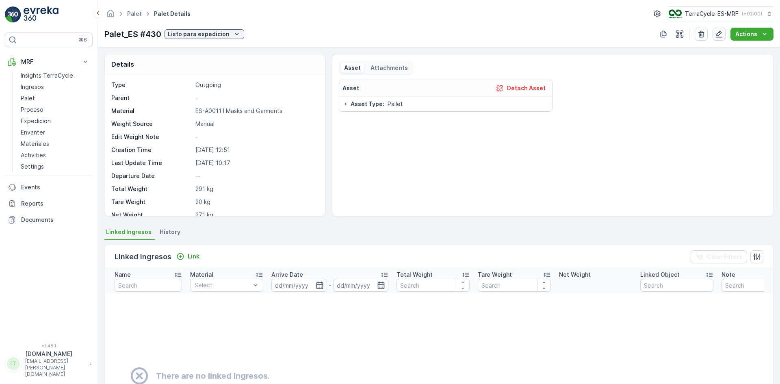
click at [722, 32] on icon "button" at bounding box center [719, 34] width 8 height 8
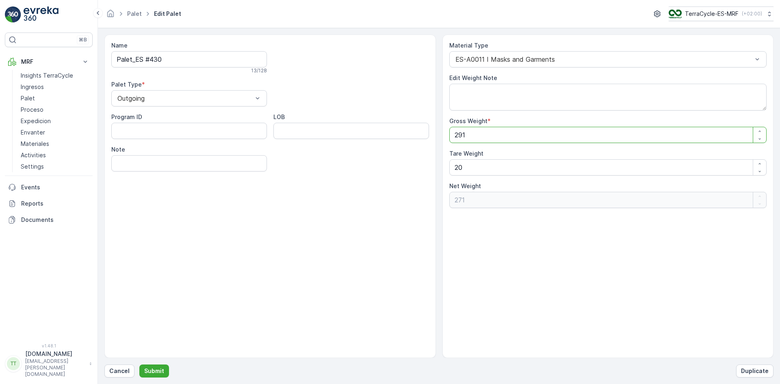
drag, startPoint x: 458, startPoint y: 137, endPoint x: 471, endPoint y: 138, distance: 12.2
click at [471, 138] on Weight "291" at bounding box center [608, 135] width 318 height 16
type Weight "20"
type Weight "0"
type Weight "20"
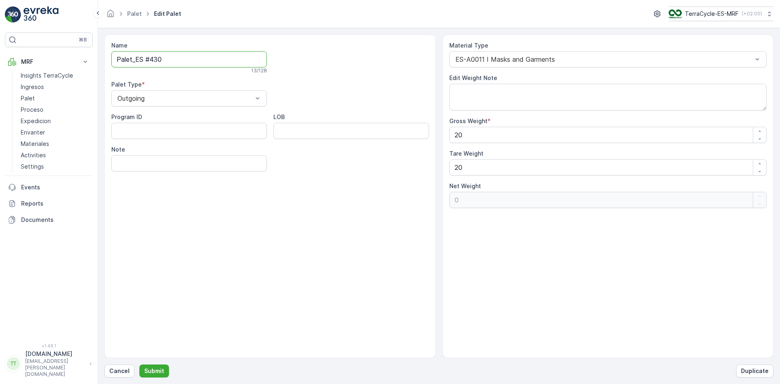
click at [195, 60] on input "Palet_ES #430" at bounding box center [189, 59] width 156 height 16
click at [156, 368] on p "Submit" at bounding box center [154, 371] width 20 height 8
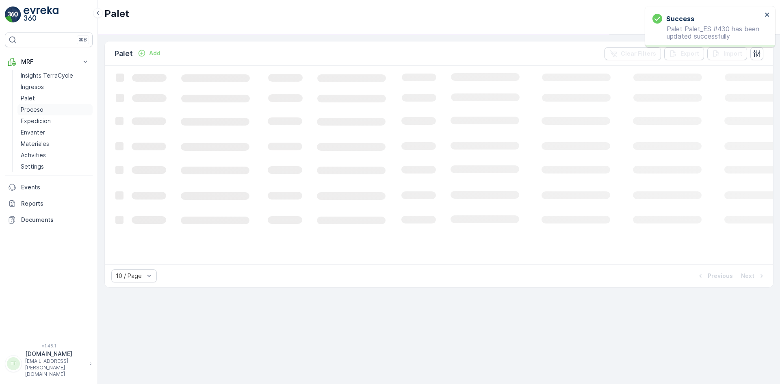
click at [41, 111] on p "Proceso" at bounding box center [32, 110] width 23 height 8
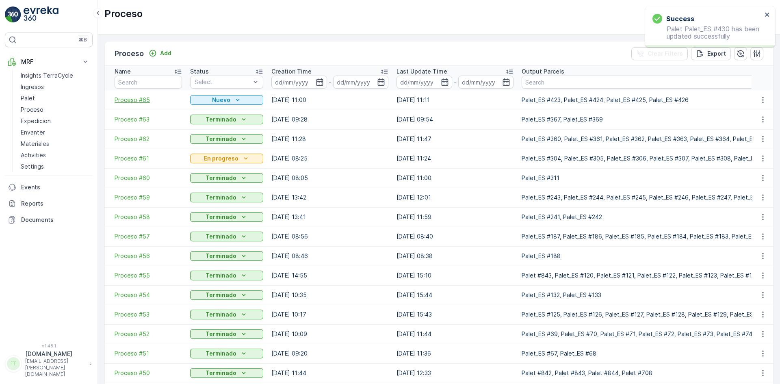
click at [140, 100] on span "Proceso #65" at bounding box center [148, 100] width 67 height 8
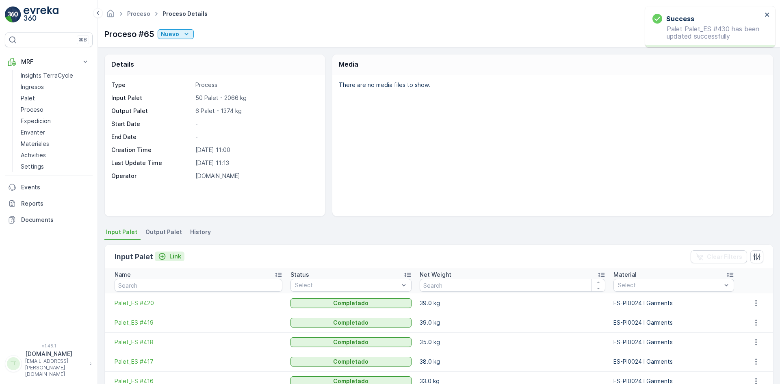
click at [174, 259] on p "Link" at bounding box center [175, 256] width 12 height 8
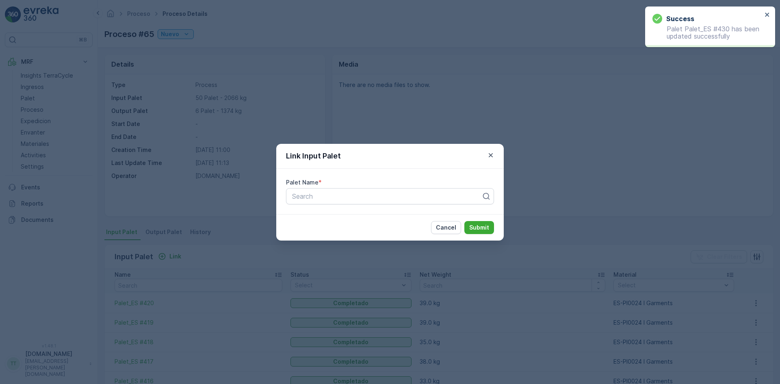
click at [166, 230] on div "Link Input Palet Palet Name * Search Cancel Submit" at bounding box center [390, 192] width 780 height 384
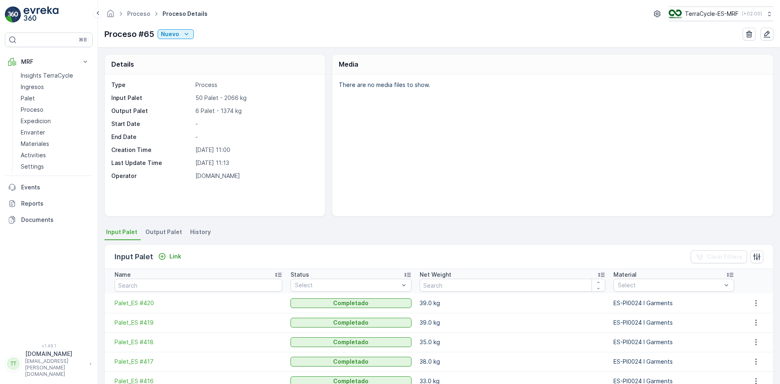
click at [164, 231] on span "Output Palet" at bounding box center [163, 232] width 37 height 8
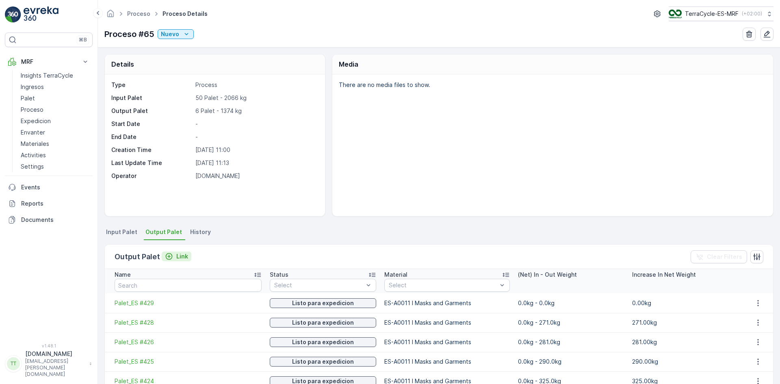
click at [182, 254] on p "Link" at bounding box center [182, 256] width 12 height 8
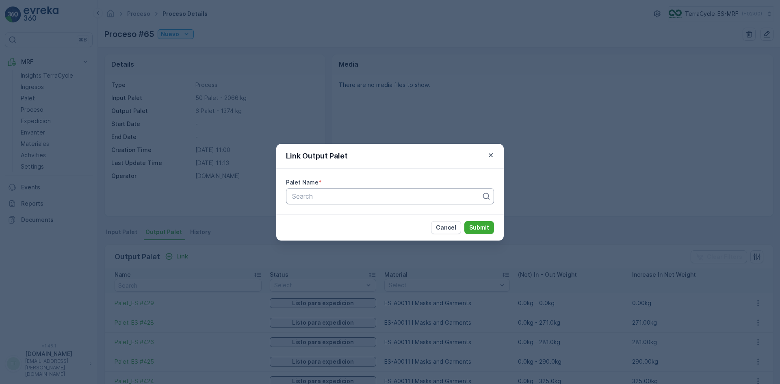
click at [342, 197] on div at bounding box center [386, 195] width 191 height 7
paste input "Palet_ES #430"
type input "Palet_ES #430"
click at [334, 214] on span "Palet_ES #430" at bounding box center [313, 215] width 45 height 7
click at [482, 228] on p "Submit" at bounding box center [479, 227] width 20 height 8
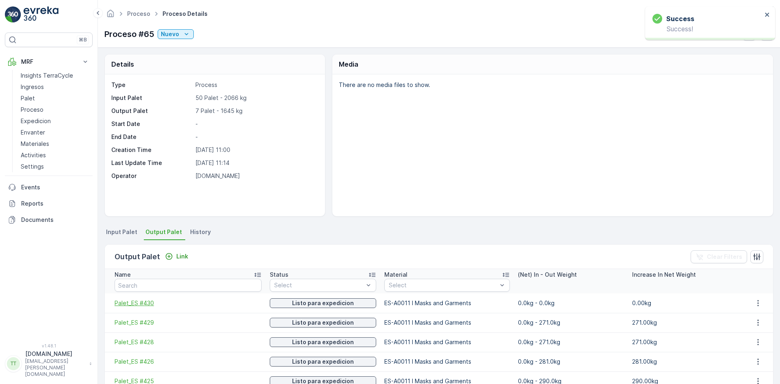
click at [143, 303] on span "Palet_ES #430" at bounding box center [188, 303] width 147 height 8
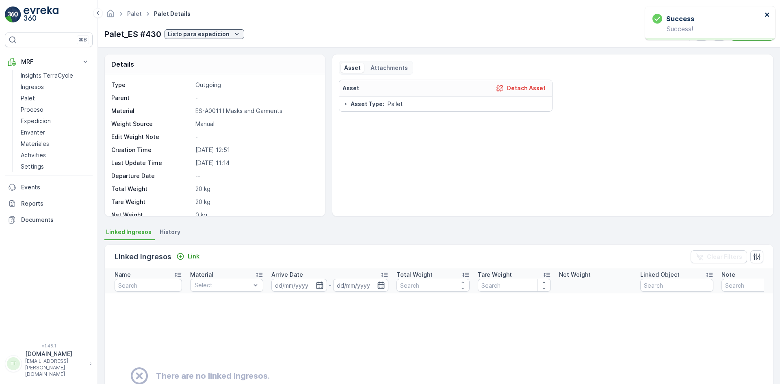
click at [768, 14] on icon "close" at bounding box center [767, 15] width 4 height 4
click at [718, 35] on icon "button" at bounding box center [719, 34] width 8 height 8
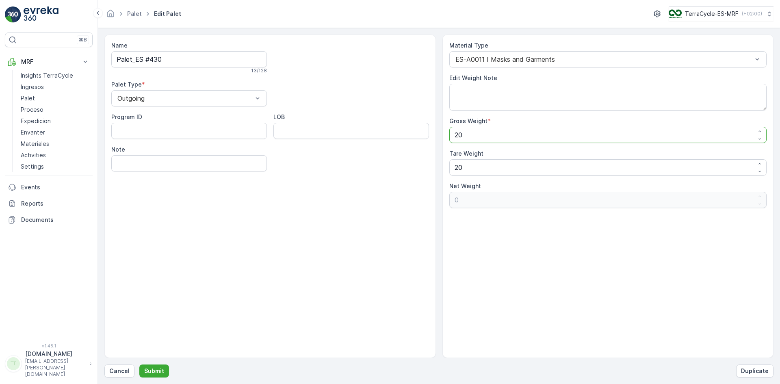
drag, startPoint x: 456, startPoint y: 136, endPoint x: 481, endPoint y: 136, distance: 25.2
click at [481, 136] on Weight "20" at bounding box center [608, 135] width 318 height 16
type Weight "2"
type Weight "-18"
type Weight "29"
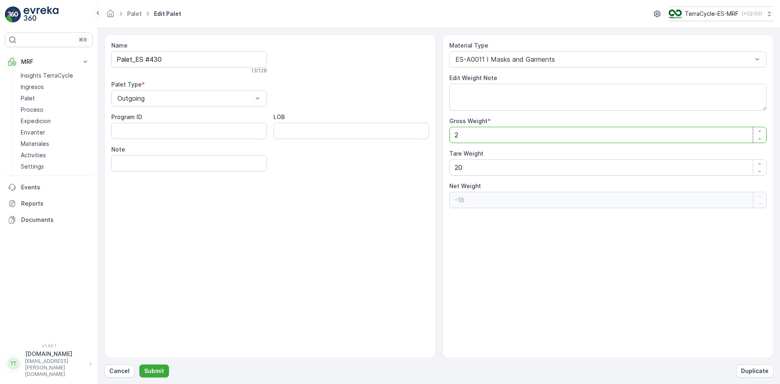
type Weight "9"
type Weight "291"
type Weight "271"
type Weight "291"
click at [158, 369] on p "Submit" at bounding box center [154, 371] width 20 height 8
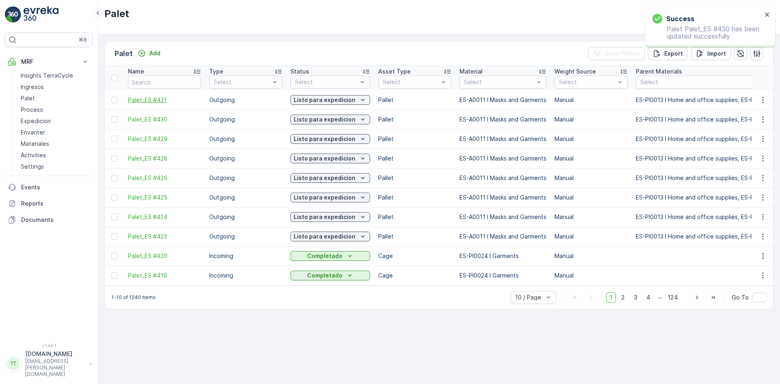
click at [156, 97] on span "Palet_ES #431" at bounding box center [164, 100] width 73 height 8
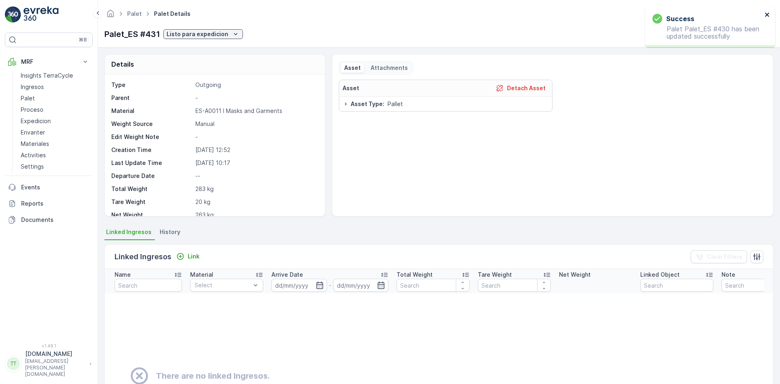
click at [768, 13] on icon "close" at bounding box center [767, 15] width 4 height 4
click at [719, 32] on icon "button" at bounding box center [719, 34] width 7 height 7
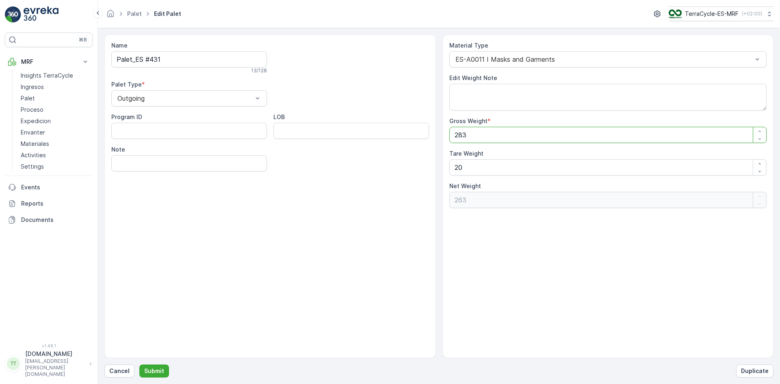
drag, startPoint x: 458, startPoint y: 135, endPoint x: 487, endPoint y: 128, distance: 29.4
click at [484, 131] on Weight "283" at bounding box center [608, 135] width 318 height 16
type Weight "20"
type Weight "0"
type Weight "20"
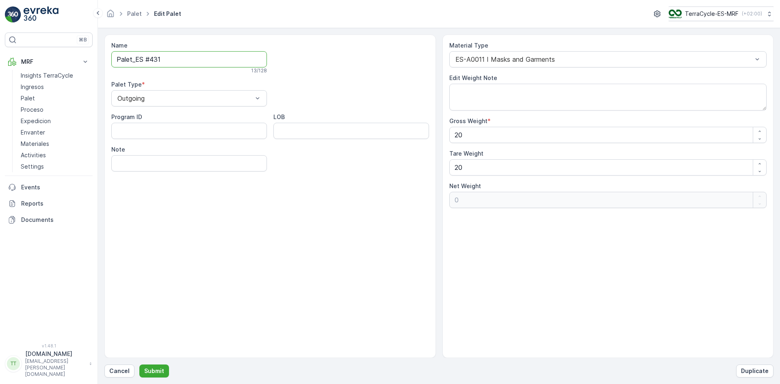
click at [197, 56] on input "Palet_ES #431" at bounding box center [189, 59] width 156 height 16
click at [166, 368] on button "Submit" at bounding box center [154, 370] width 30 height 13
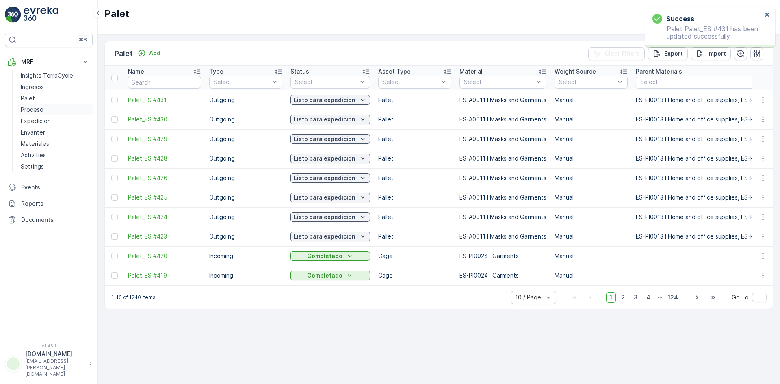
click at [38, 108] on p "Proceso" at bounding box center [32, 110] width 23 height 8
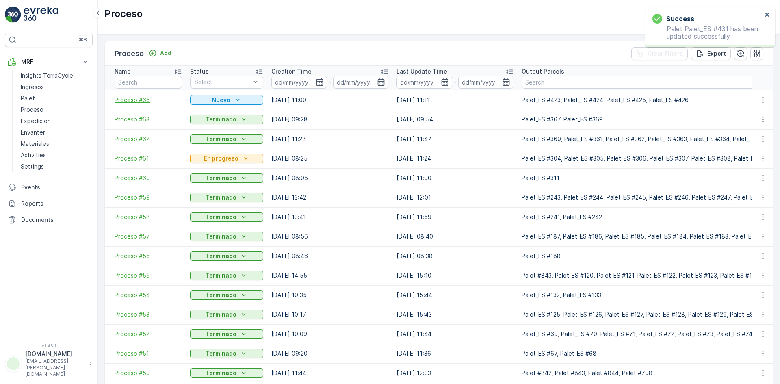
click at [134, 100] on span "Proceso #65" at bounding box center [148, 100] width 67 height 8
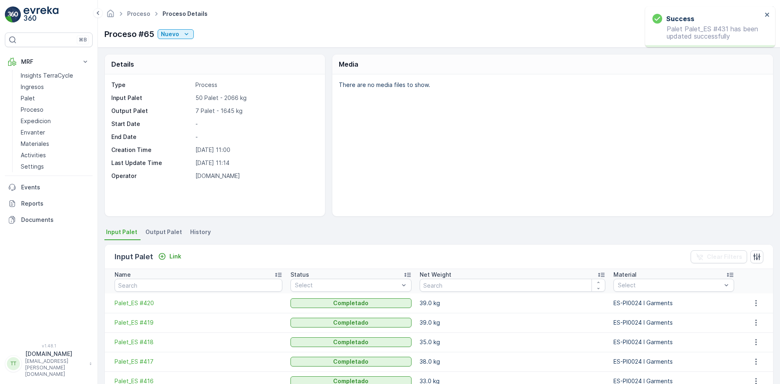
click at [165, 228] on span "Output Palet" at bounding box center [163, 232] width 37 height 8
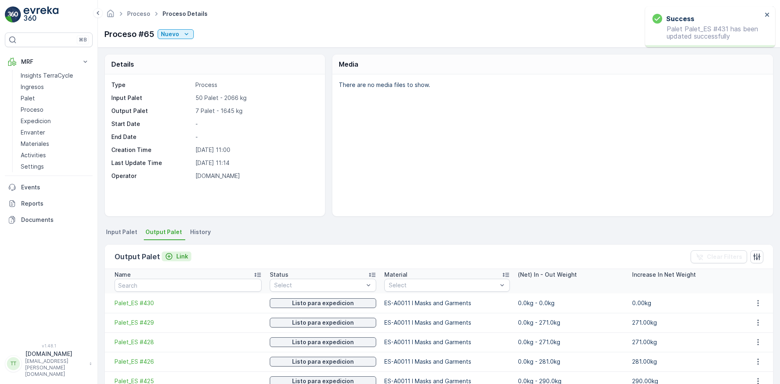
click at [177, 255] on p "Link" at bounding box center [182, 256] width 12 height 8
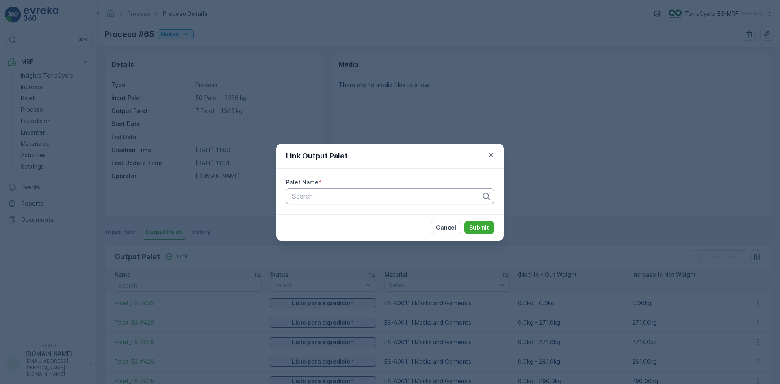
click at [317, 196] on div at bounding box center [386, 195] width 191 height 7
paste input "Palet_ES #431"
type input "Palet_ES #431"
click at [324, 212] on span "Palet_ES #431" at bounding box center [313, 215] width 44 height 7
click at [480, 226] on p "Submit" at bounding box center [479, 227] width 20 height 8
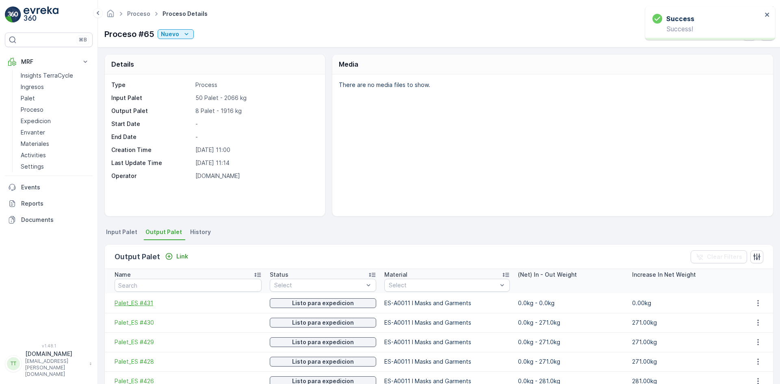
click at [145, 301] on span "Palet_ES #431" at bounding box center [188, 303] width 147 height 8
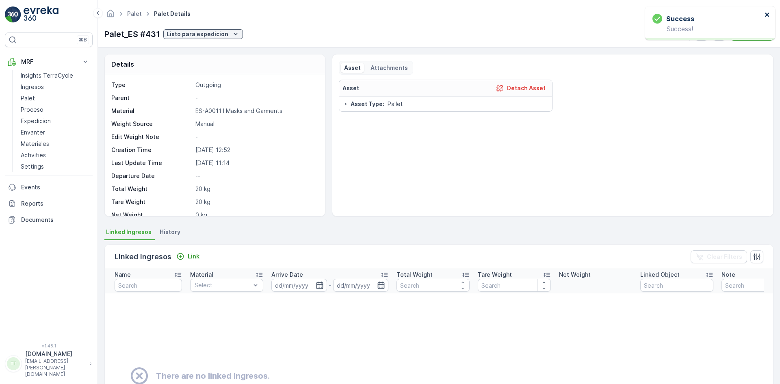
click at [766, 13] on icon "close" at bounding box center [767, 14] width 6 height 6
click at [719, 33] on icon "button" at bounding box center [719, 34] width 7 height 7
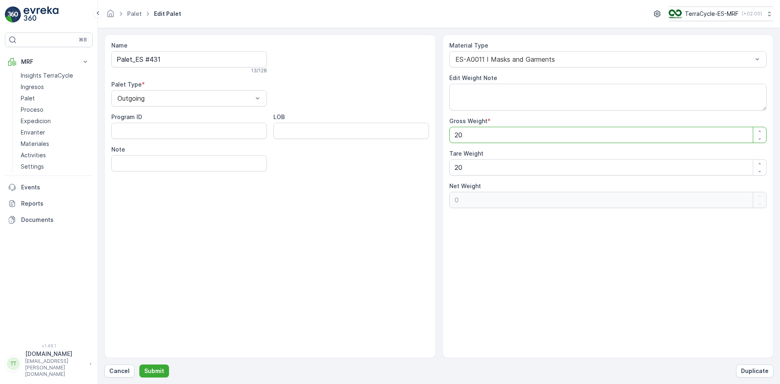
drag, startPoint x: 459, startPoint y: 136, endPoint x: 477, endPoint y: 136, distance: 17.5
click at [477, 136] on Weight "20" at bounding box center [608, 135] width 318 height 16
type Weight "28"
type Weight "8"
type Weight "283"
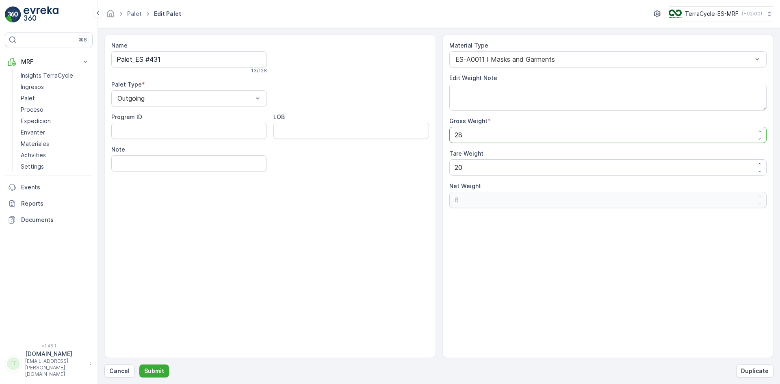
type Weight "263"
type Weight "283"
click at [158, 369] on p "Submit" at bounding box center [154, 371] width 20 height 8
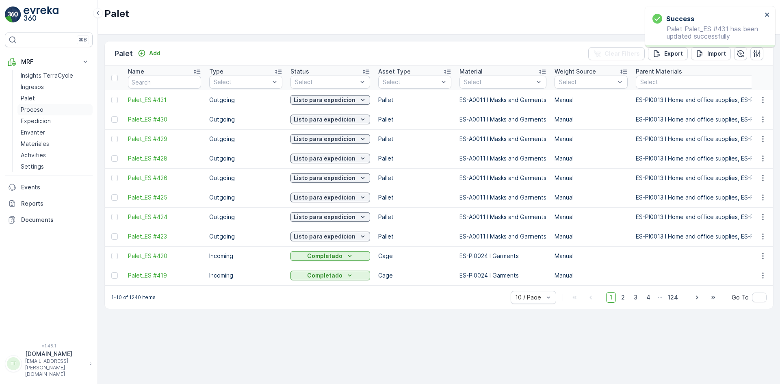
click at [43, 112] on link "Proceso" at bounding box center [54, 109] width 75 height 11
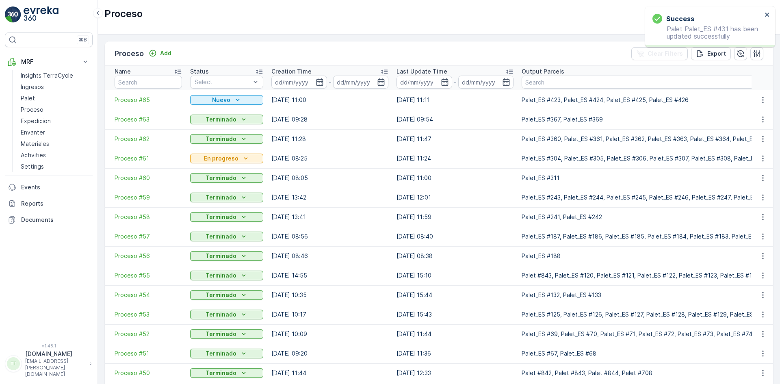
click at [138, 94] on td "Proceso #65" at bounding box center [145, 99] width 81 height 19
click at [138, 98] on span "Proceso #65" at bounding box center [148, 100] width 67 height 8
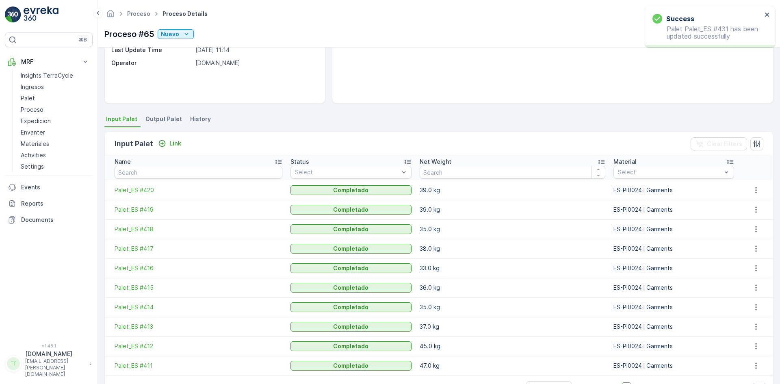
scroll to position [139, 0]
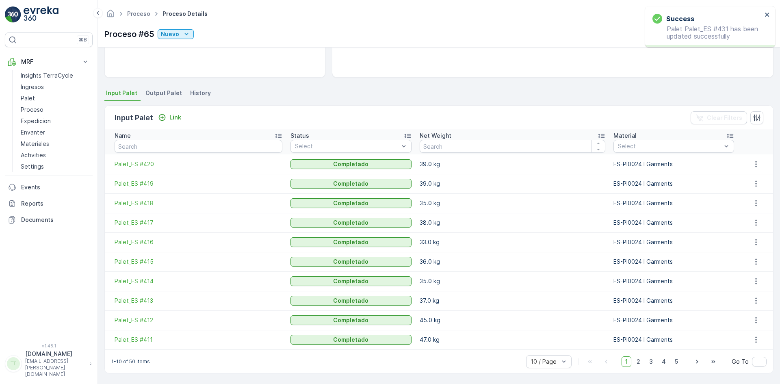
click at [160, 93] on span "Output Palet" at bounding box center [163, 93] width 37 height 8
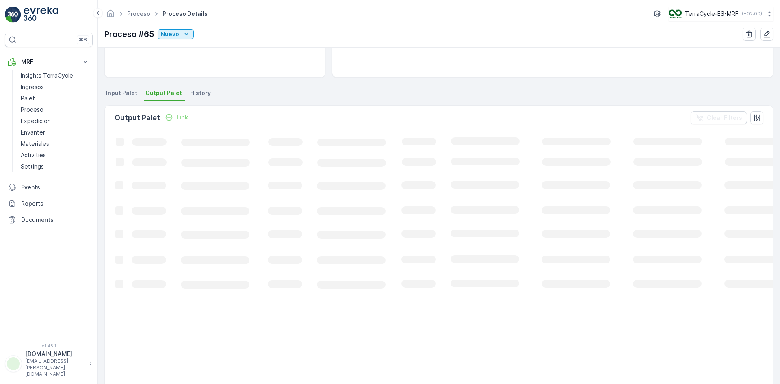
scroll to position [100, 0]
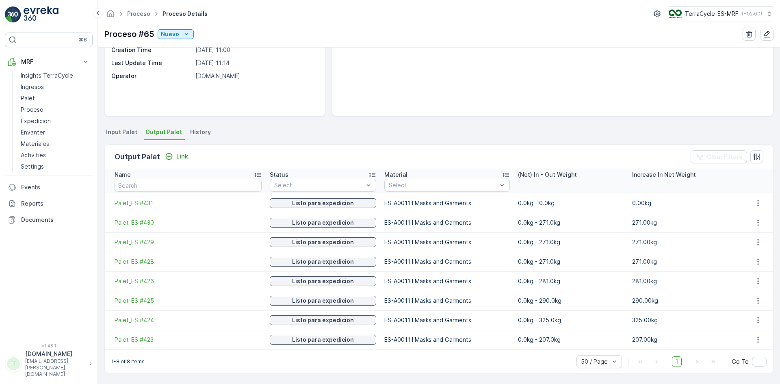
click at [253, 174] on icon at bounding box center [257, 175] width 8 height 8
click at [188, 36] on icon "Nuevo" at bounding box center [186, 34] width 8 height 8
click at [179, 57] on div "Listo" at bounding box center [206, 57] width 94 height 11
click at [177, 33] on p "Nuevo" at bounding box center [170, 34] width 18 height 8
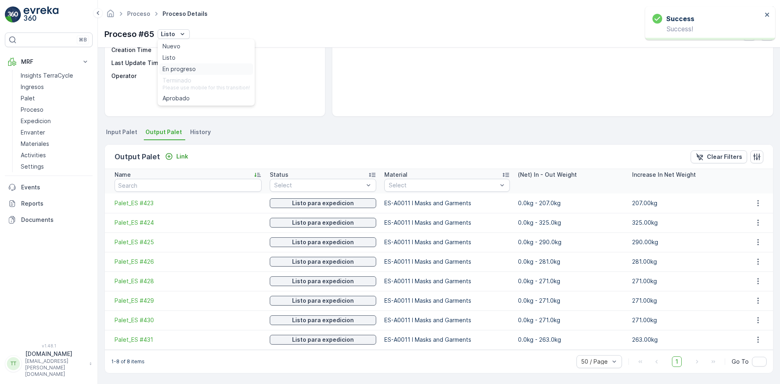
click at [175, 66] on span "En progreso" at bounding box center [178, 69] width 33 height 8
drag, startPoint x: 105, startPoint y: 35, endPoint x: 153, endPoint y: 37, distance: 47.5
click at [153, 37] on div "Proceso Proceso Details TerraCycle-ES-MRF ( +02:00 ) Proceso #65 En progreso" at bounding box center [439, 24] width 682 height 48
copy p "Proceso #65"
